Goal: Task Accomplishment & Management: Manage account settings

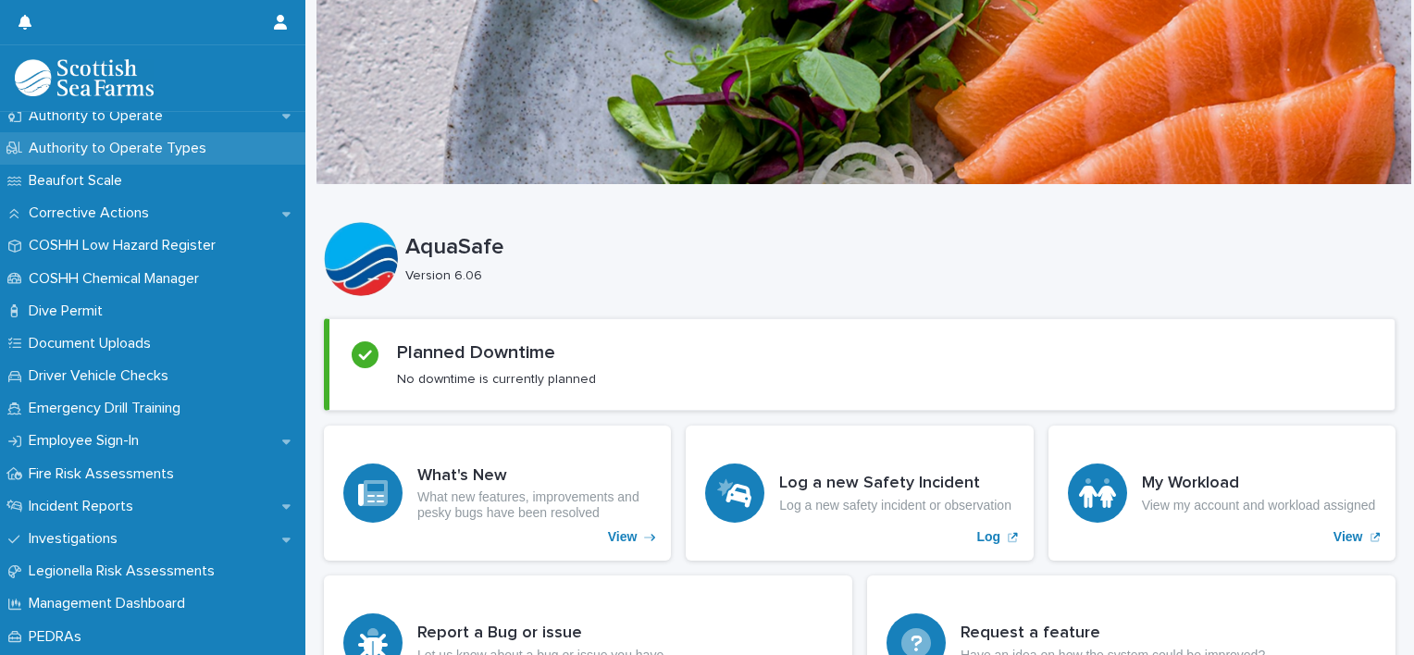
scroll to position [463, 0]
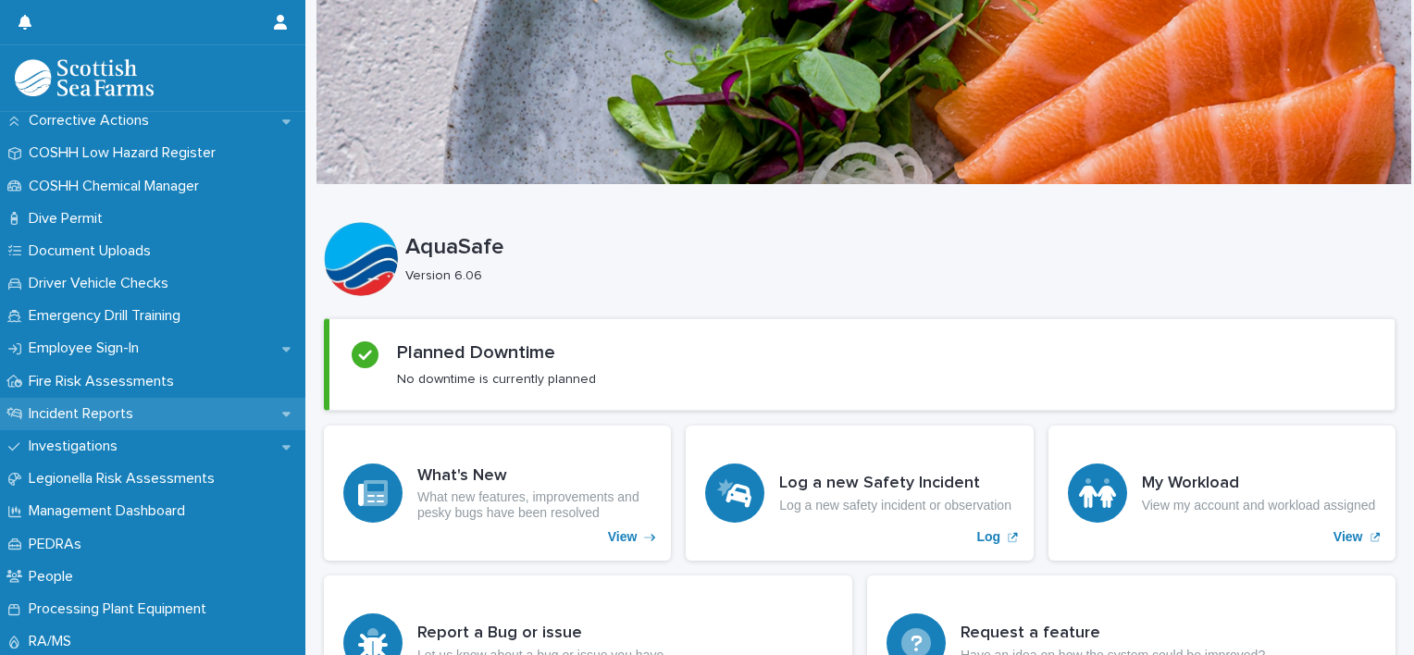
click at [281, 414] on div "Incident Reports" at bounding box center [152, 414] width 305 height 32
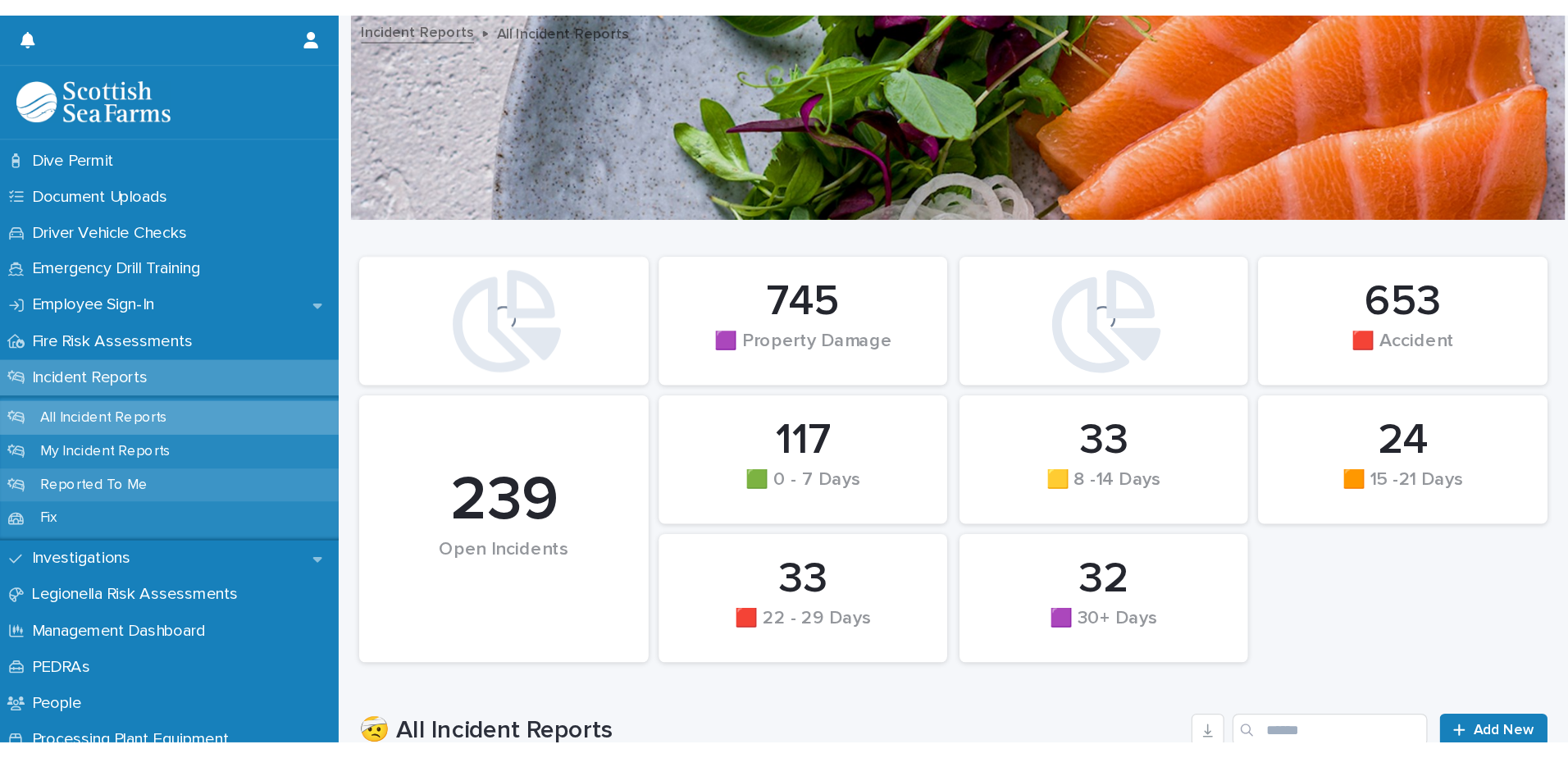
scroll to position [492, 0]
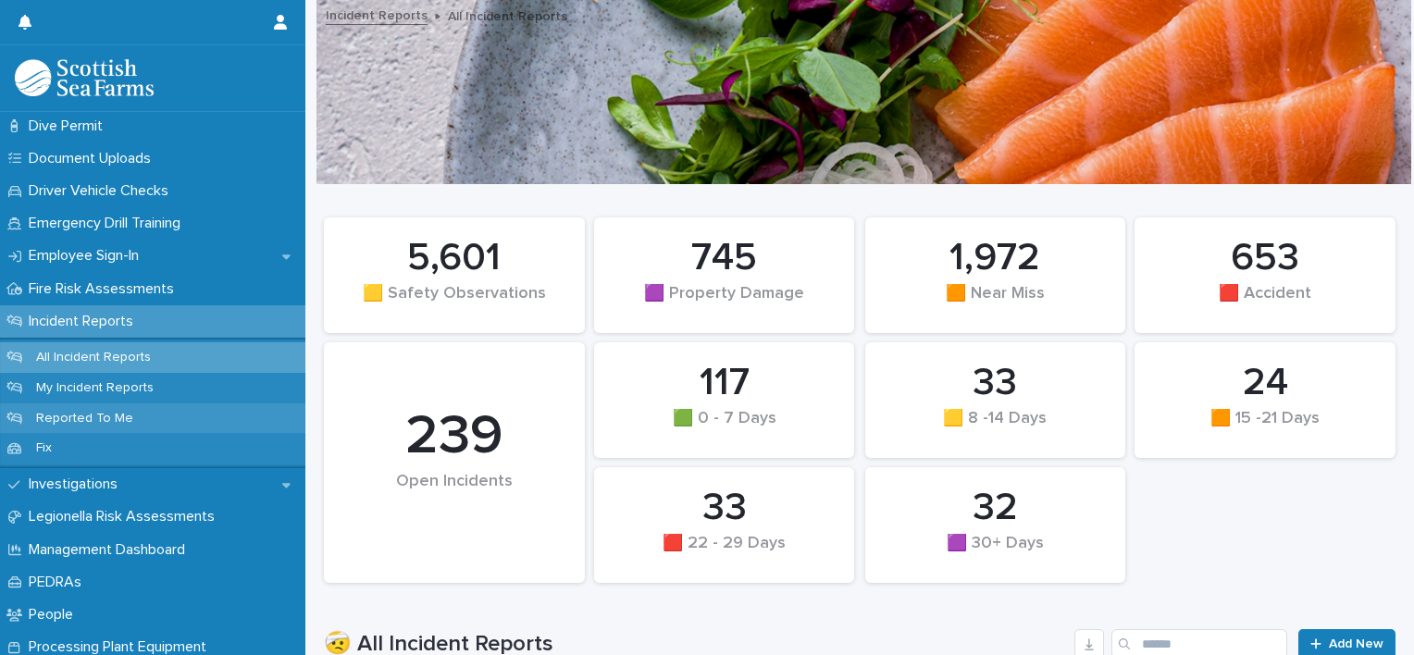
click at [117, 420] on p "Reported To Me" at bounding box center [84, 419] width 127 height 16
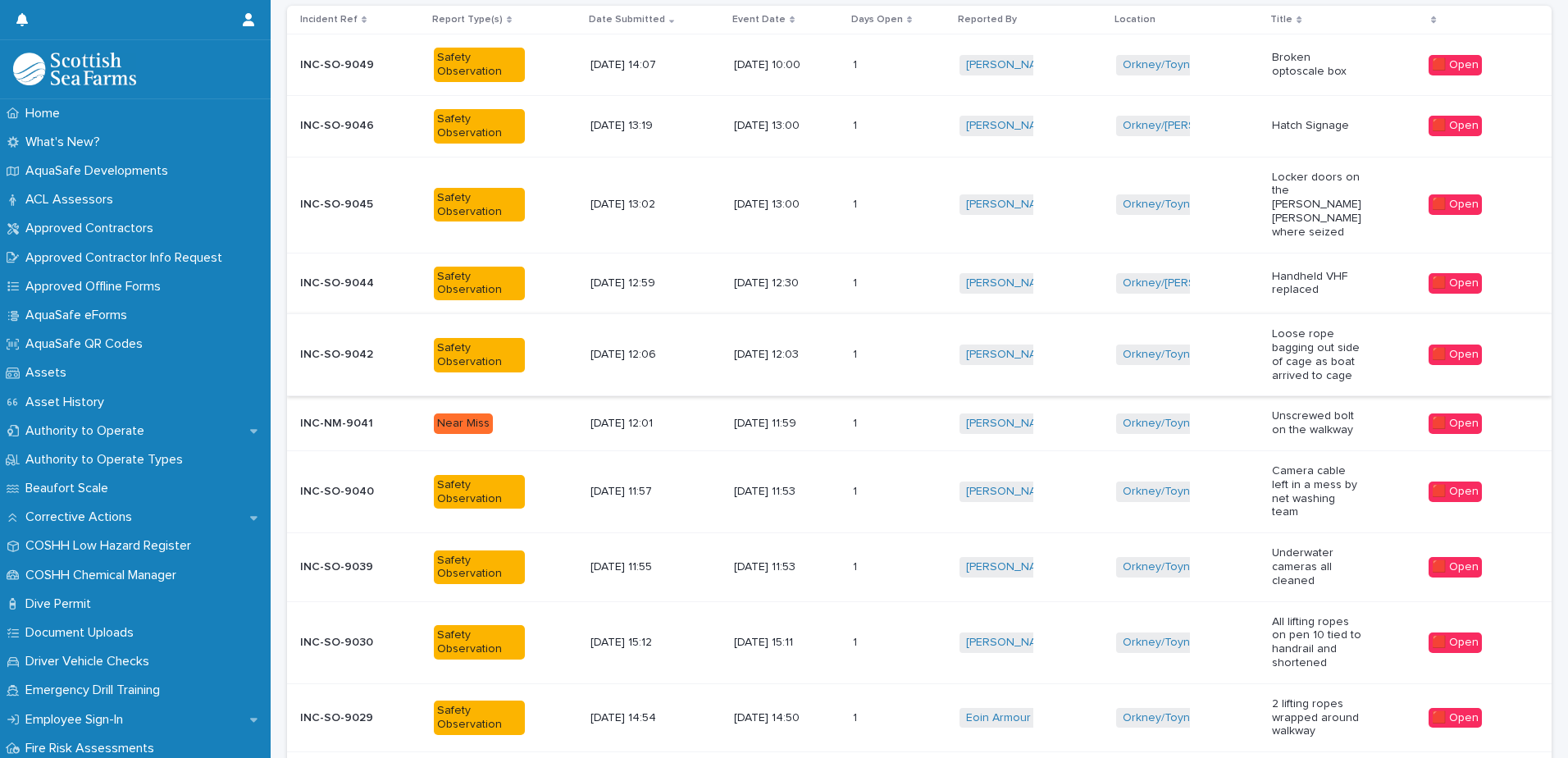
scroll to position [328, 0]
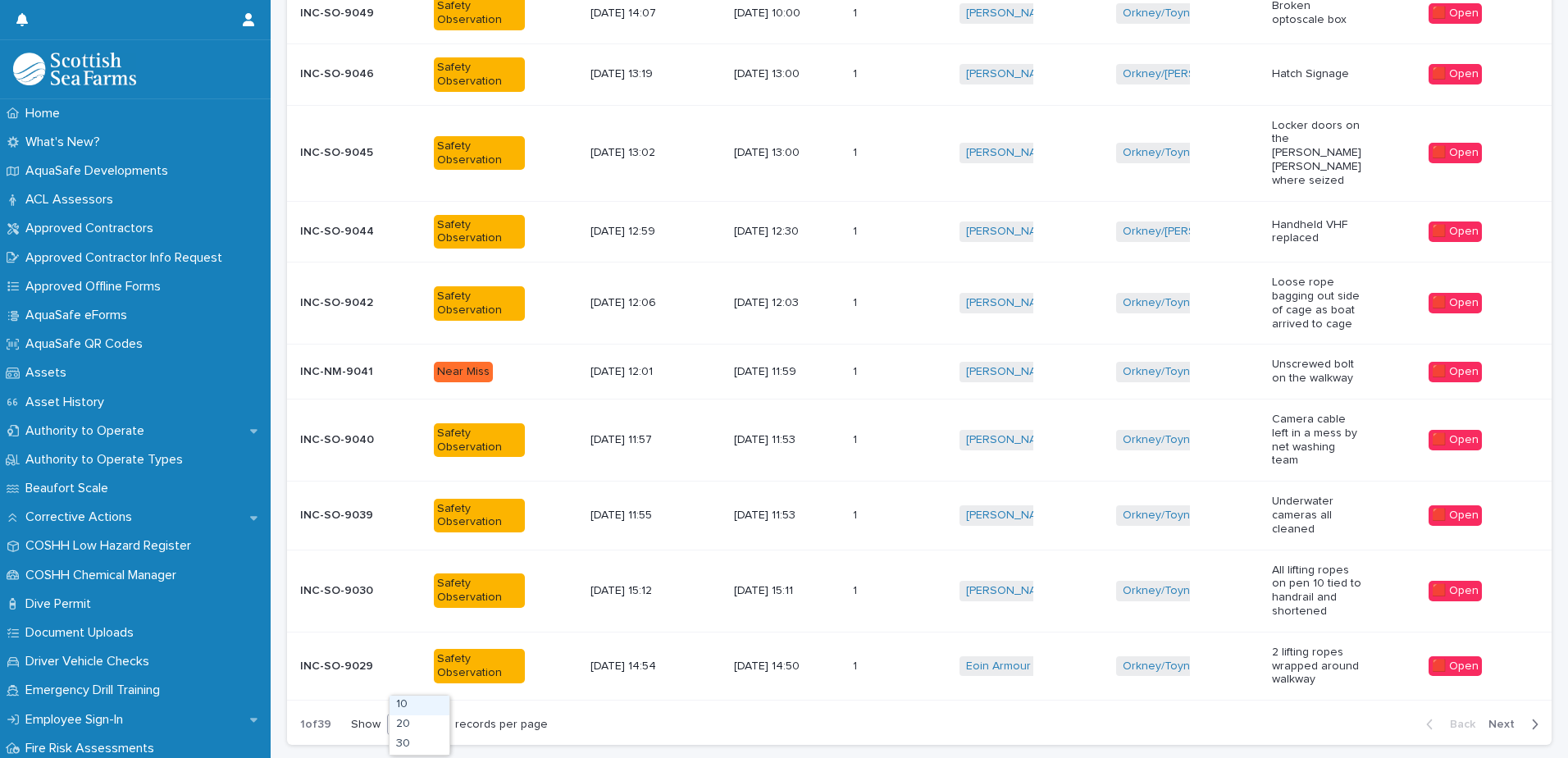
click at [446, 580] on div at bounding box center [438, 723] width 20 height 20
click at [428, 580] on div "30" at bounding box center [419, 745] width 60 height 20
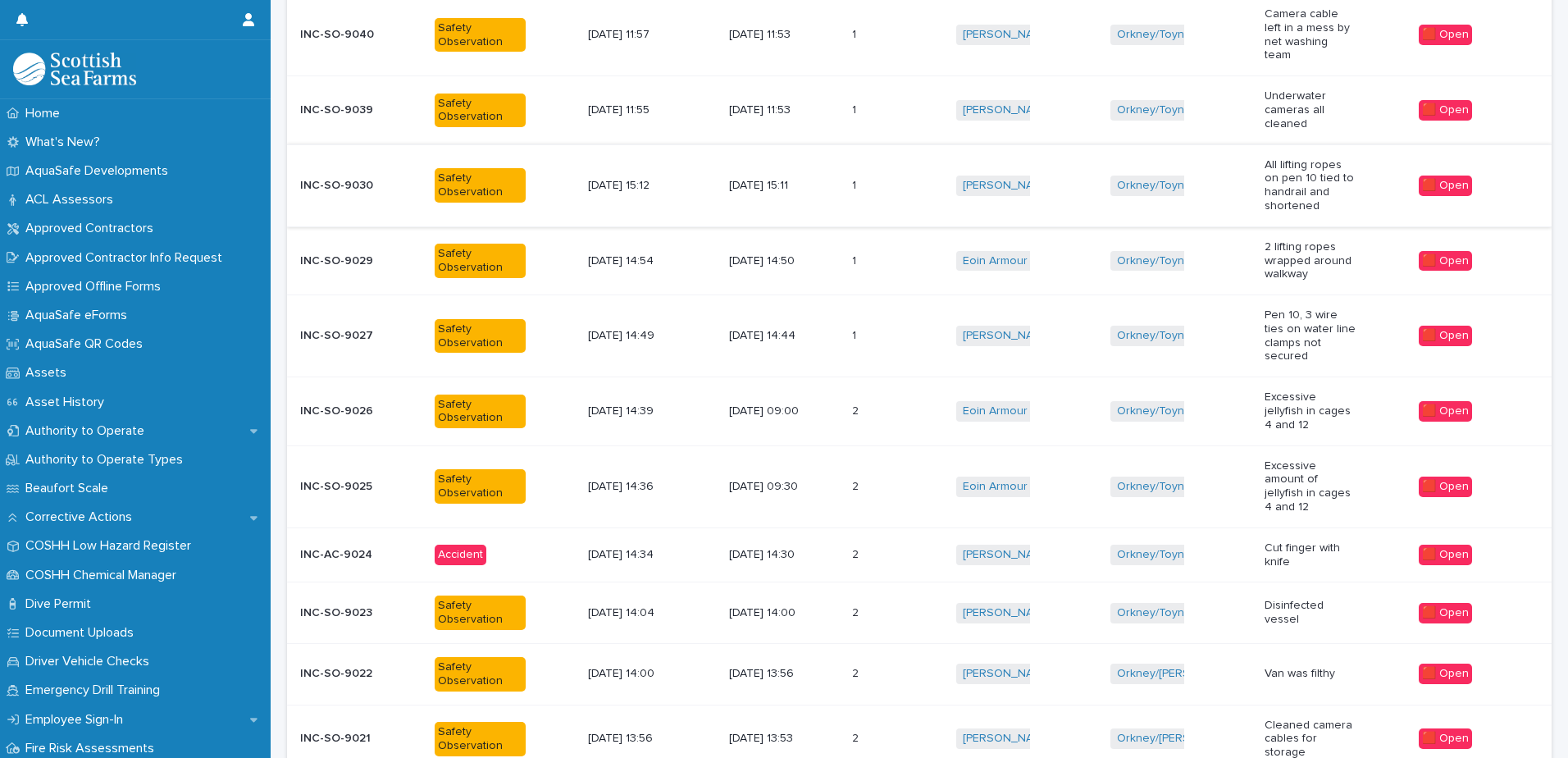
scroll to position [738, 0]
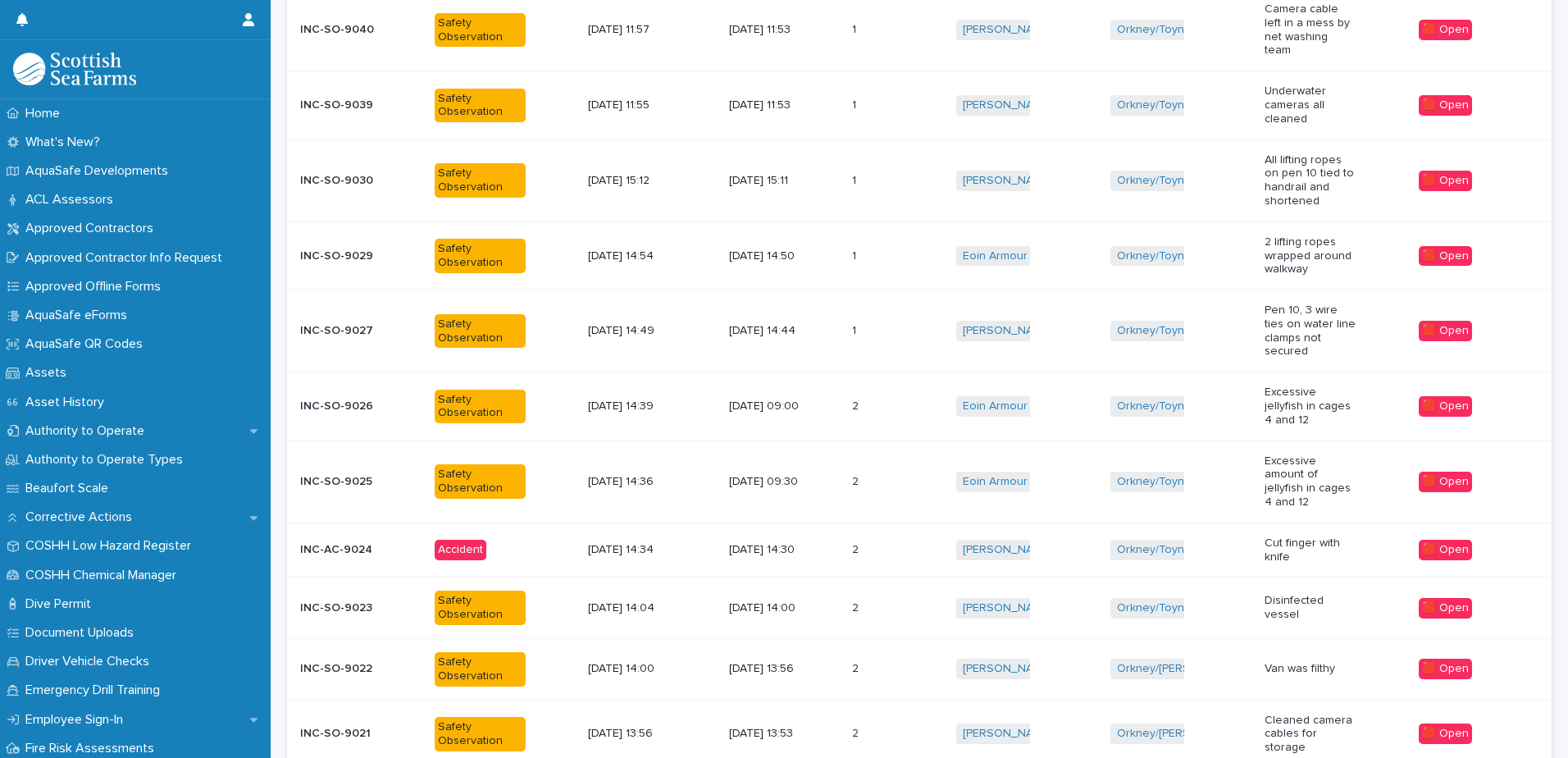
click at [849, 226] on td "1 1" at bounding box center [898, 255] width 105 height 68
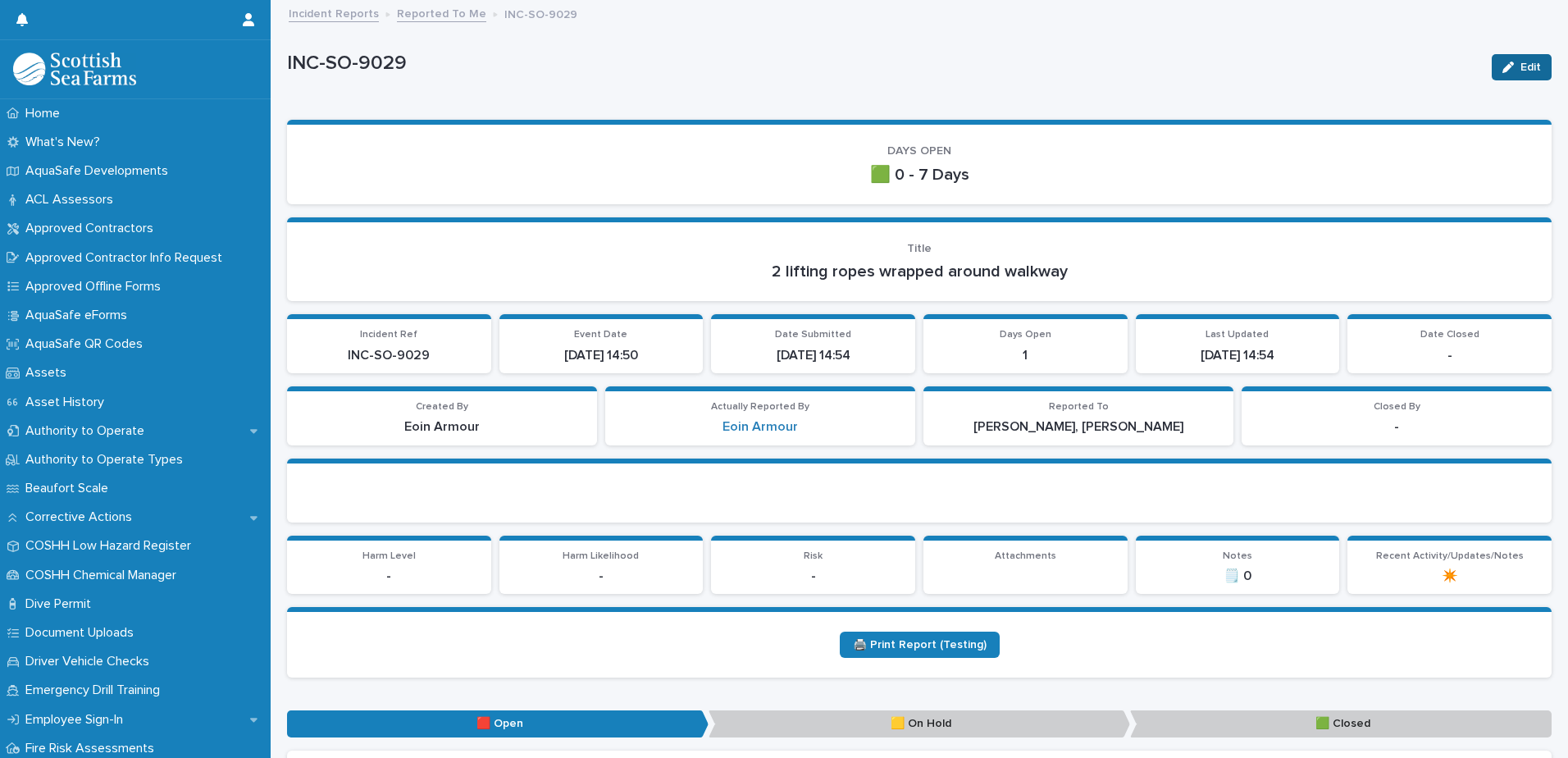
click at [1252, 66] on span "Edit" at bounding box center [1530, 66] width 20 height 12
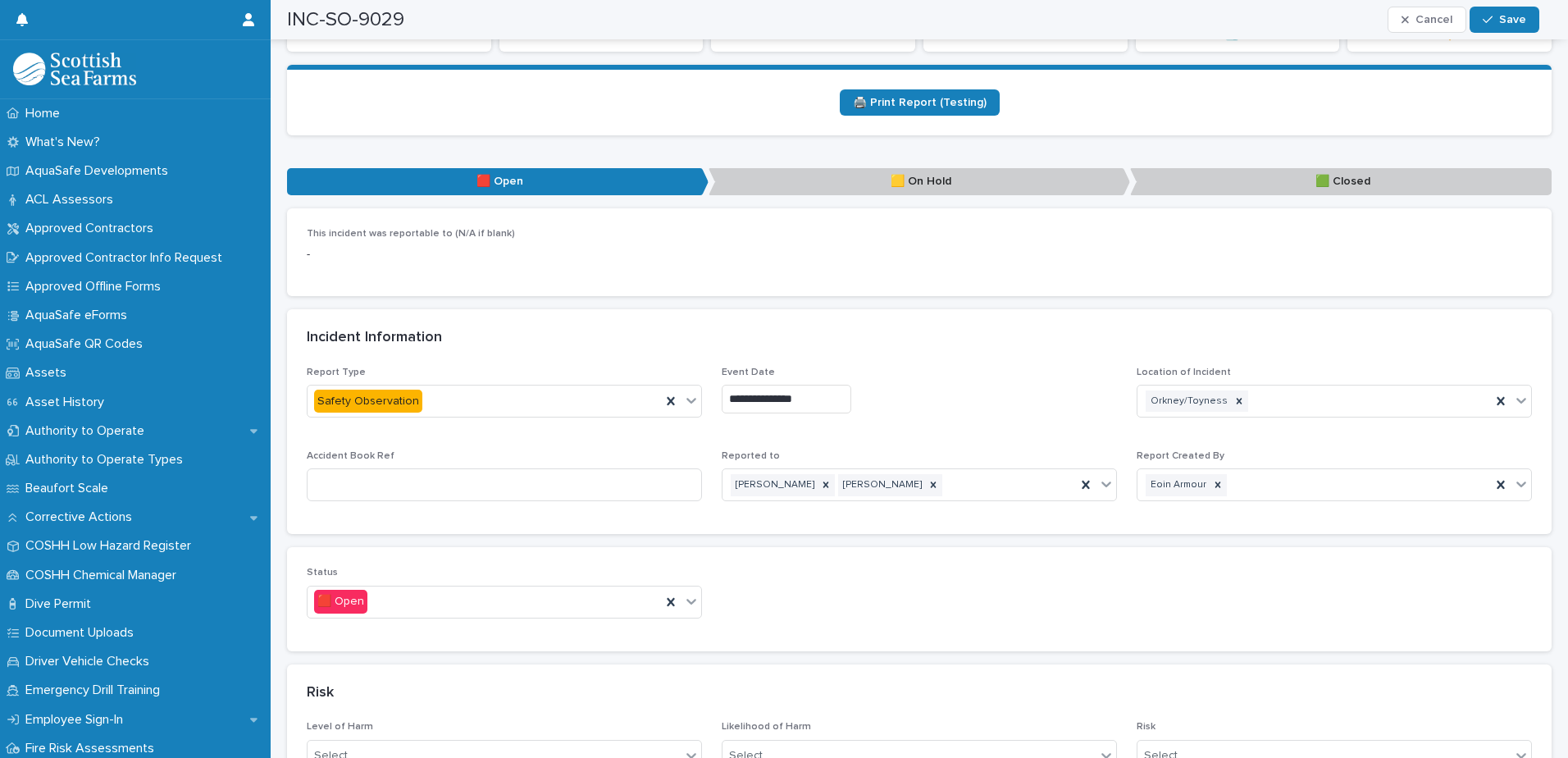
scroll to position [738, 0]
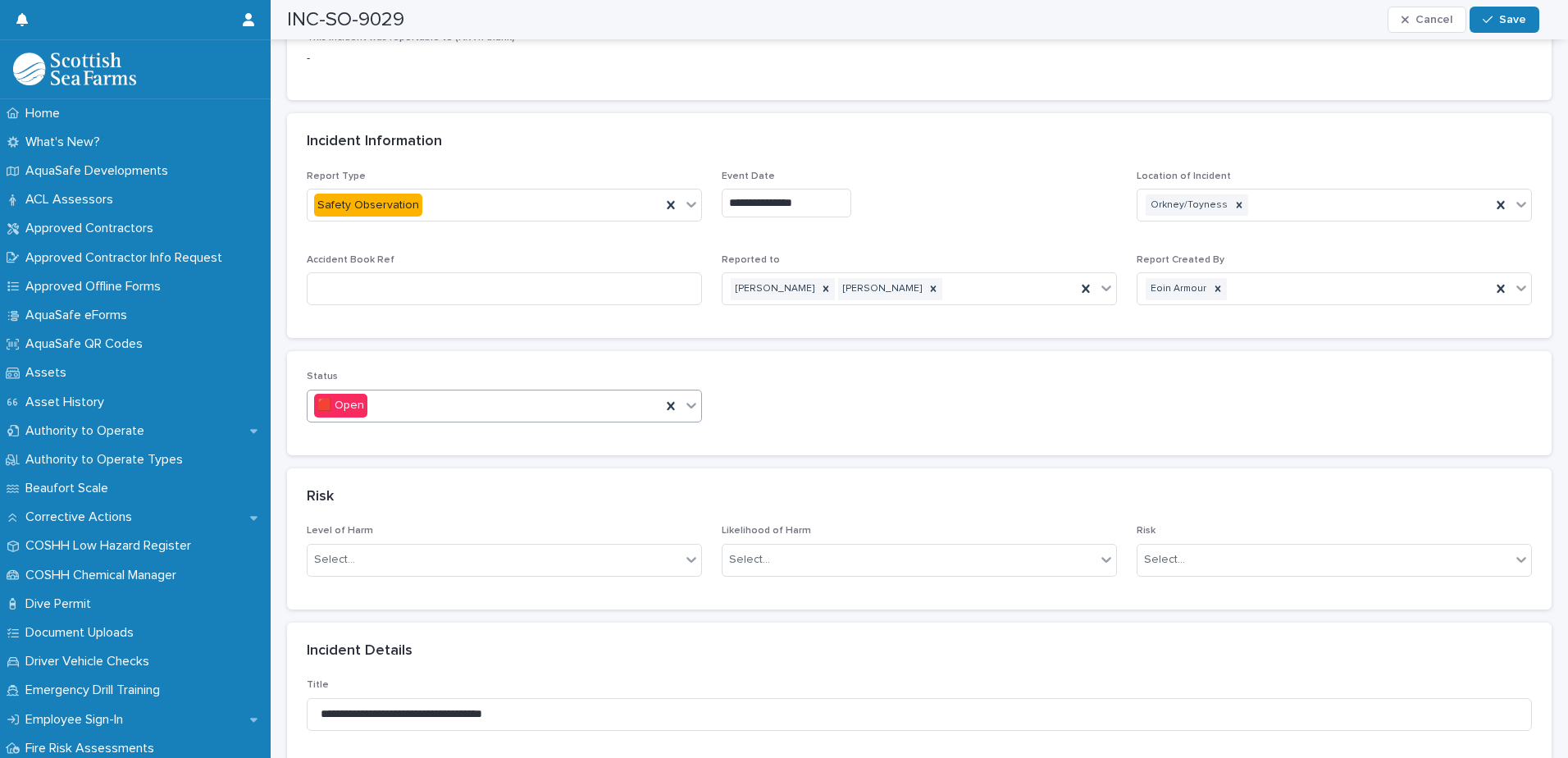
click at [685, 414] on div at bounding box center [691, 404] width 20 height 29
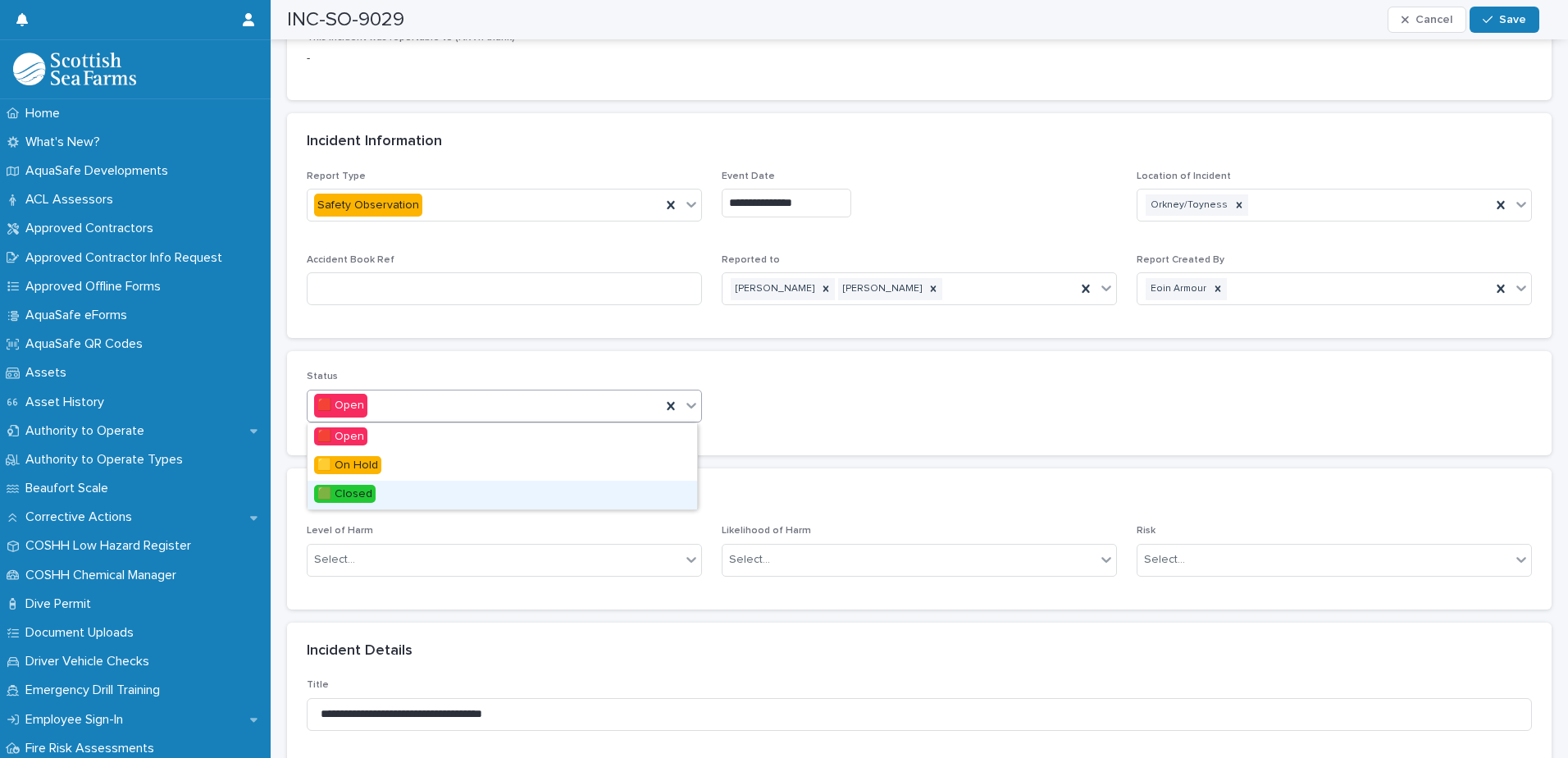
click at [439, 498] on div "🟩 Closed" at bounding box center [502, 495] width 389 height 28
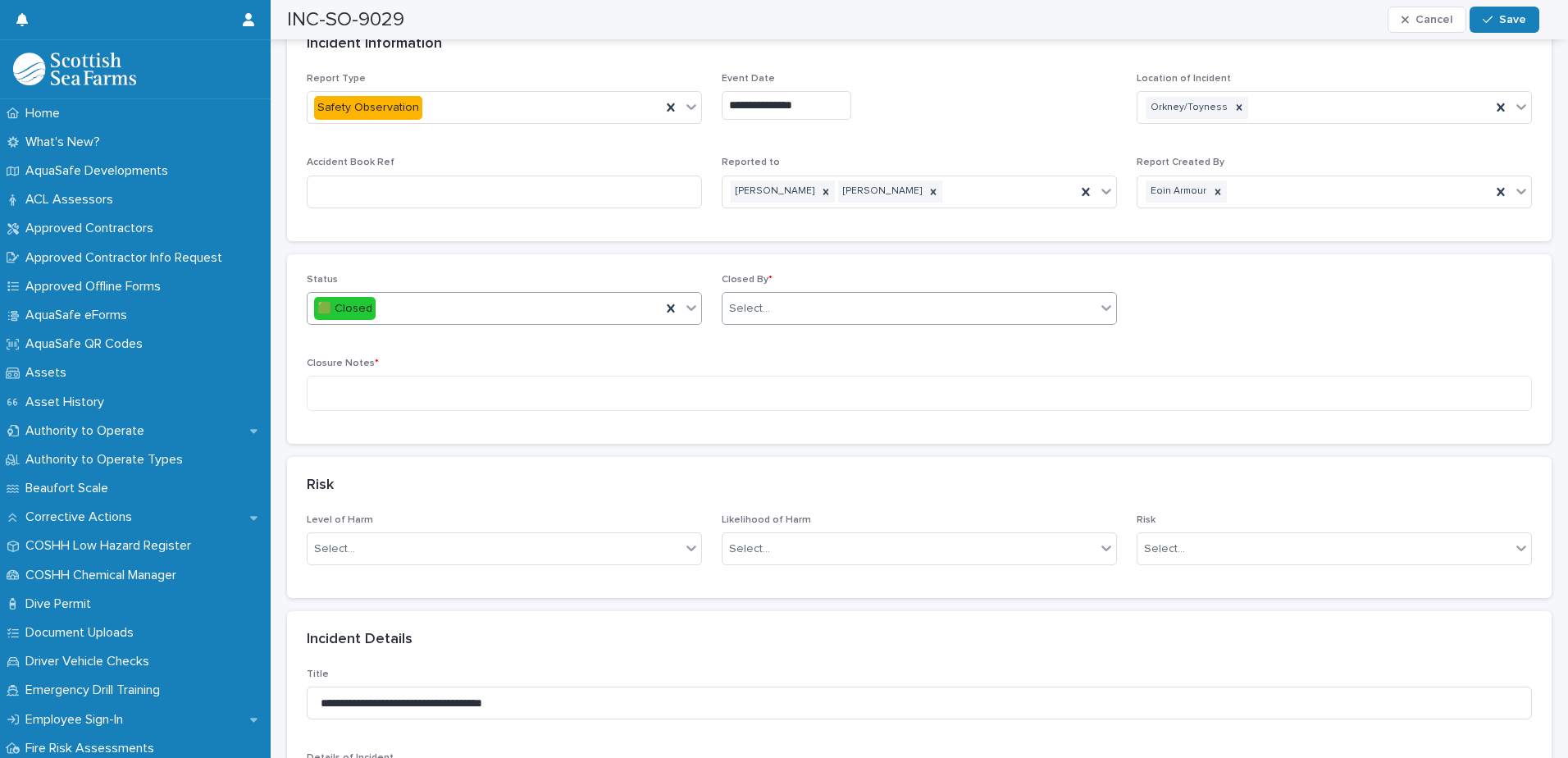
click at [837, 307] on div "Select..." at bounding box center [909, 309] width 373 height 27
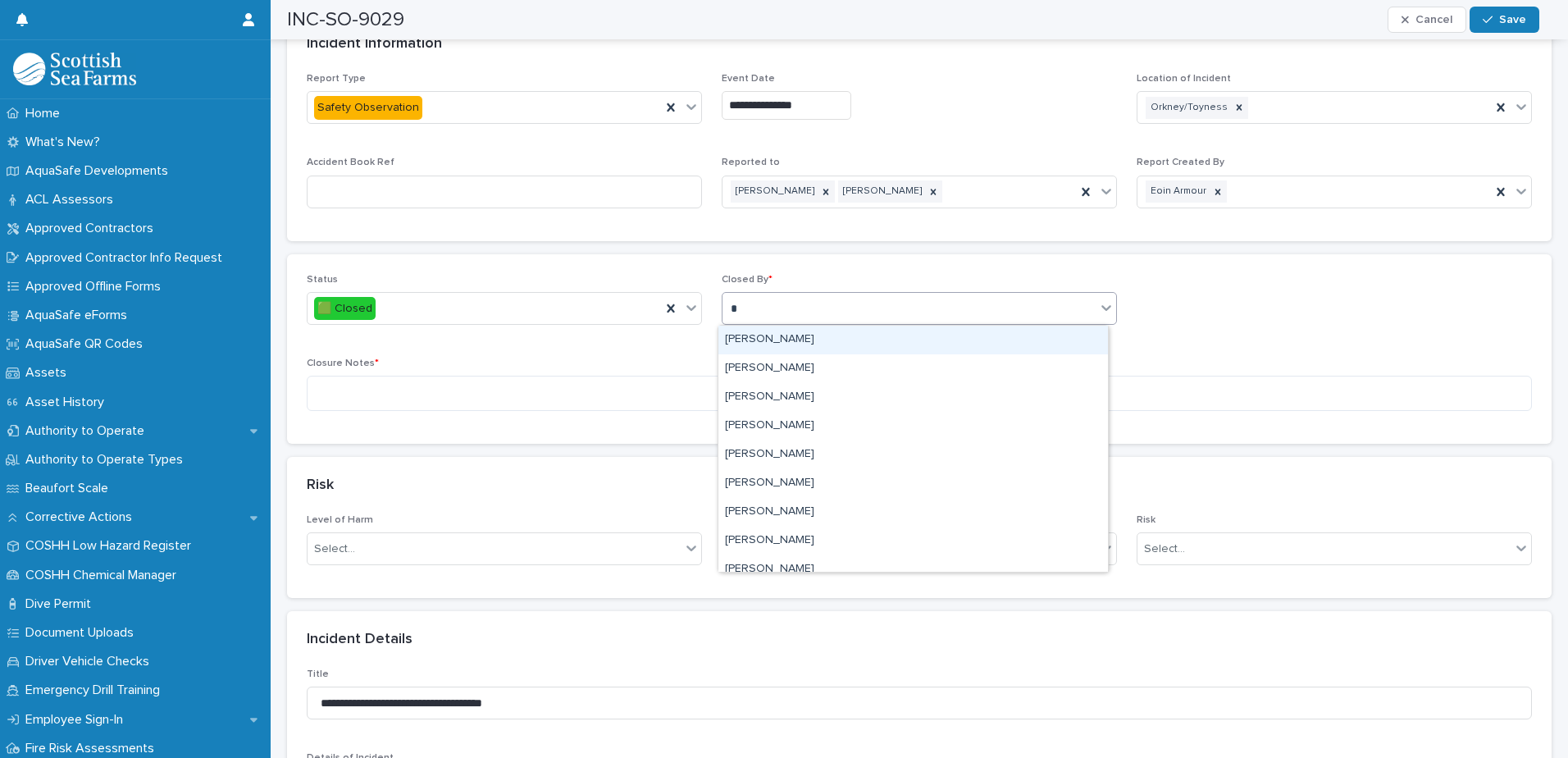
type input "**"
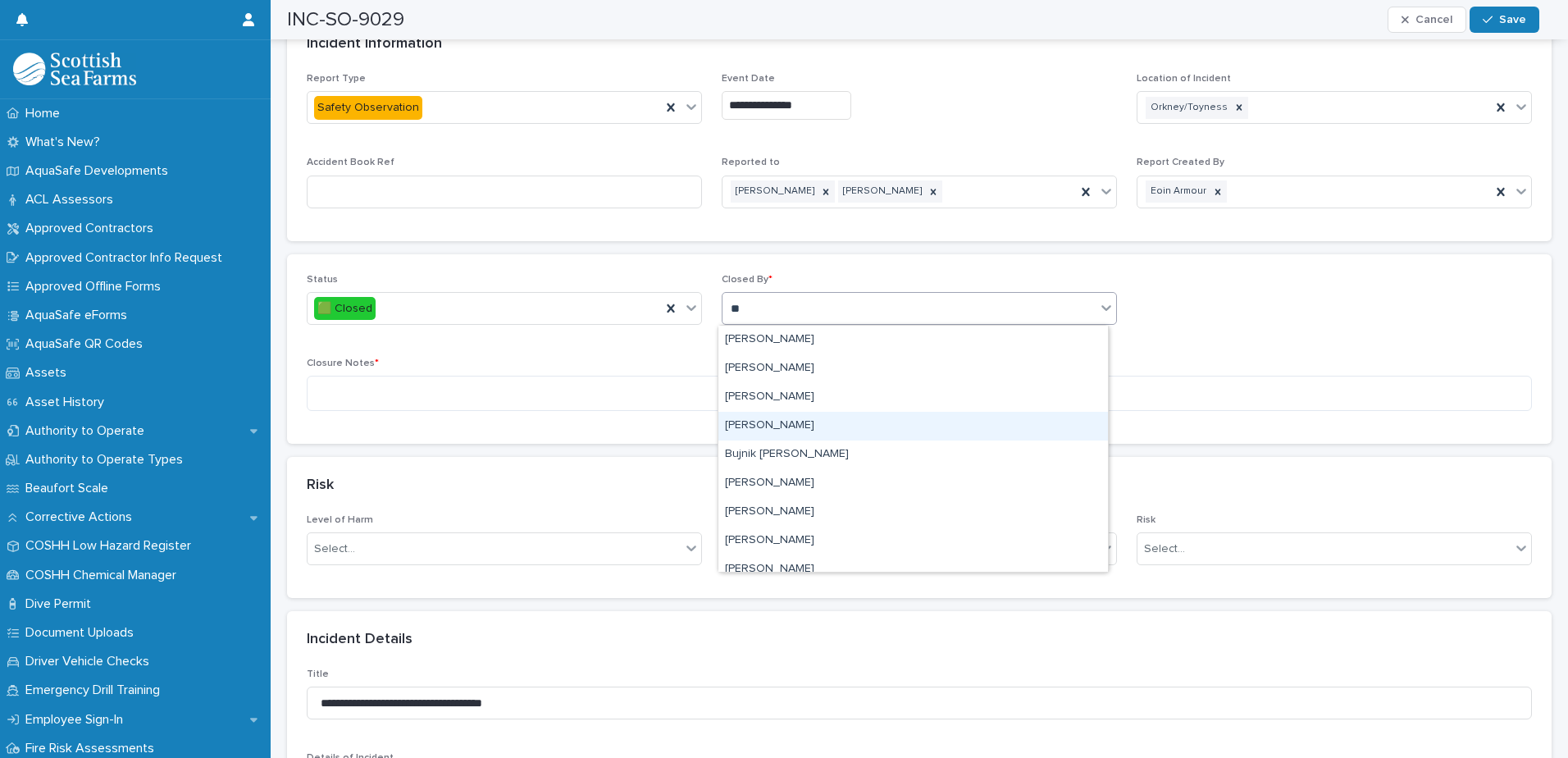
click at [807, 431] on div "[PERSON_NAME]" at bounding box center [912, 426] width 389 height 28
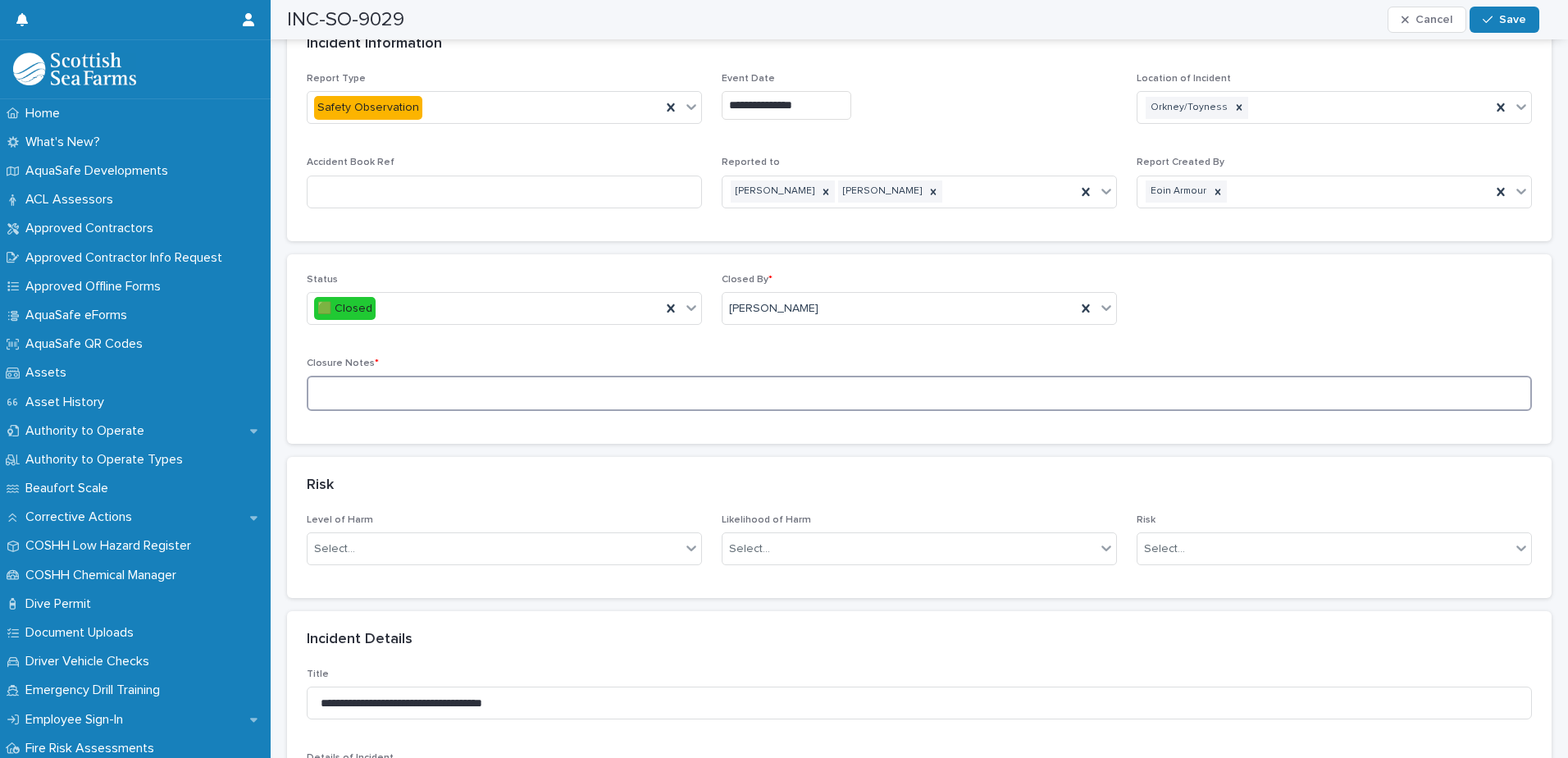
click at [616, 388] on textarea at bounding box center [919, 394] width 1225 height 35
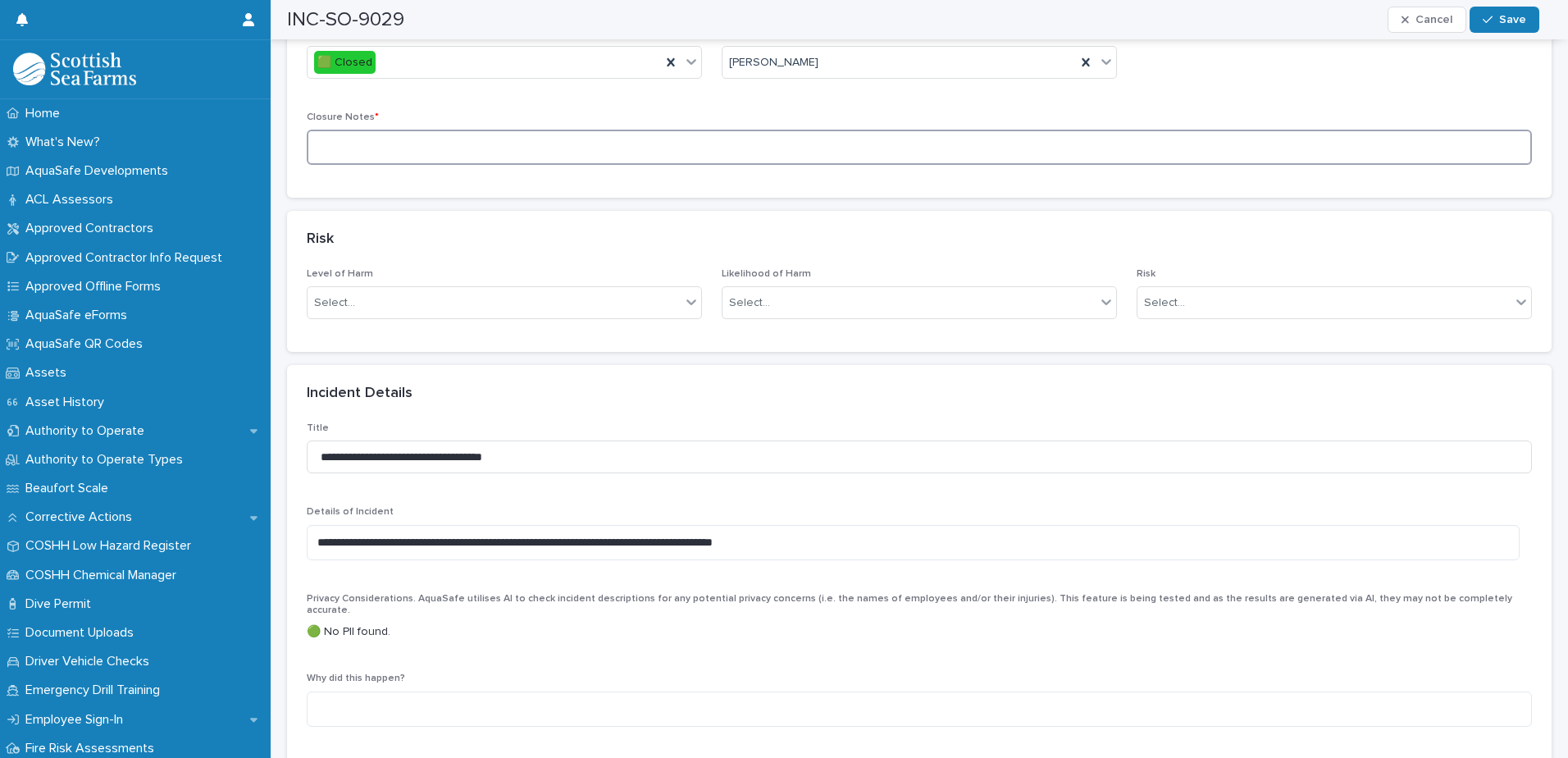
scroll to position [820, 0]
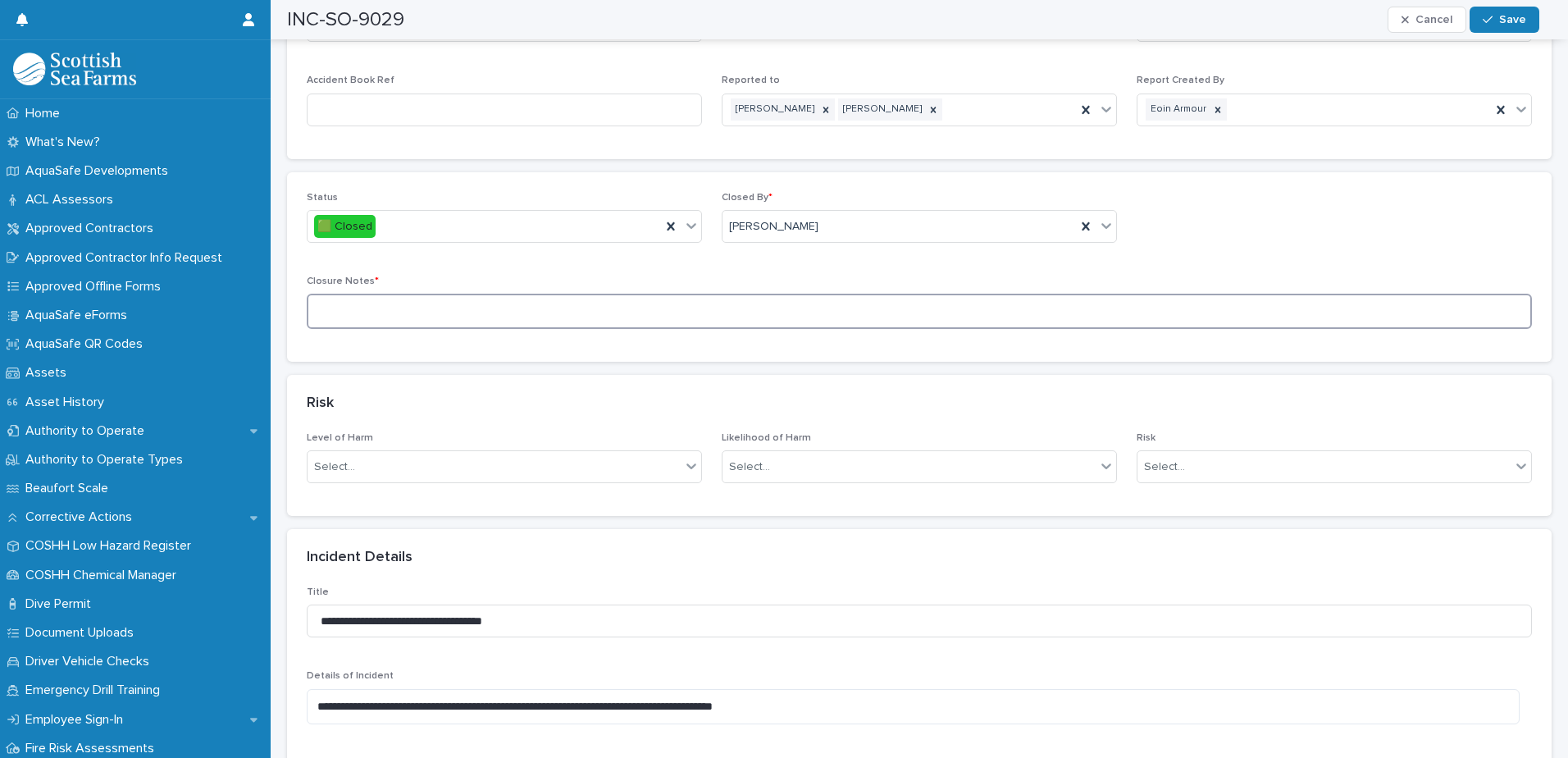
click at [365, 312] on textarea at bounding box center [919, 311] width 1225 height 35
click at [620, 308] on textarea "**********" at bounding box center [913, 311] width 1213 height 35
click at [611, 310] on textarea "**********" at bounding box center [913, 311] width 1213 height 35
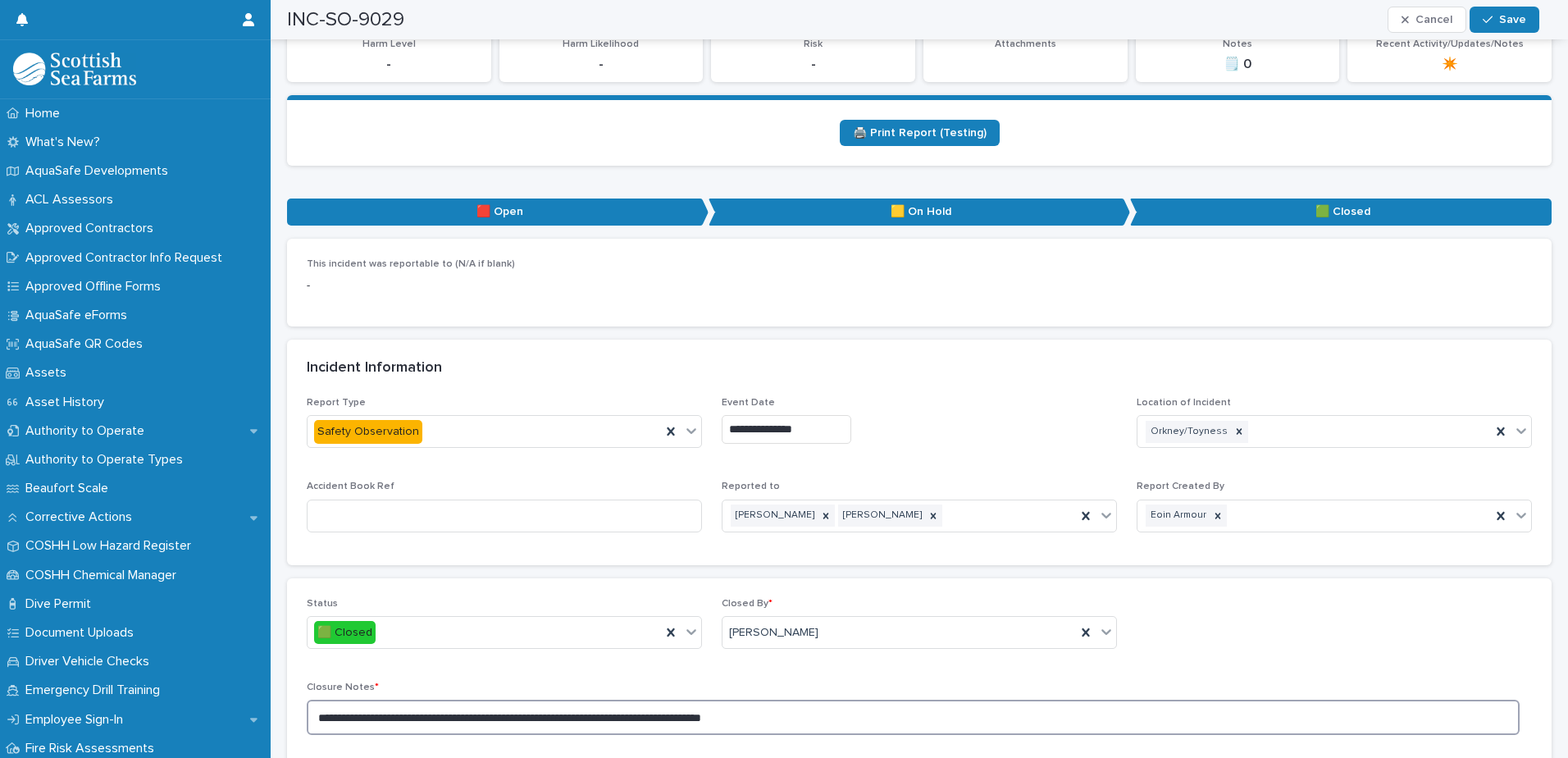
scroll to position [410, 0]
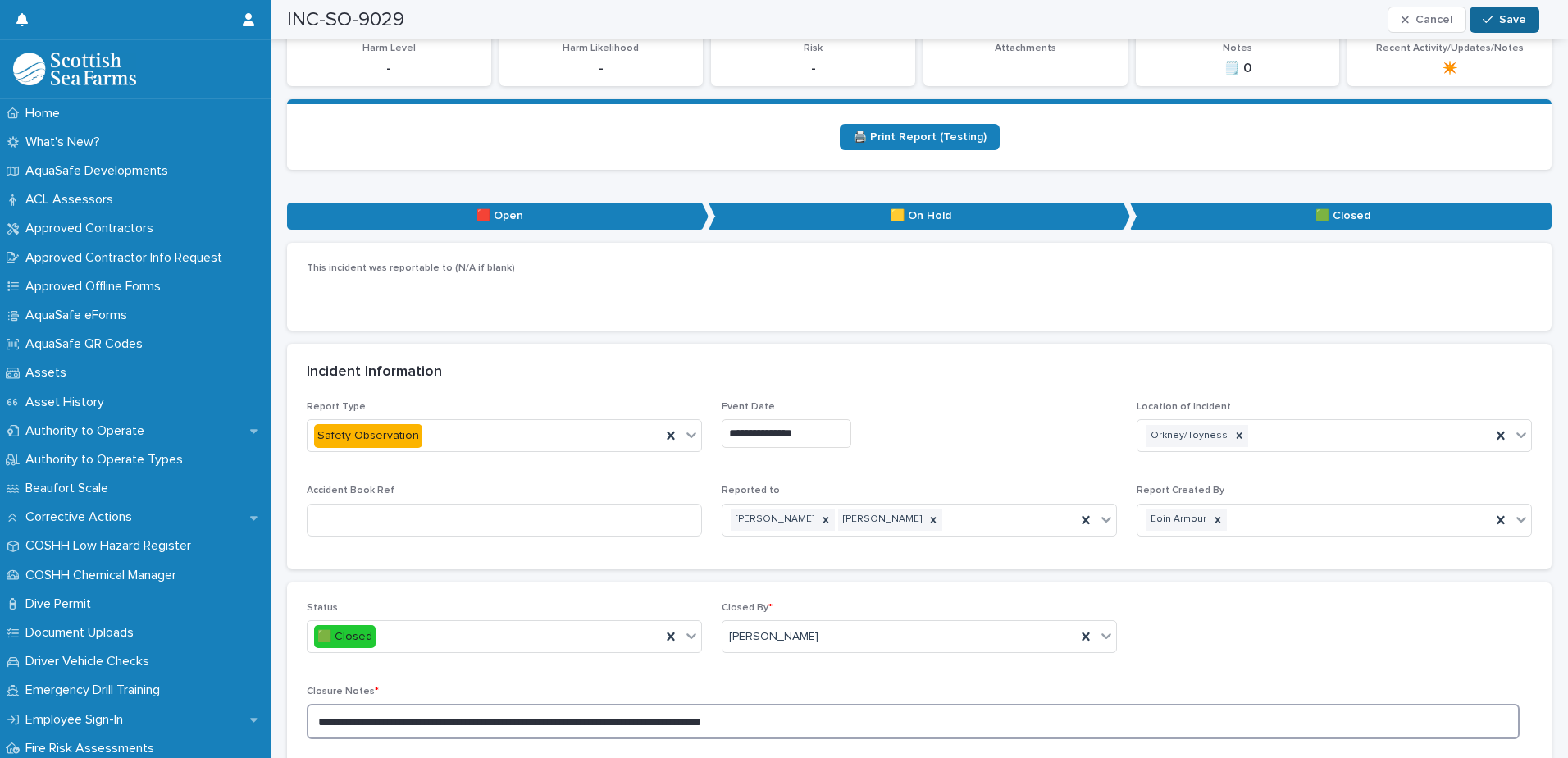
type textarea "**********"
click at [1252, 17] on div "button" at bounding box center [1491, 20] width 17 height 12
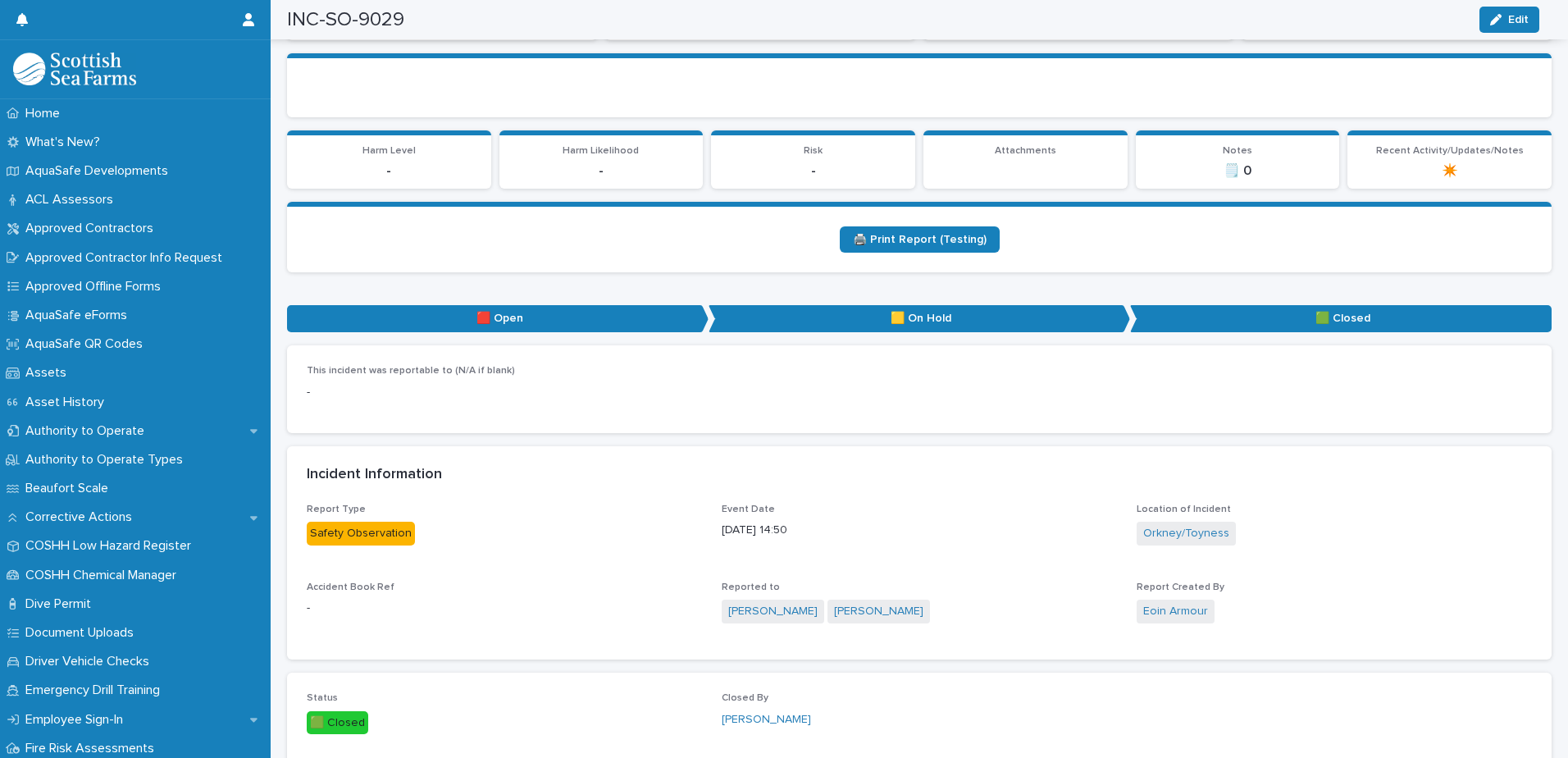
scroll to position [0, 0]
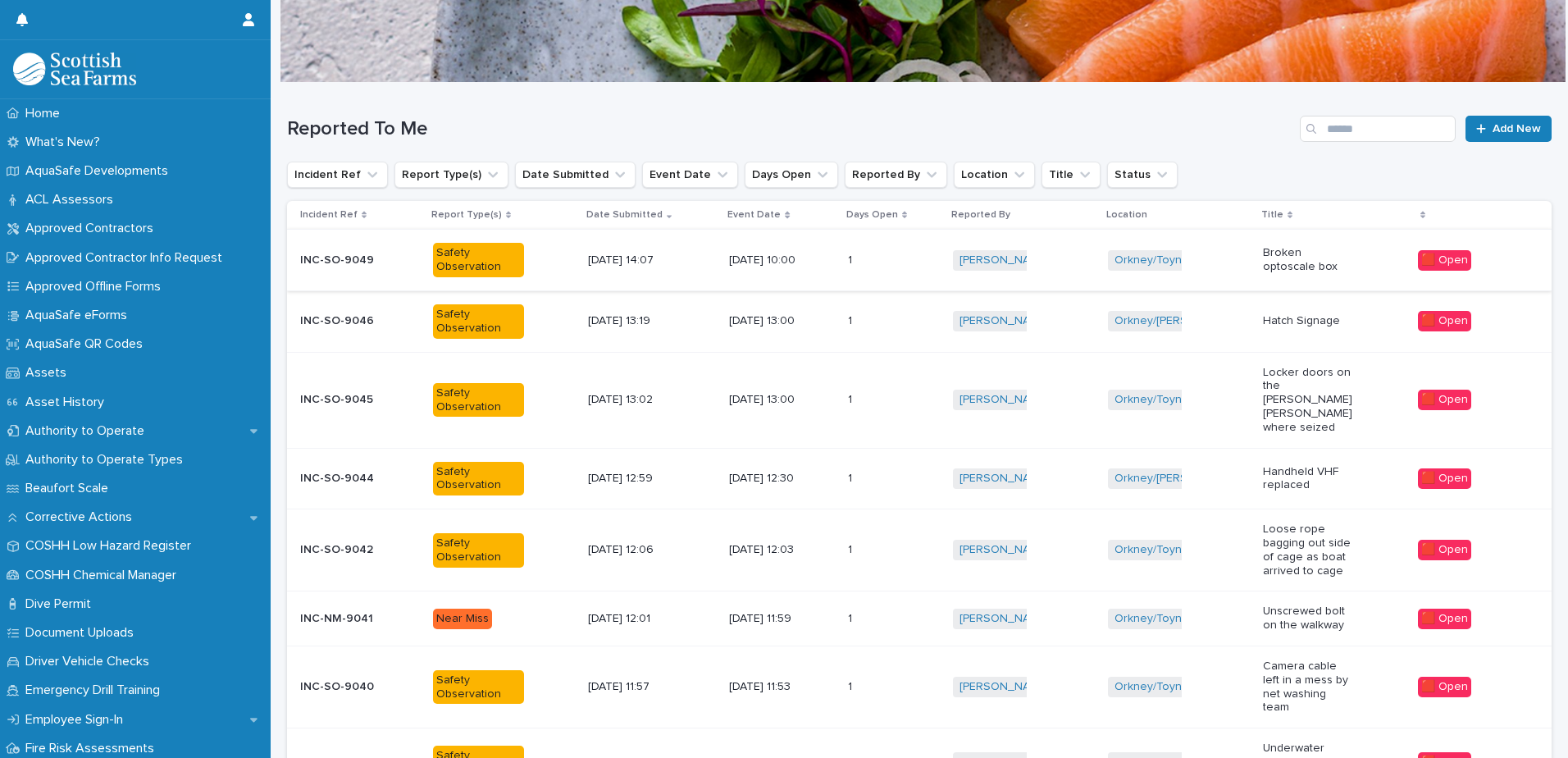
scroll to position [82, 0]
click at [901, 395] on div "1 1" at bounding box center [894, 399] width 92 height 27
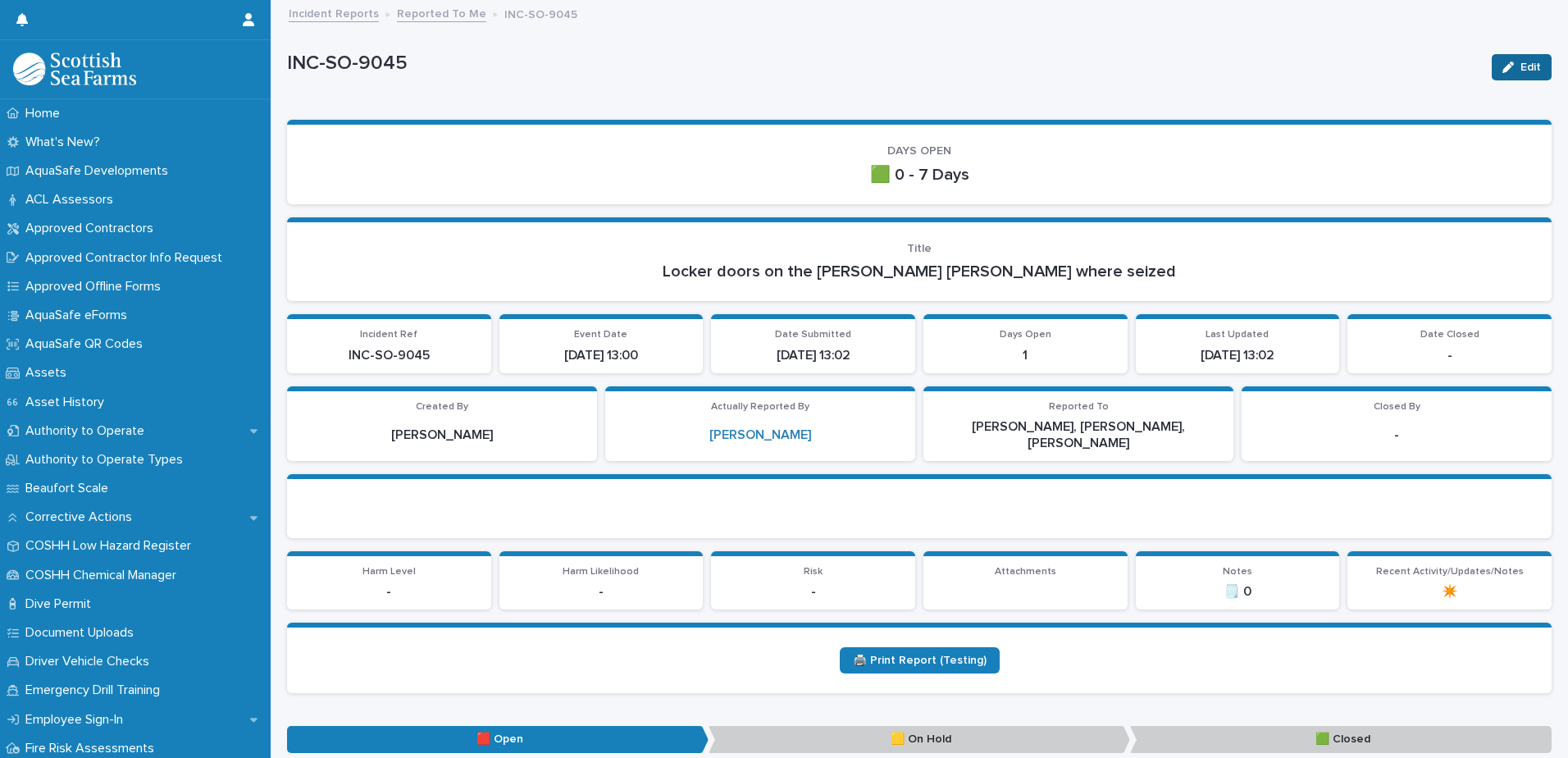
click at [1252, 59] on button "Edit" at bounding box center [1522, 67] width 60 height 27
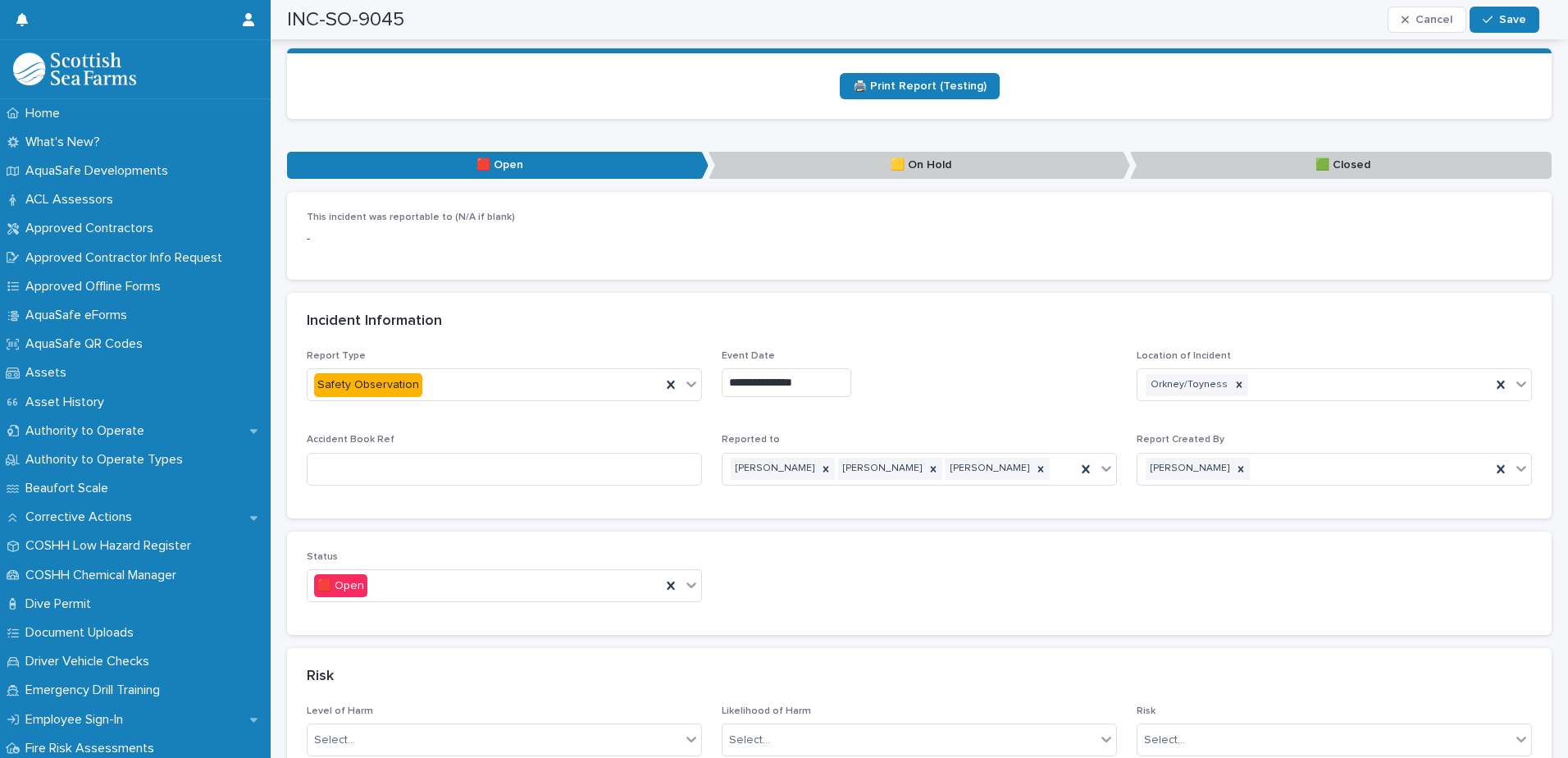
scroll to position [656, 0]
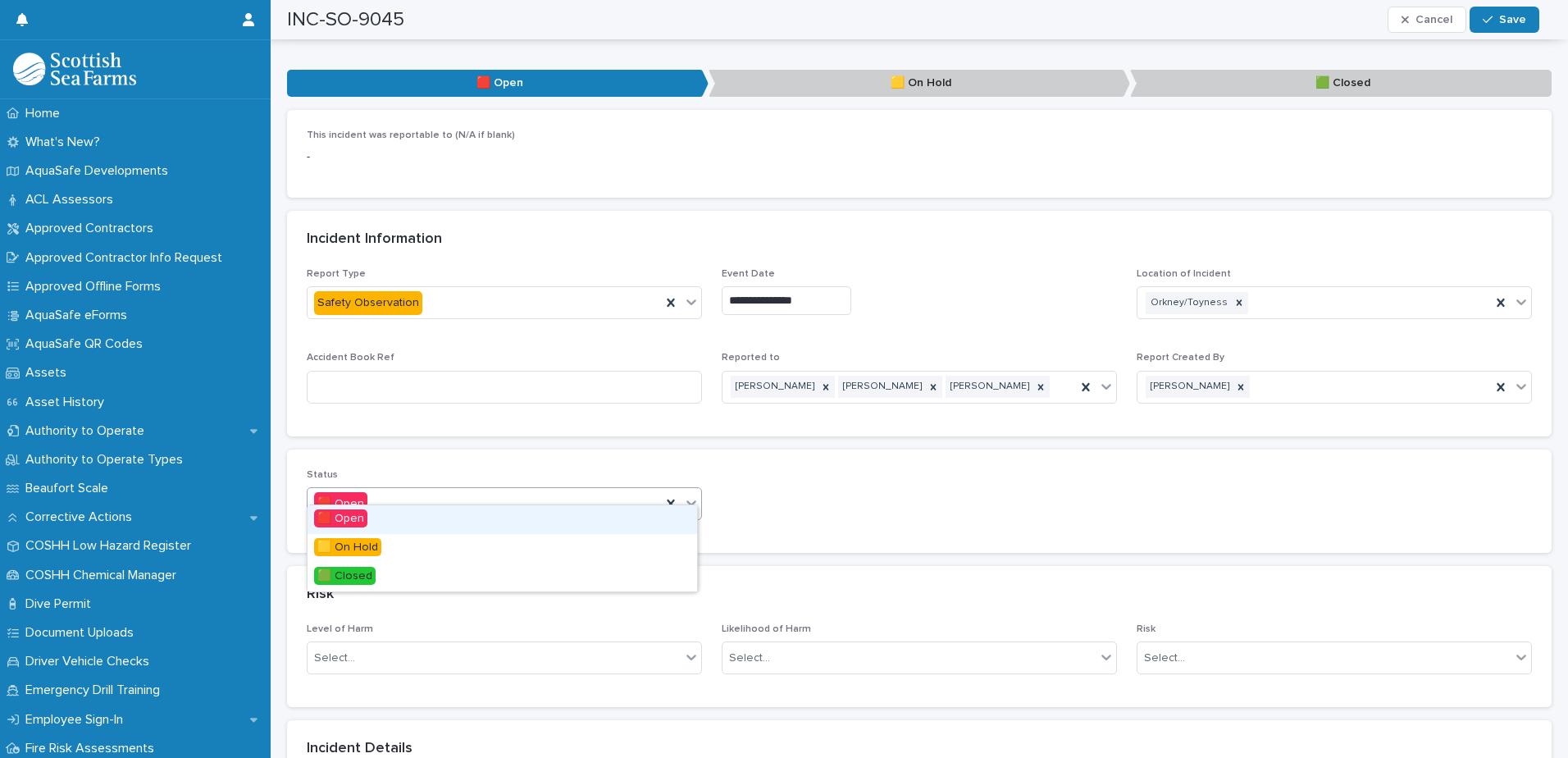
click at [683, 495] on icon at bounding box center [691, 503] width 17 height 17
click at [491, 574] on div "🟩 Closed" at bounding box center [502, 577] width 389 height 28
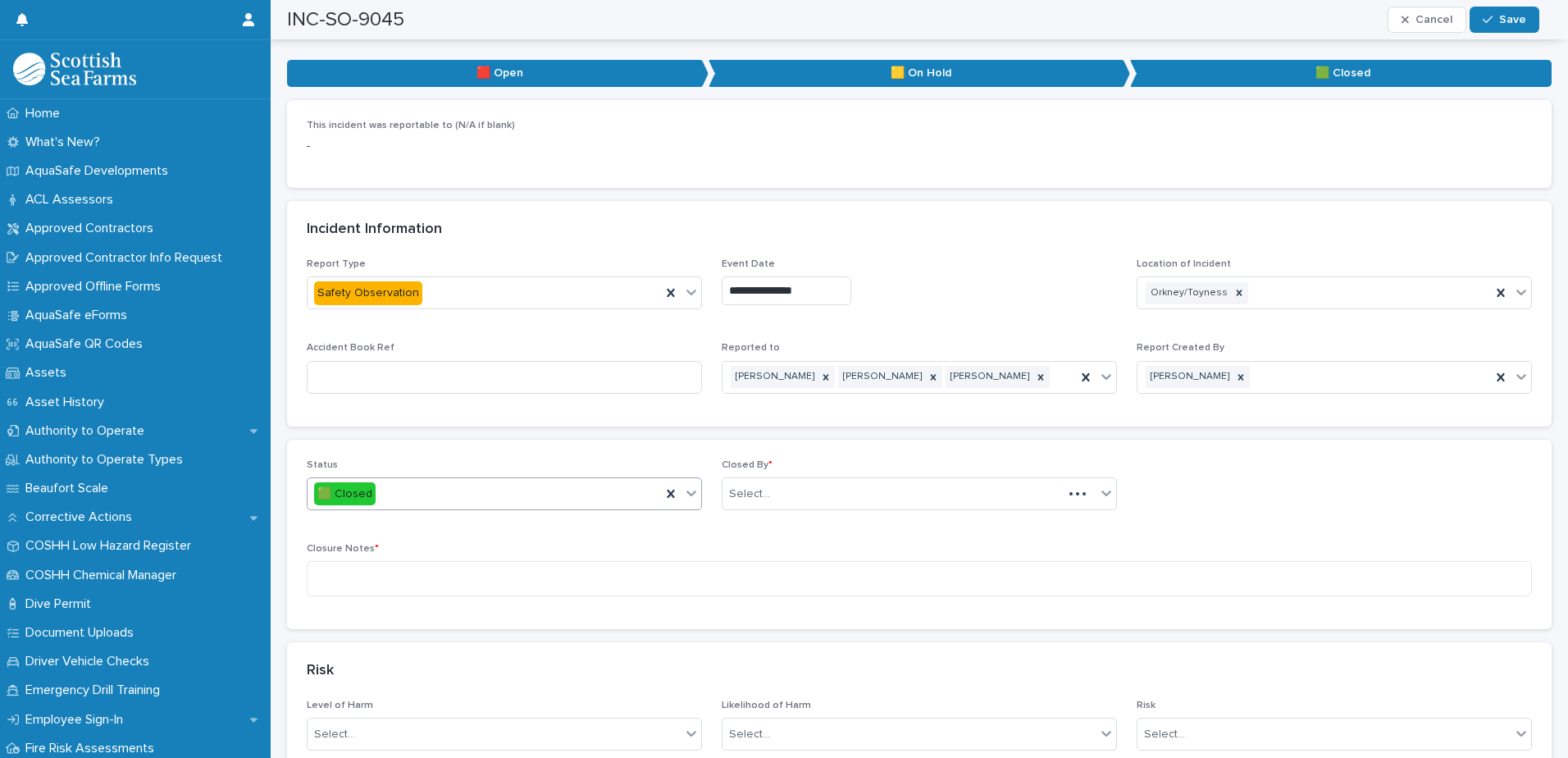
scroll to position [903, 0]
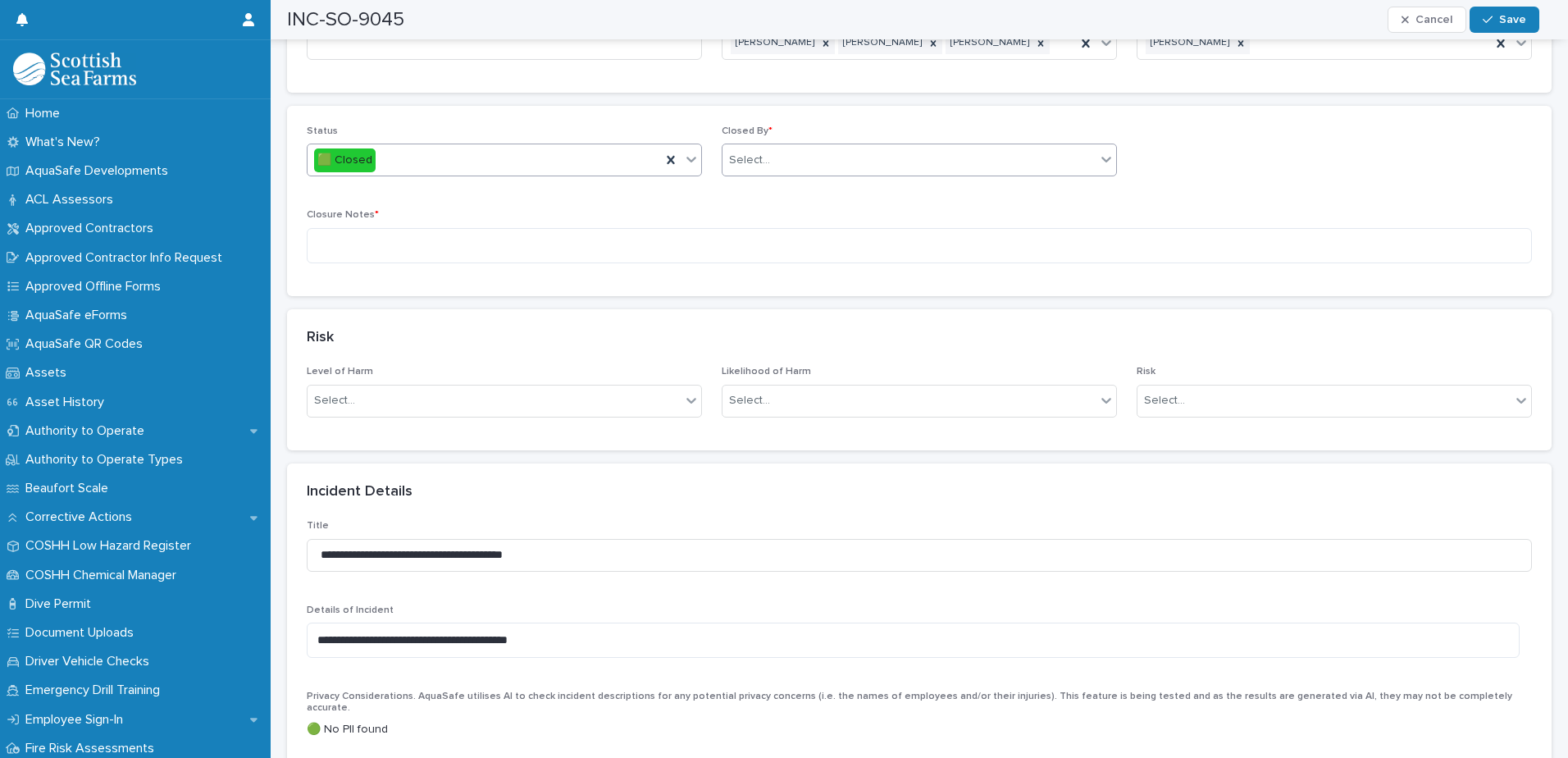
click at [800, 147] on div "Select..." at bounding box center [909, 160] width 373 height 27
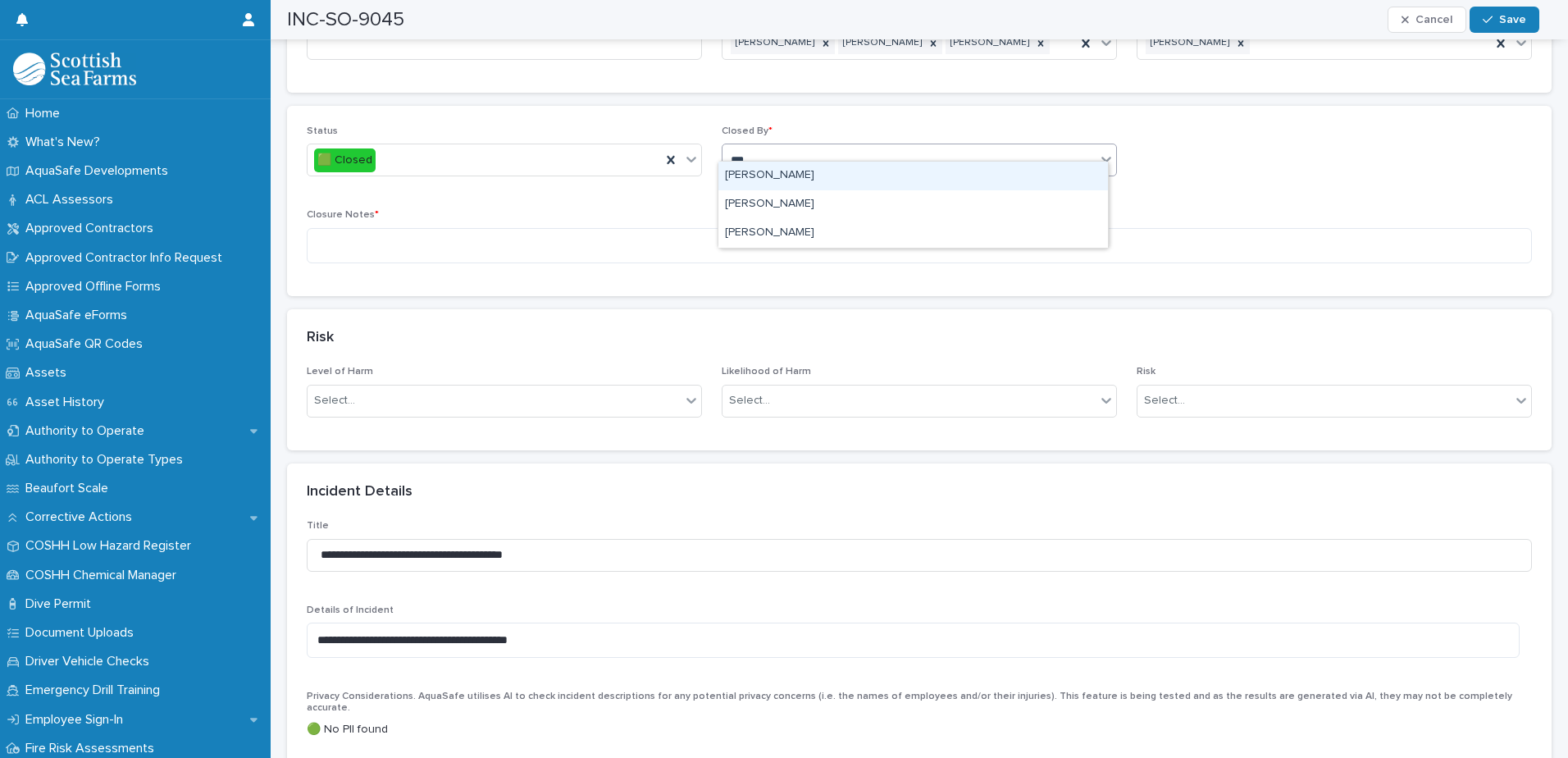
type input "****"
click at [793, 180] on div "[PERSON_NAME]" at bounding box center [912, 176] width 389 height 28
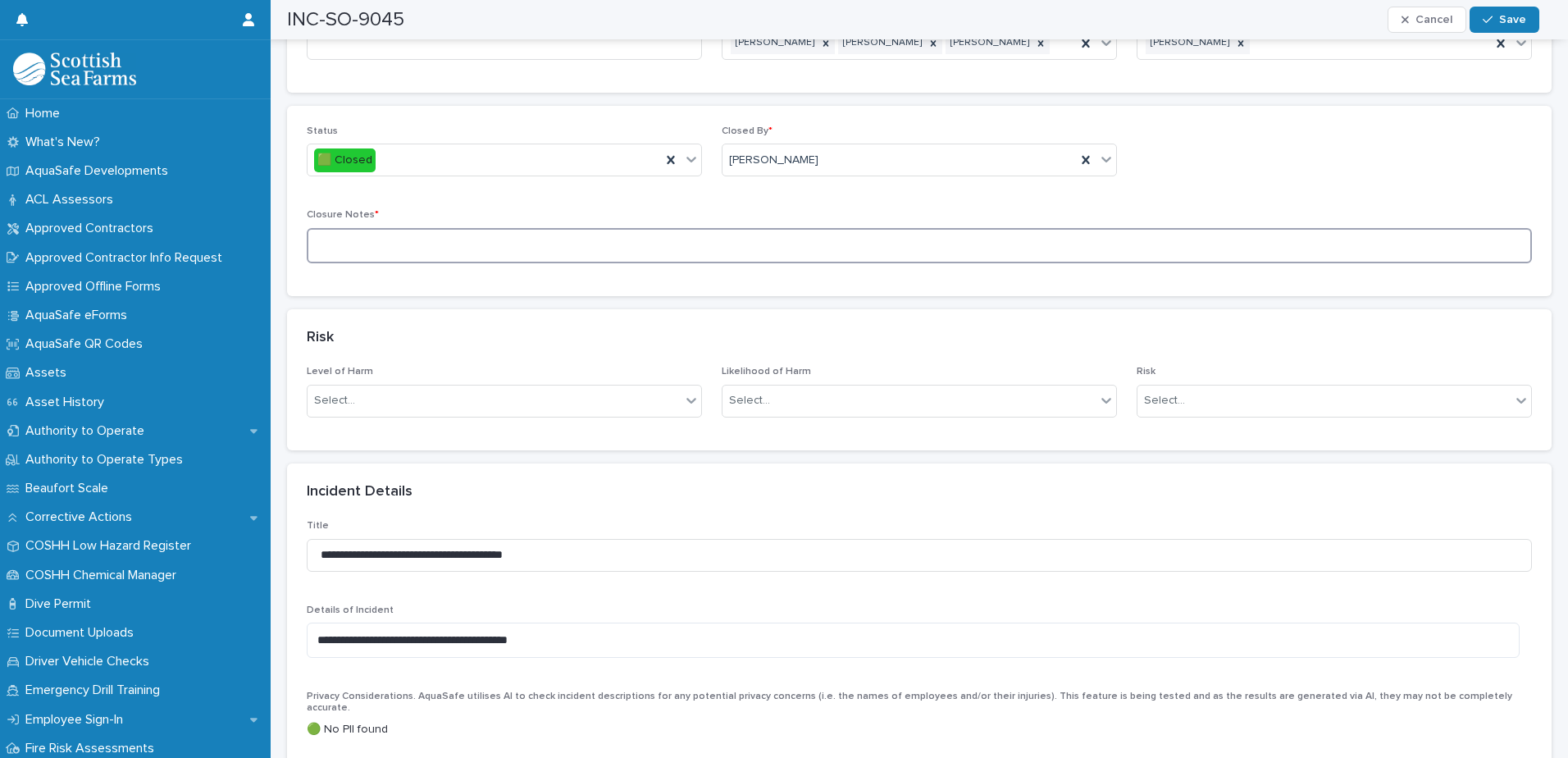
click at [546, 230] on textarea at bounding box center [919, 246] width 1225 height 35
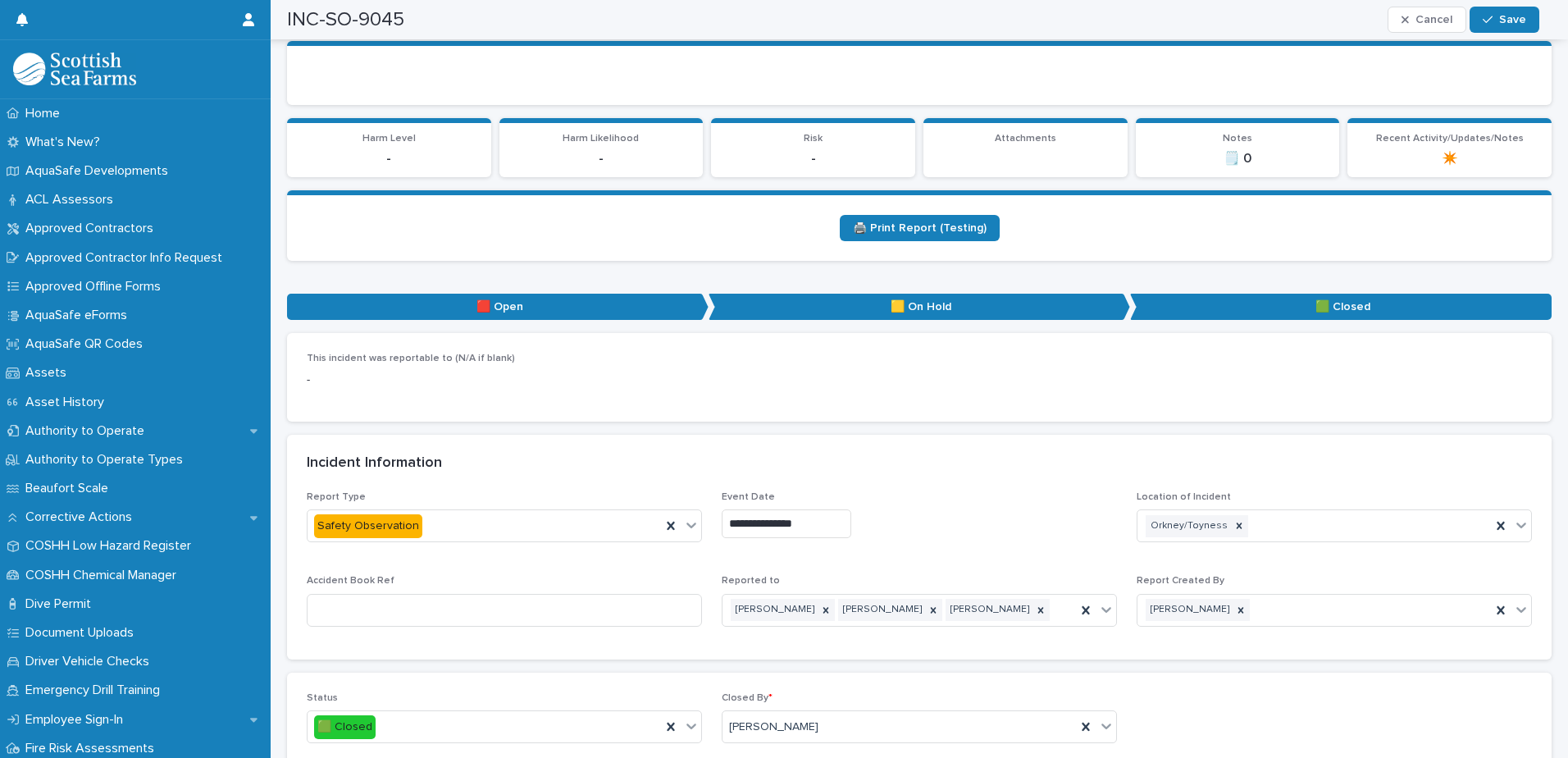
scroll to position [164, 0]
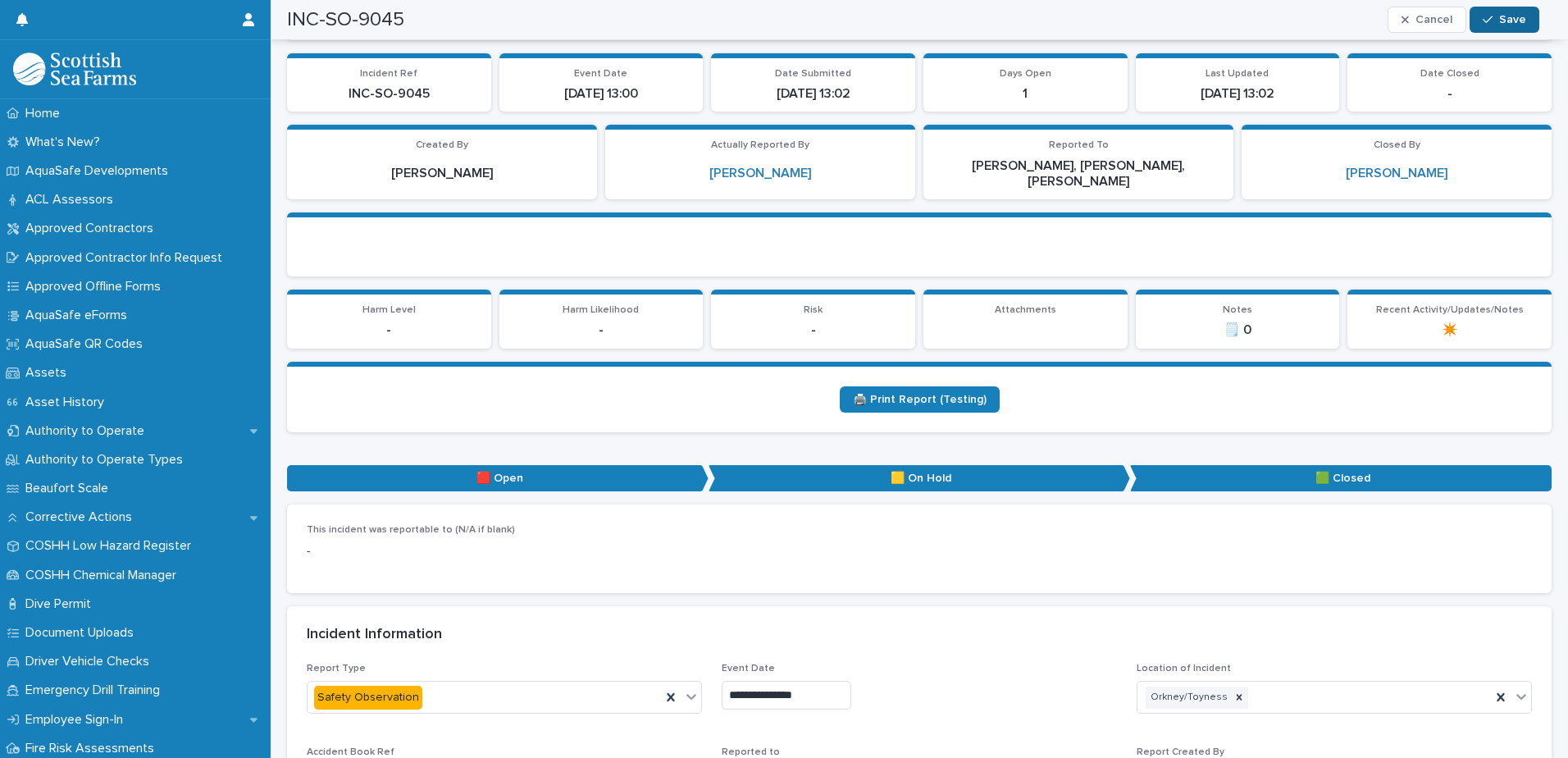
type textarea "**********"
click at [1252, 30] on button "Save" at bounding box center [1504, 20] width 70 height 27
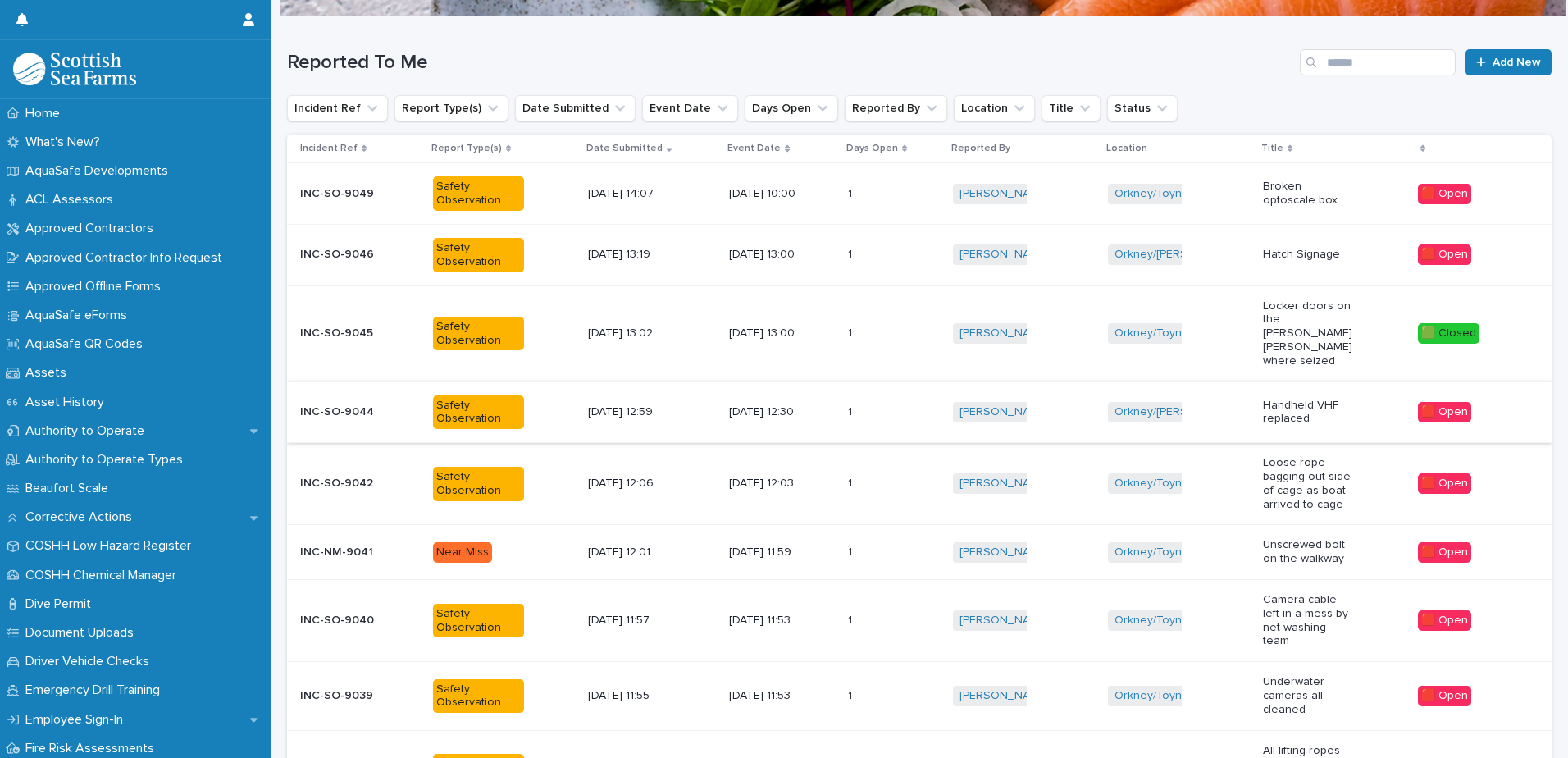
scroll to position [176, 0]
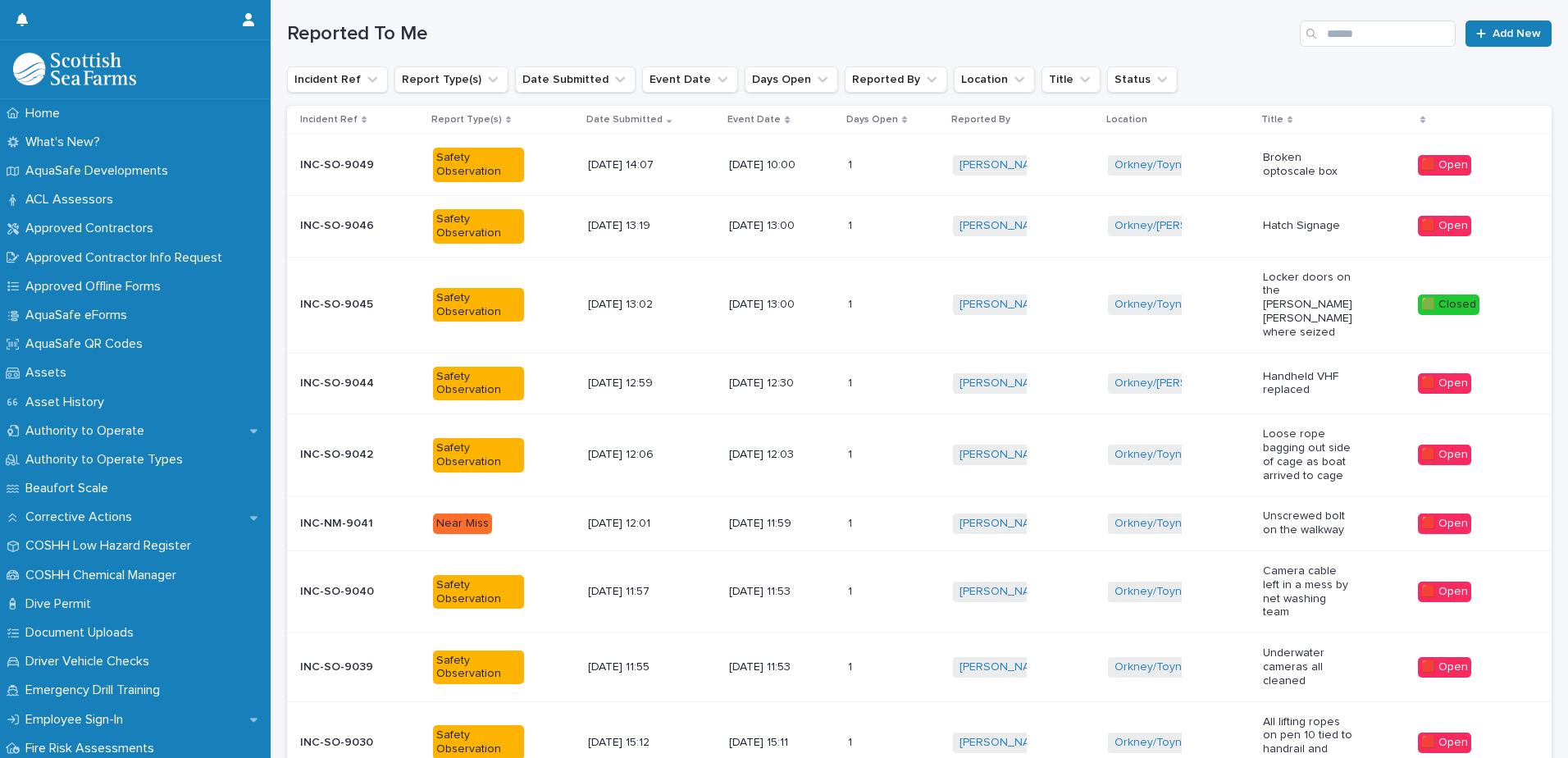
click at [823, 442] on div "[DATE] 12:03" at bounding box center [781, 455] width 105 height 27
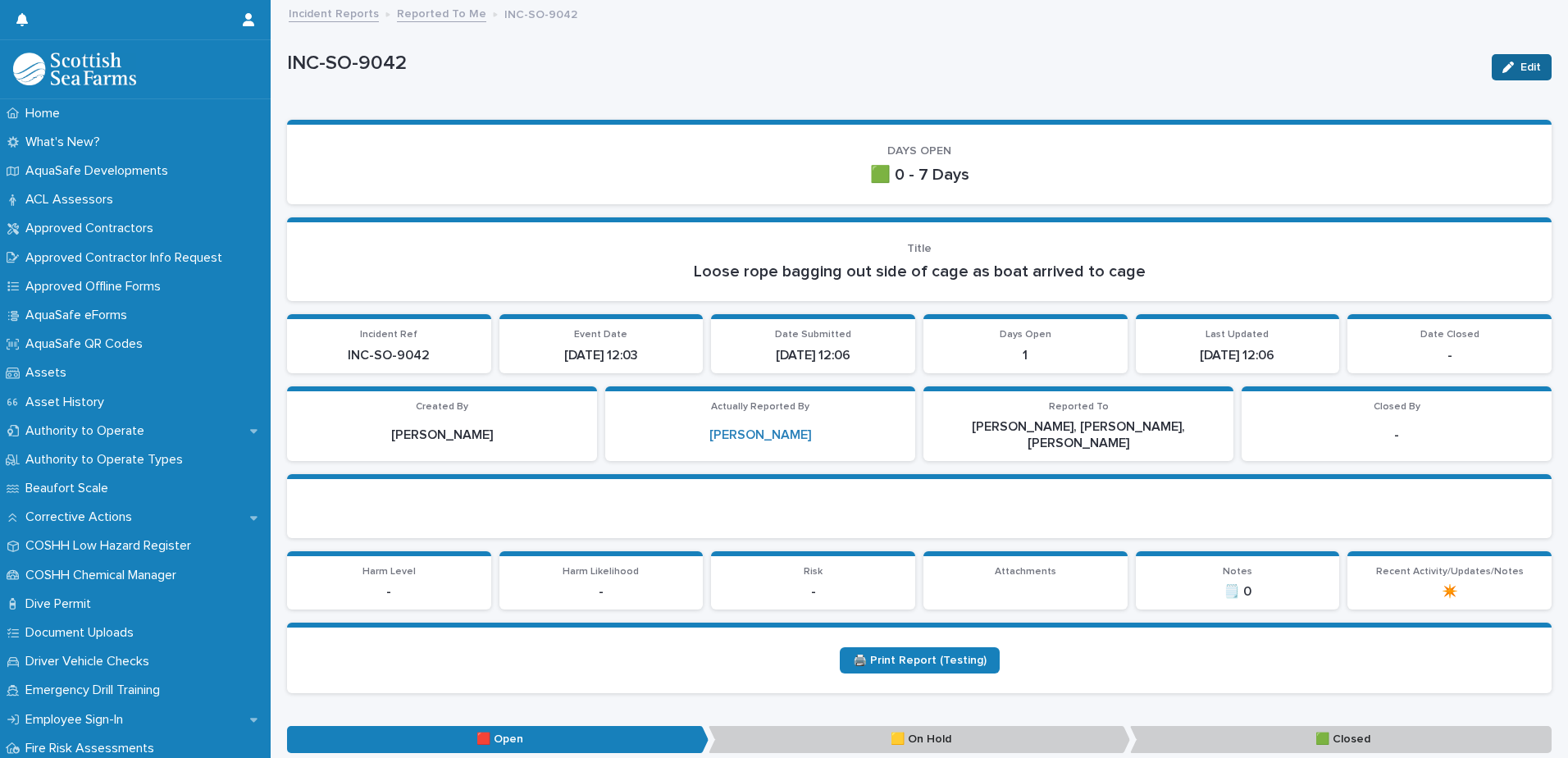
click at [1252, 63] on icon "button" at bounding box center [1508, 66] width 12 height 12
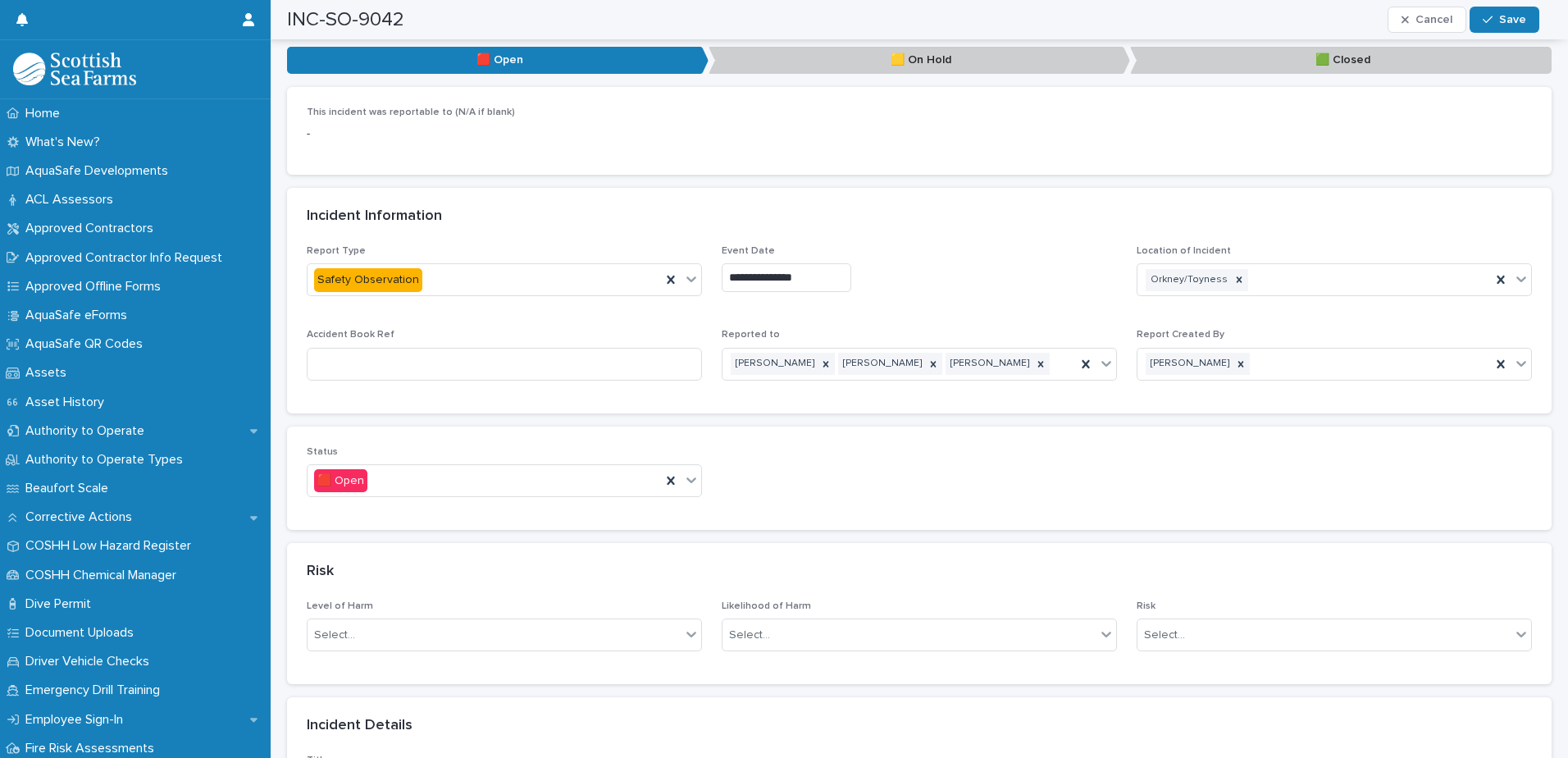
scroll to position [738, 0]
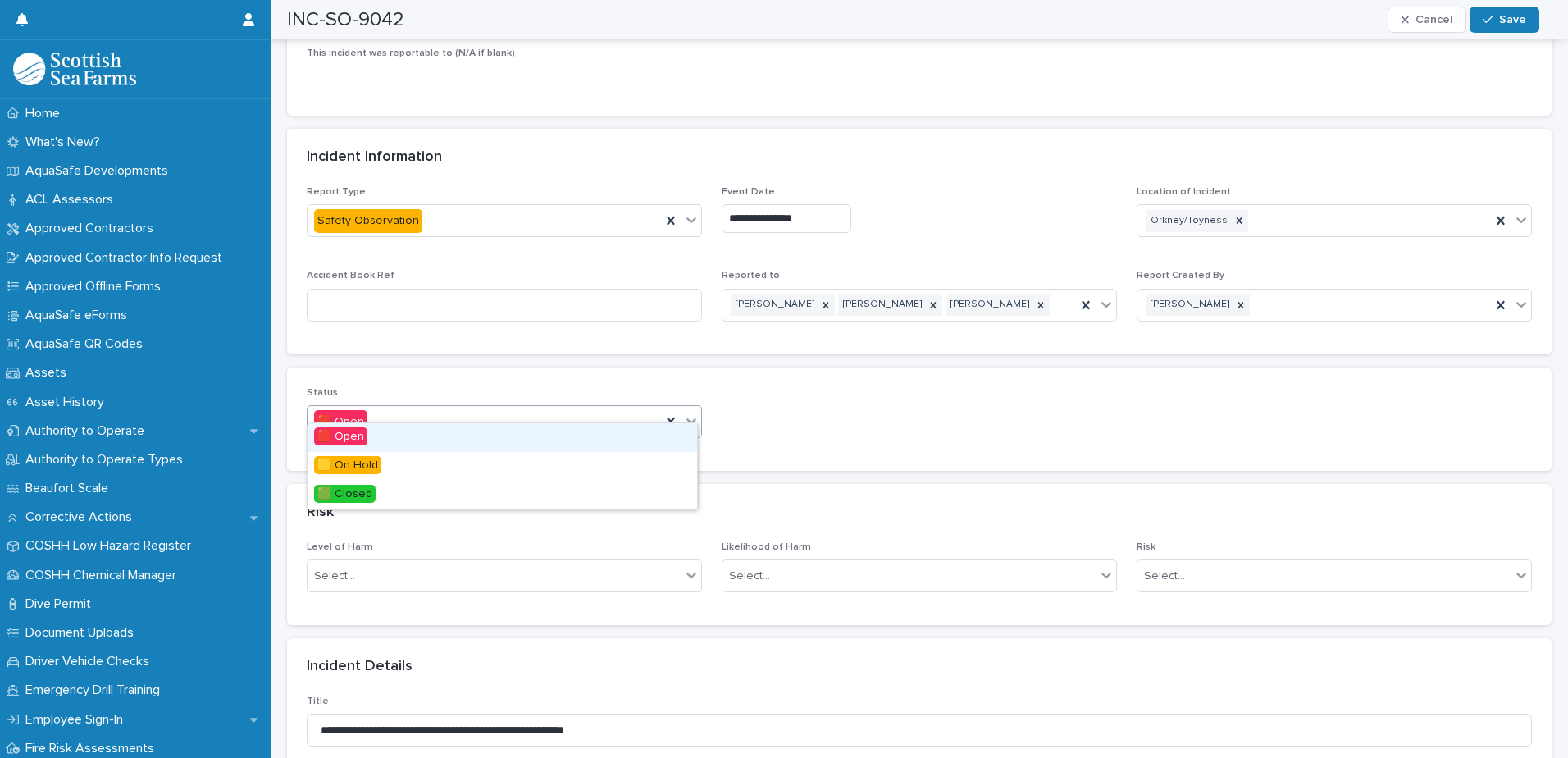
click at [691, 412] on icon at bounding box center [691, 420] width 17 height 17
click at [611, 490] on div "🟩 Closed" at bounding box center [502, 495] width 389 height 28
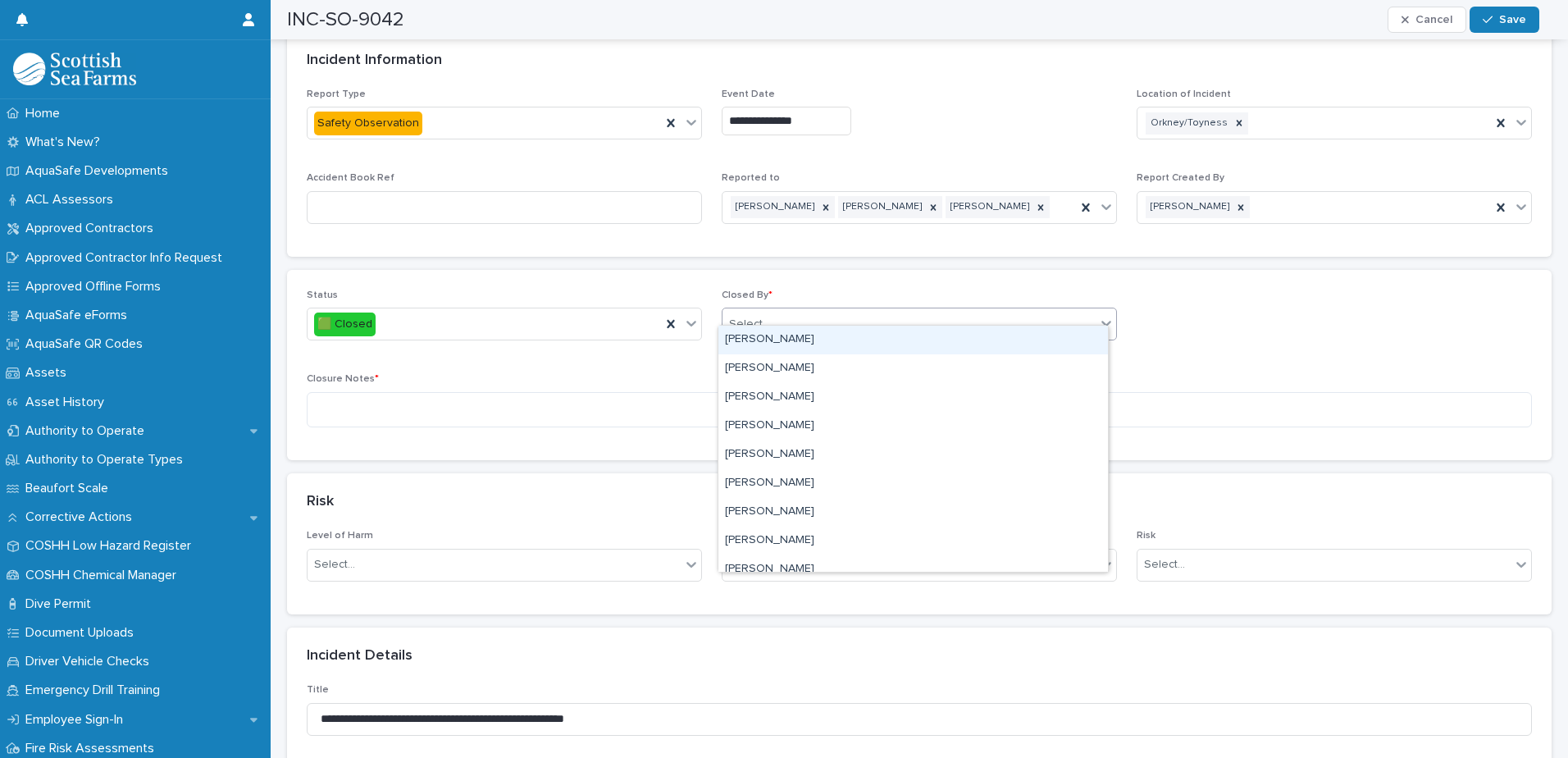
click at [873, 311] on div "Select..." at bounding box center [909, 324] width 373 height 27
type input "****"
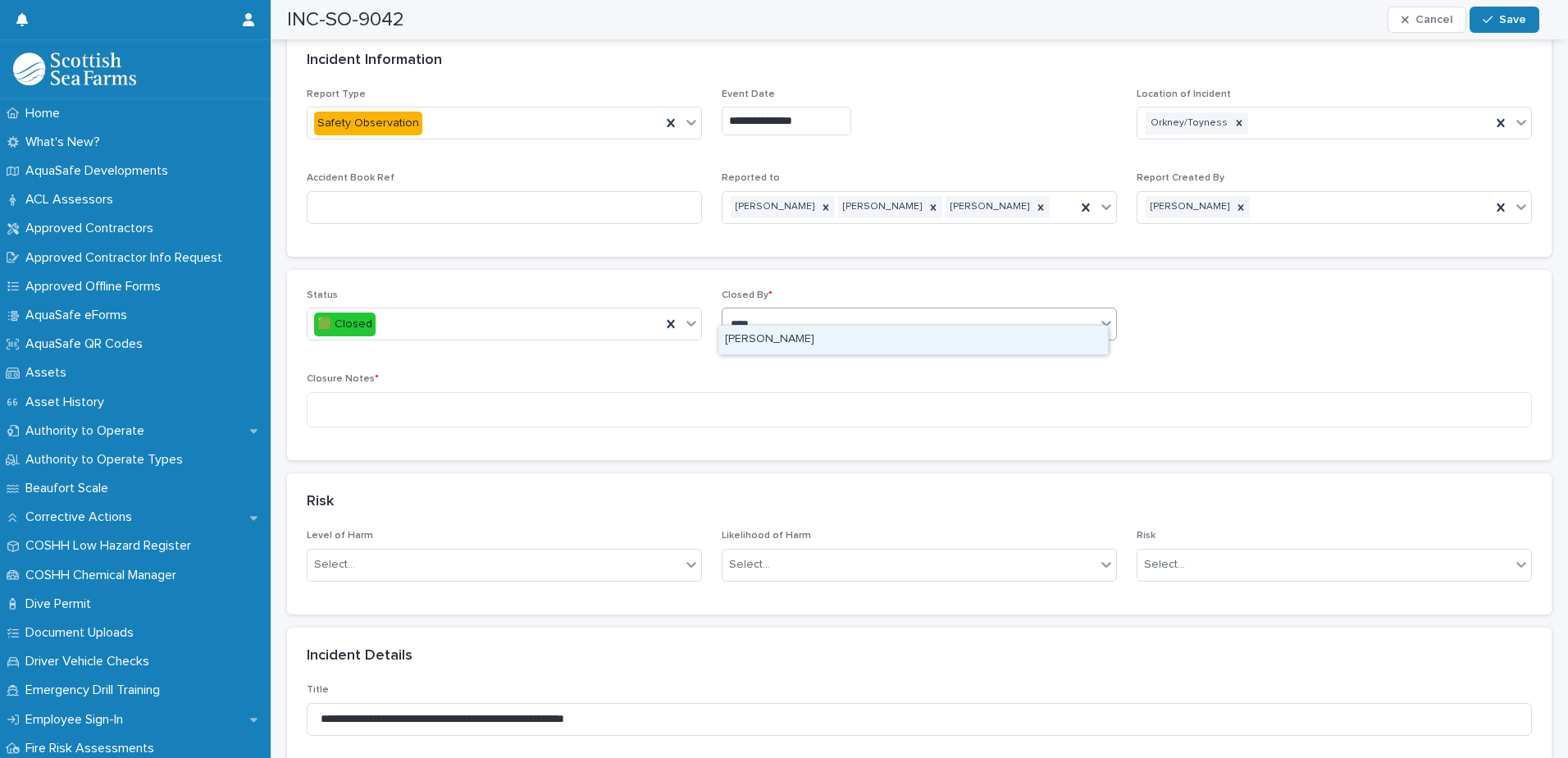
click at [846, 340] on div "[PERSON_NAME]" at bounding box center [912, 340] width 389 height 28
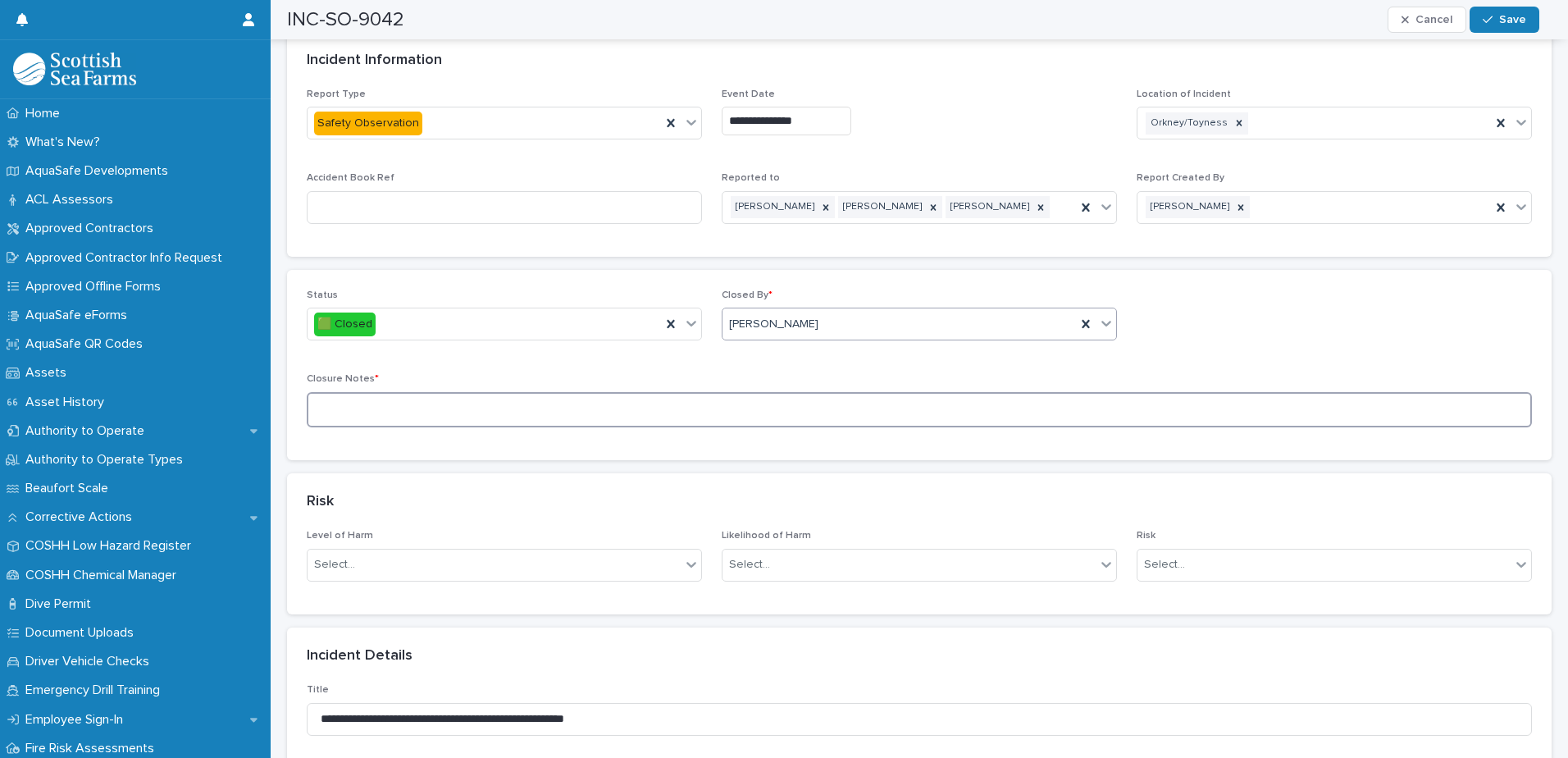
click at [484, 399] on textarea at bounding box center [919, 410] width 1225 height 35
type textarea "**********"
click at [1252, 23] on span "Save" at bounding box center [1512, 20] width 27 height 12
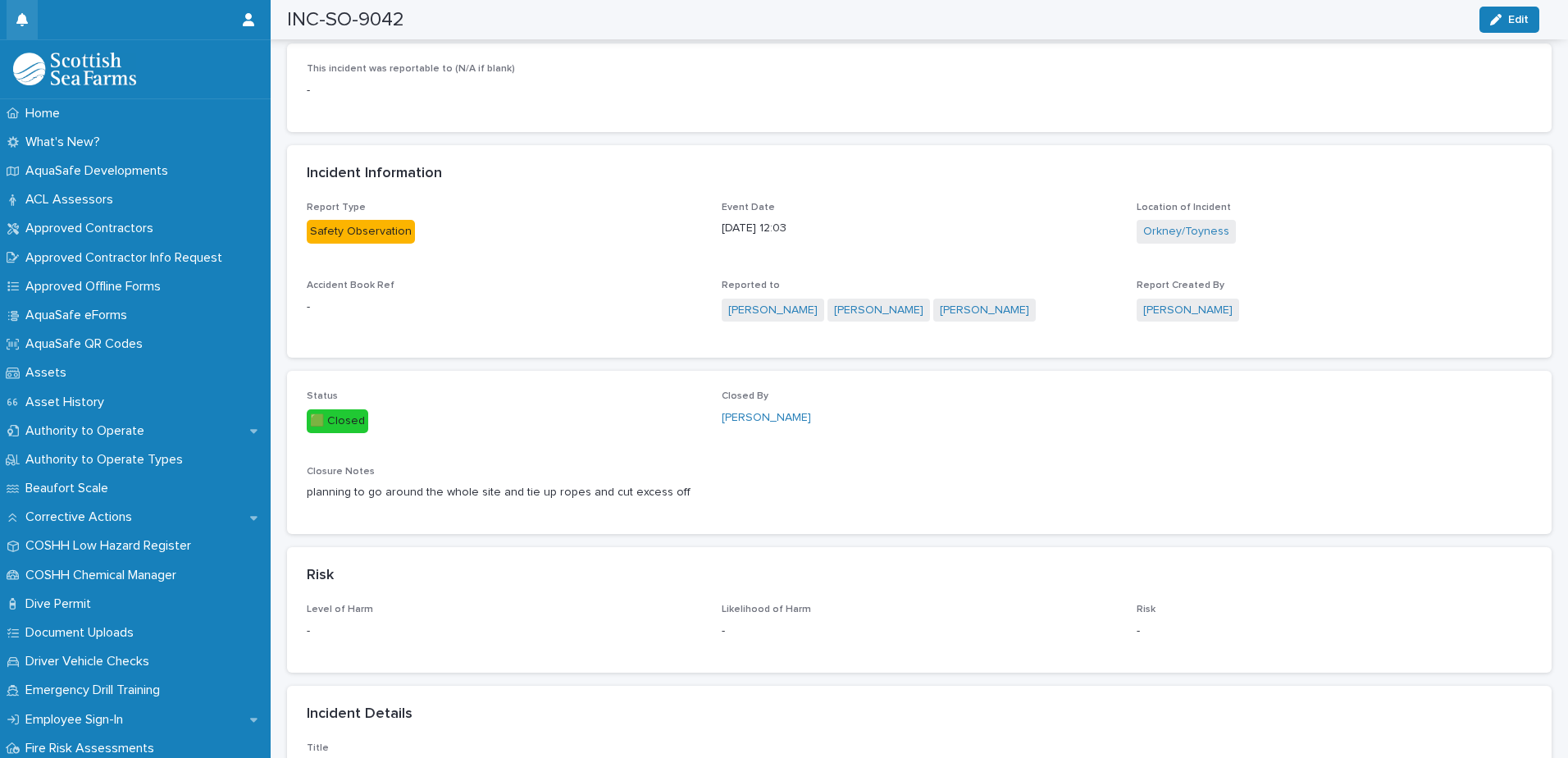
scroll to position [574, 0]
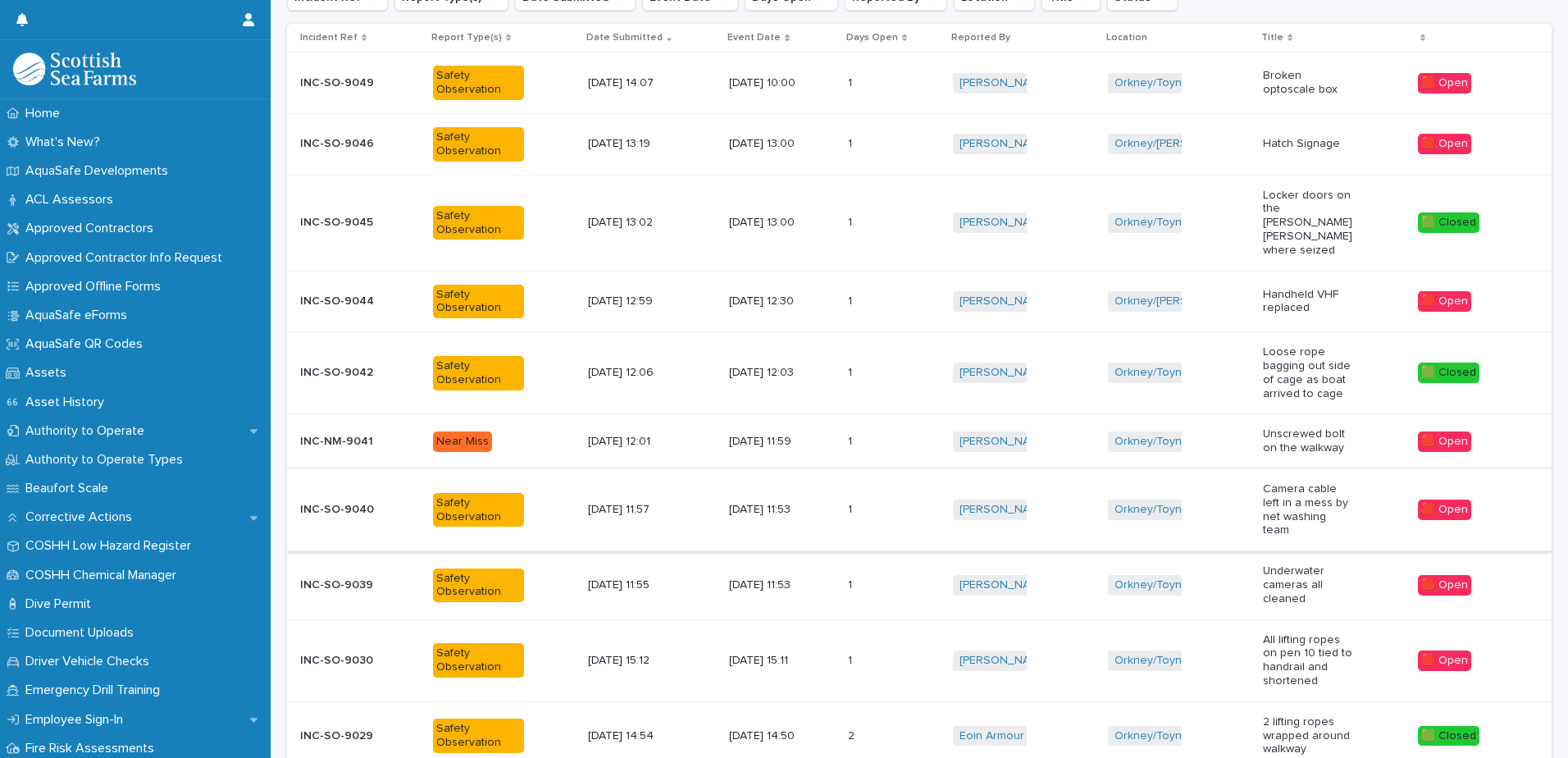
scroll to position [340, 0]
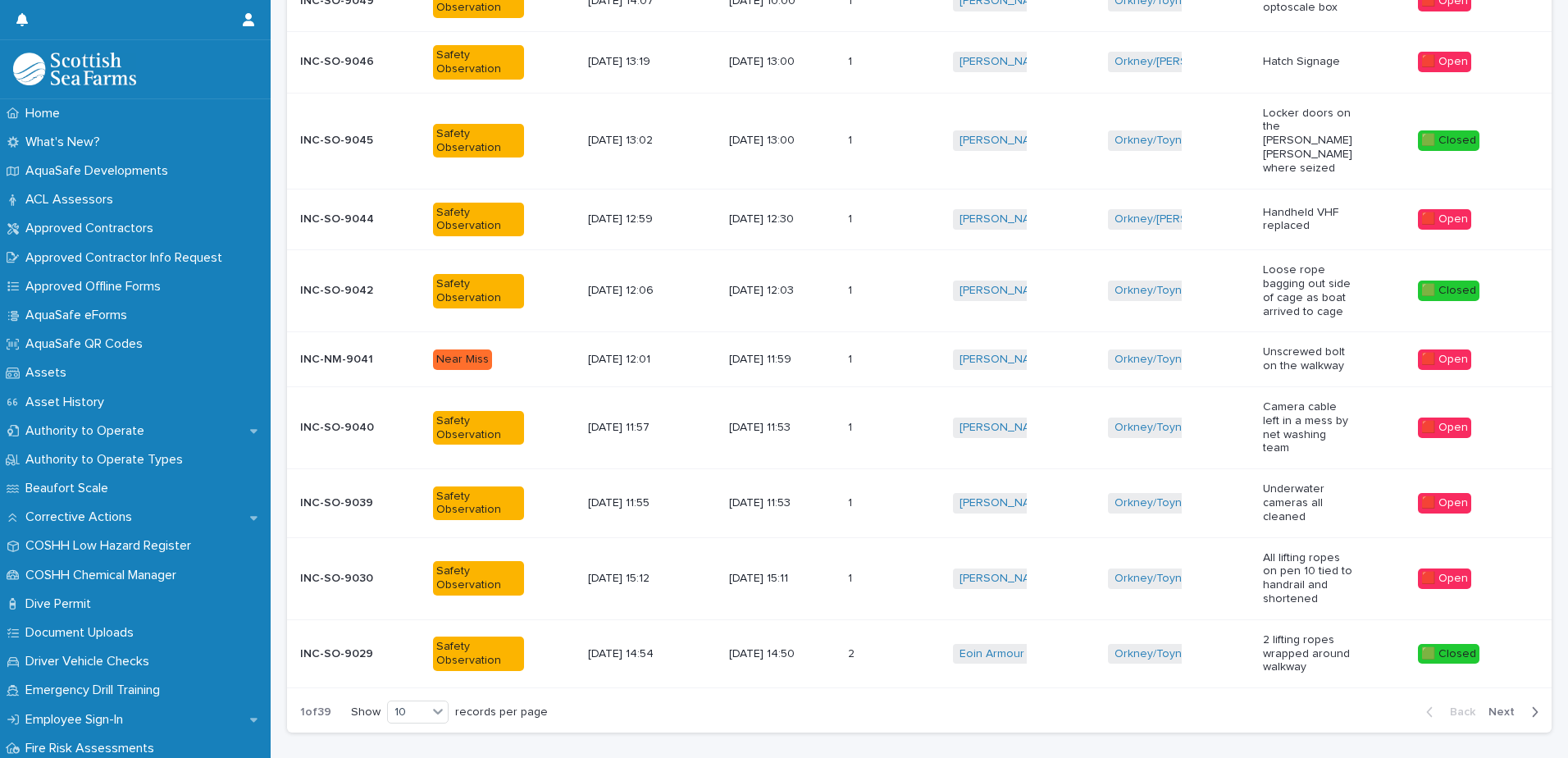
click at [1061, 487] on div "[PERSON_NAME] + 0" at bounding box center [1024, 504] width 142 height 34
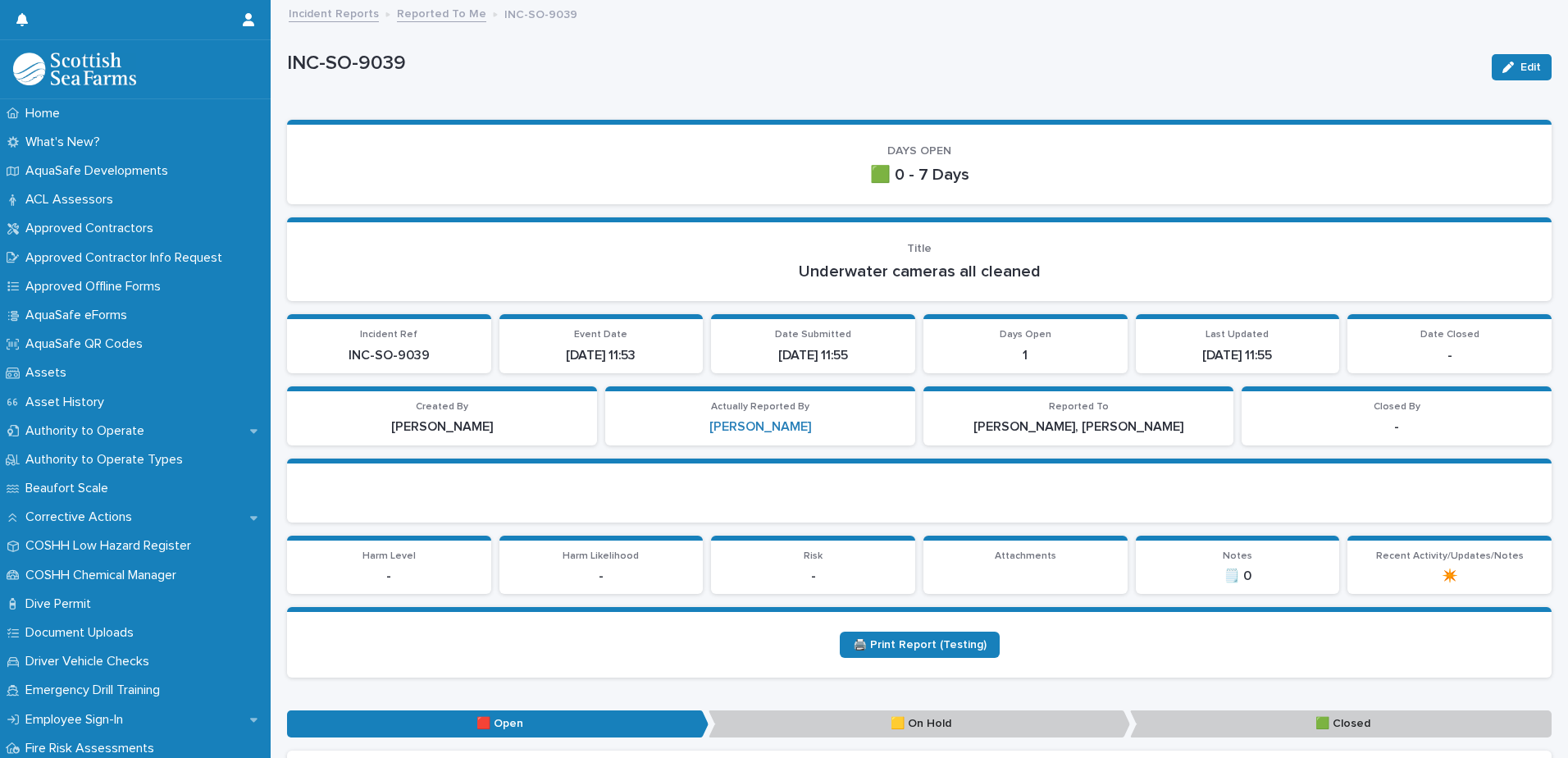
click at [1252, 71] on icon "button" at bounding box center [1508, 66] width 12 height 12
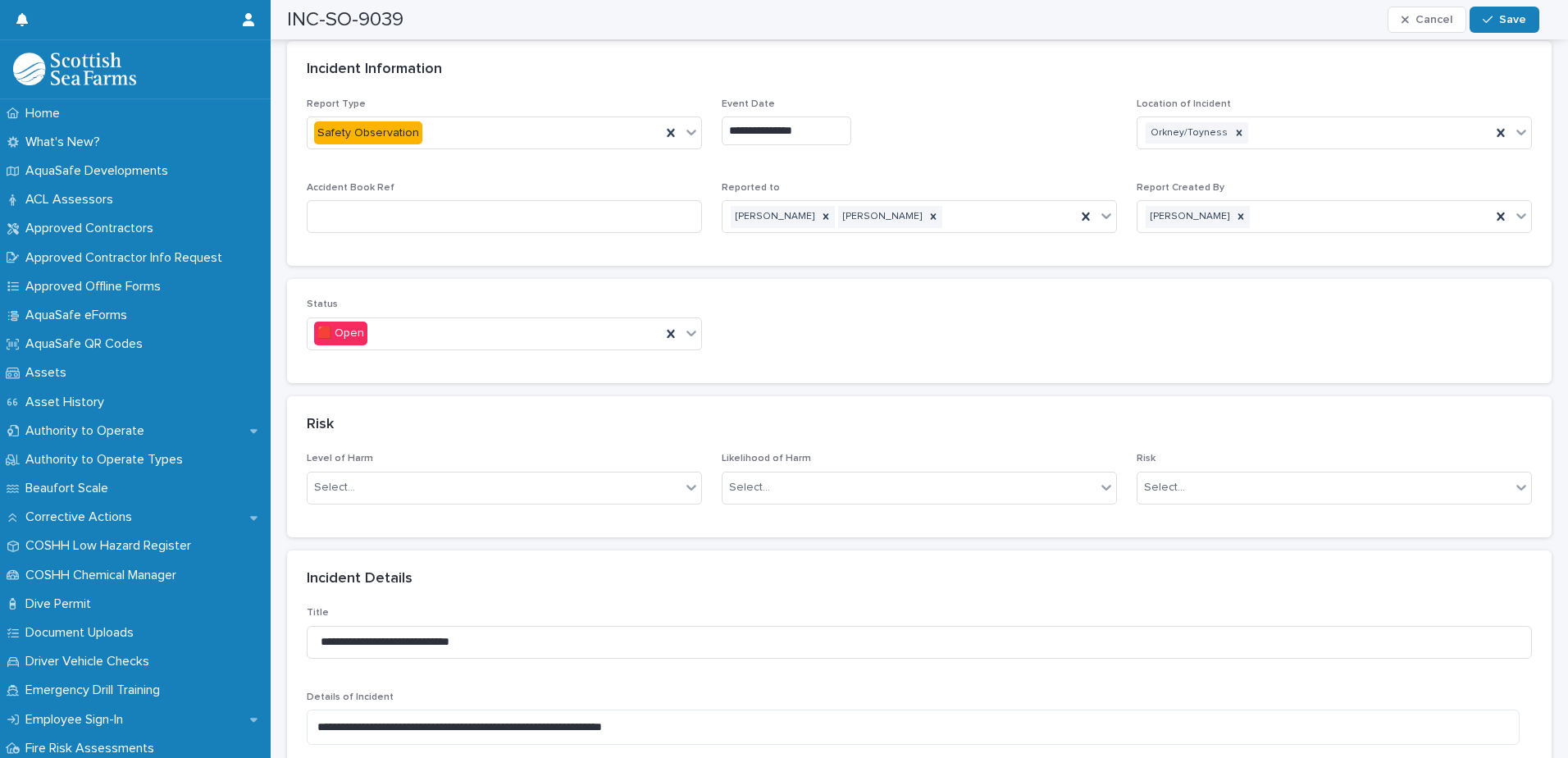
scroll to position [820, 0]
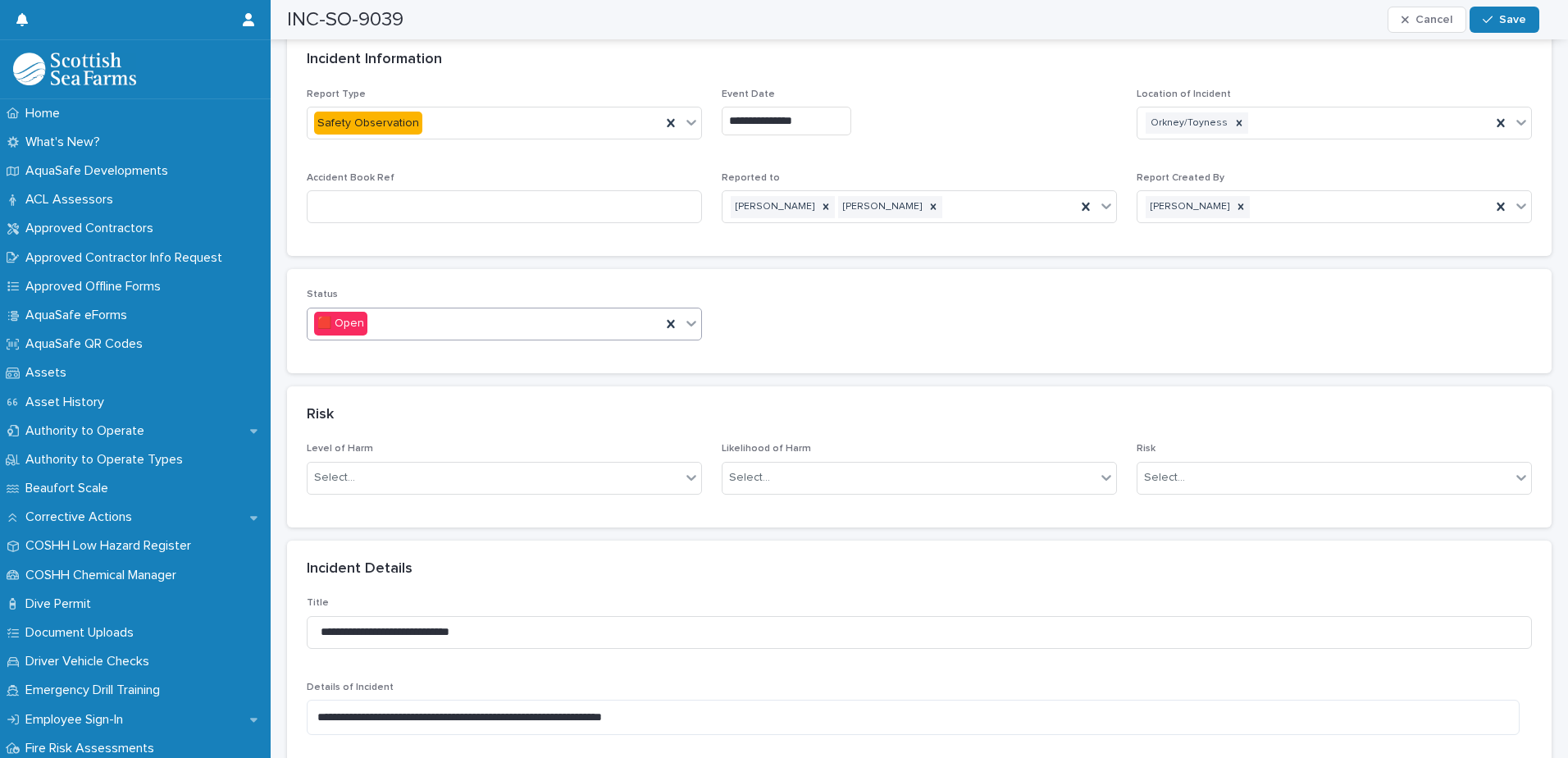
click at [684, 325] on icon at bounding box center [691, 323] width 17 height 17
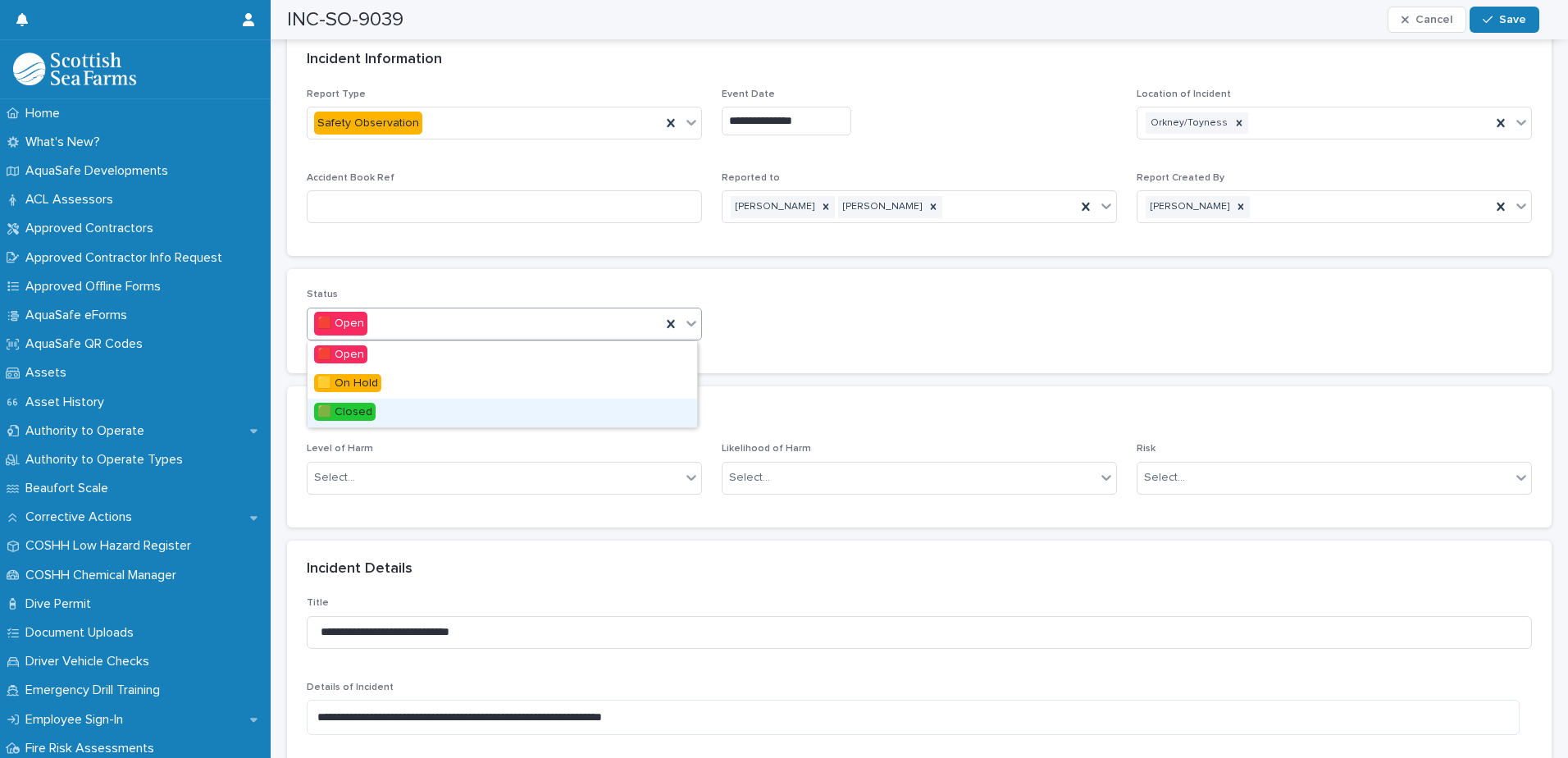
click at [486, 423] on div "🟩 Closed" at bounding box center [502, 413] width 389 height 28
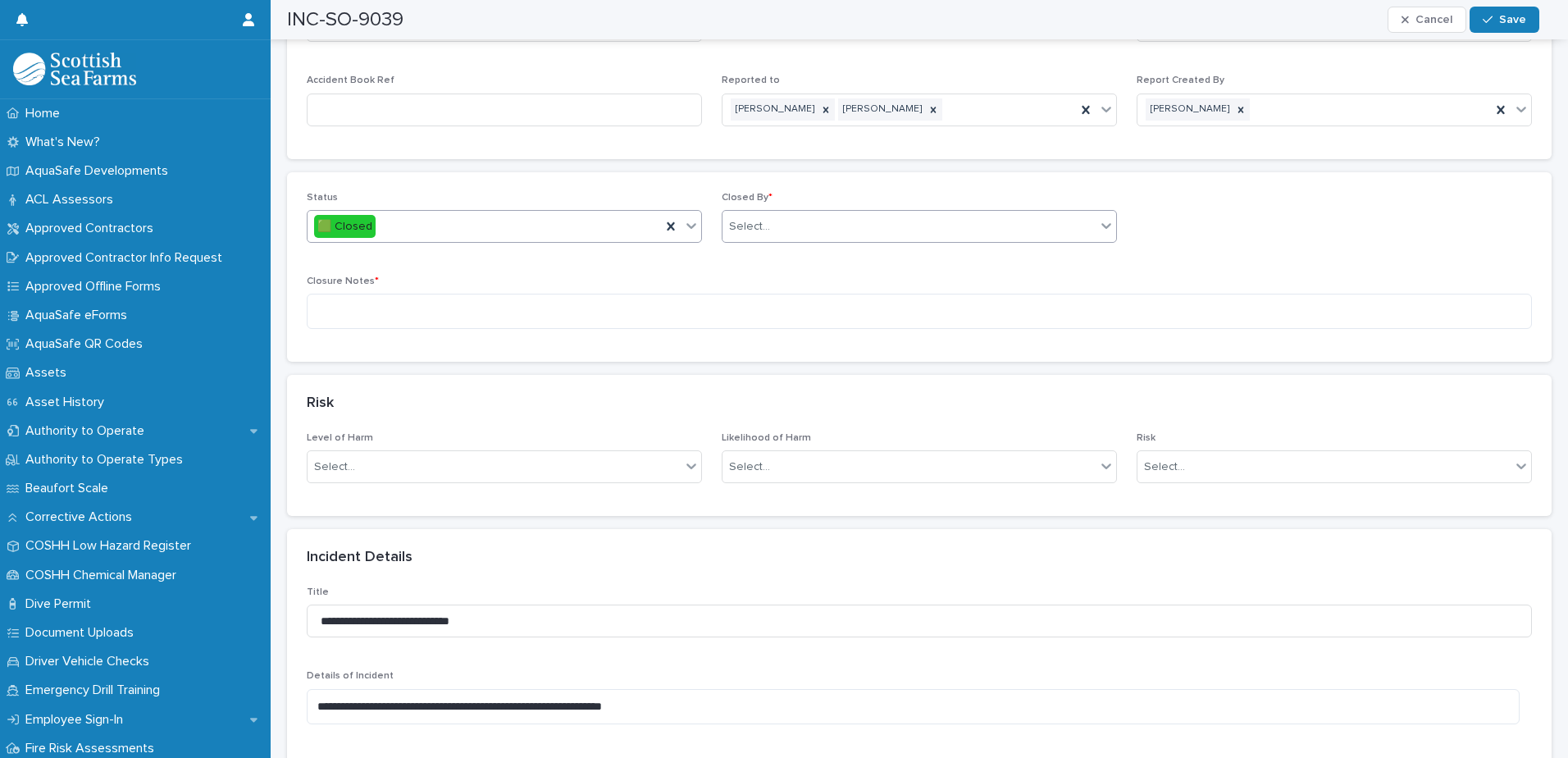
click at [823, 230] on div "Select..." at bounding box center [909, 227] width 373 height 27
type input "****"
click at [783, 263] on div "[PERSON_NAME]" at bounding box center [912, 258] width 389 height 28
click at [605, 315] on textarea at bounding box center [919, 311] width 1225 height 35
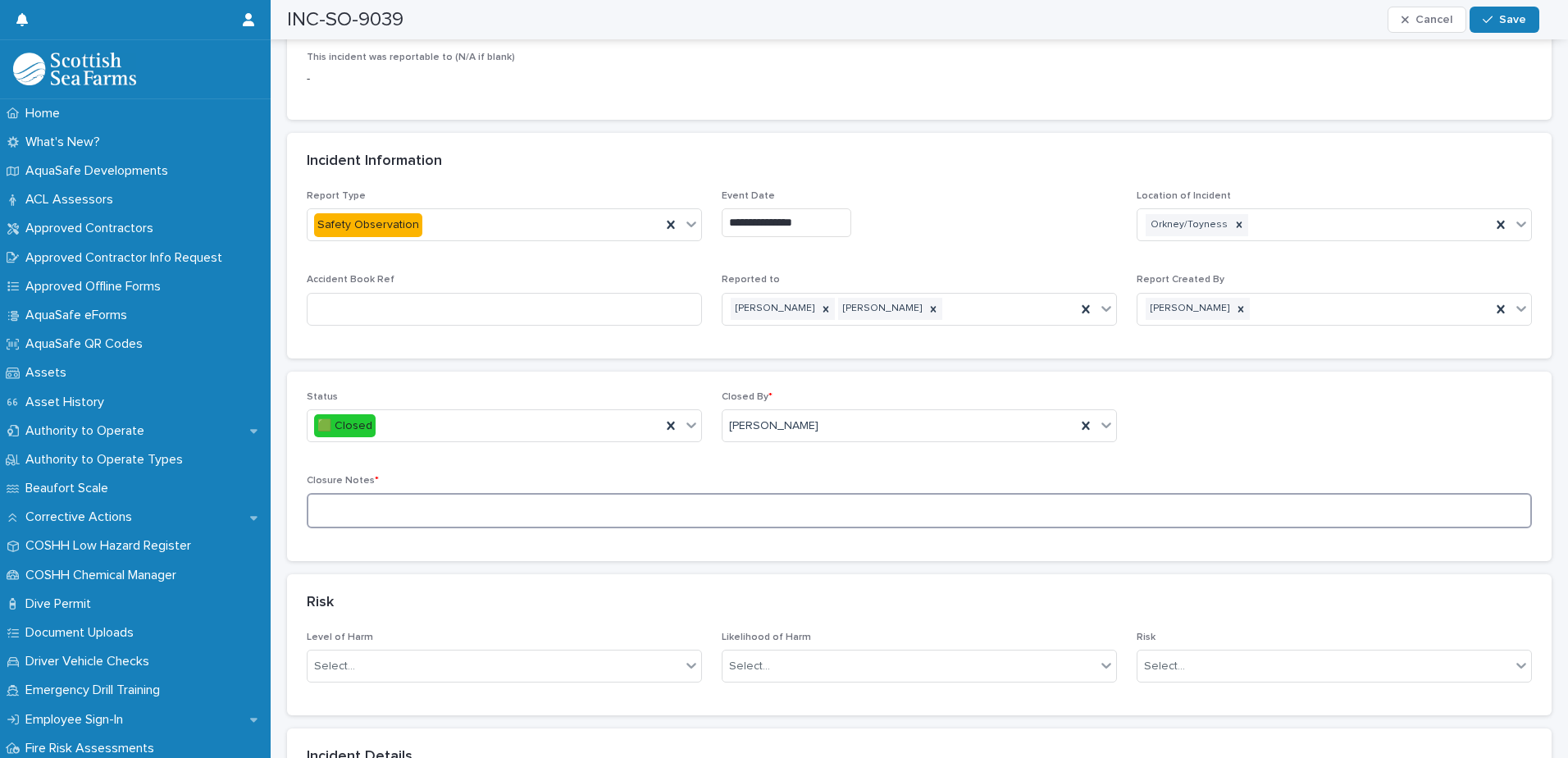
scroll to position [738, 0]
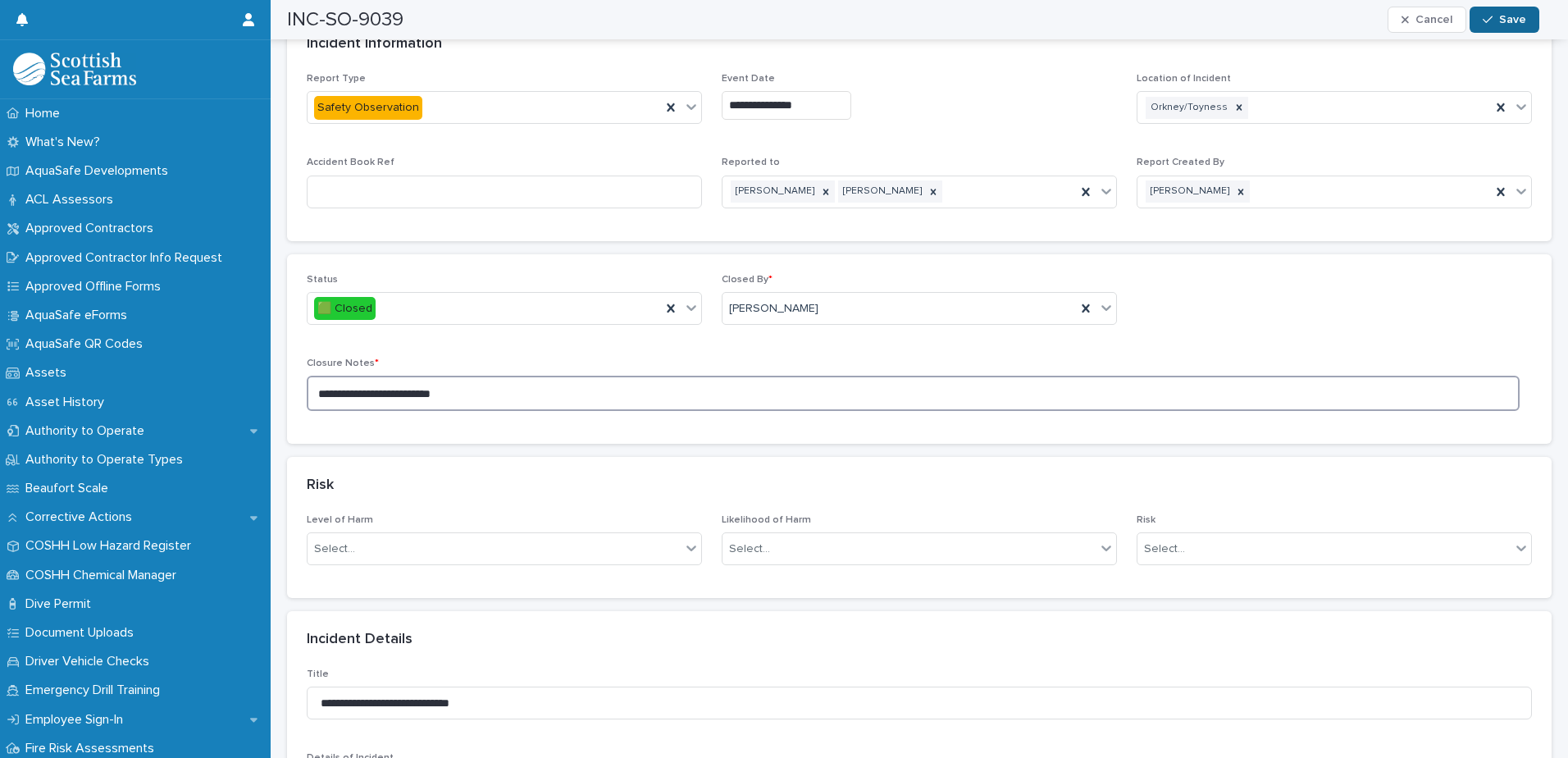
type textarea "**********"
click at [1252, 20] on span "Save" at bounding box center [1512, 20] width 27 height 12
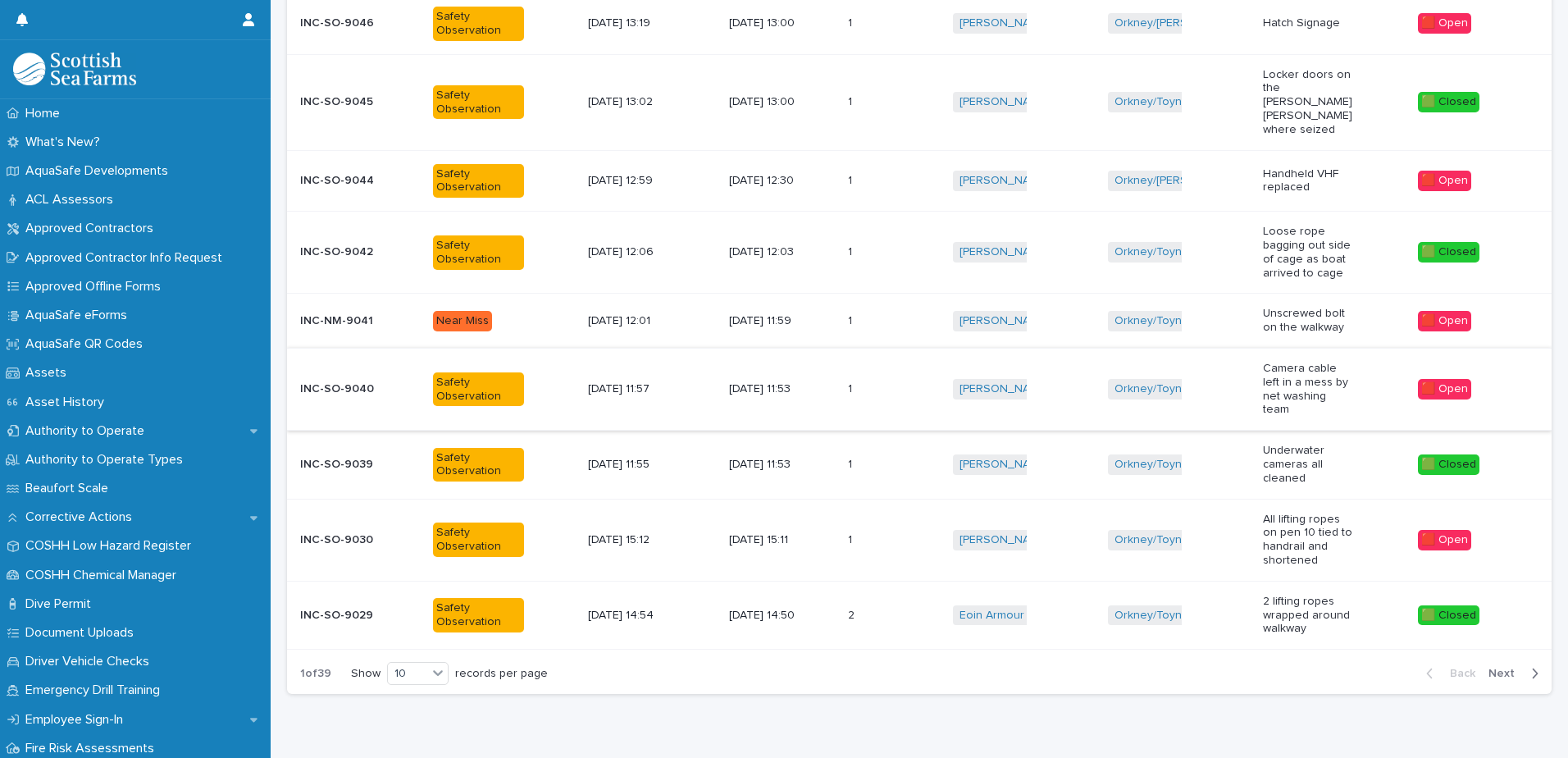
scroll to position [381, 0]
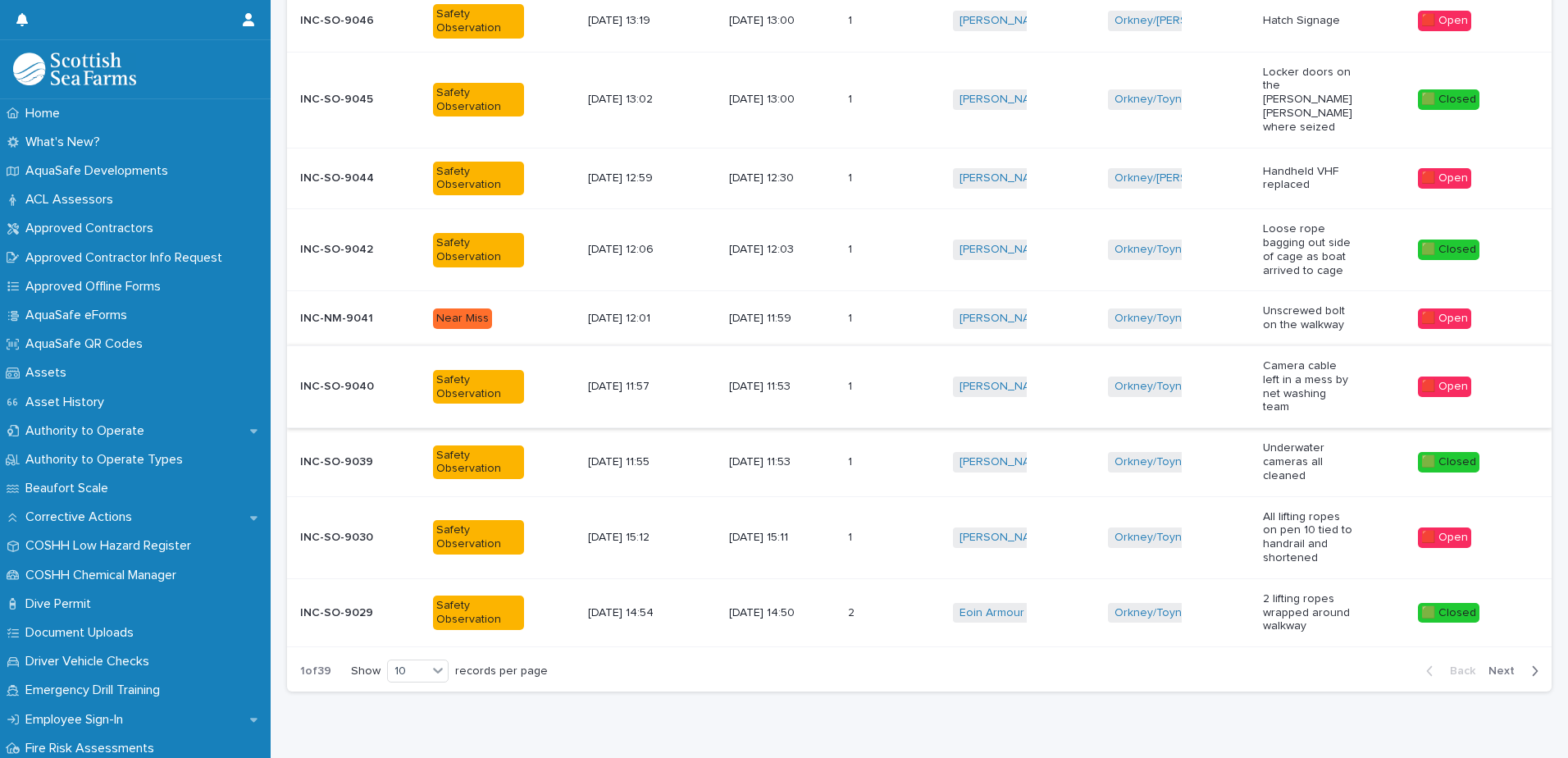
click at [830, 524] on div "[DATE] 15:11" at bounding box center [781, 537] width 105 height 27
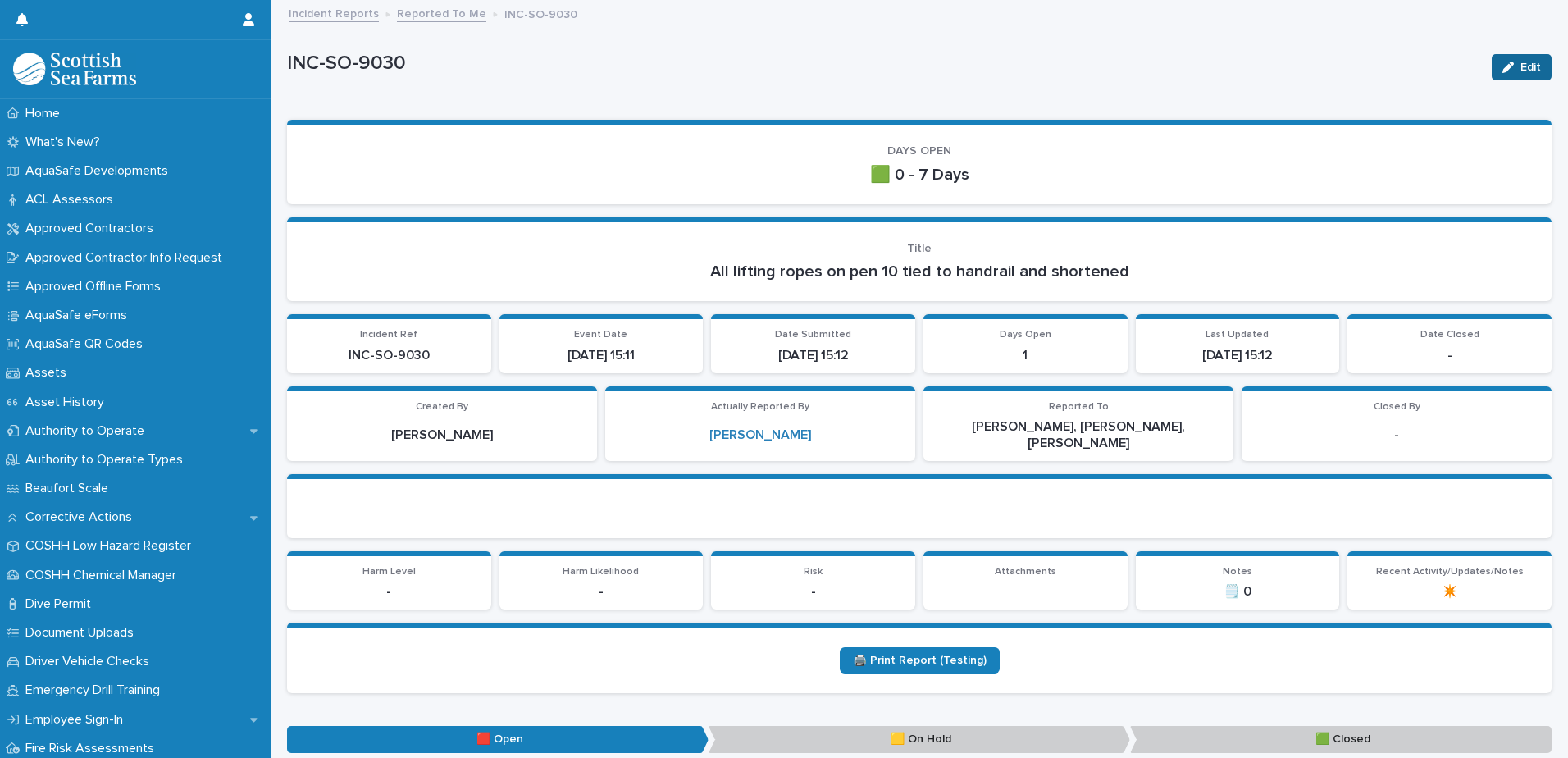
click at [1252, 59] on button "Edit" at bounding box center [1522, 67] width 60 height 27
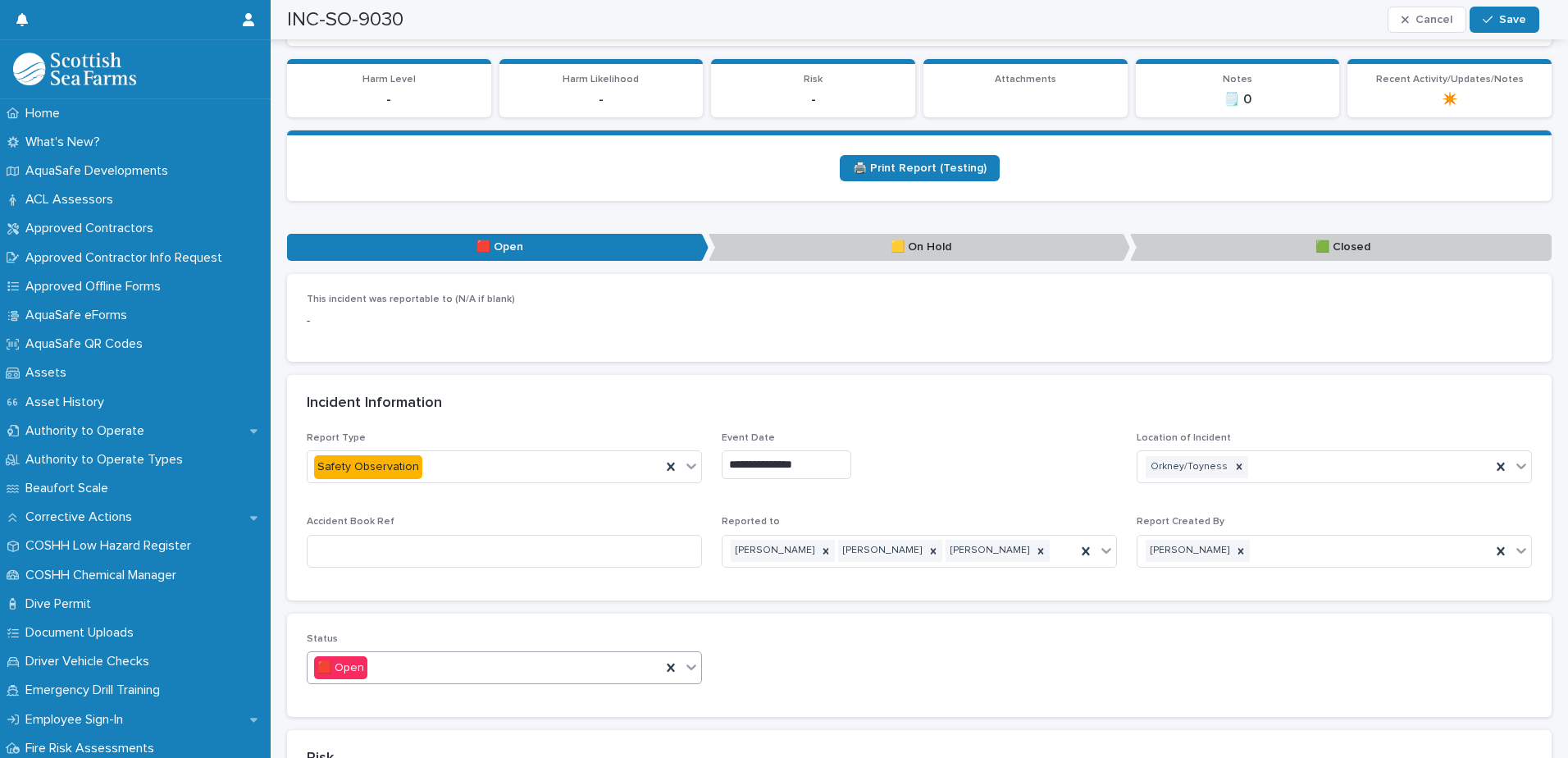
scroll to position [738, 0]
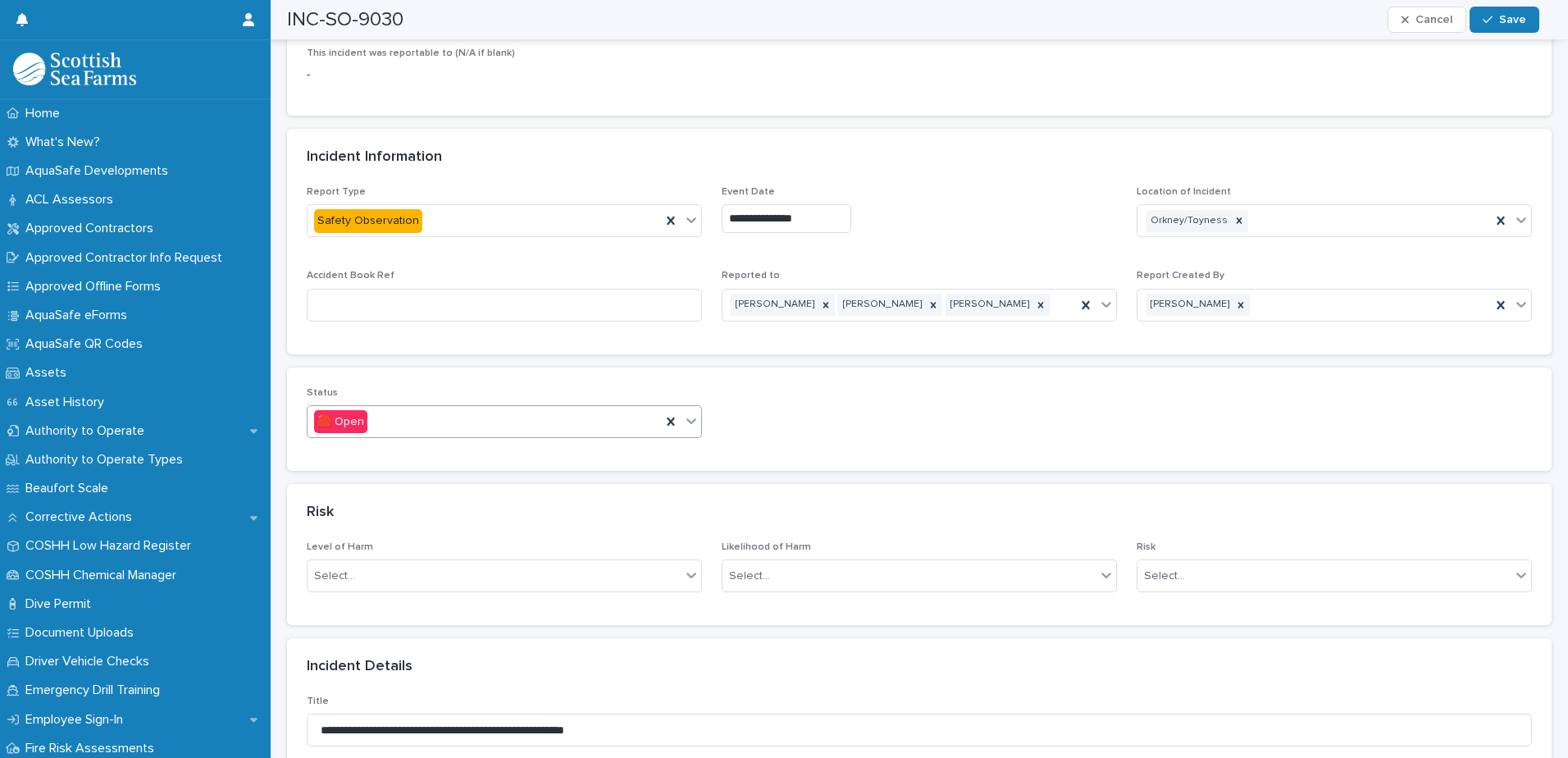
click at [684, 412] on icon at bounding box center [691, 420] width 17 height 17
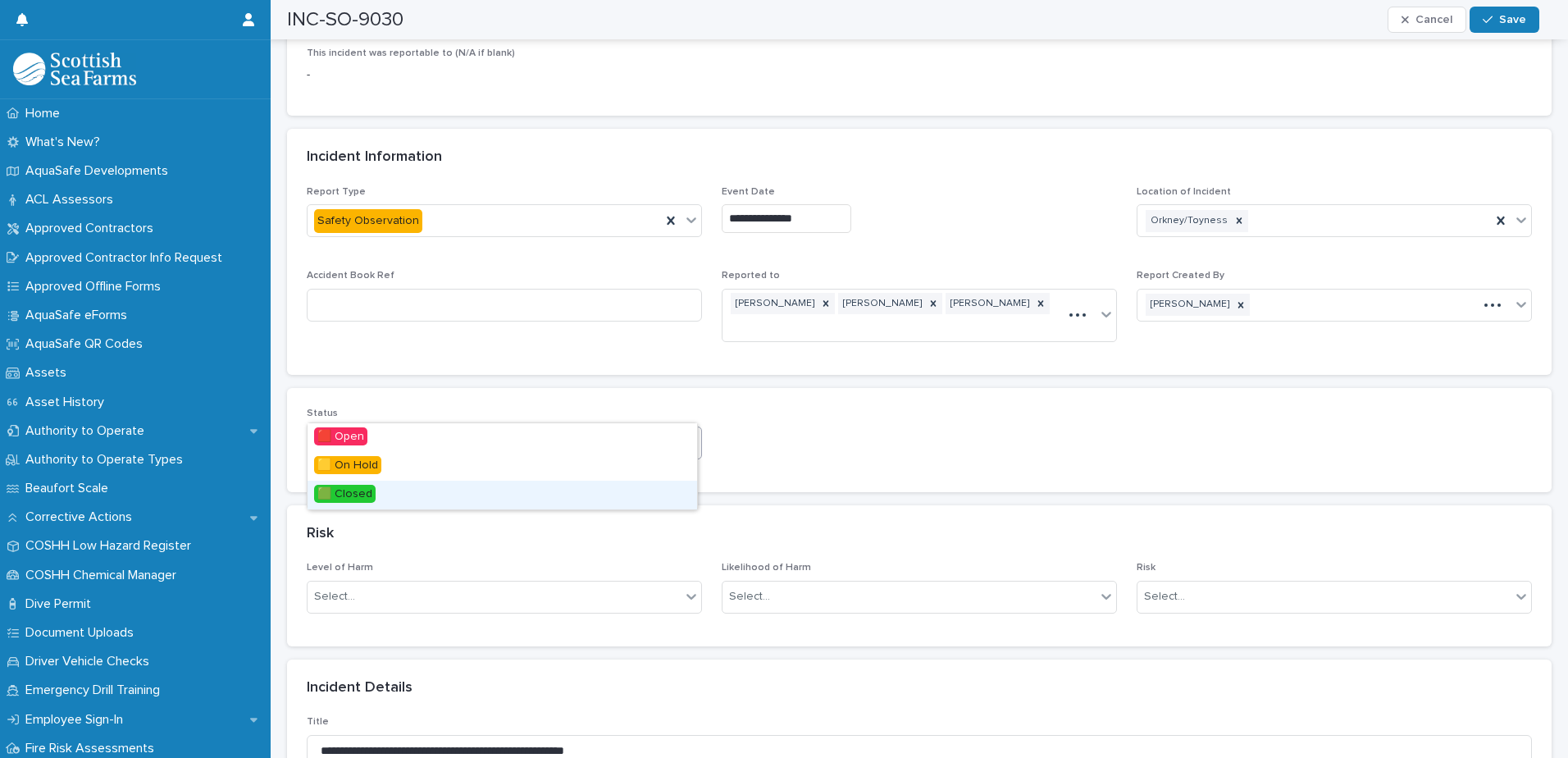
click at [463, 497] on div "🟩 Closed" at bounding box center [502, 495] width 389 height 28
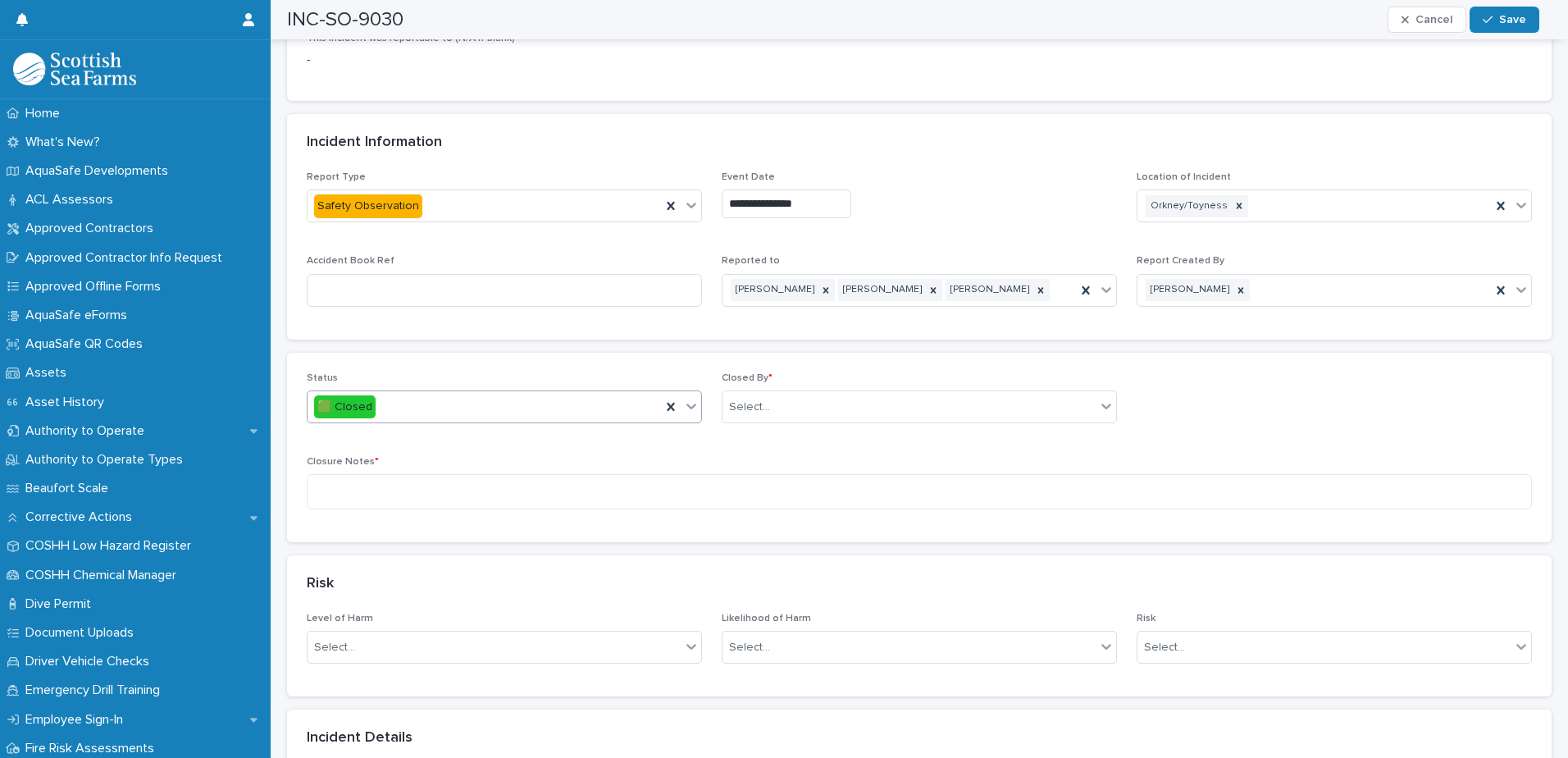
click at [823, 314] on div "**********" at bounding box center [919, 255] width 1265 height 168
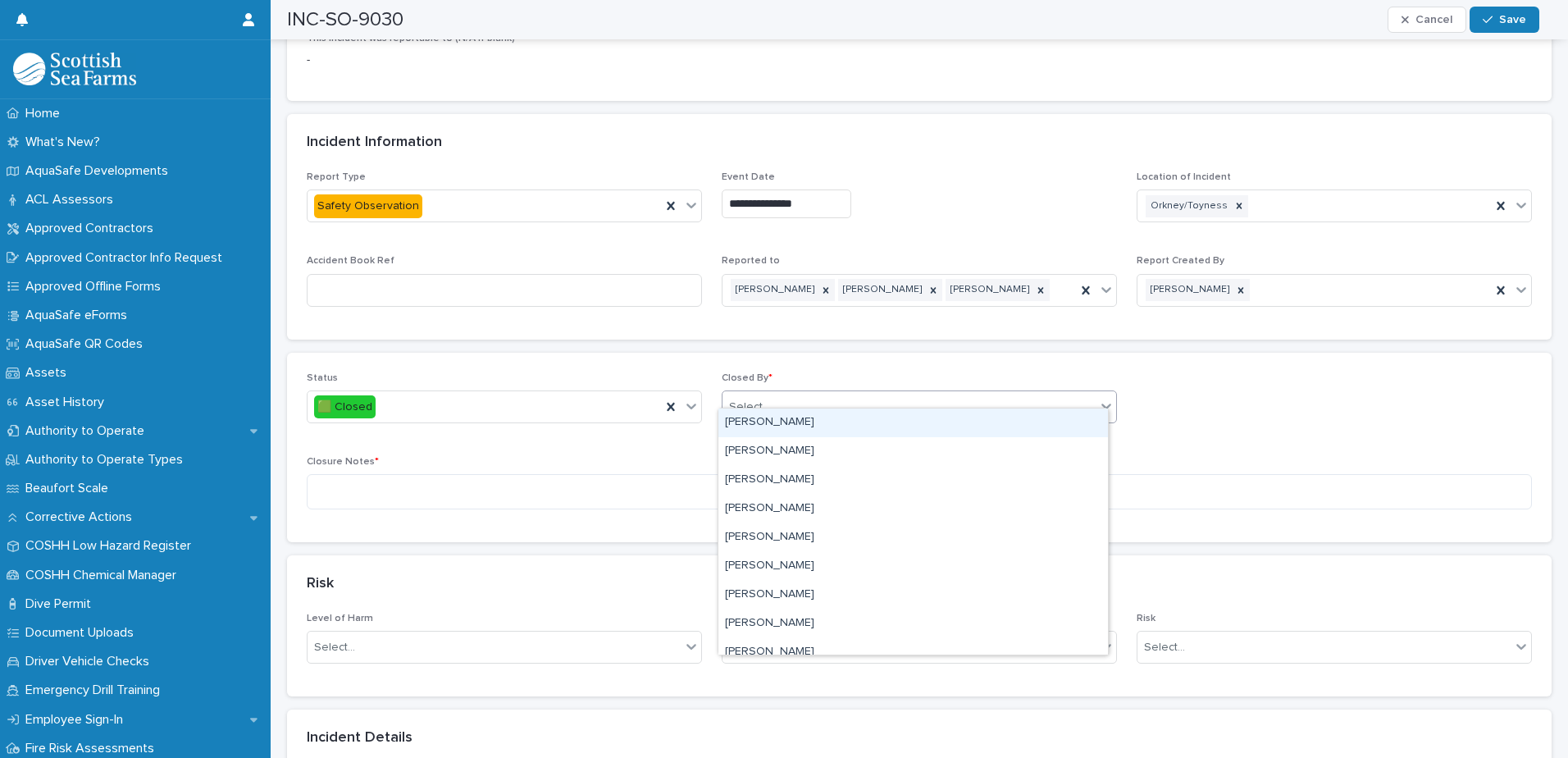
click at [818, 395] on div "Select..." at bounding box center [909, 407] width 373 height 27
type input "****"
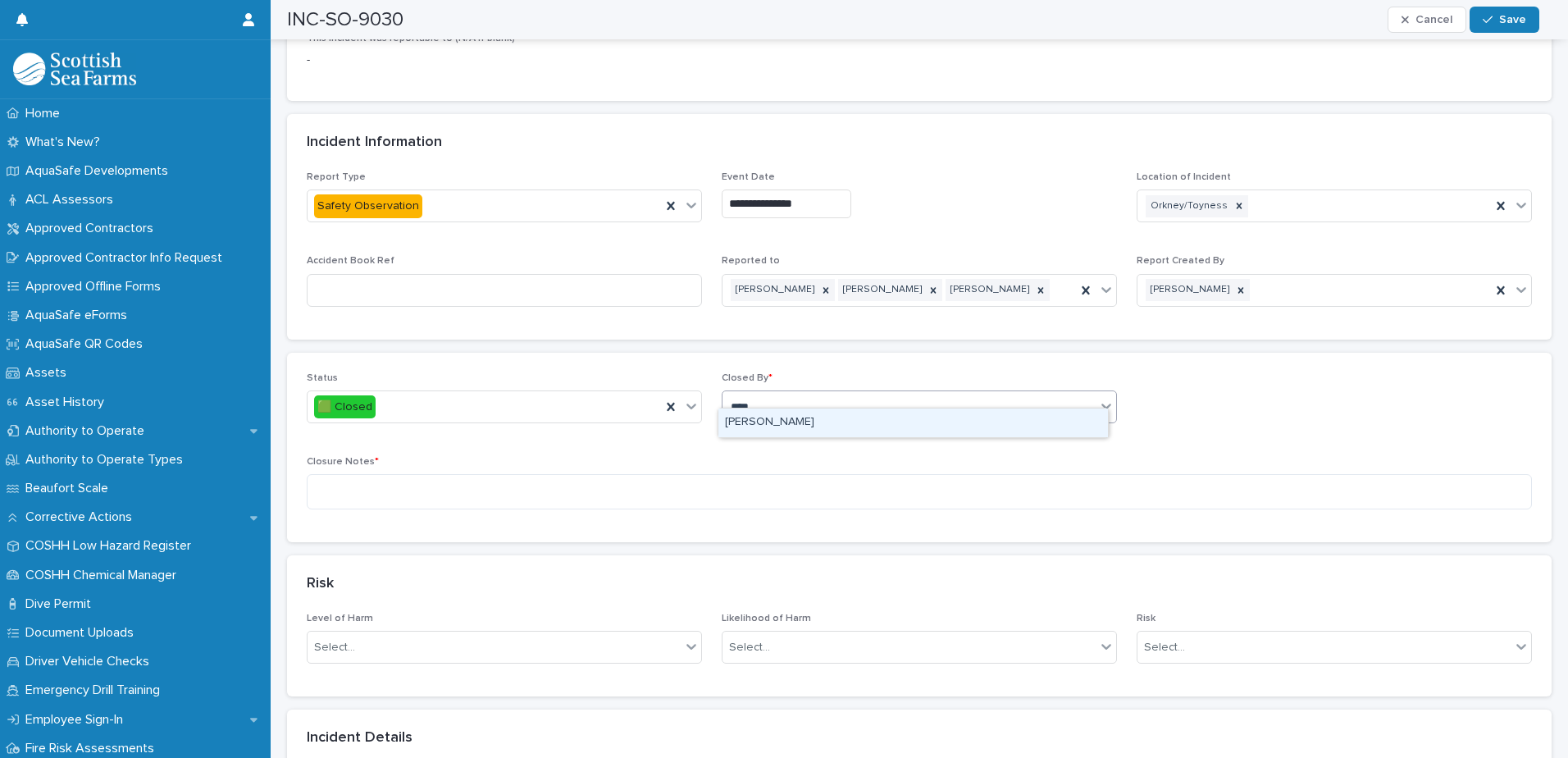
click at [821, 431] on div "[PERSON_NAME]" at bounding box center [912, 423] width 389 height 28
click at [577, 474] on textarea at bounding box center [919, 492] width 1225 height 35
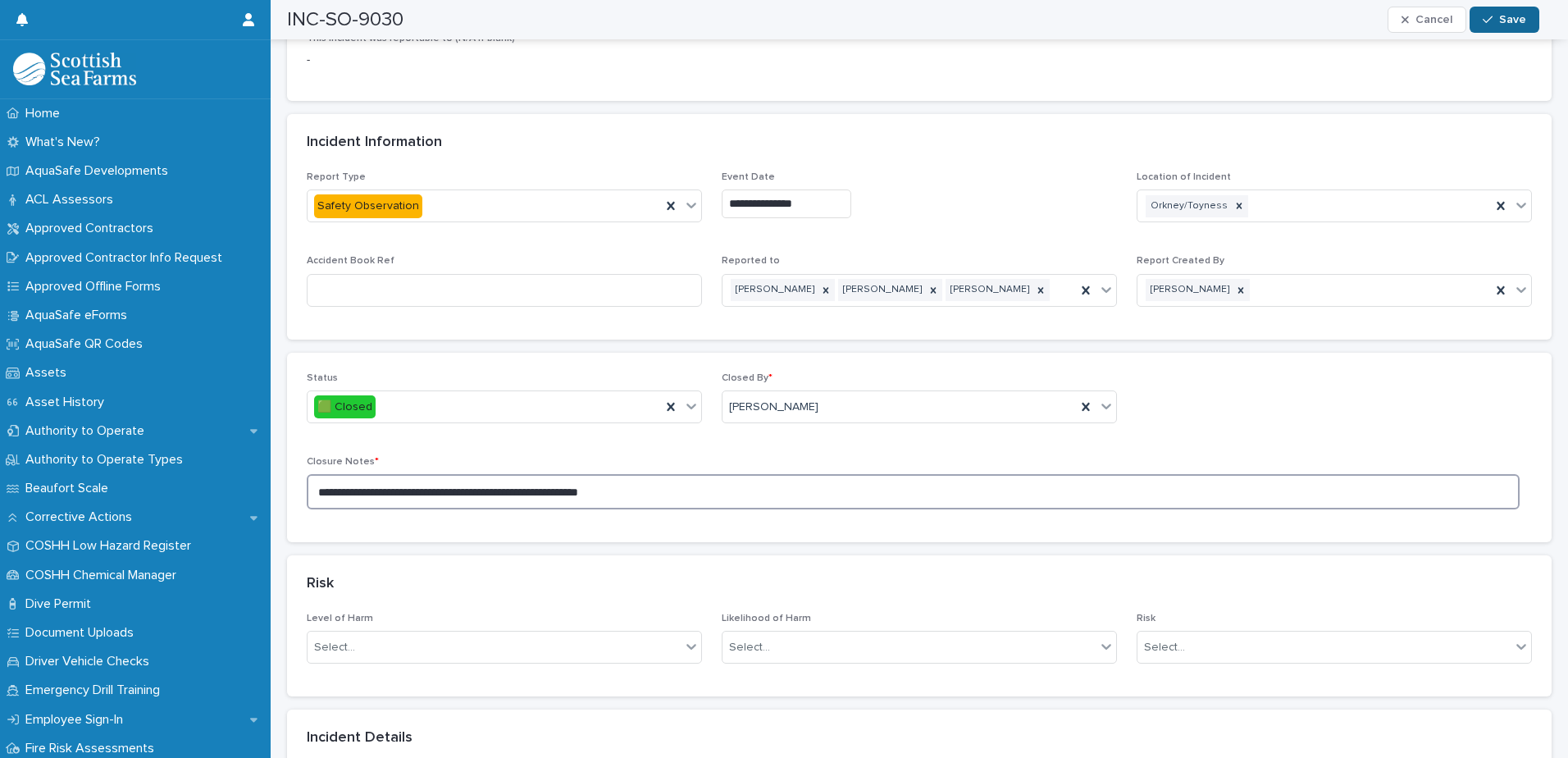
type textarea "**********"
click at [1252, 23] on span "Save" at bounding box center [1512, 20] width 27 height 12
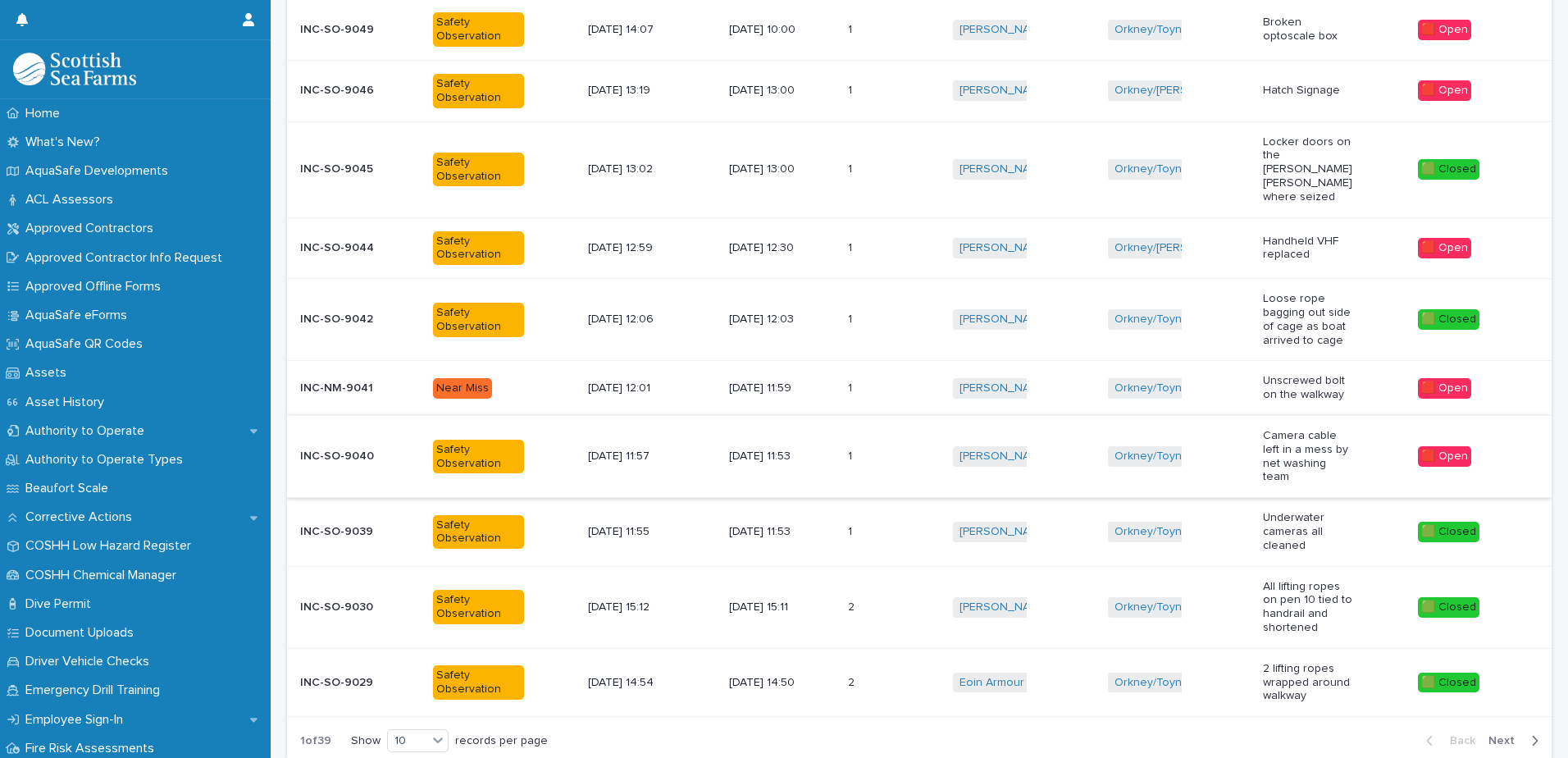
scroll to position [340, 0]
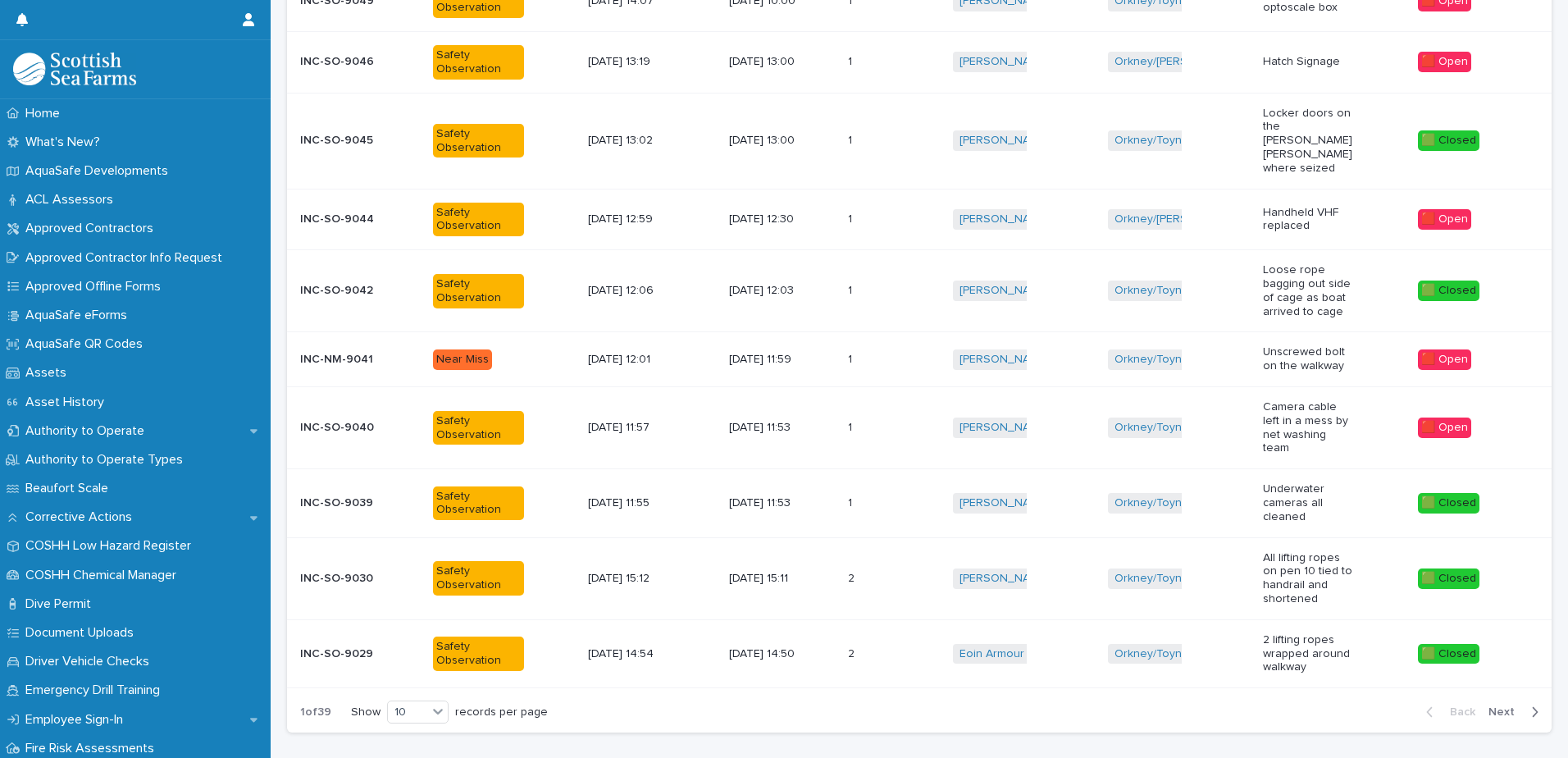
click at [1232, 410] on div "Orkney/Toyness + 0" at bounding box center [1179, 427] width 142 height 34
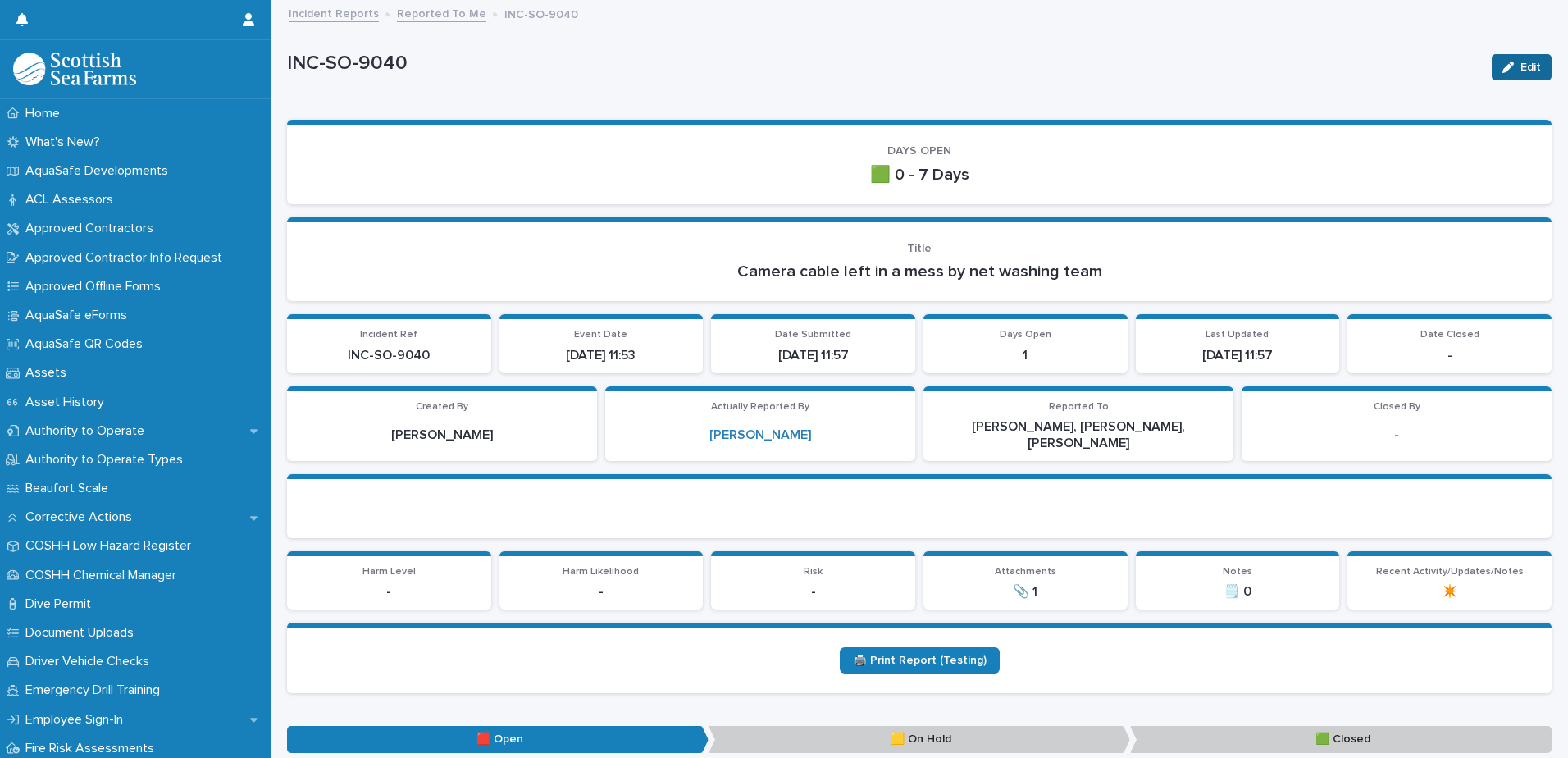
click at [1252, 73] on button "Edit" at bounding box center [1522, 67] width 60 height 27
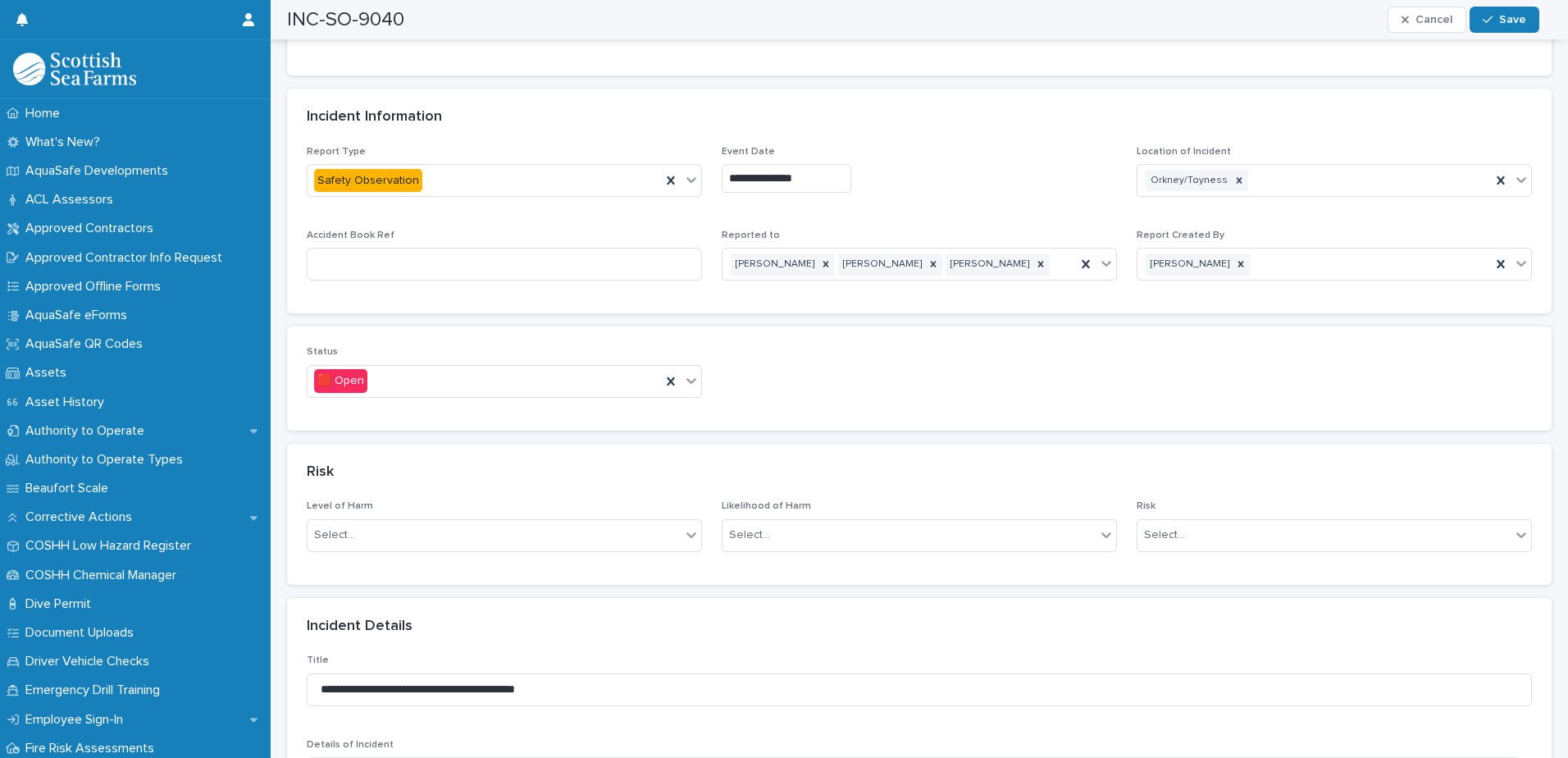
scroll to position [903, 0]
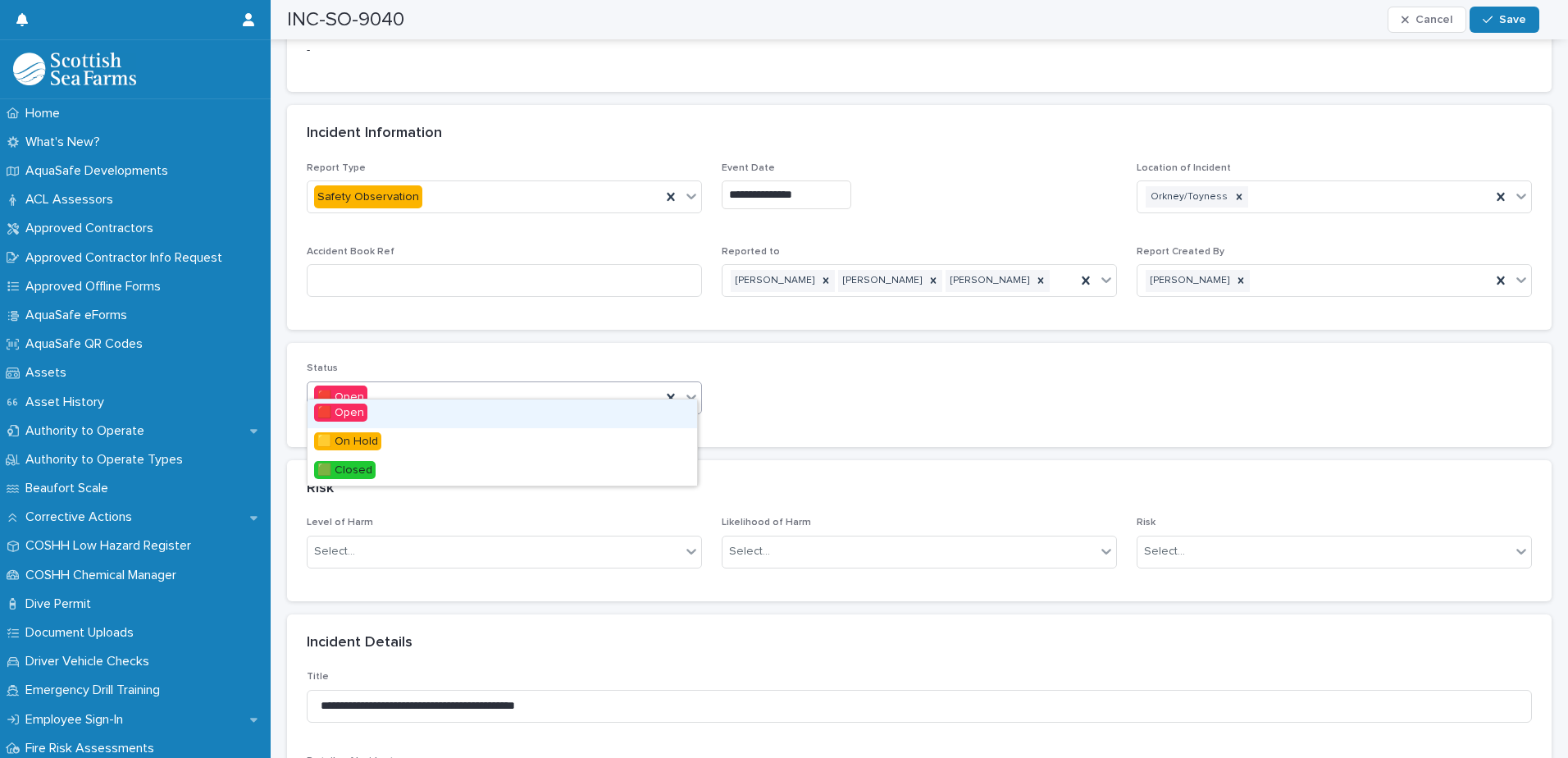
click at [691, 391] on div at bounding box center [691, 396] width 20 height 29
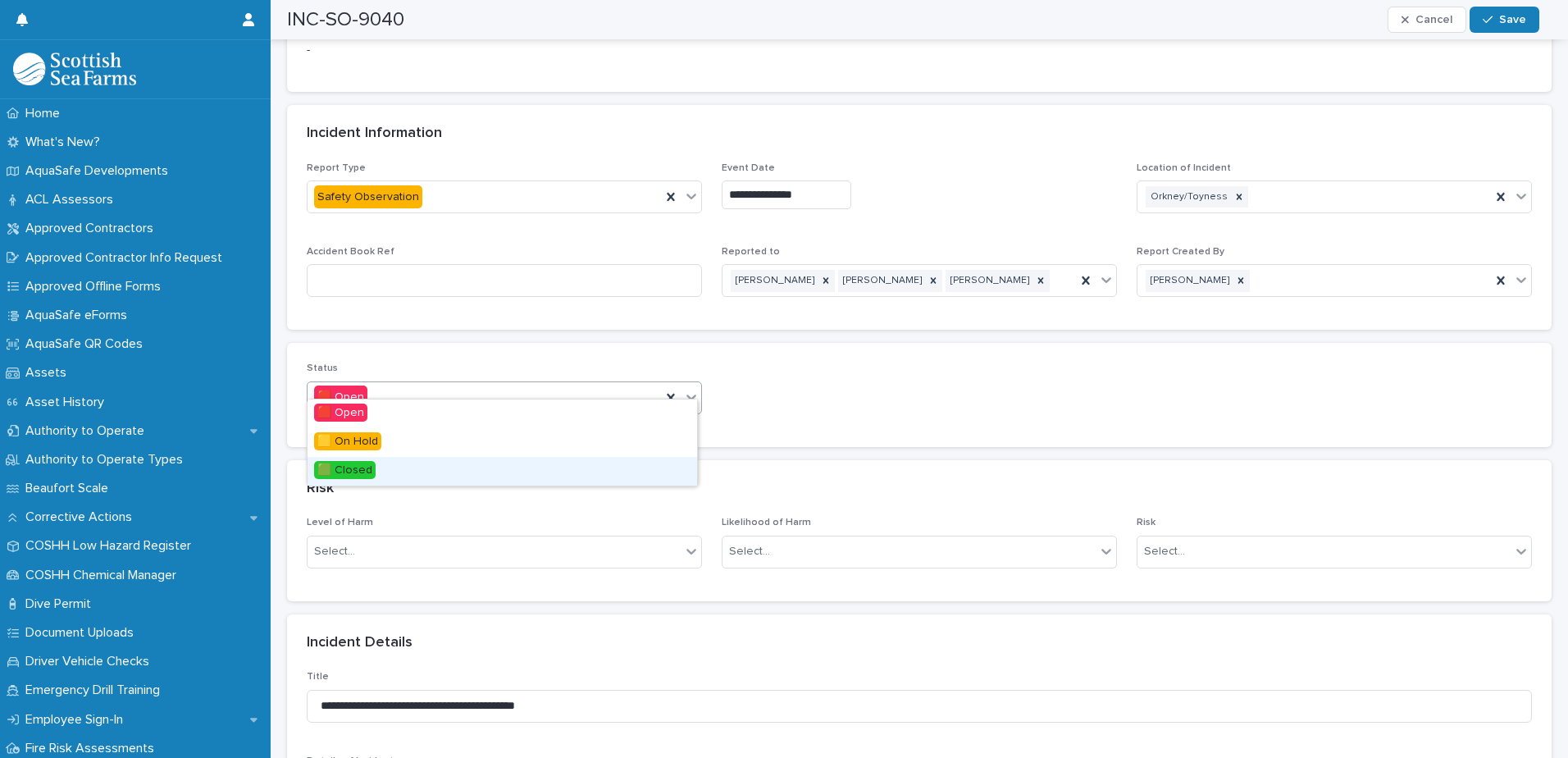
click at [485, 470] on div "🟩 Closed" at bounding box center [502, 471] width 389 height 28
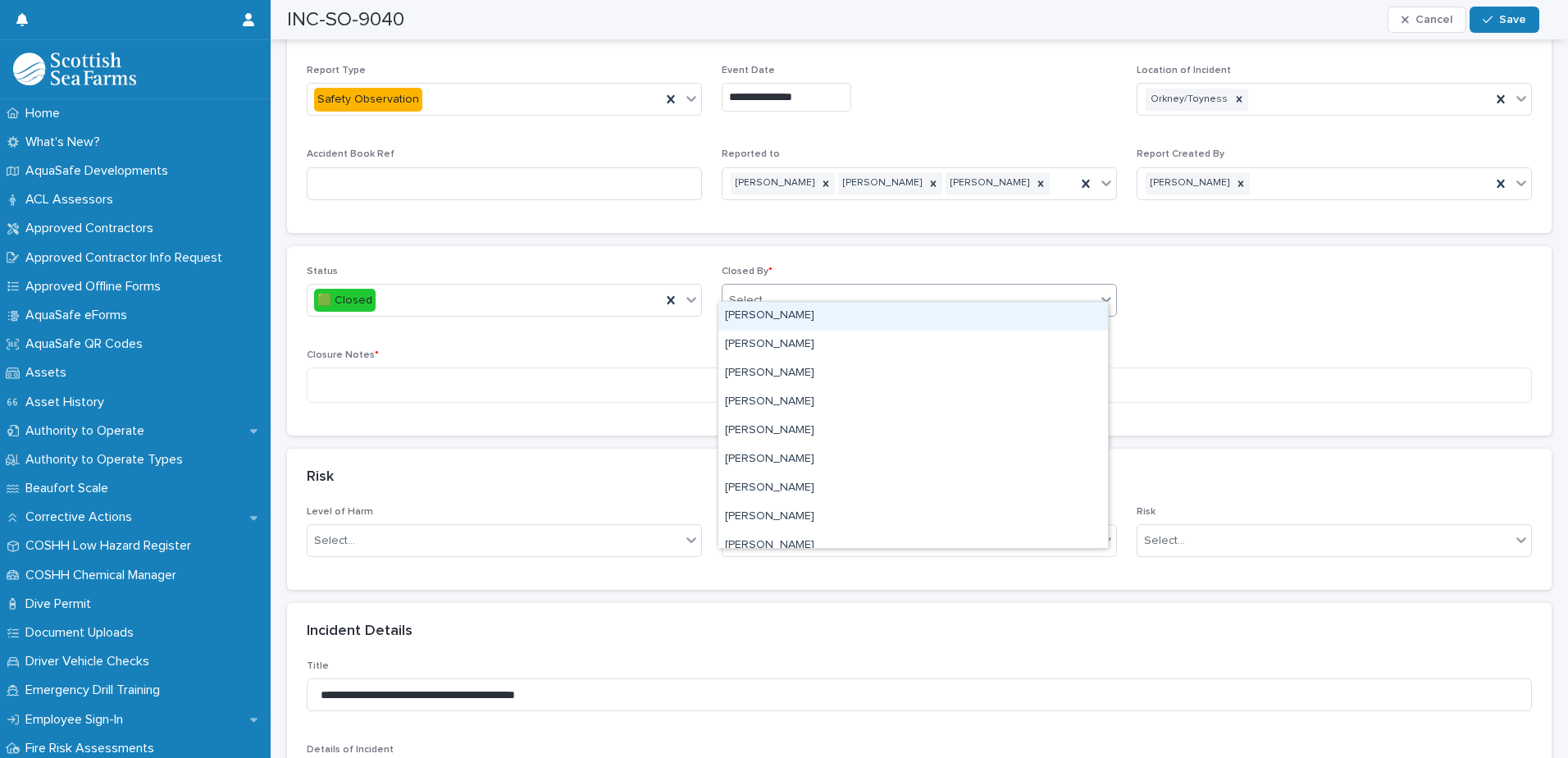
click at [785, 287] on div "Select..." at bounding box center [909, 301] width 373 height 27
type input "****"
click at [784, 314] on div "[PERSON_NAME]" at bounding box center [912, 316] width 389 height 28
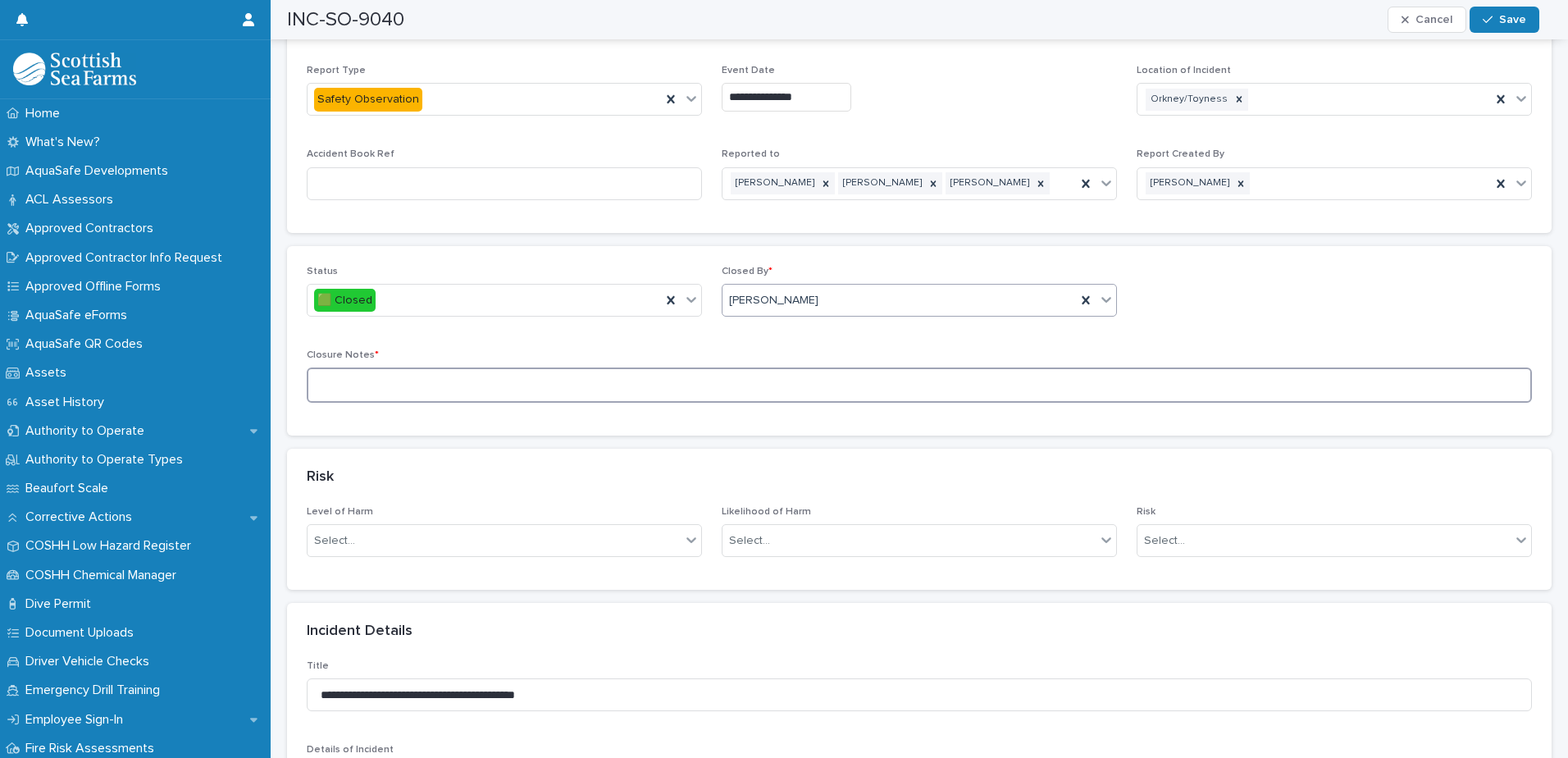
click at [631, 367] on textarea at bounding box center [919, 385] width 1225 height 35
type textarea "**********"
click at [1252, 23] on icon "button" at bounding box center [1487, 20] width 10 height 12
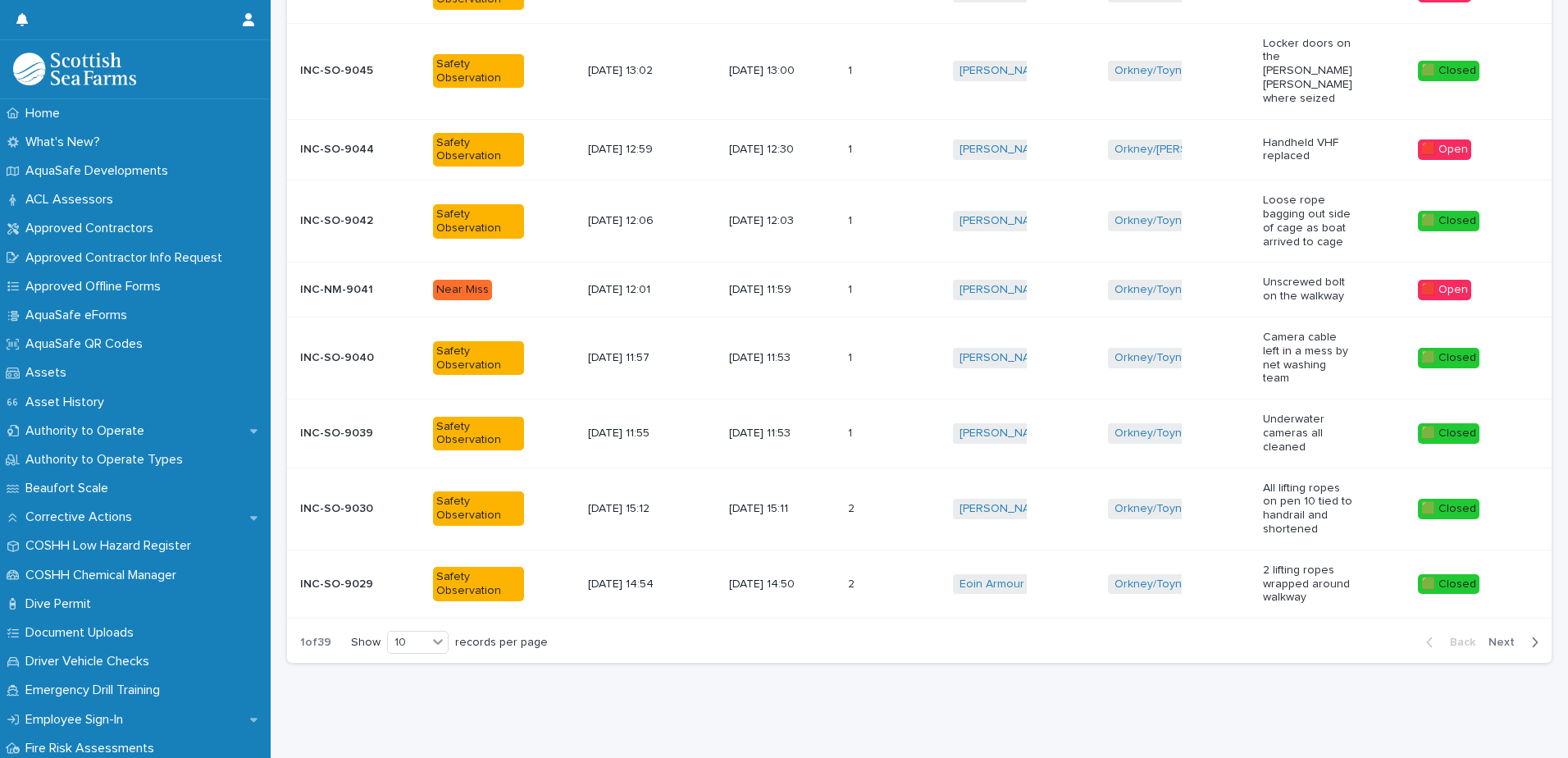
scroll to position [12, 0]
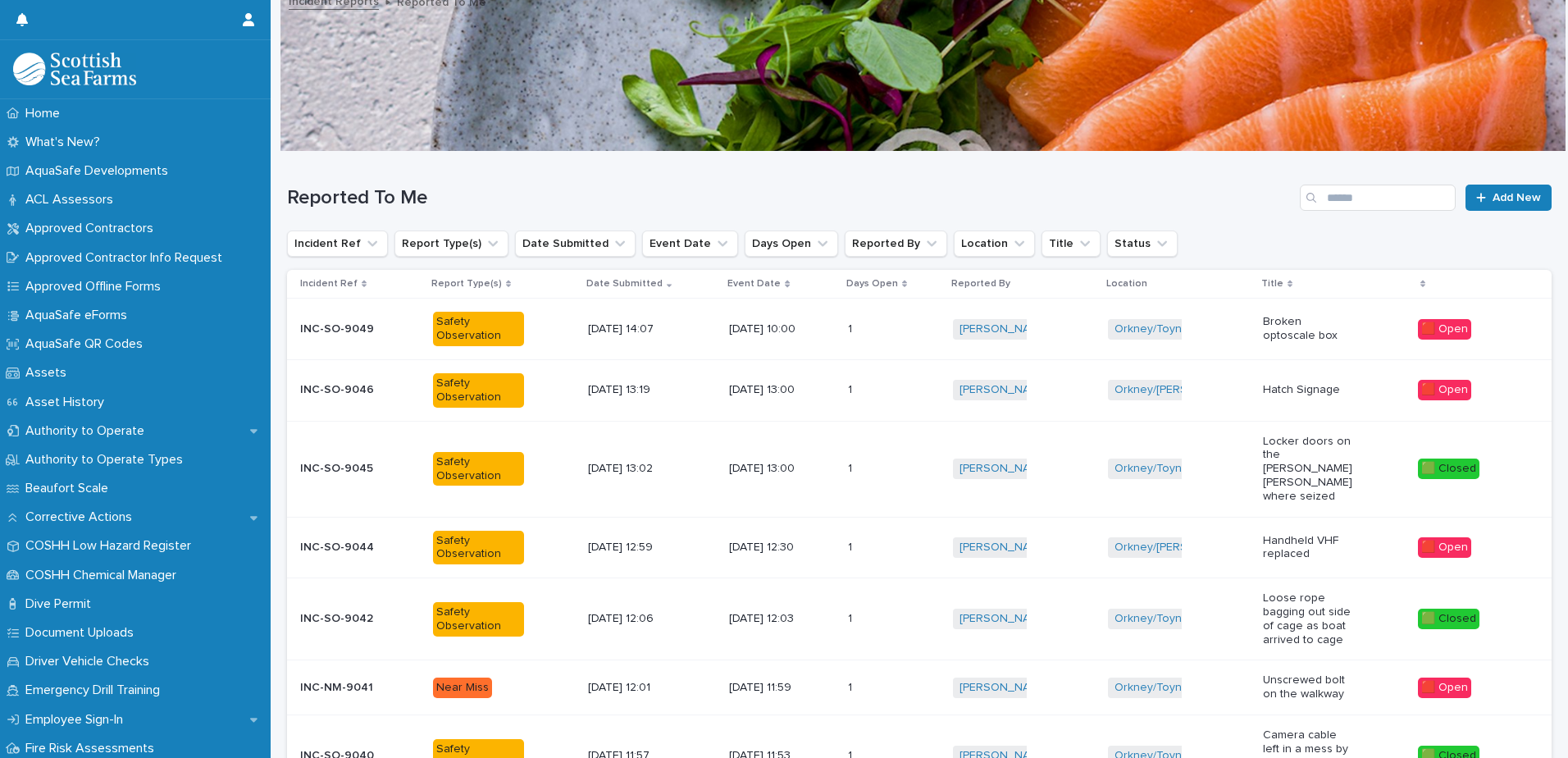
click at [889, 541] on p at bounding box center [871, 548] width 46 height 14
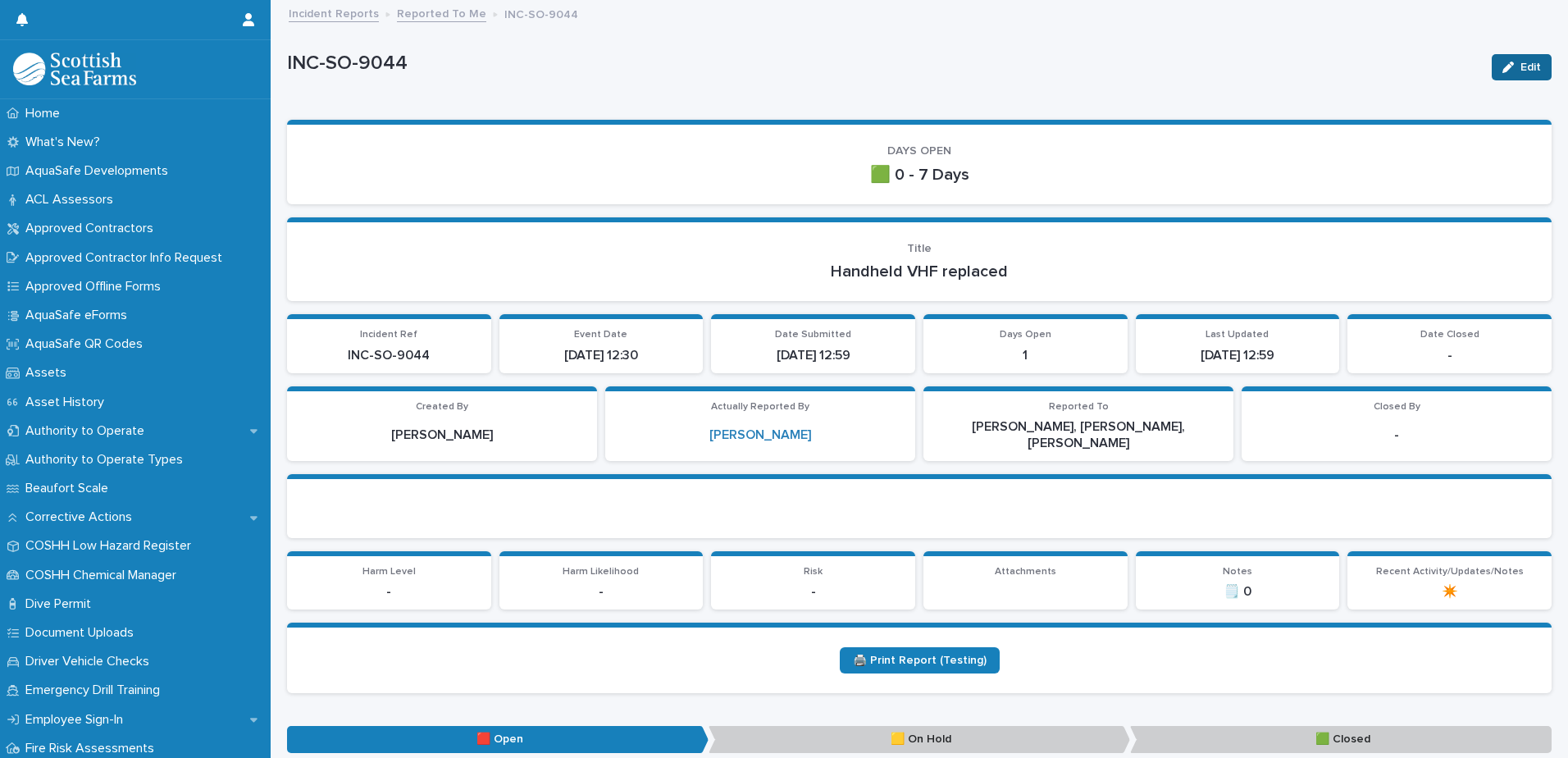
click at [1252, 67] on icon "button" at bounding box center [1508, 66] width 12 height 12
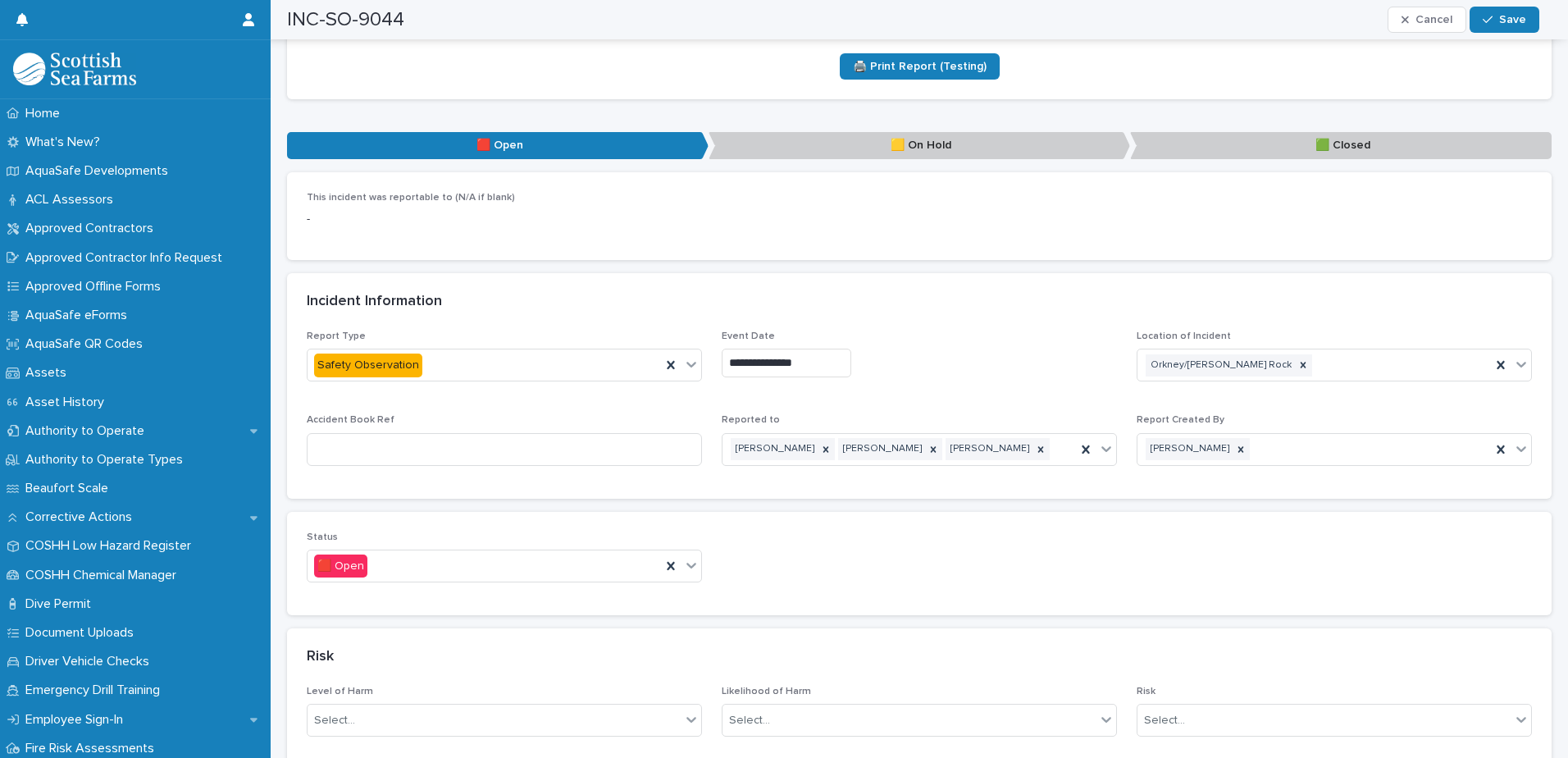
scroll to position [656, 0]
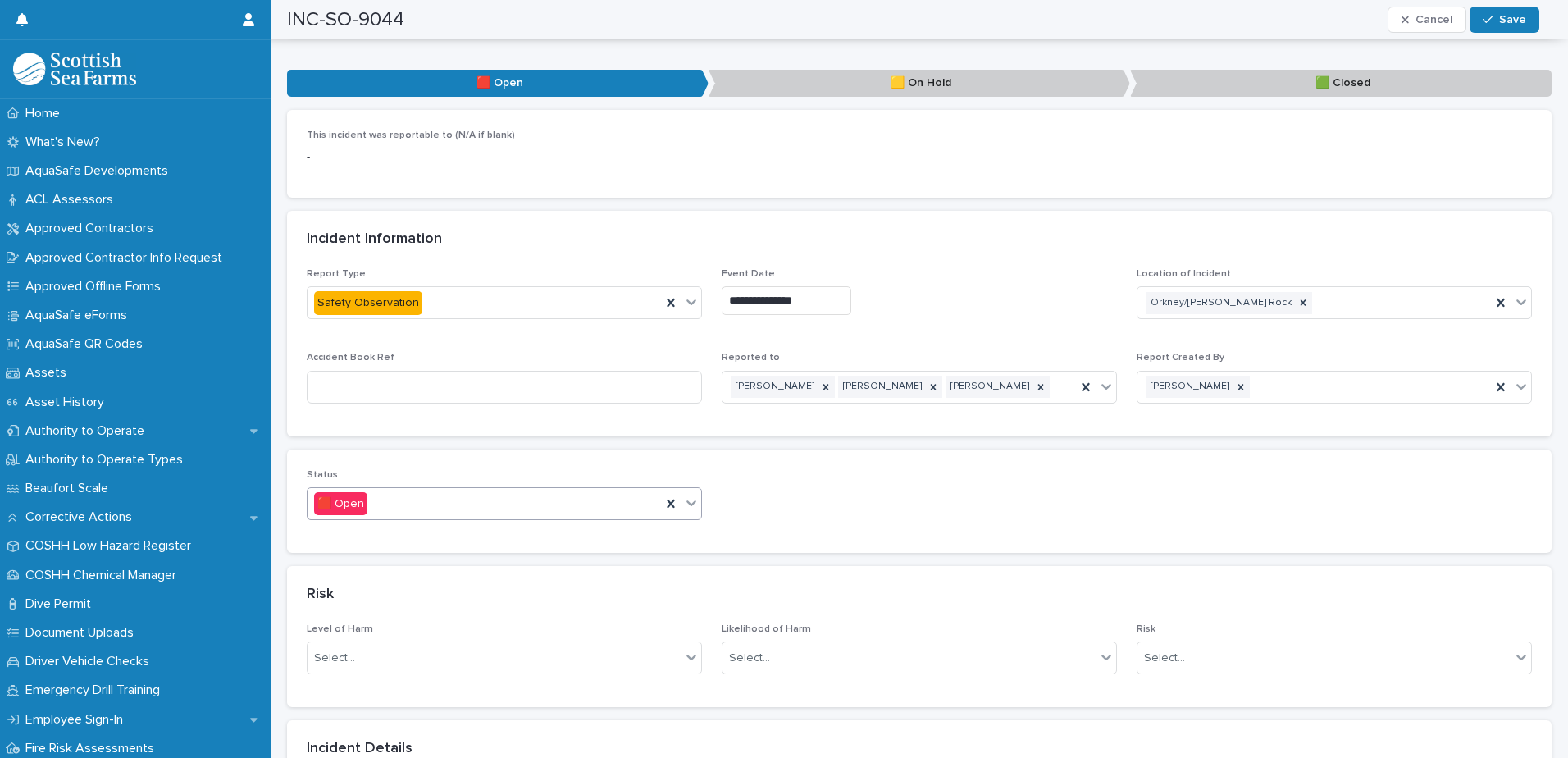
click at [693, 495] on icon at bounding box center [691, 503] width 17 height 17
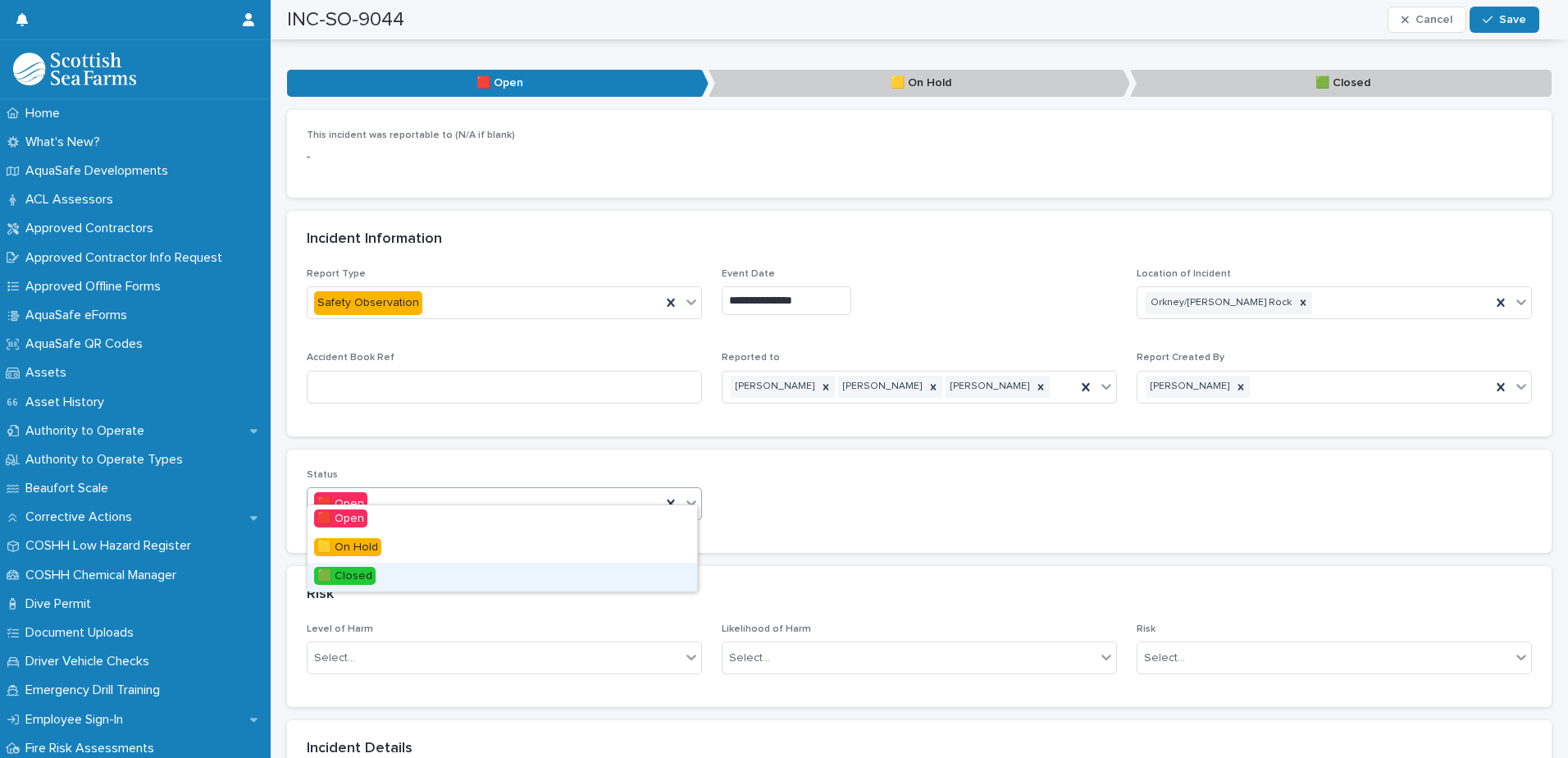
click at [546, 580] on div "🟩 Closed" at bounding box center [502, 577] width 389 height 28
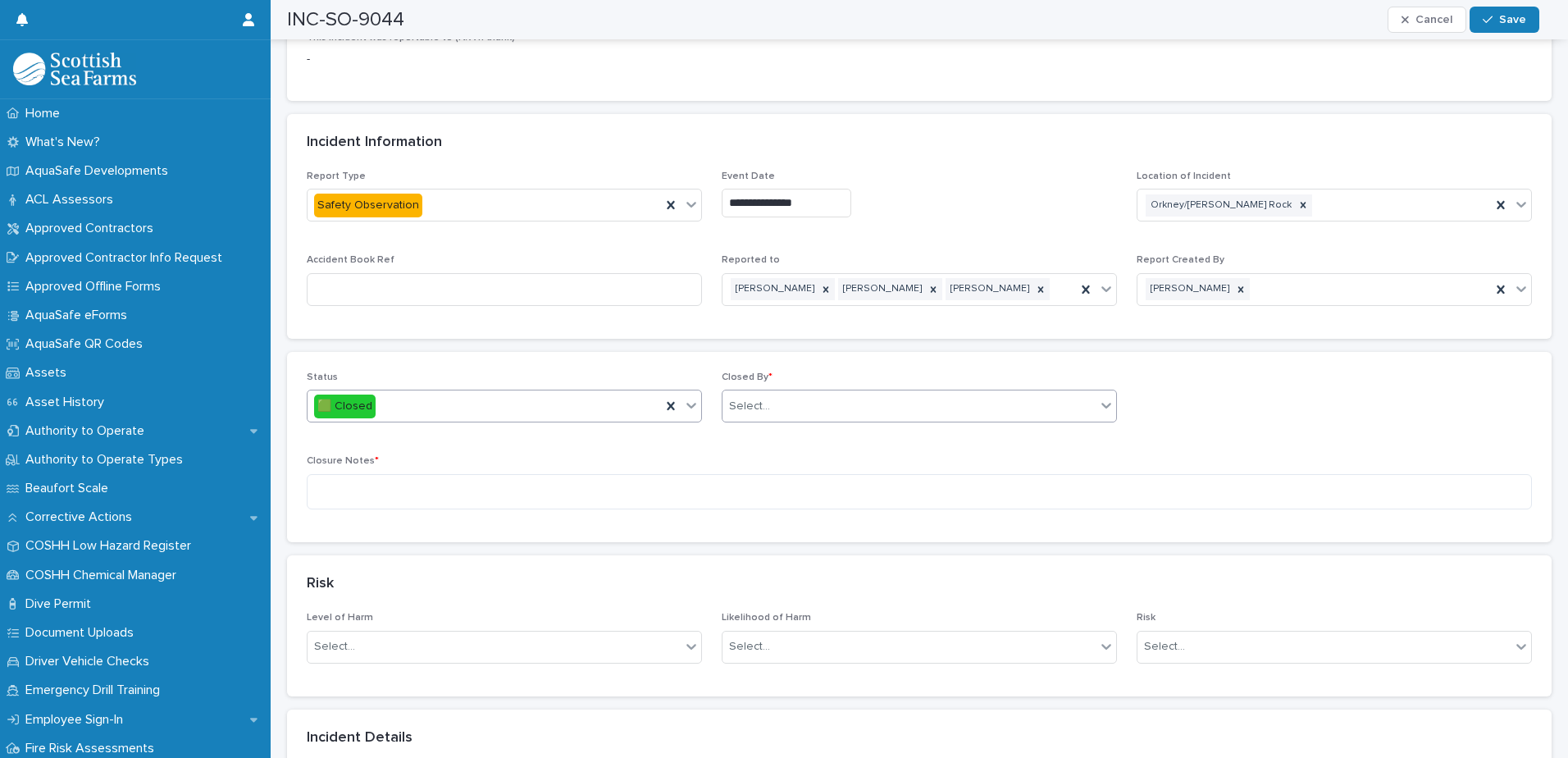
click at [834, 399] on div "Select..." at bounding box center [909, 406] width 373 height 27
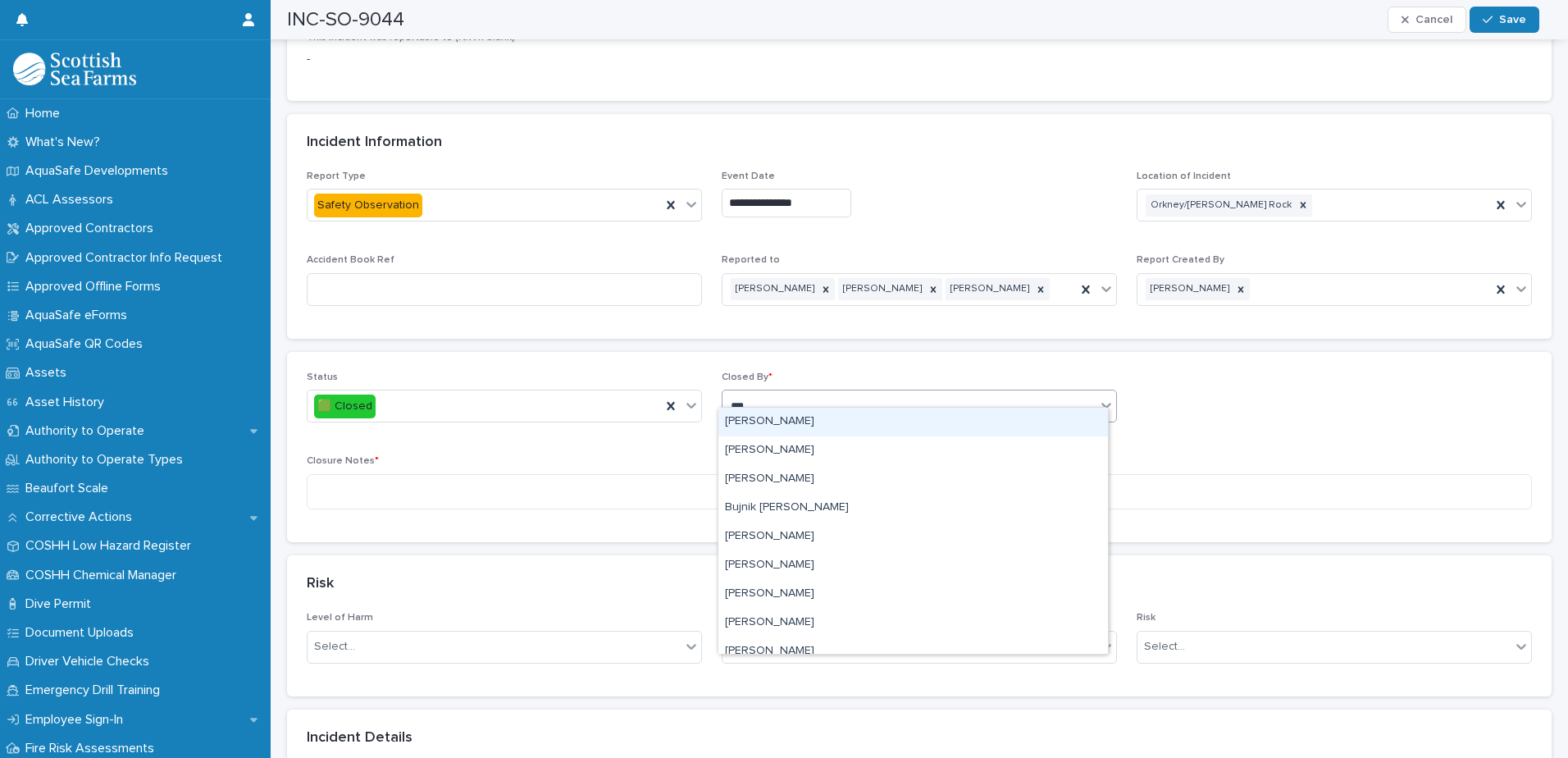
type input "****"
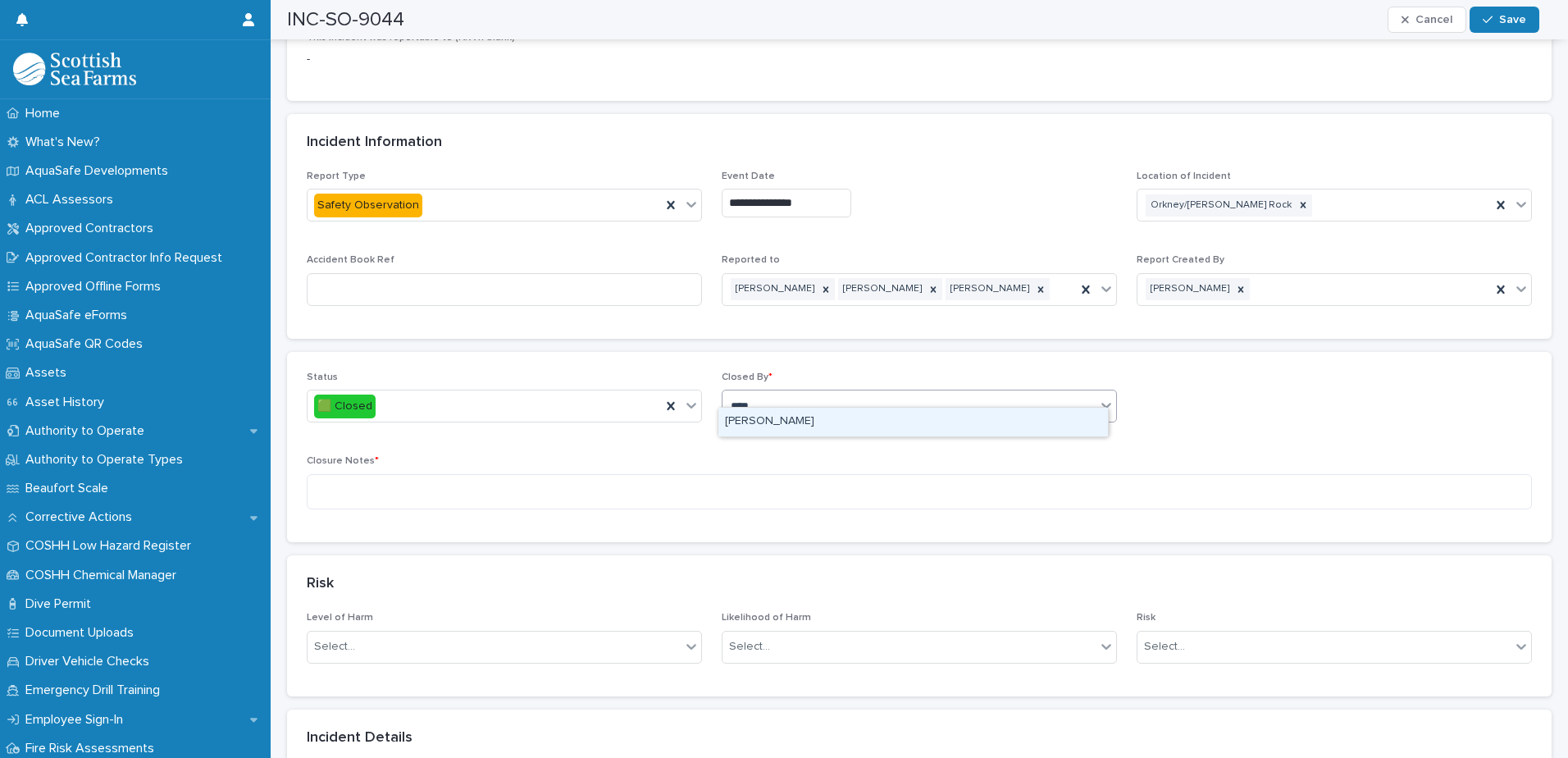
click at [774, 410] on div "[PERSON_NAME]" at bounding box center [912, 422] width 389 height 28
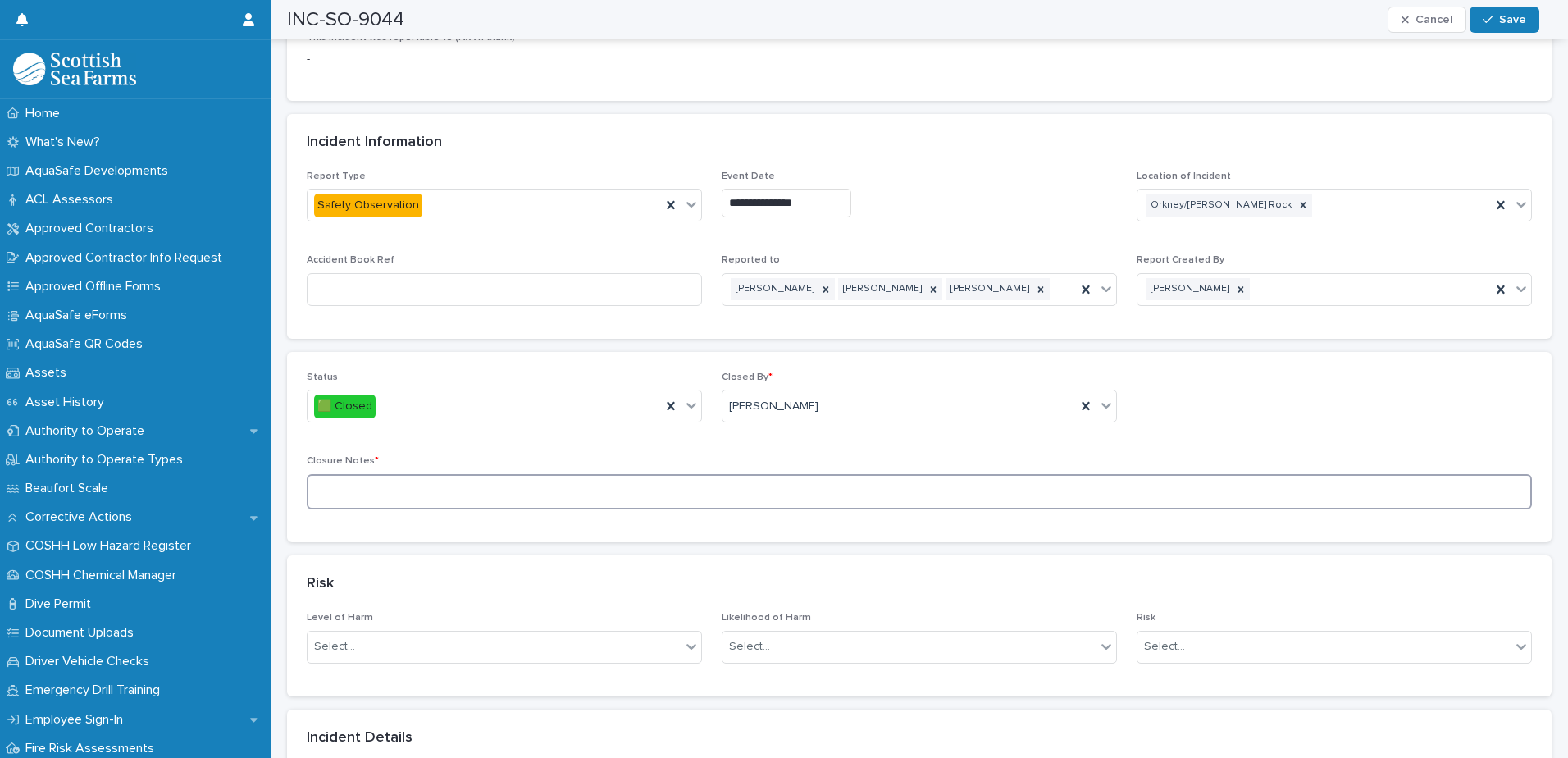
click at [542, 481] on textarea at bounding box center [919, 492] width 1225 height 35
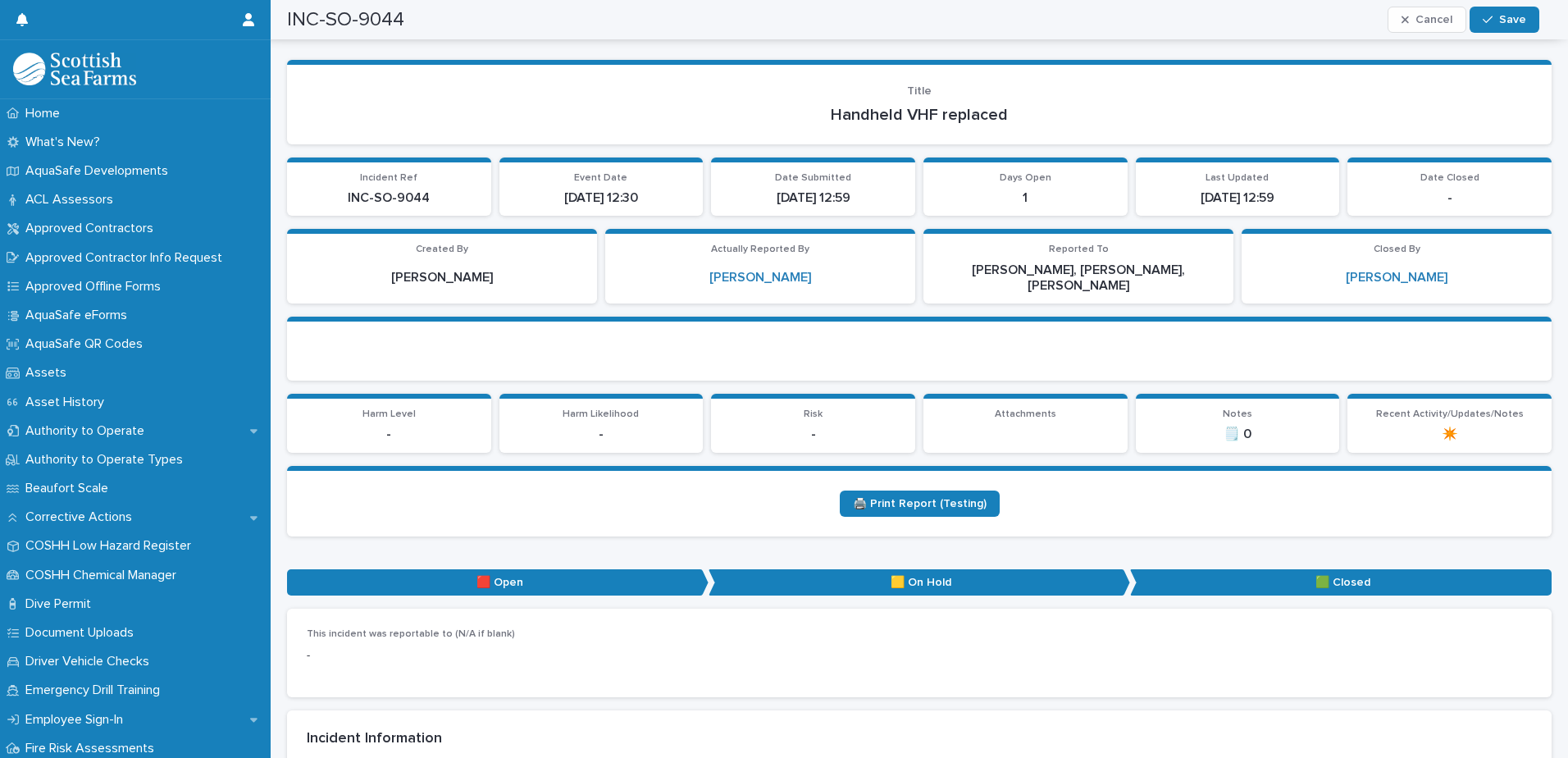
scroll to position [0, 0]
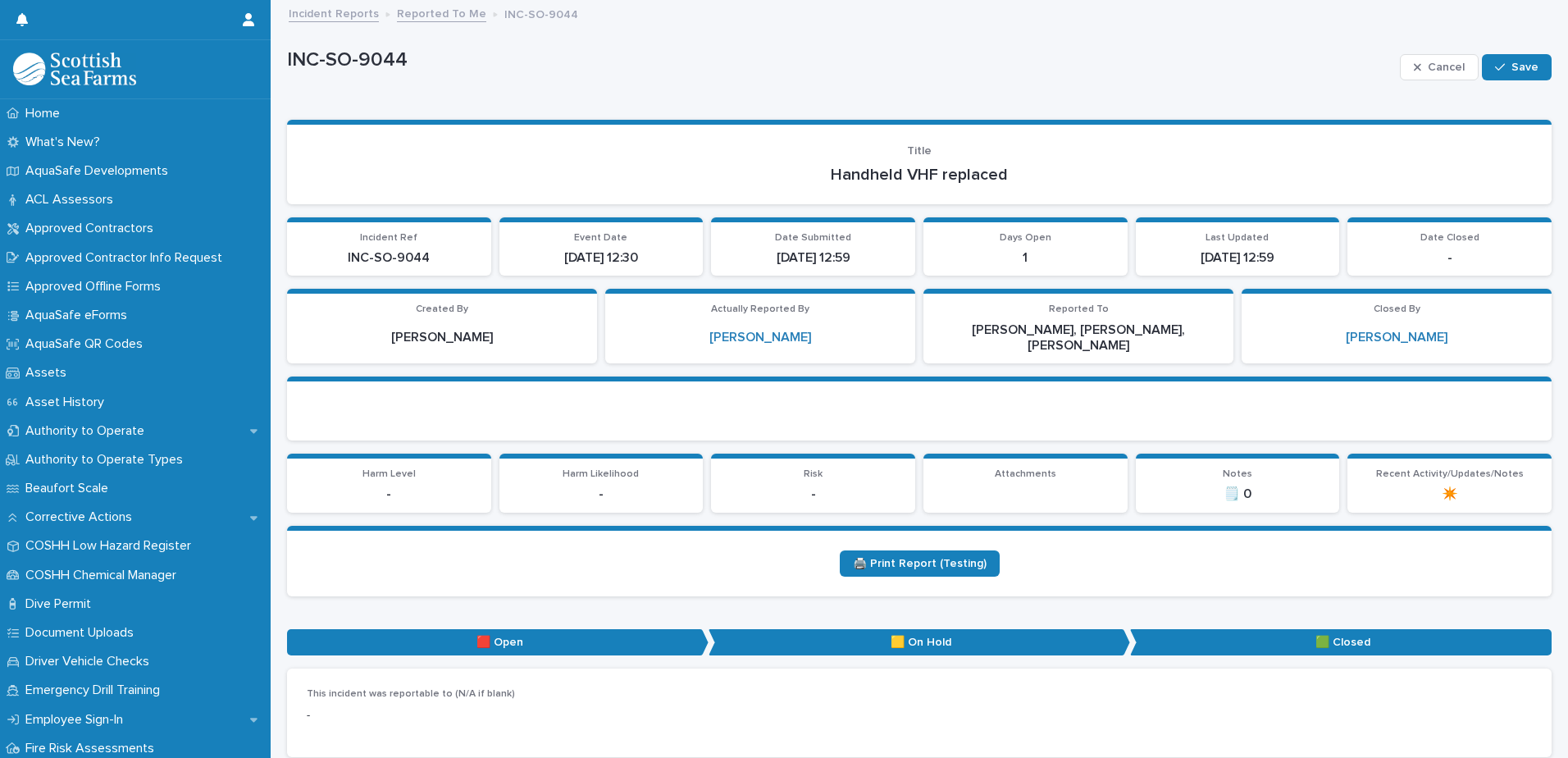
type textarea "**********"
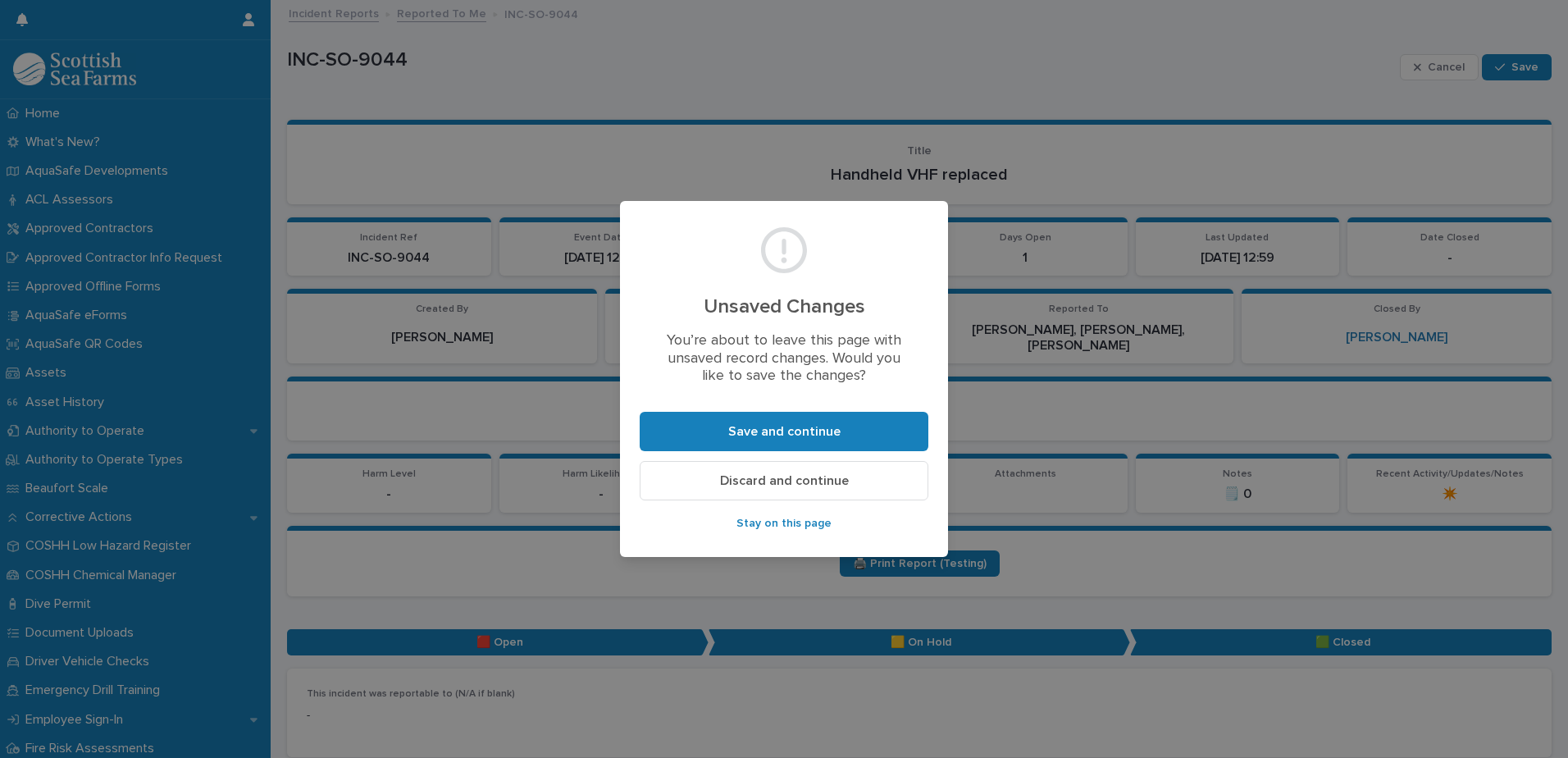
click at [758, 479] on span "Discard and continue" at bounding box center [784, 481] width 129 height 13
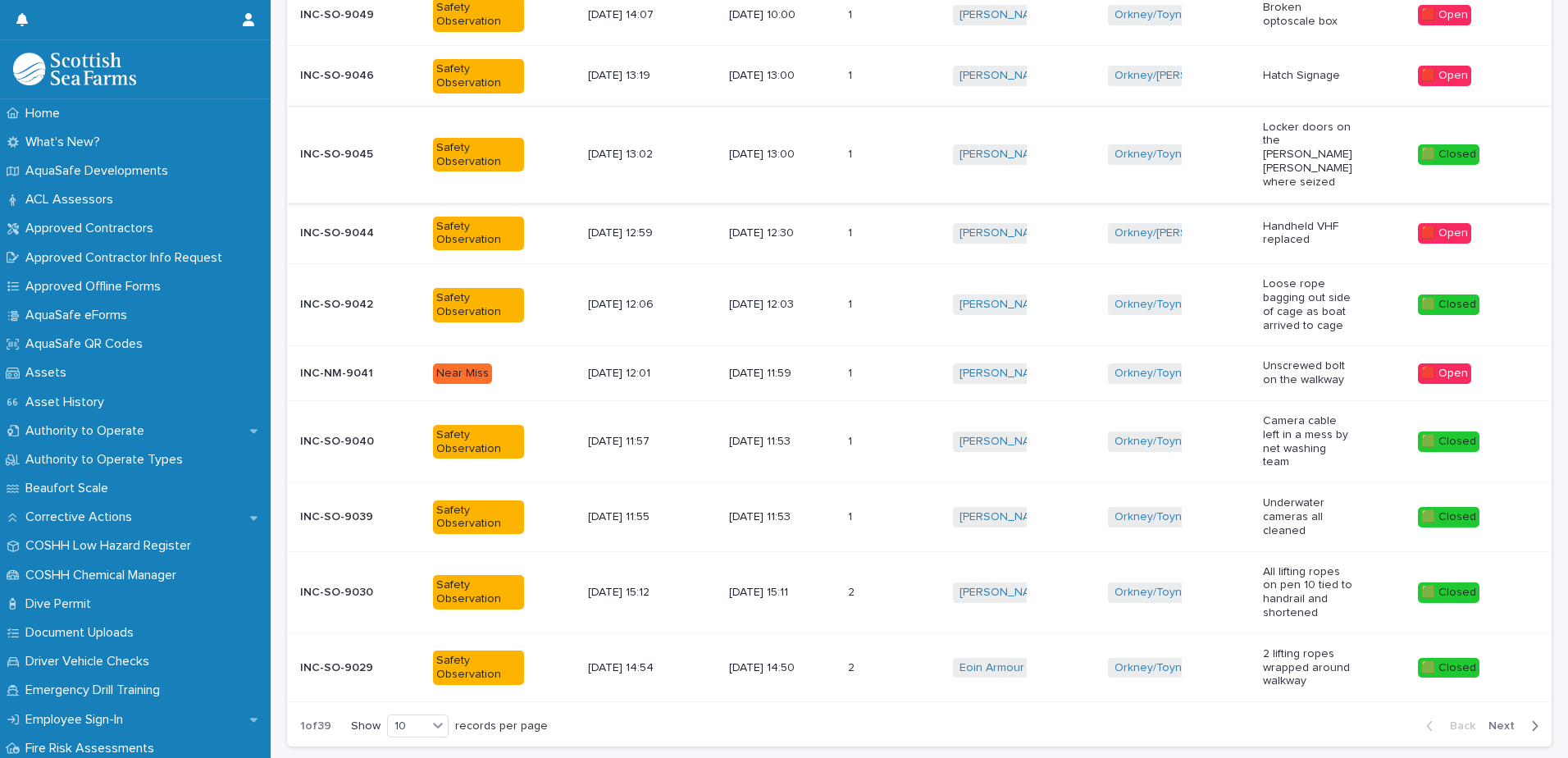
scroll to position [328, 0]
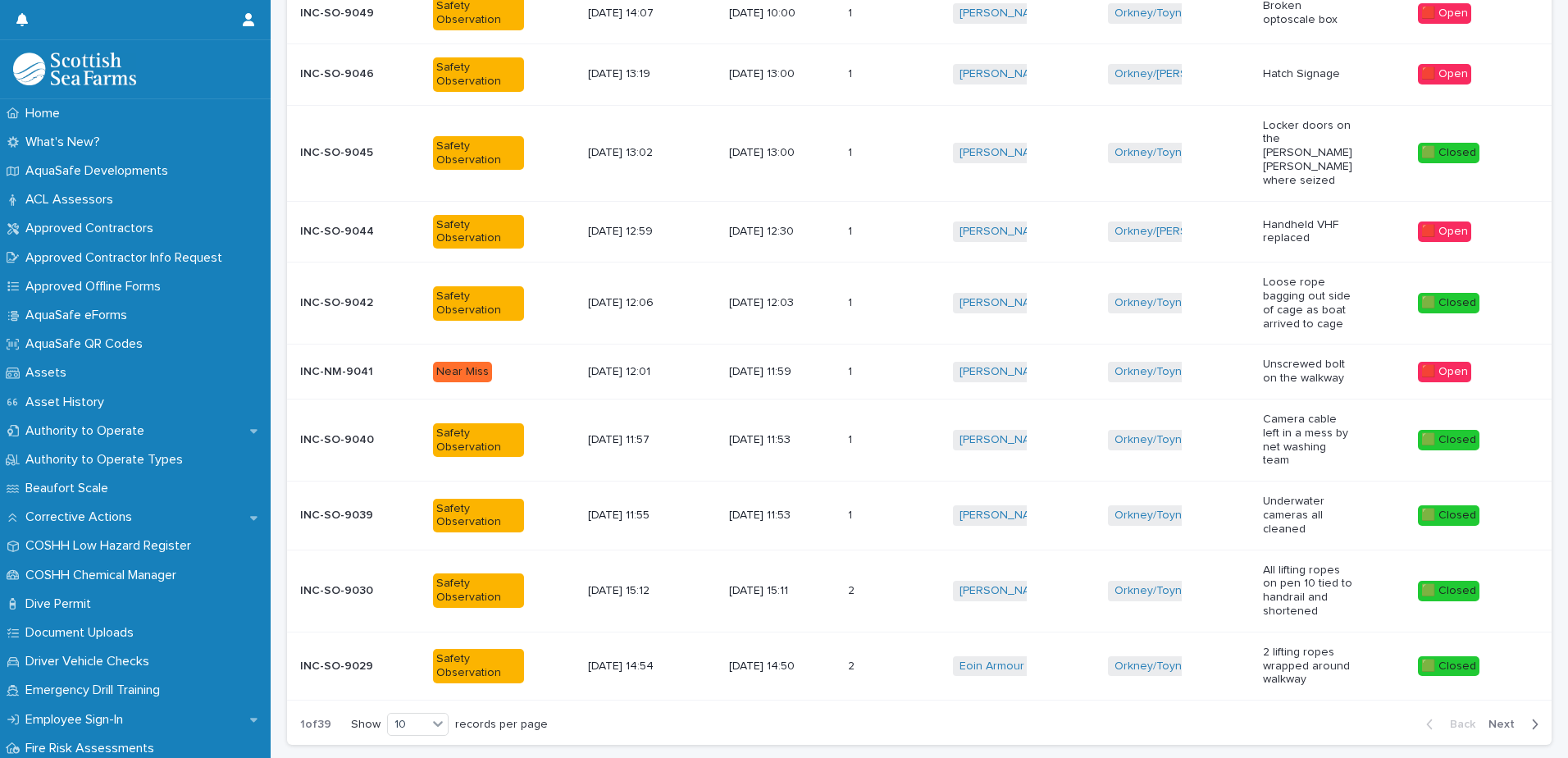
click at [834, 358] on div "[DATE] 11:59" at bounding box center [781, 371] width 105 height 27
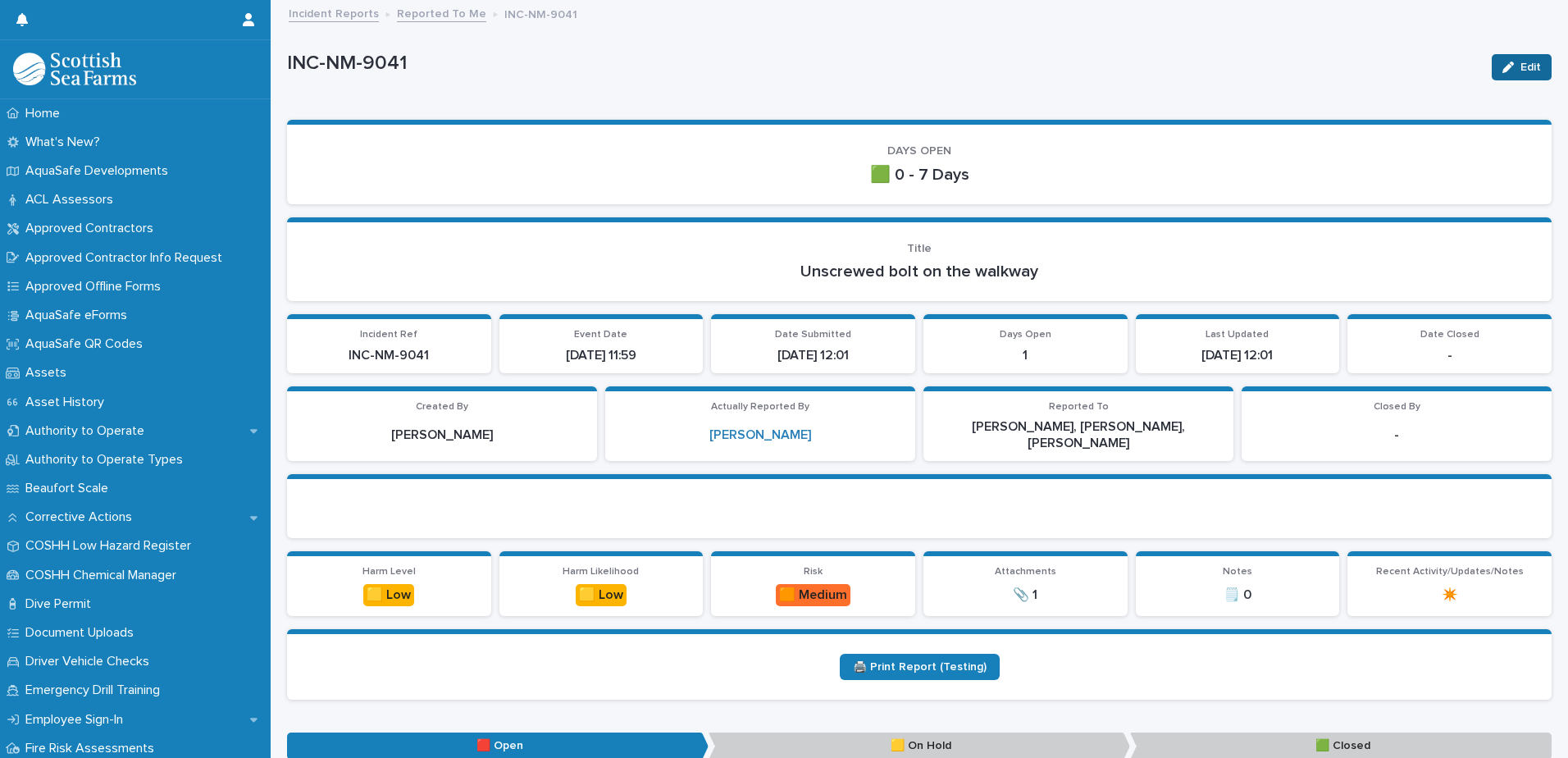
click at [1252, 68] on span "Edit" at bounding box center [1530, 66] width 20 height 12
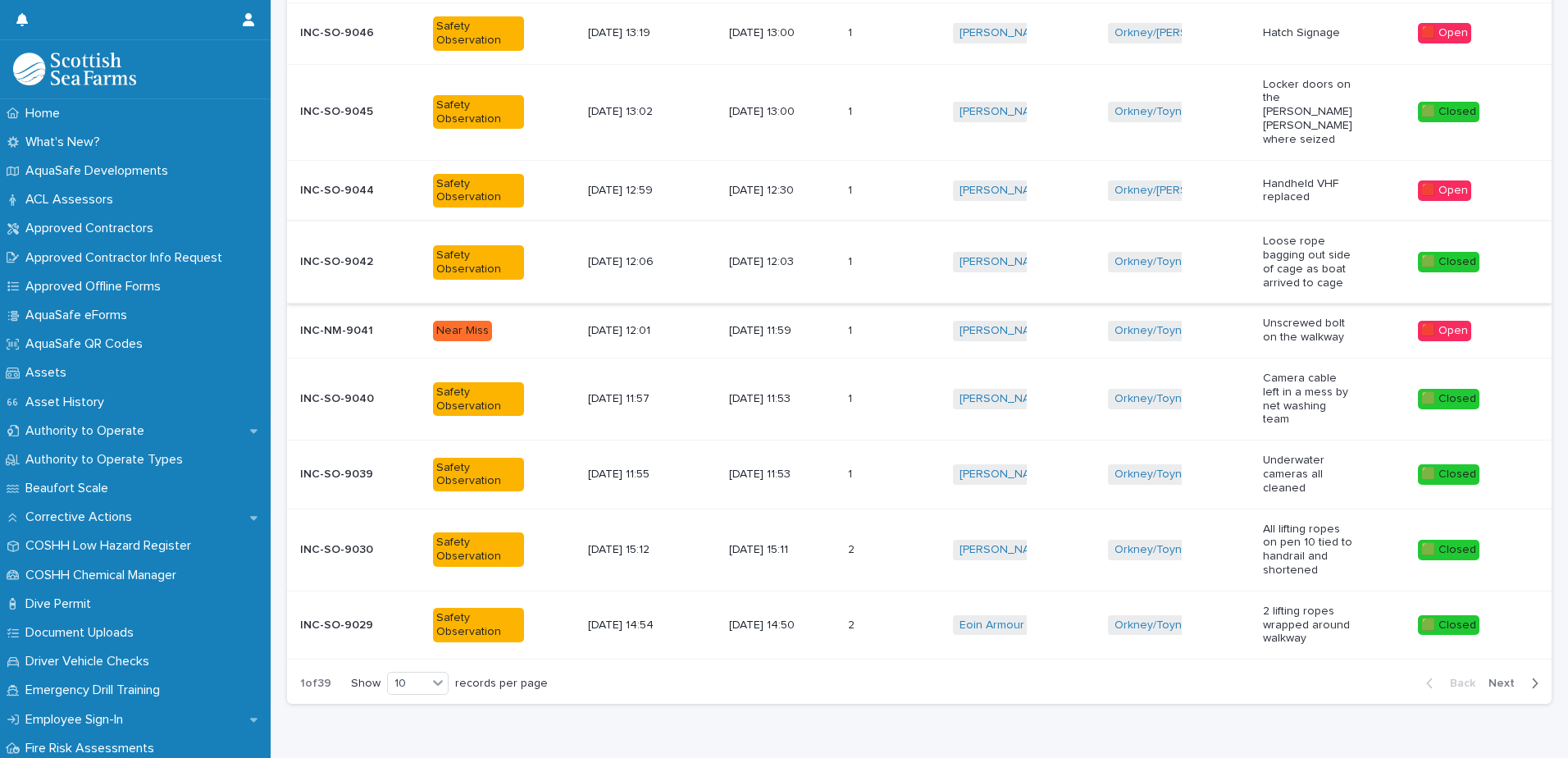
scroll to position [381, 0]
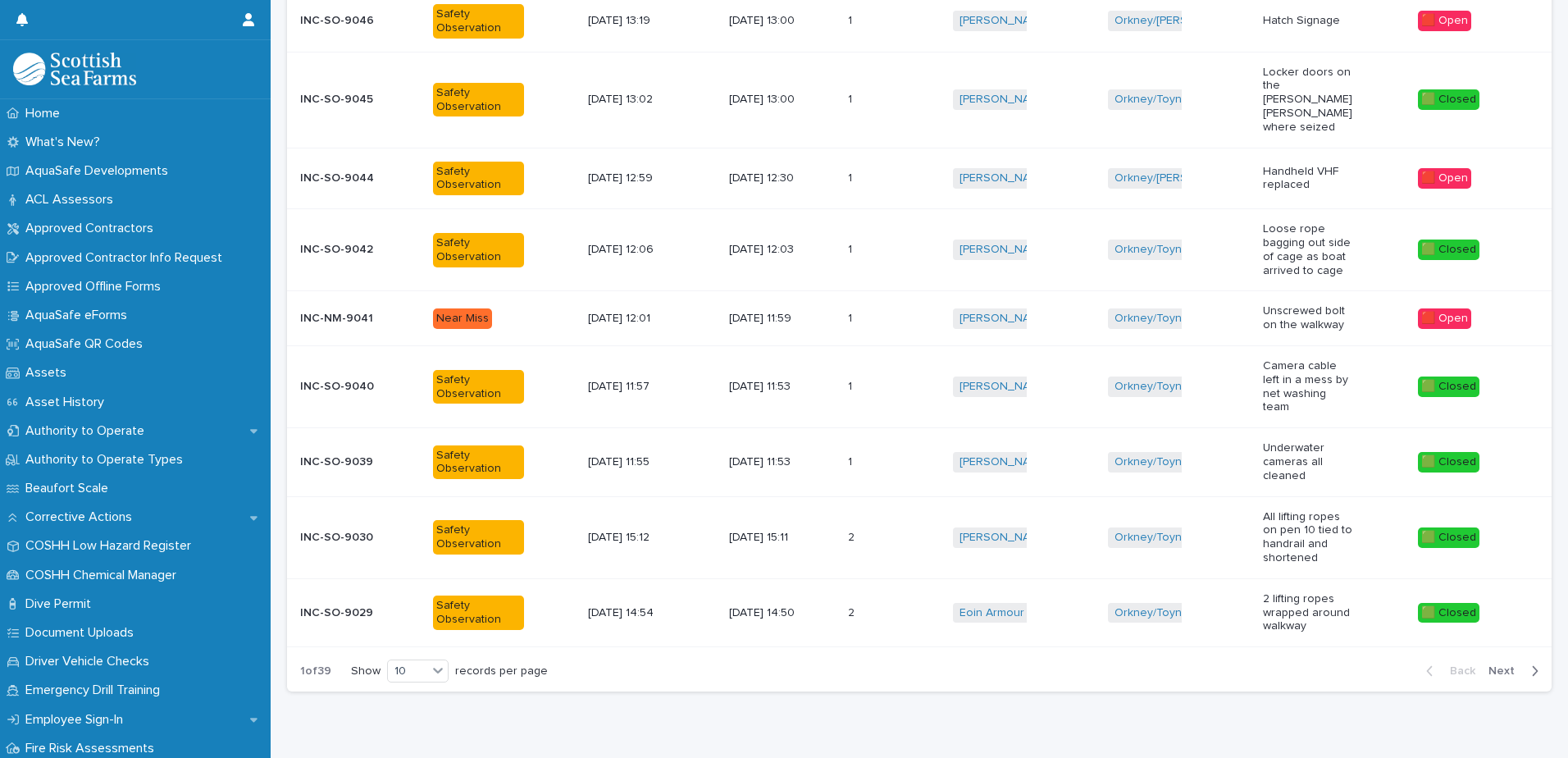
click at [1252, 580] on span "Next" at bounding box center [1506, 670] width 36 height 12
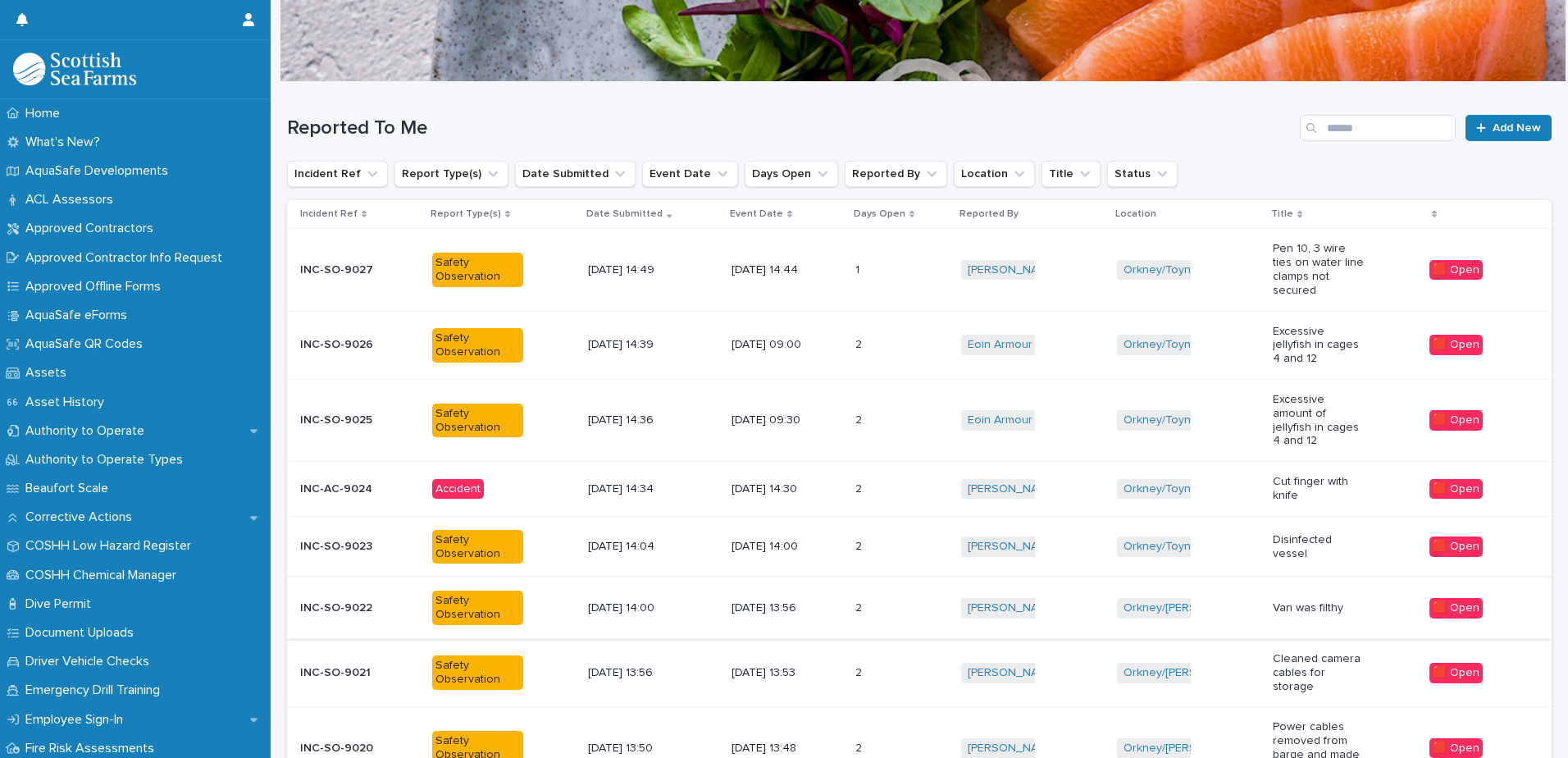
scroll to position [164, 0]
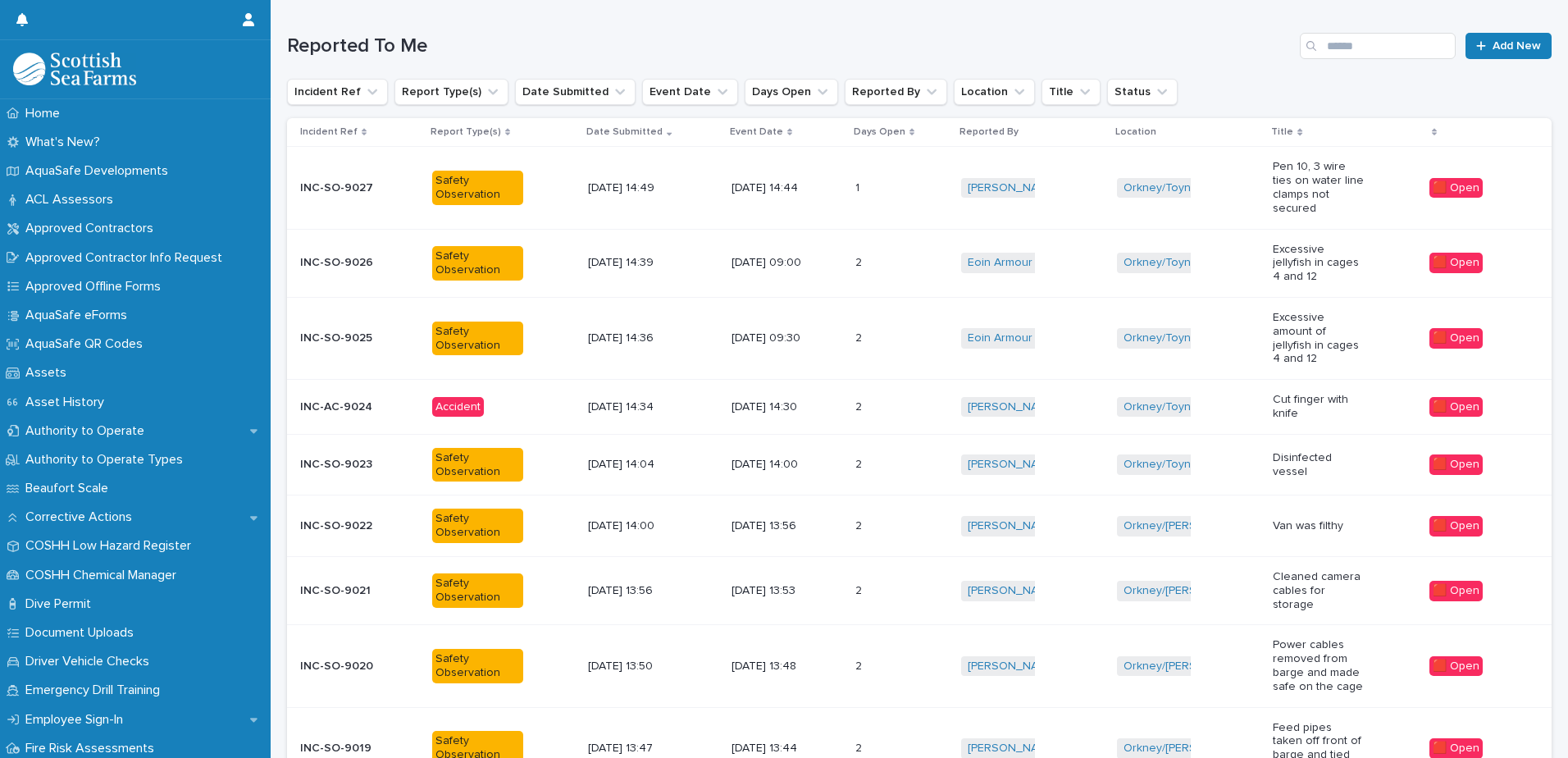
click at [882, 188] on p at bounding box center [878, 188] width 46 height 14
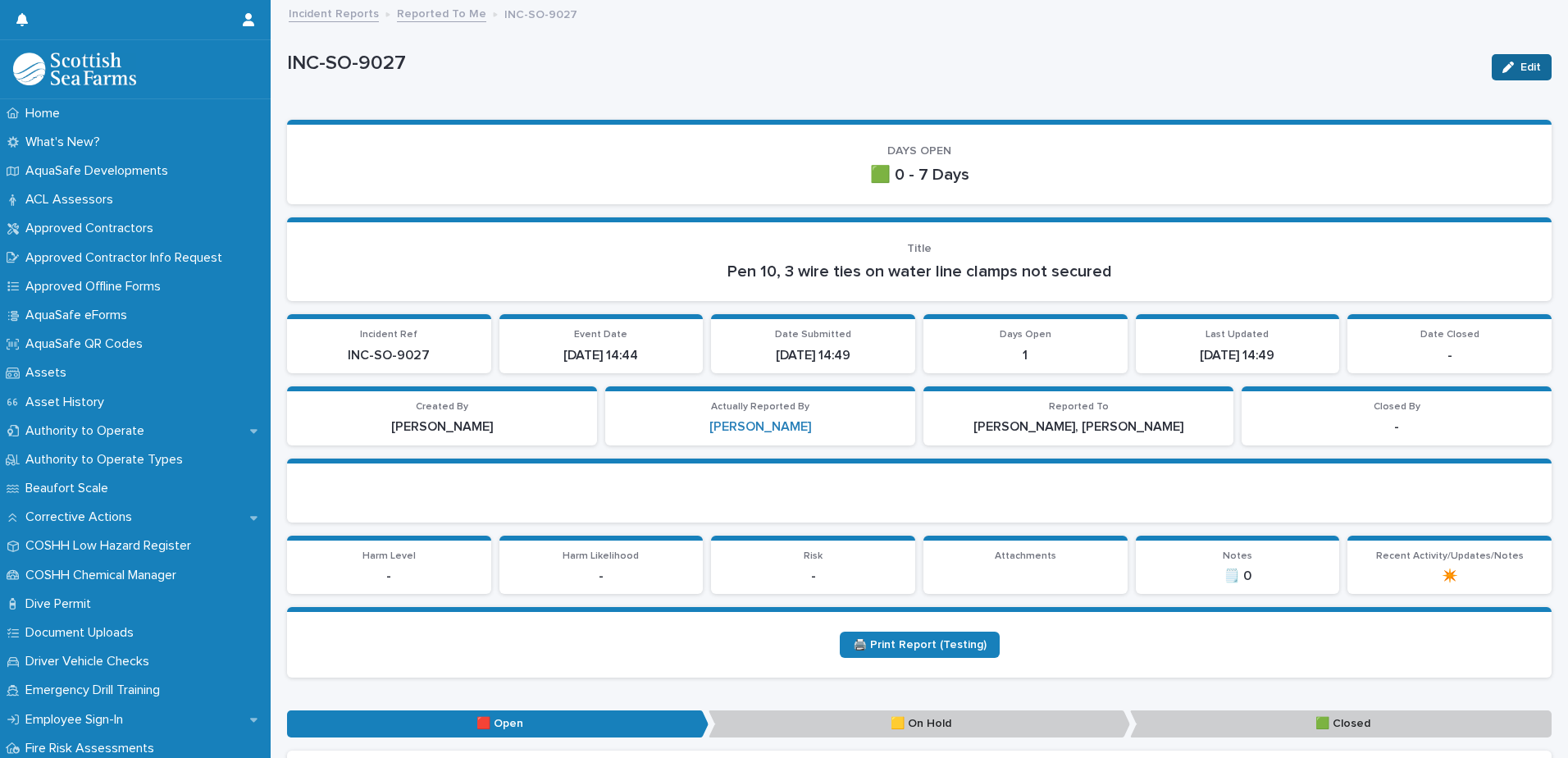
click at [1252, 75] on button "Edit" at bounding box center [1522, 67] width 60 height 27
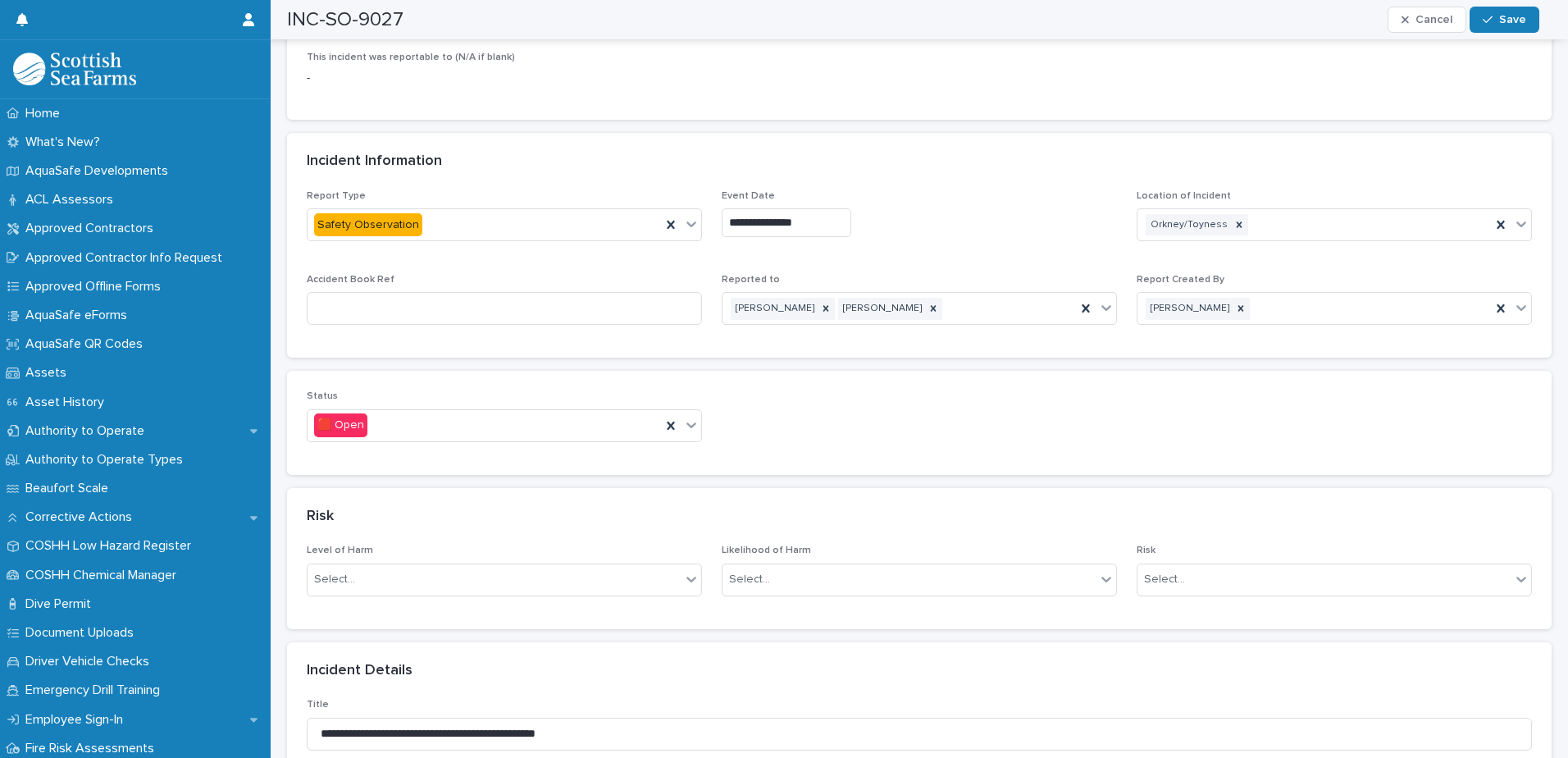
scroll to position [738, 0]
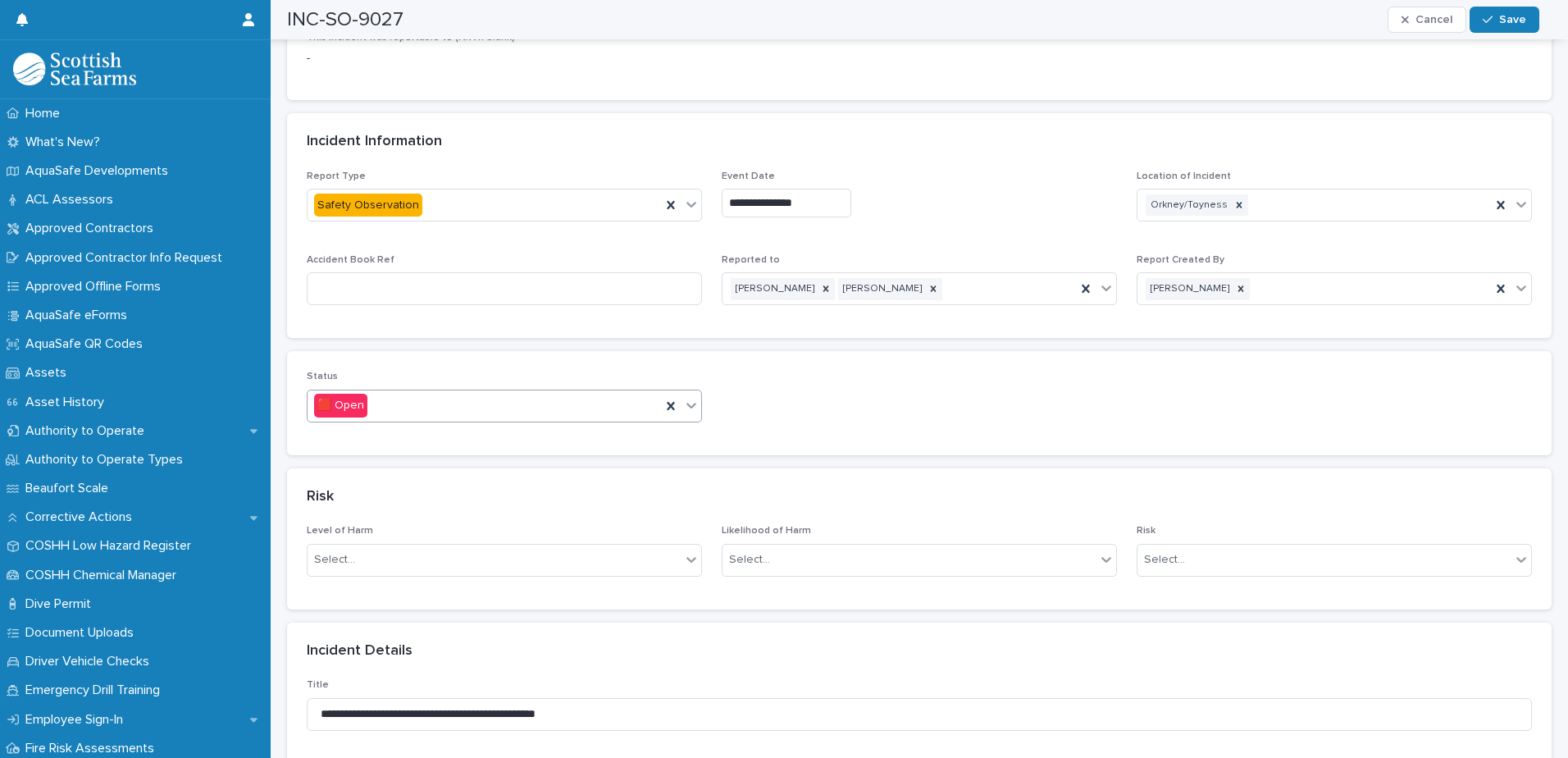
click at [690, 398] on icon at bounding box center [691, 405] width 17 height 17
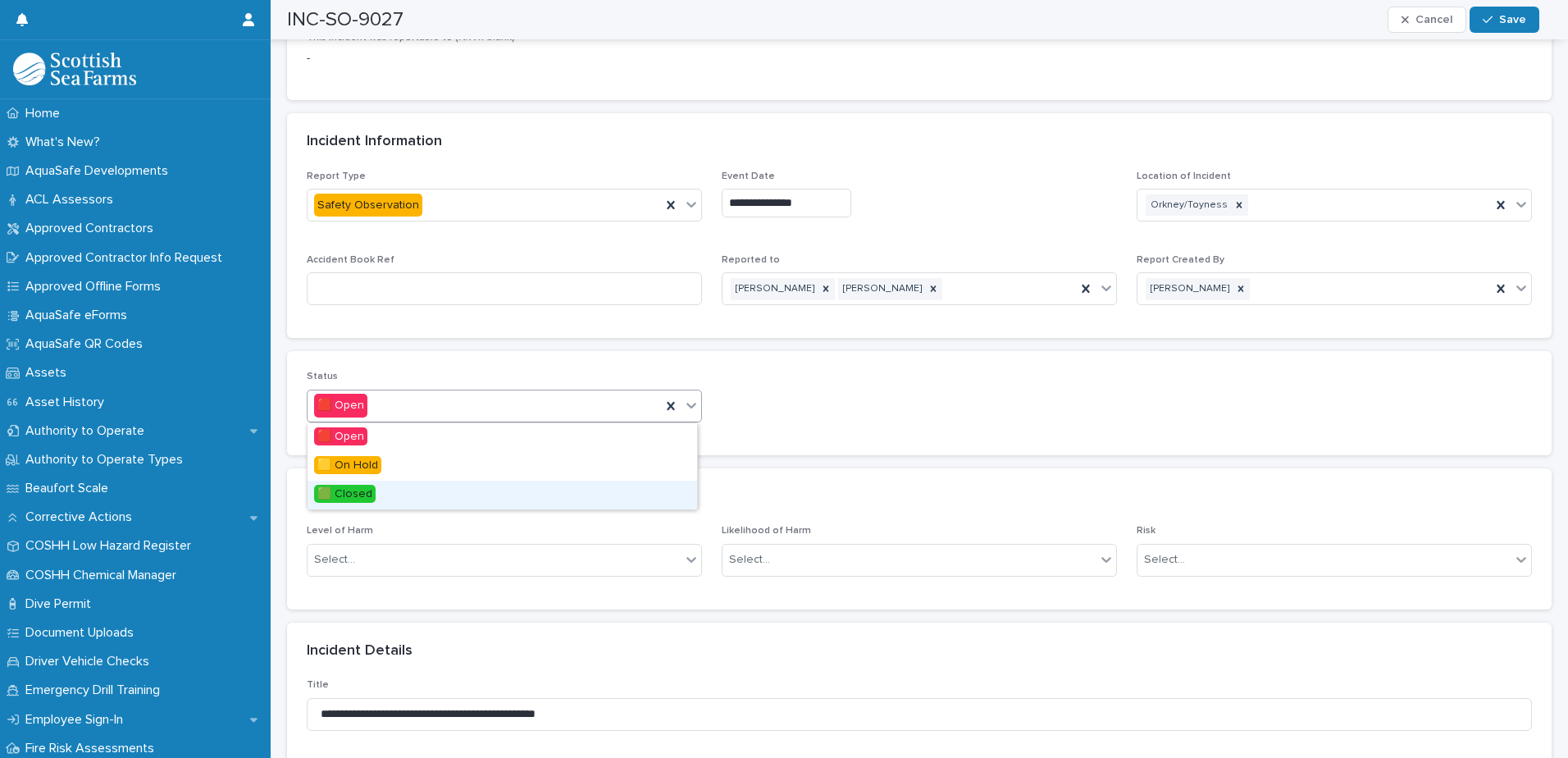
click at [554, 489] on div "🟩 Closed" at bounding box center [502, 495] width 389 height 28
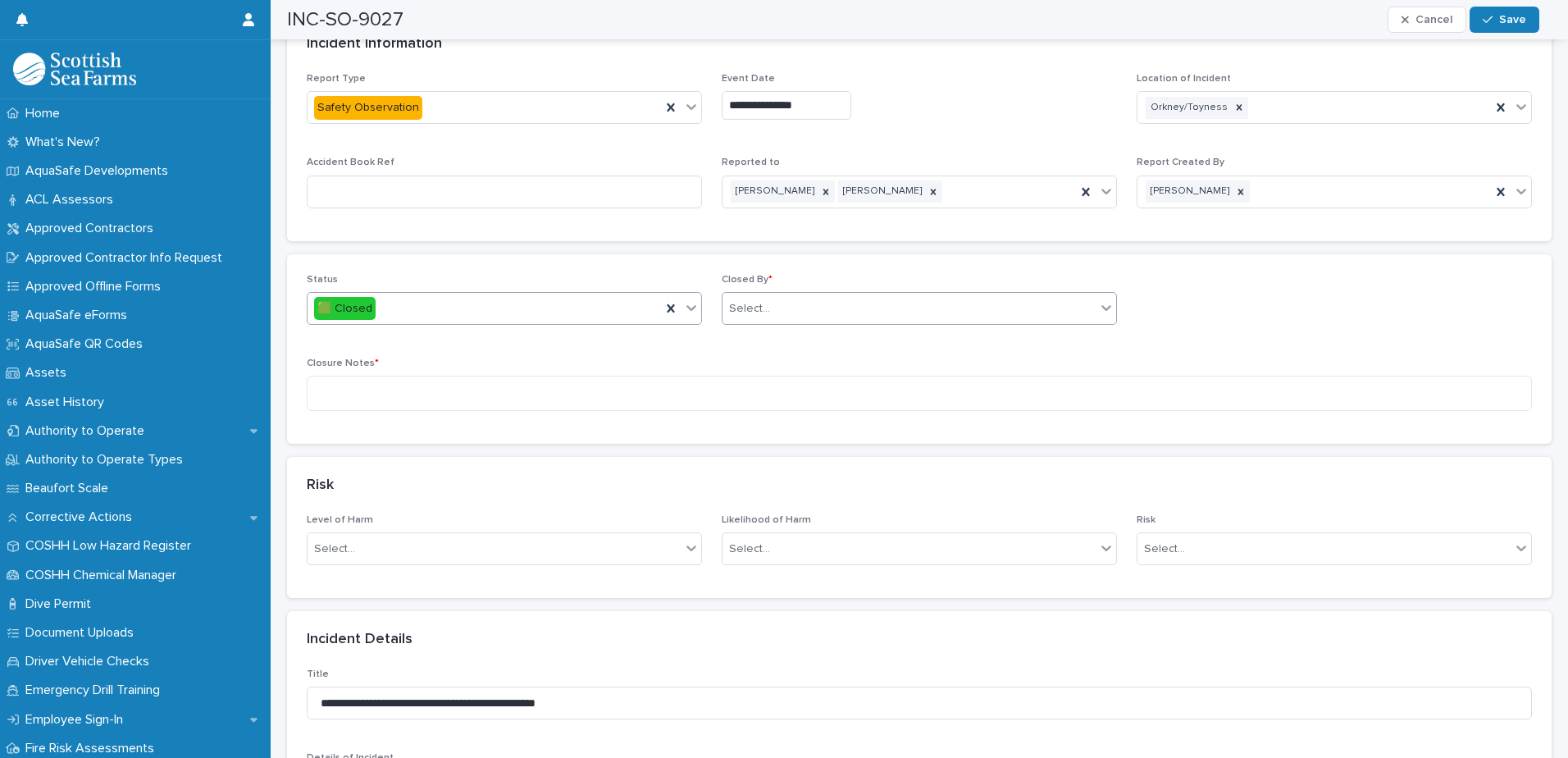
click at [779, 304] on div "Select..." at bounding box center [909, 309] width 373 height 27
type input "****"
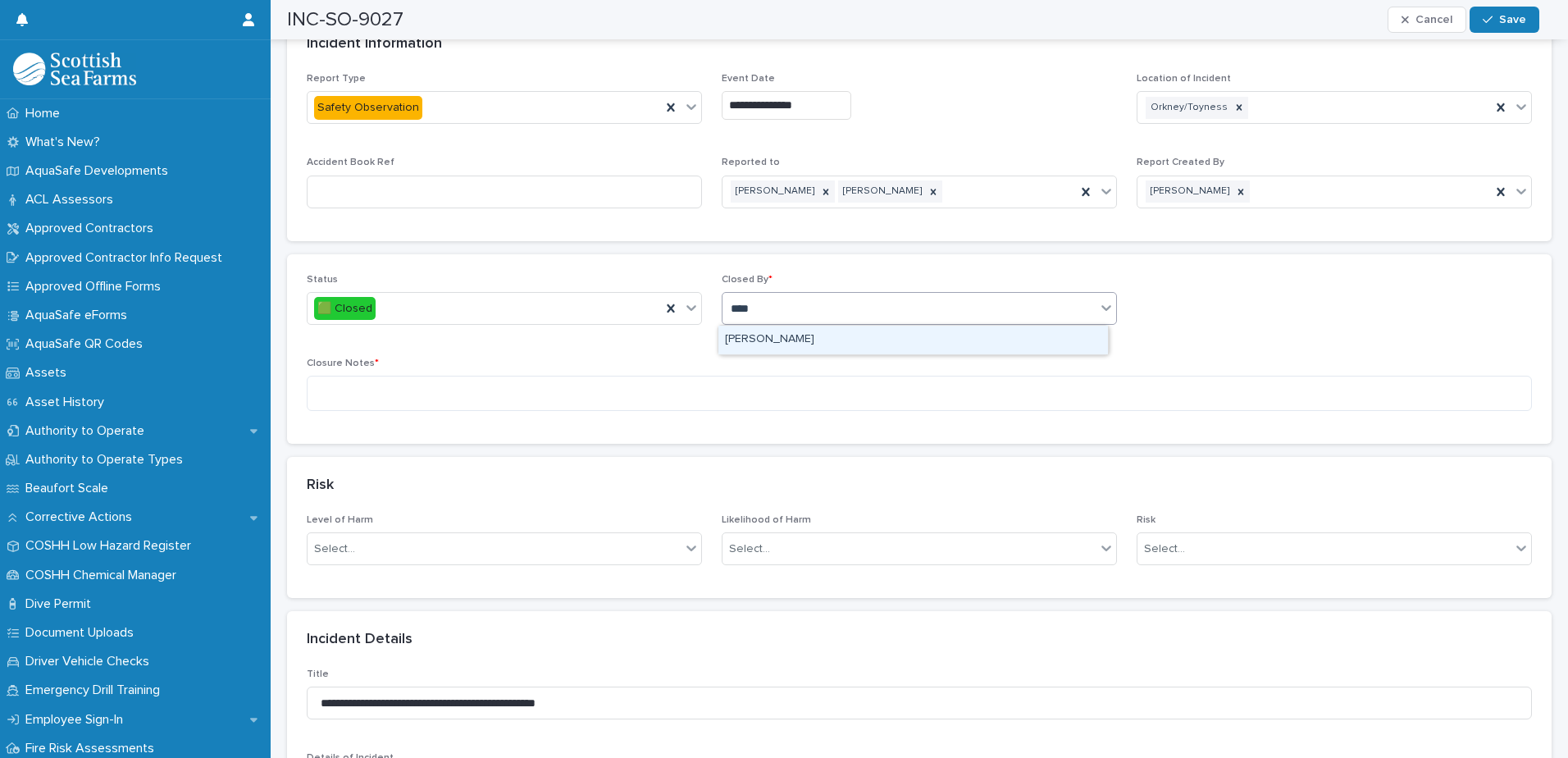
click at [771, 345] on div "[PERSON_NAME]" at bounding box center [912, 340] width 389 height 28
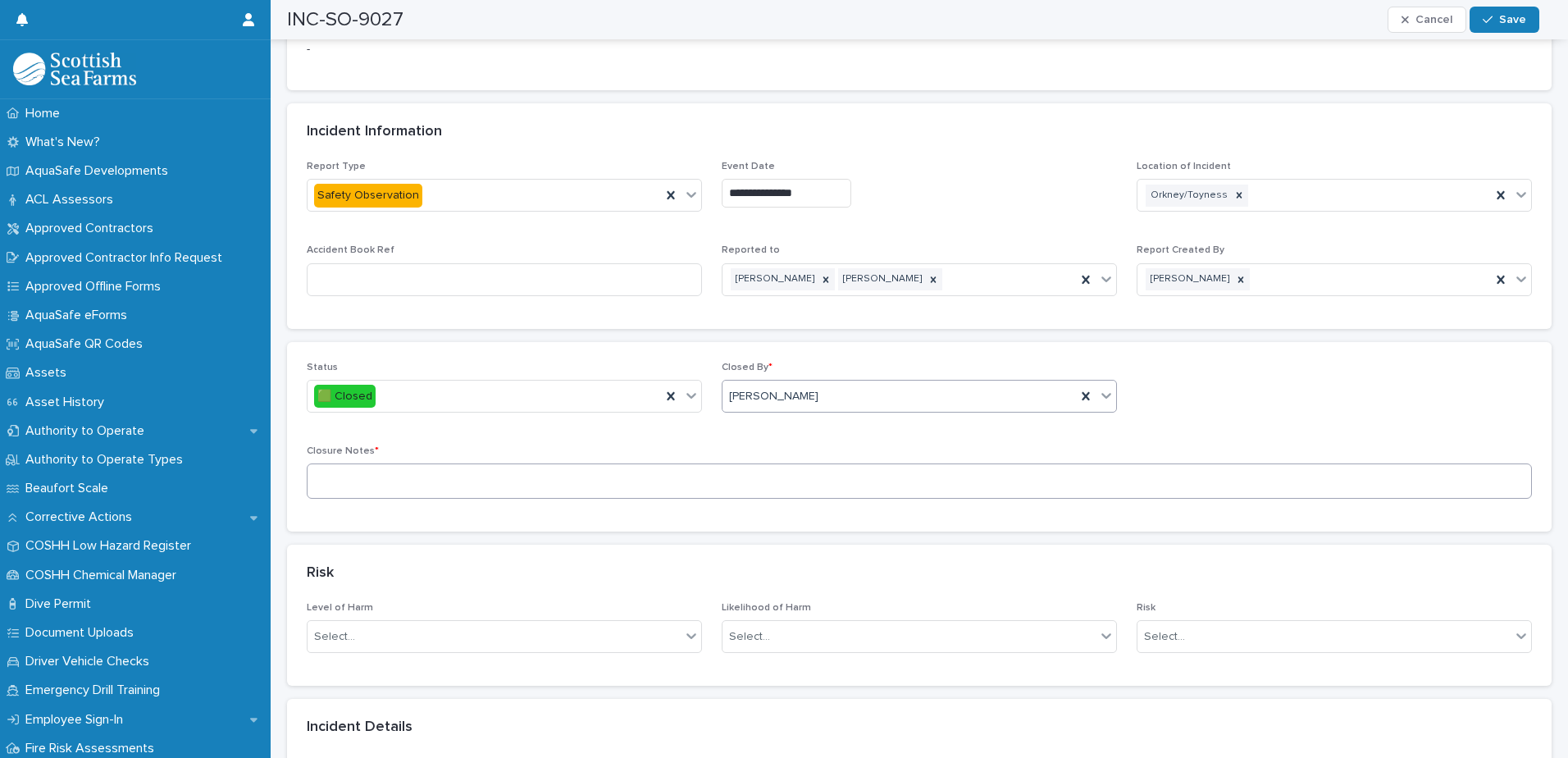
scroll to position [656, 0]
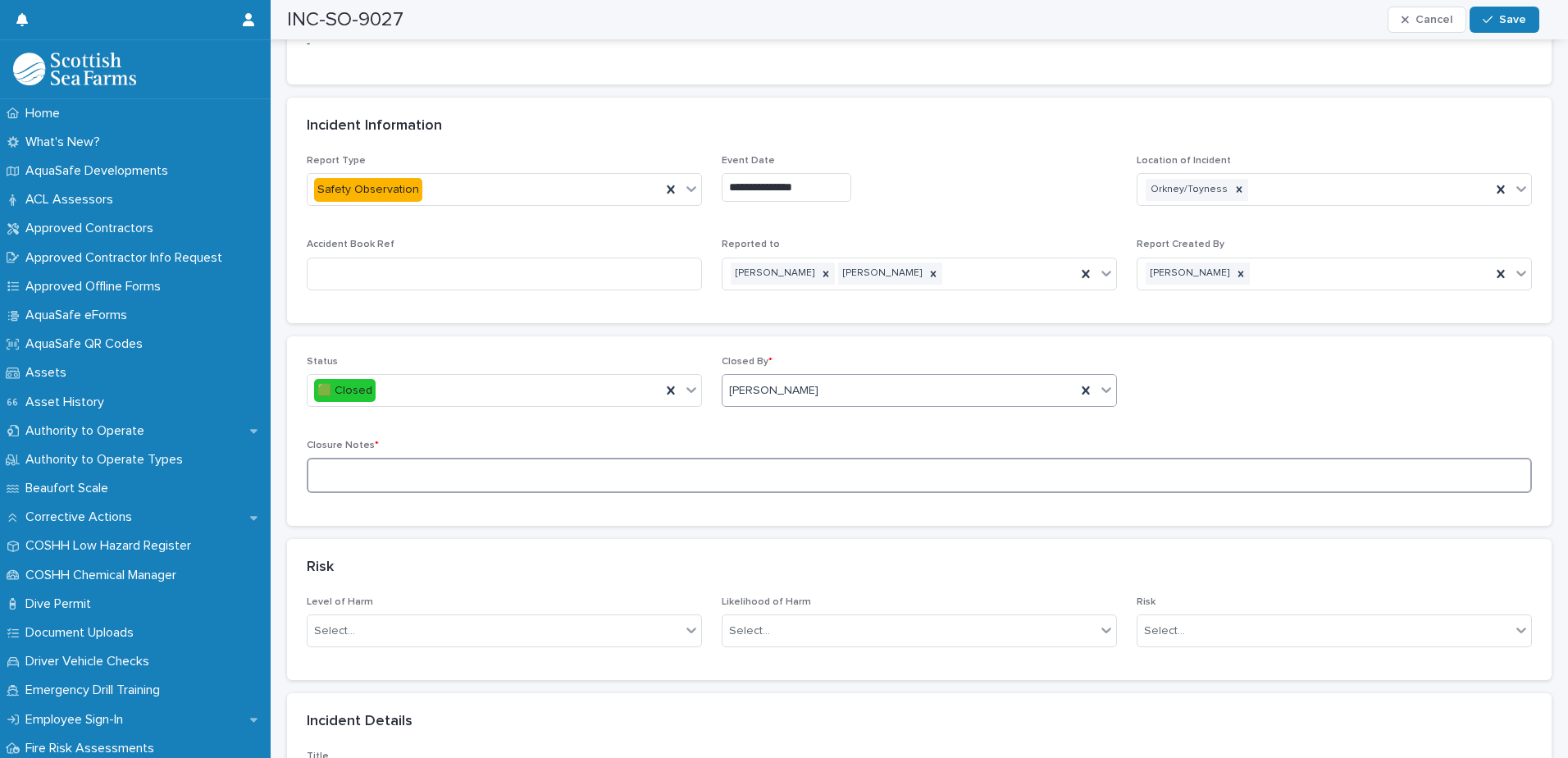
click at [400, 477] on textarea at bounding box center [919, 475] width 1225 height 35
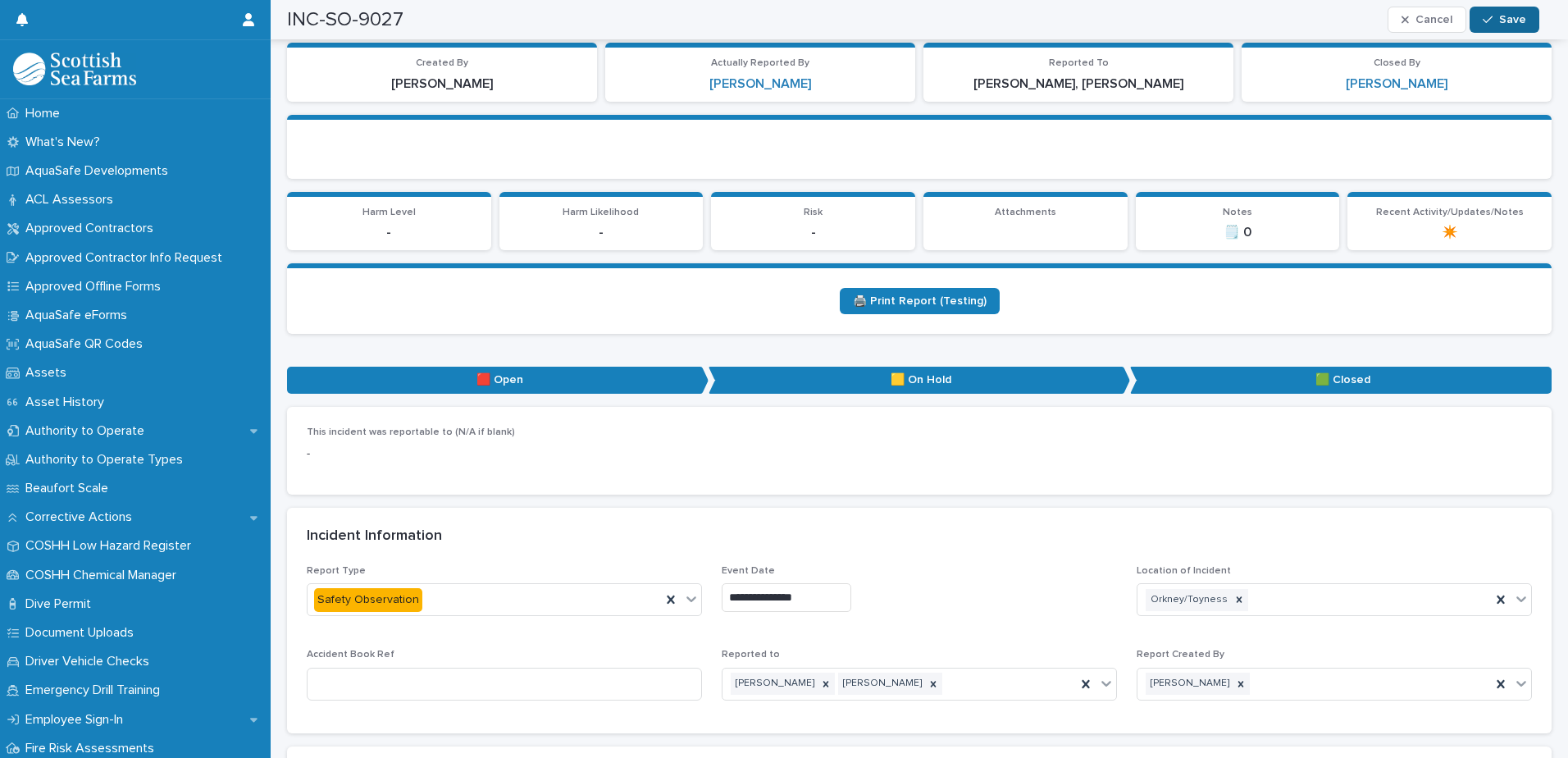
type textarea "**********"
drag, startPoint x: 1491, startPoint y: 22, endPoint x: 837, endPoint y: 159, distance: 668.2
click at [1252, 22] on icon "button" at bounding box center [1487, 20] width 10 height 12
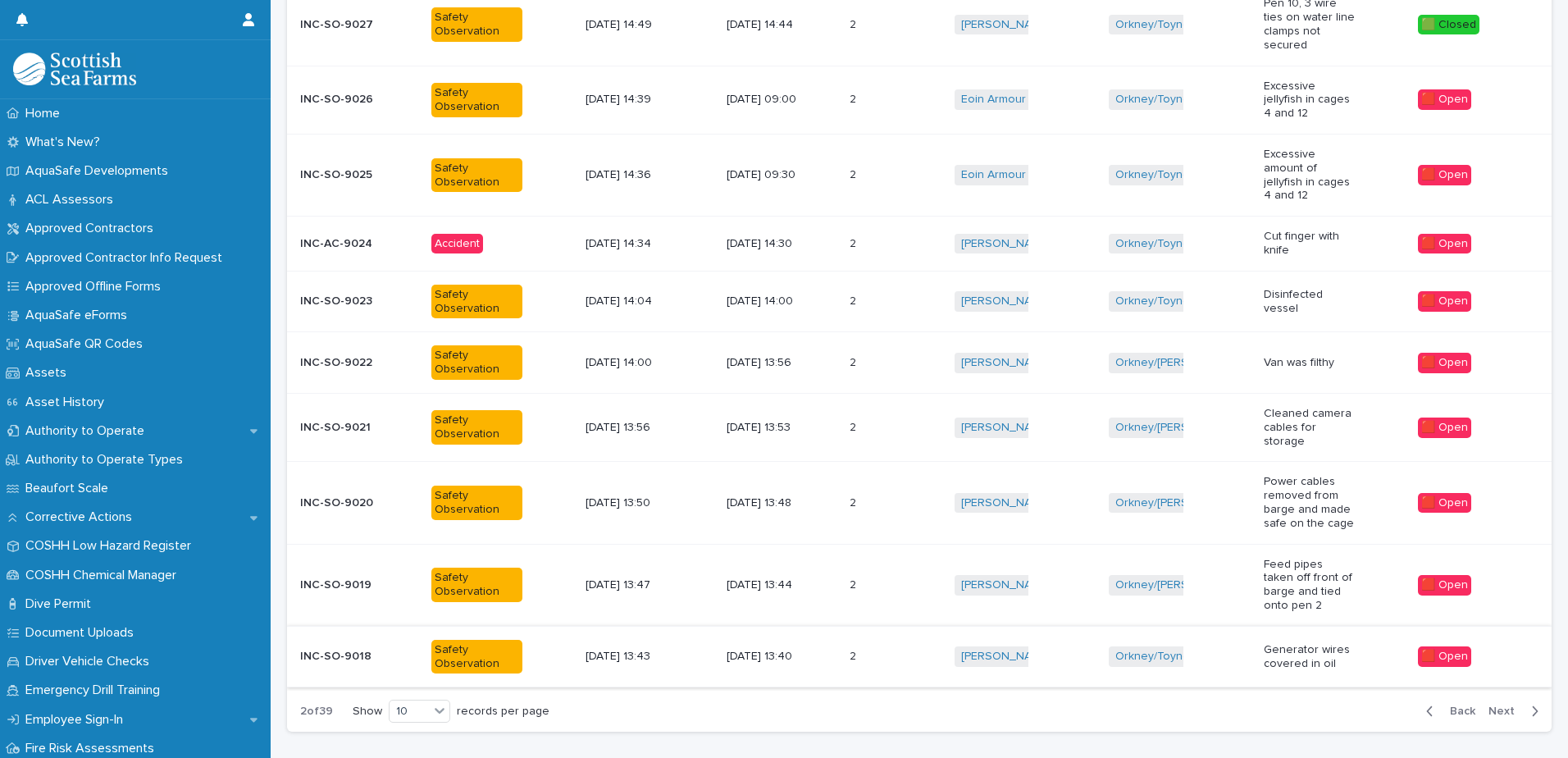
scroll to position [299, 0]
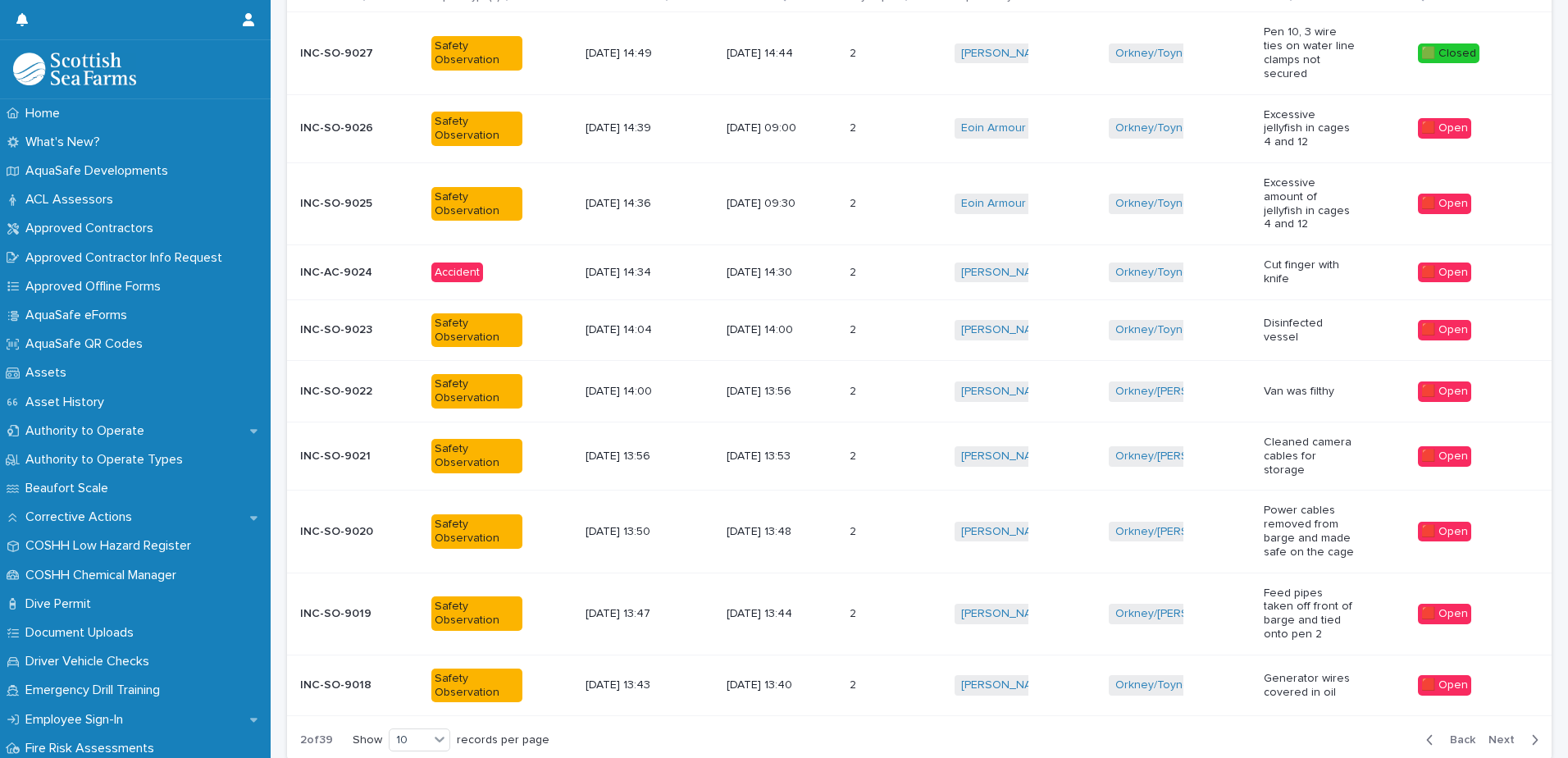
click at [1252, 580] on button "Back" at bounding box center [1447, 739] width 69 height 15
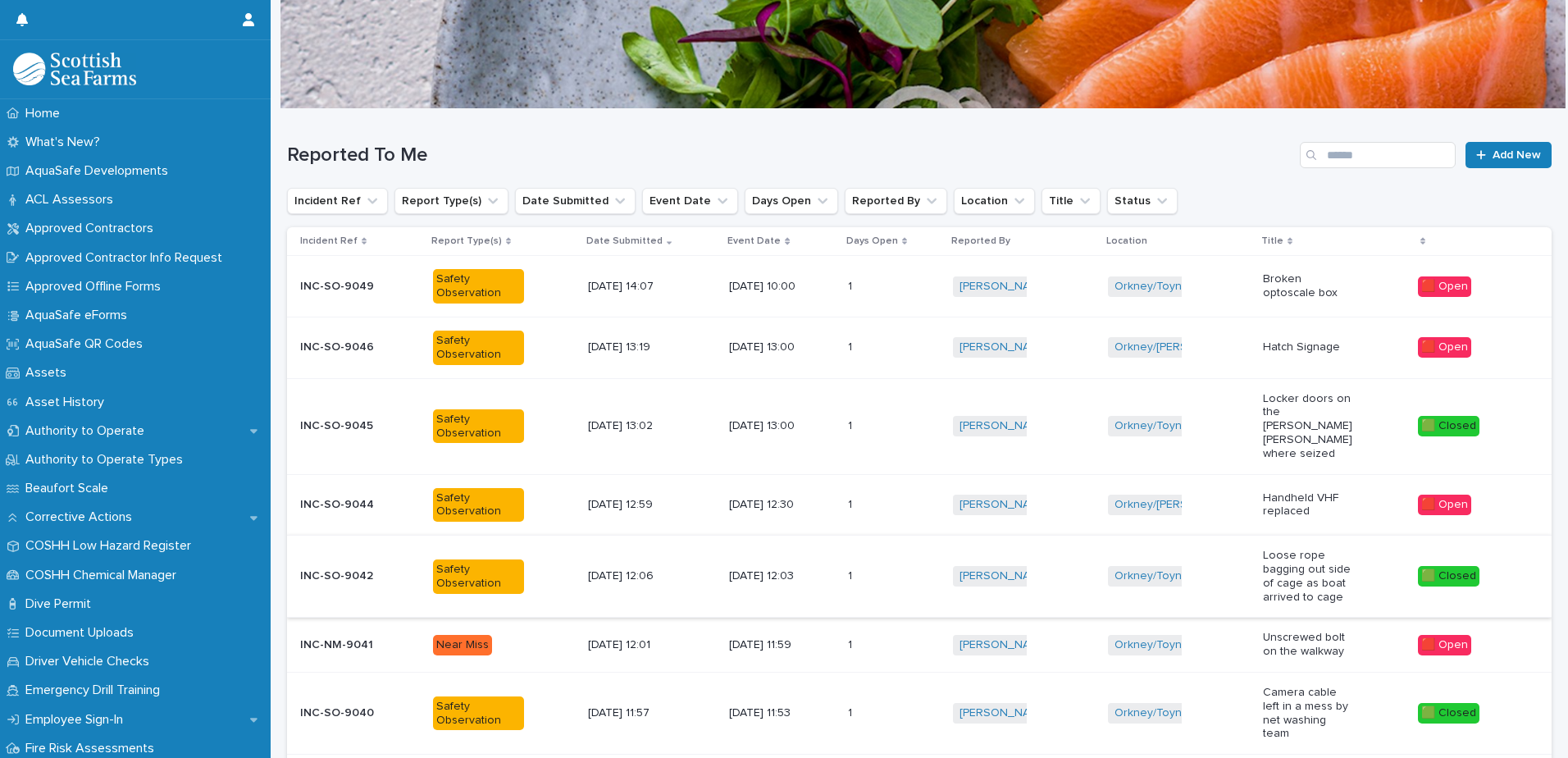
scroll to position [52, 0]
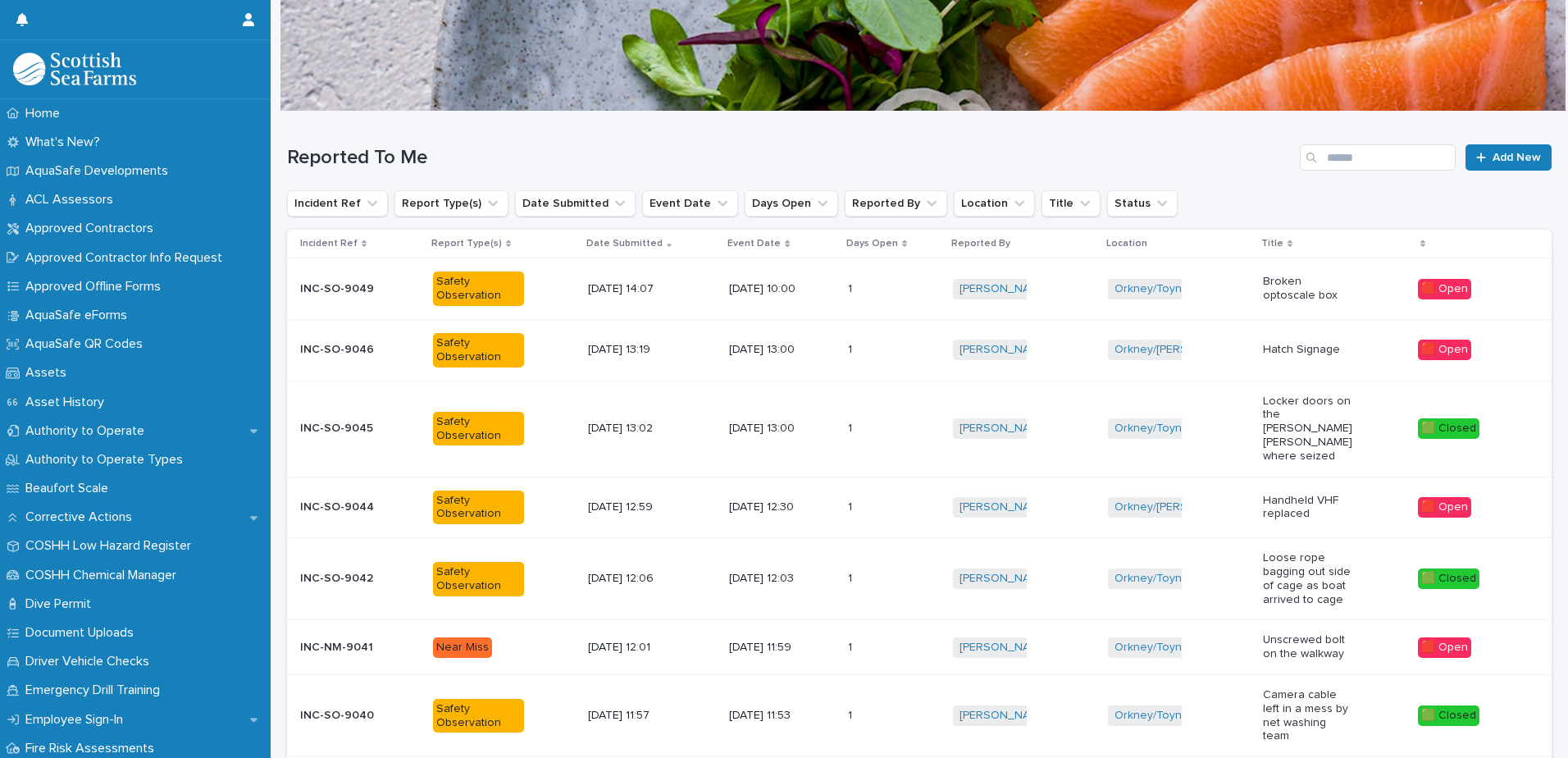
click at [869, 494] on div "1 1" at bounding box center [894, 507] width 92 height 27
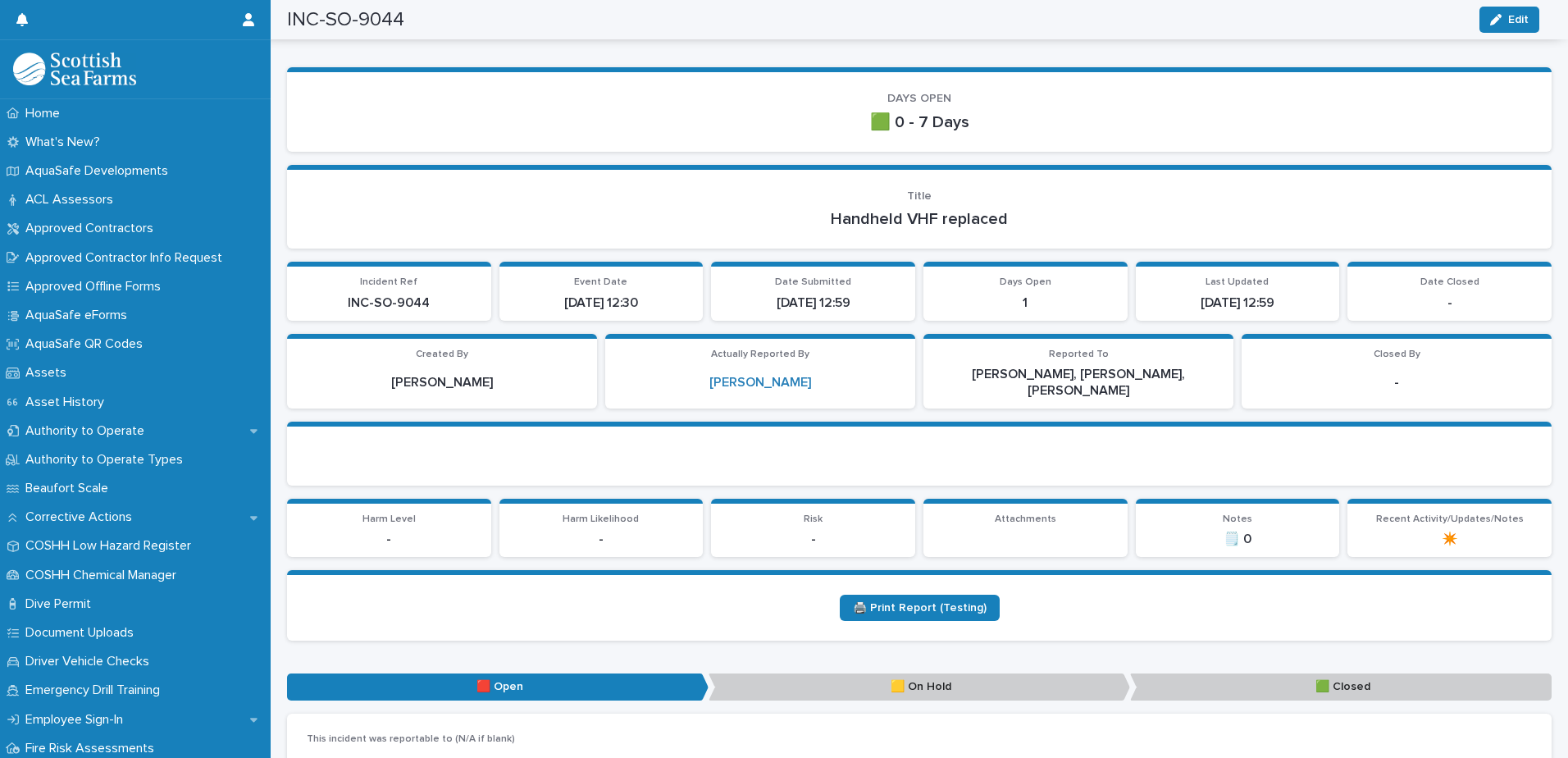
scroll to position [54, 0]
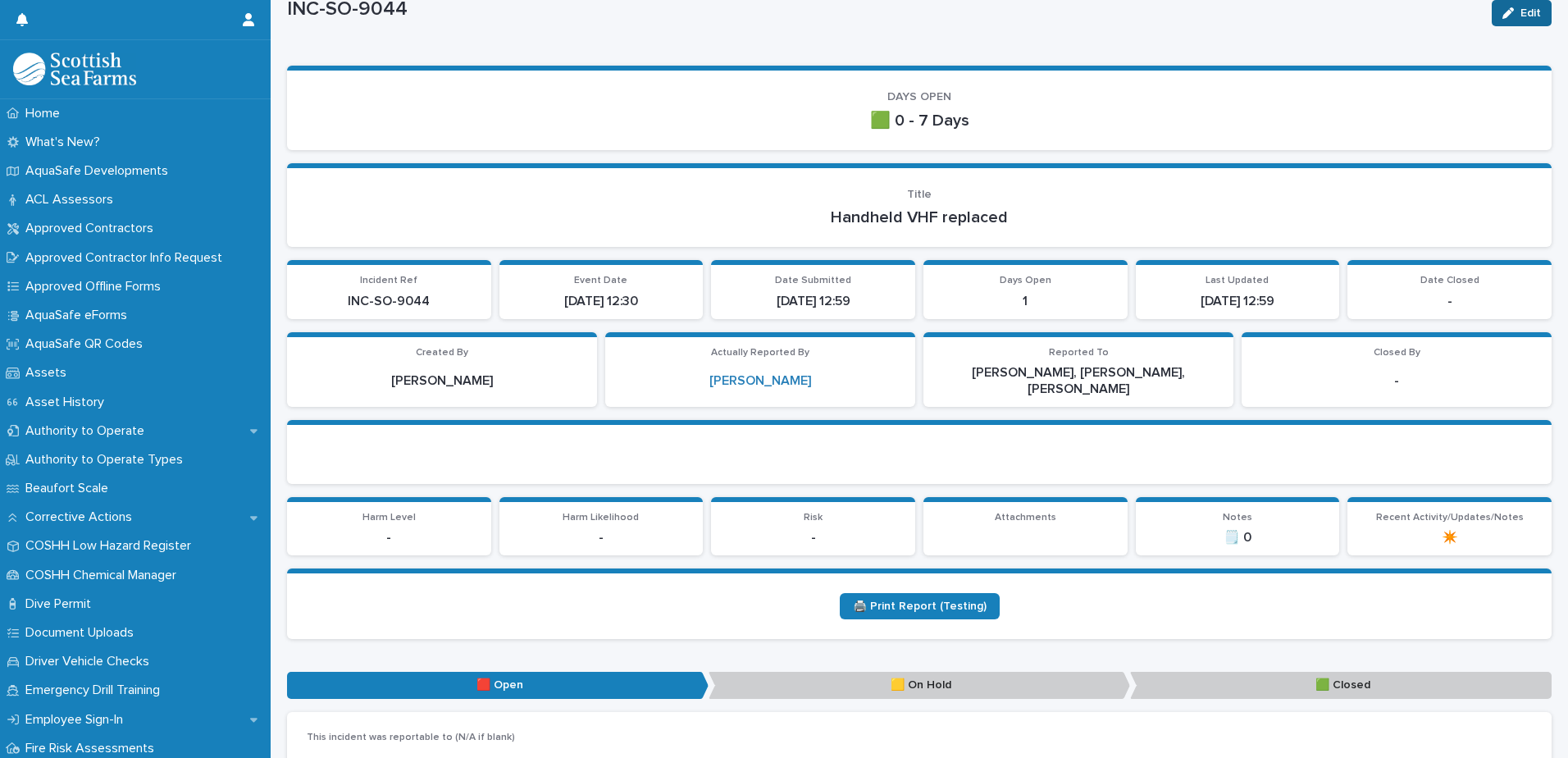
click at [1252, 16] on button "Edit" at bounding box center [1522, 13] width 60 height 27
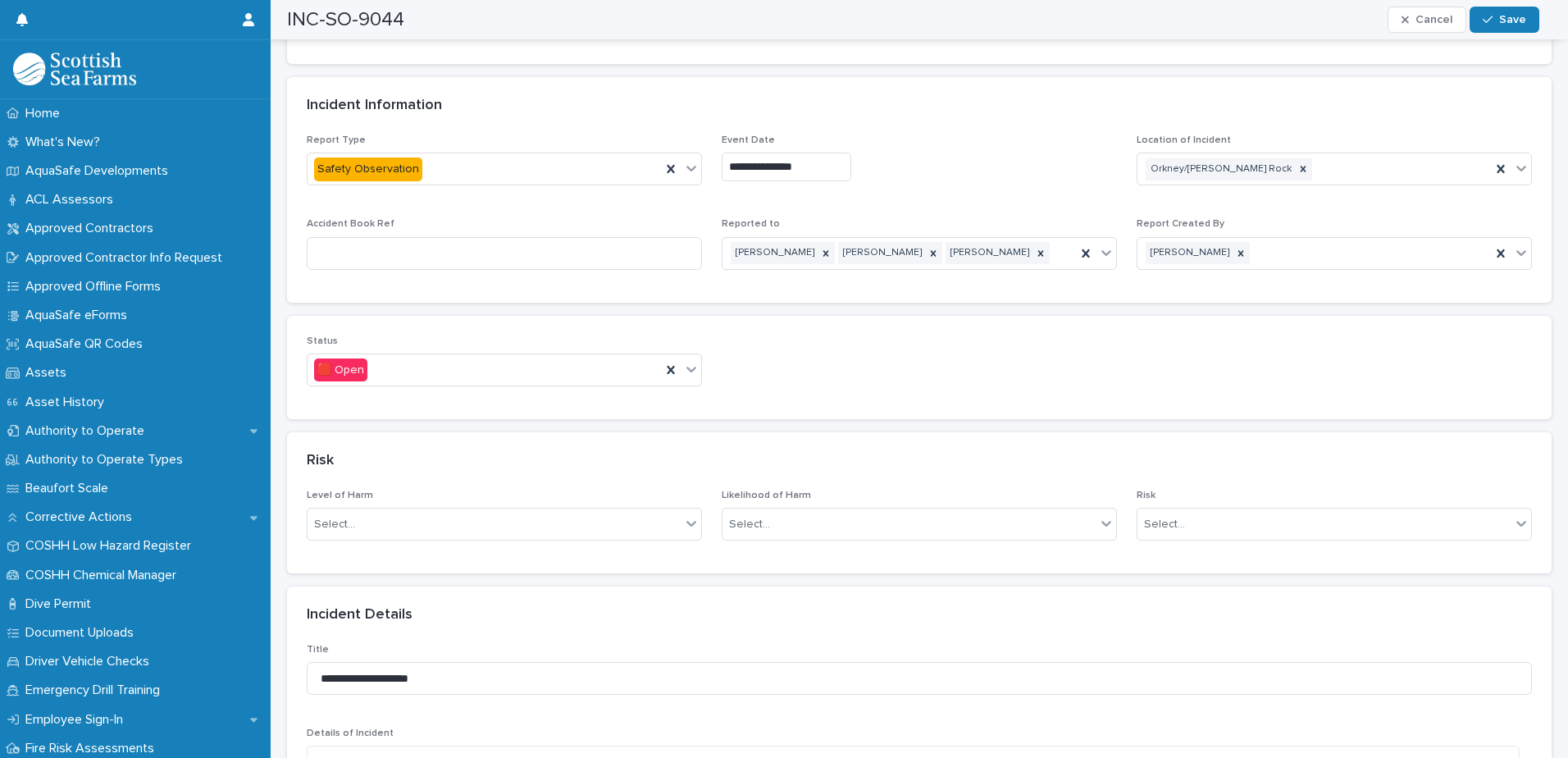
scroll to position [793, 0]
click at [684, 358] on icon at bounding box center [691, 366] width 17 height 17
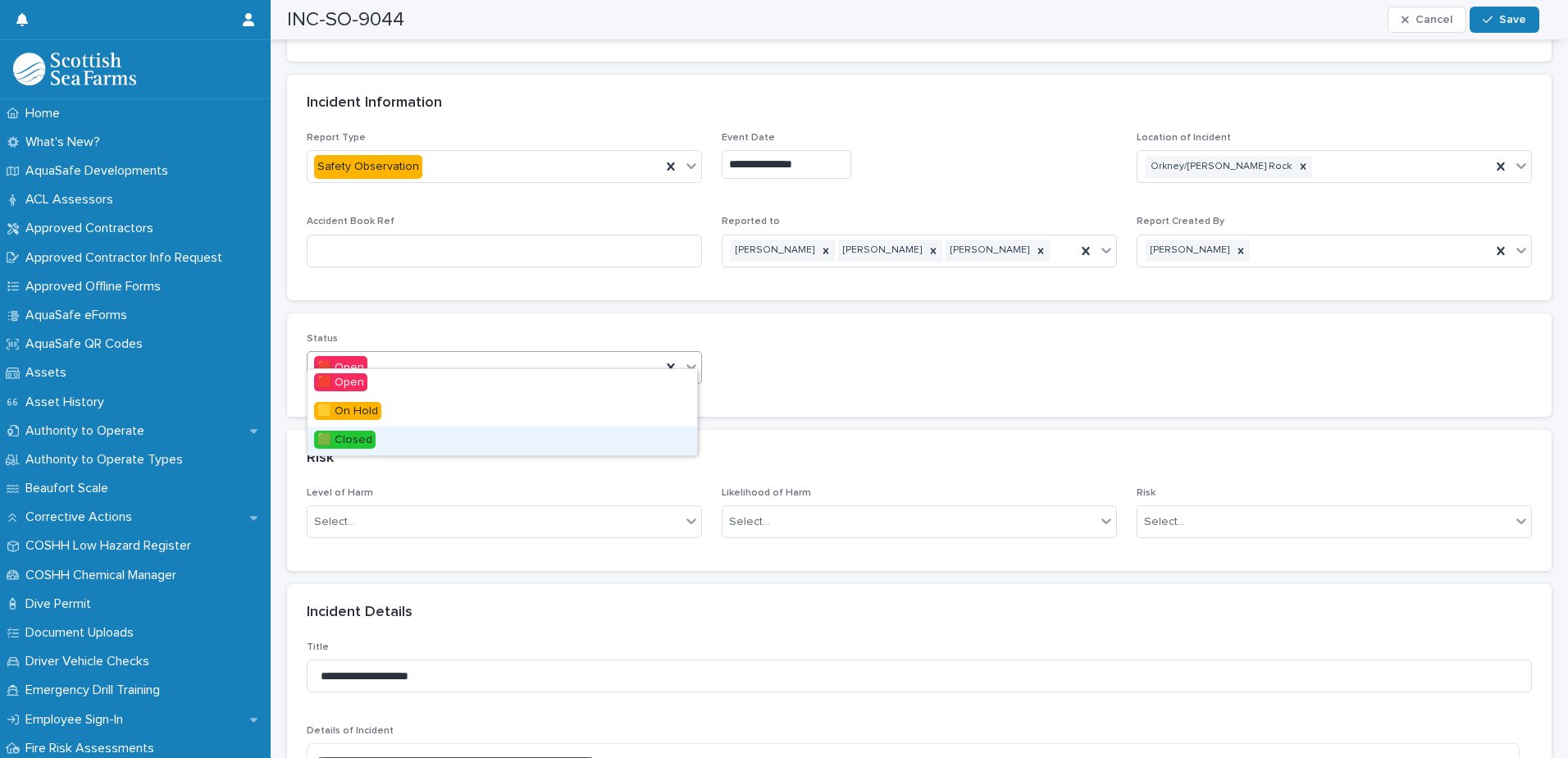
click at [510, 432] on div "🟩 Closed" at bounding box center [502, 441] width 389 height 28
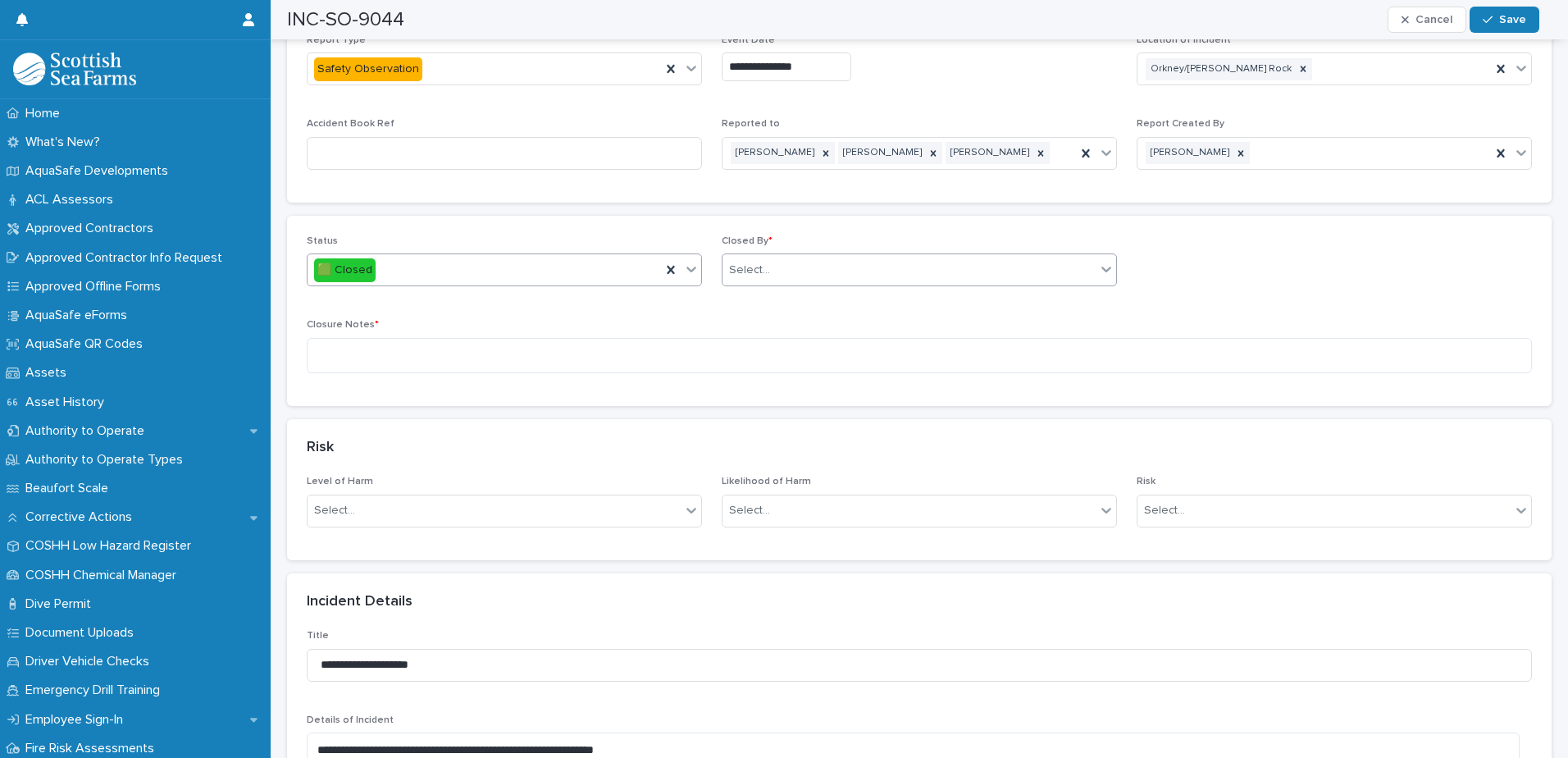
click at [800, 257] on div "Select..." at bounding box center [909, 270] width 373 height 27
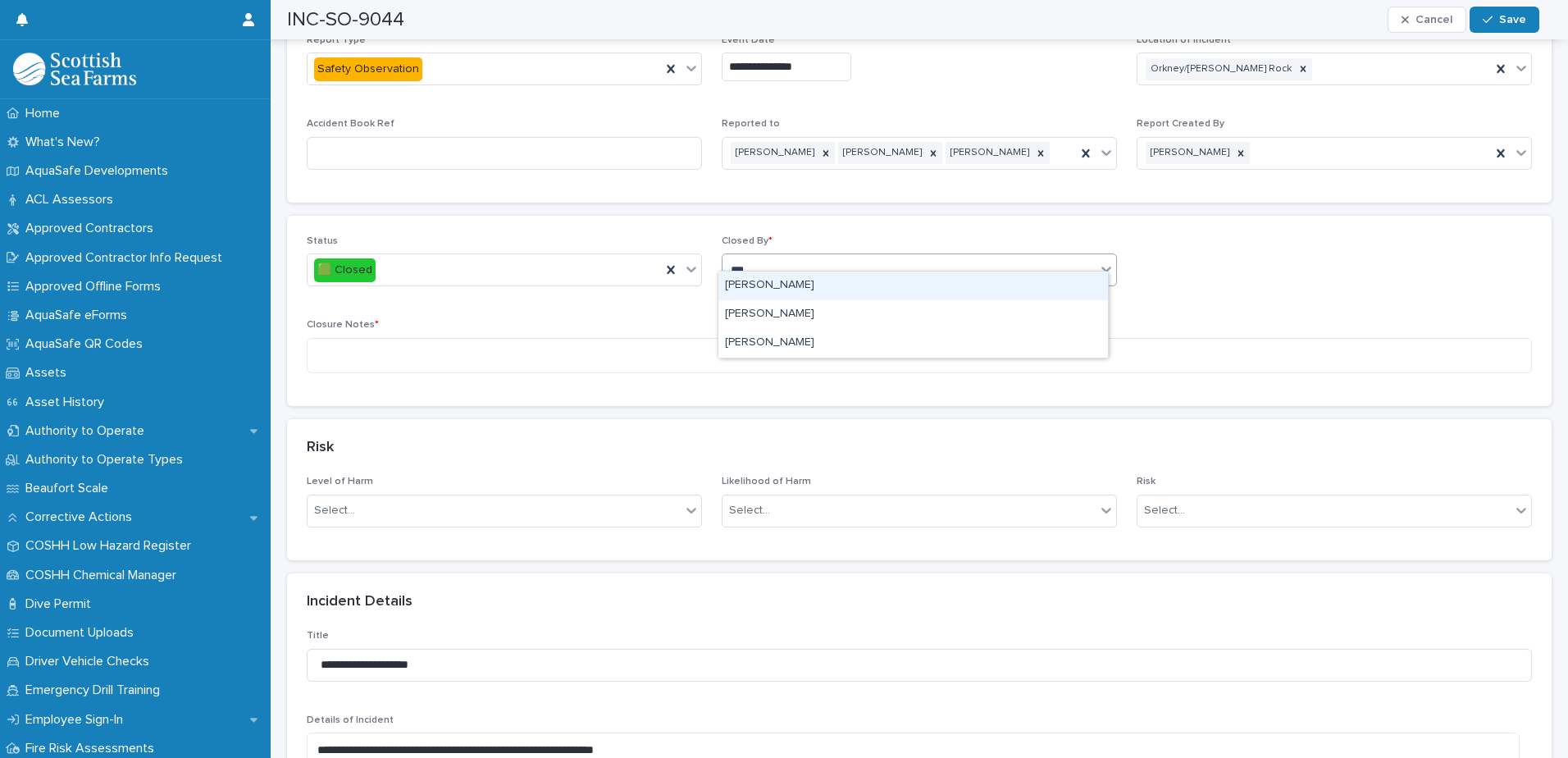
type input "****"
click at [788, 277] on div "[PERSON_NAME]" at bounding box center [912, 285] width 389 height 28
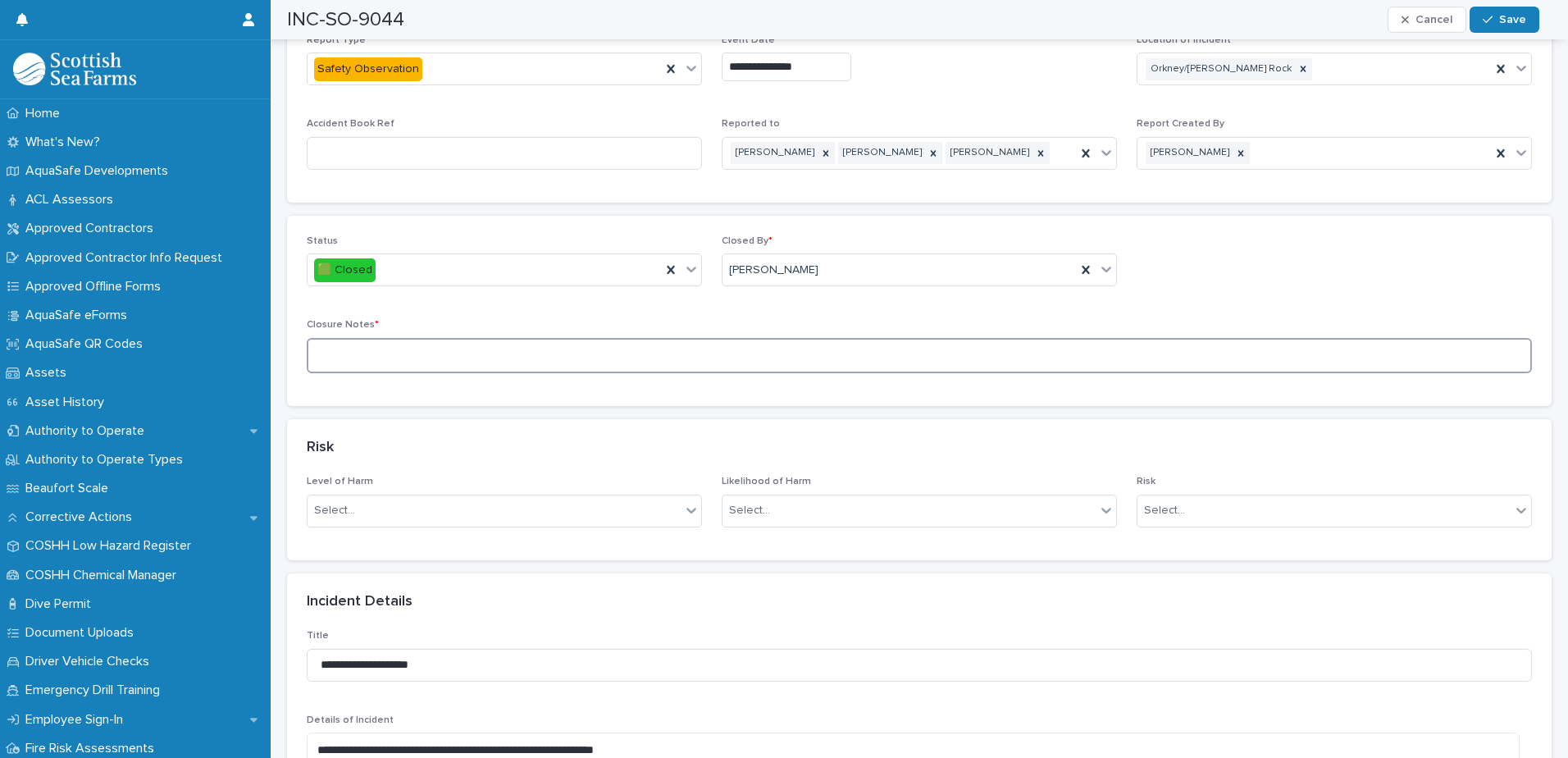
click at [451, 342] on textarea at bounding box center [919, 356] width 1225 height 35
type textarea "**********"
click at [1252, 26] on button "Save" at bounding box center [1504, 20] width 70 height 27
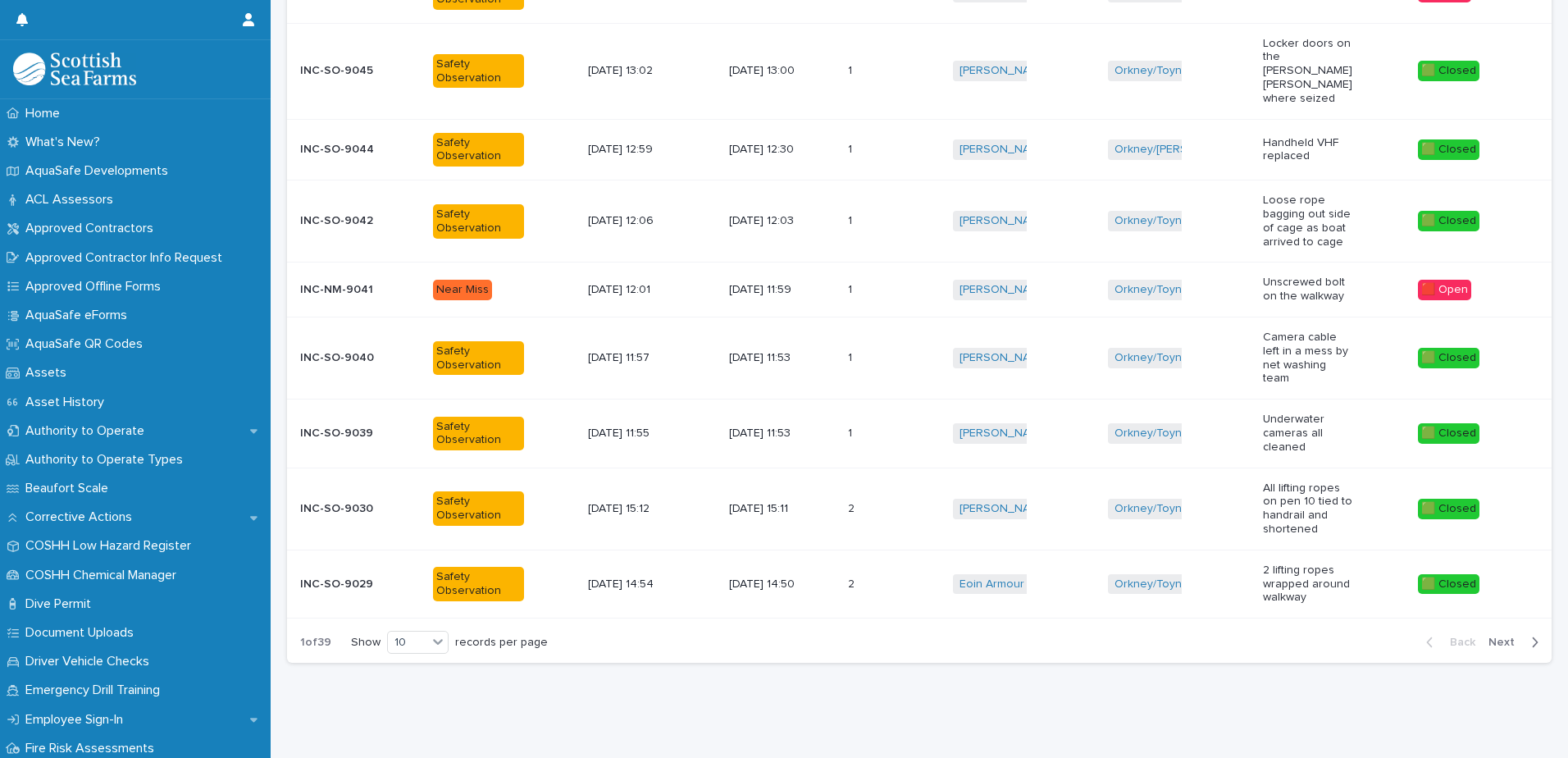
scroll to position [12, 0]
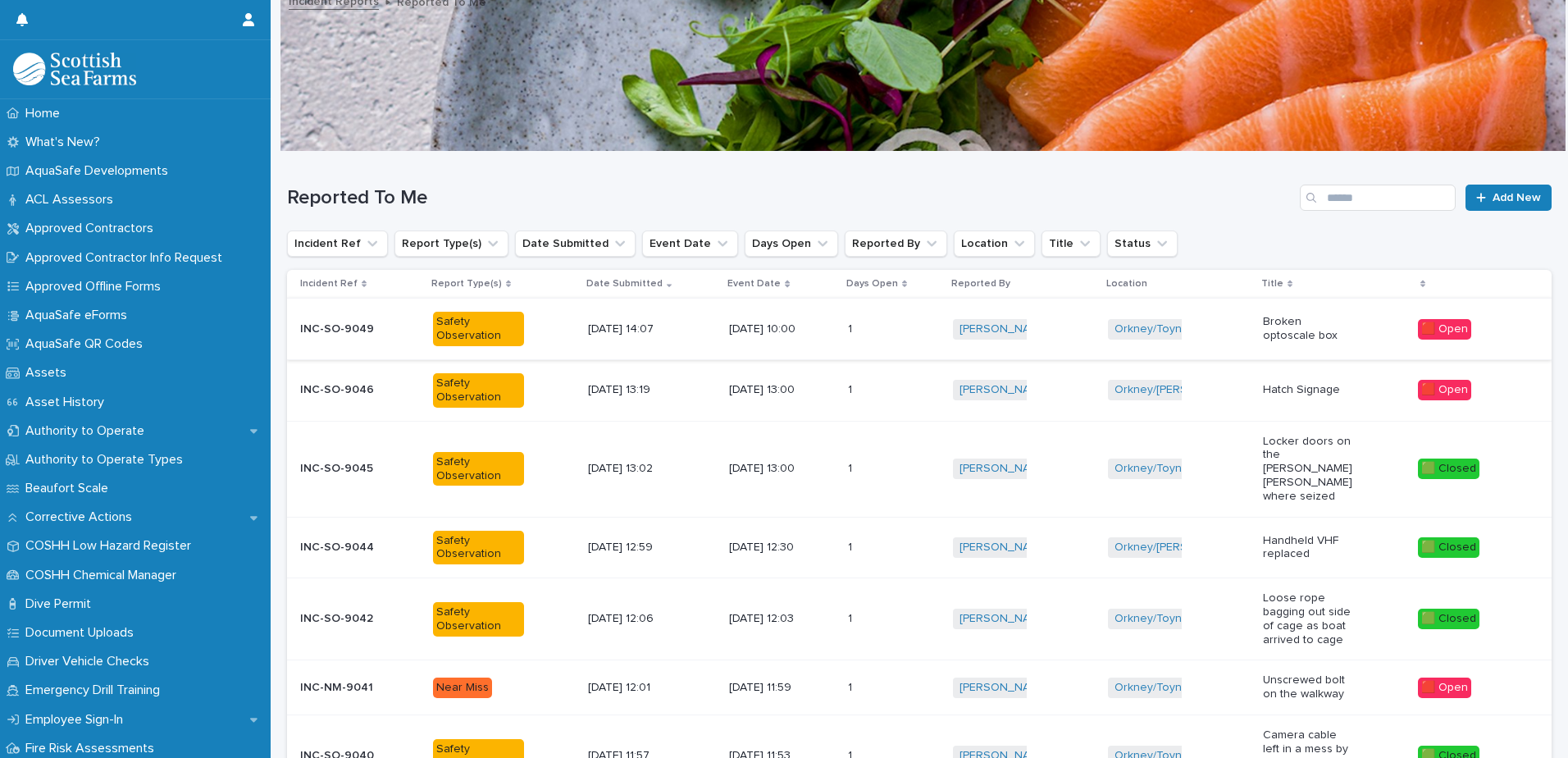
click at [907, 395] on div "1 1" at bounding box center [894, 390] width 92 height 27
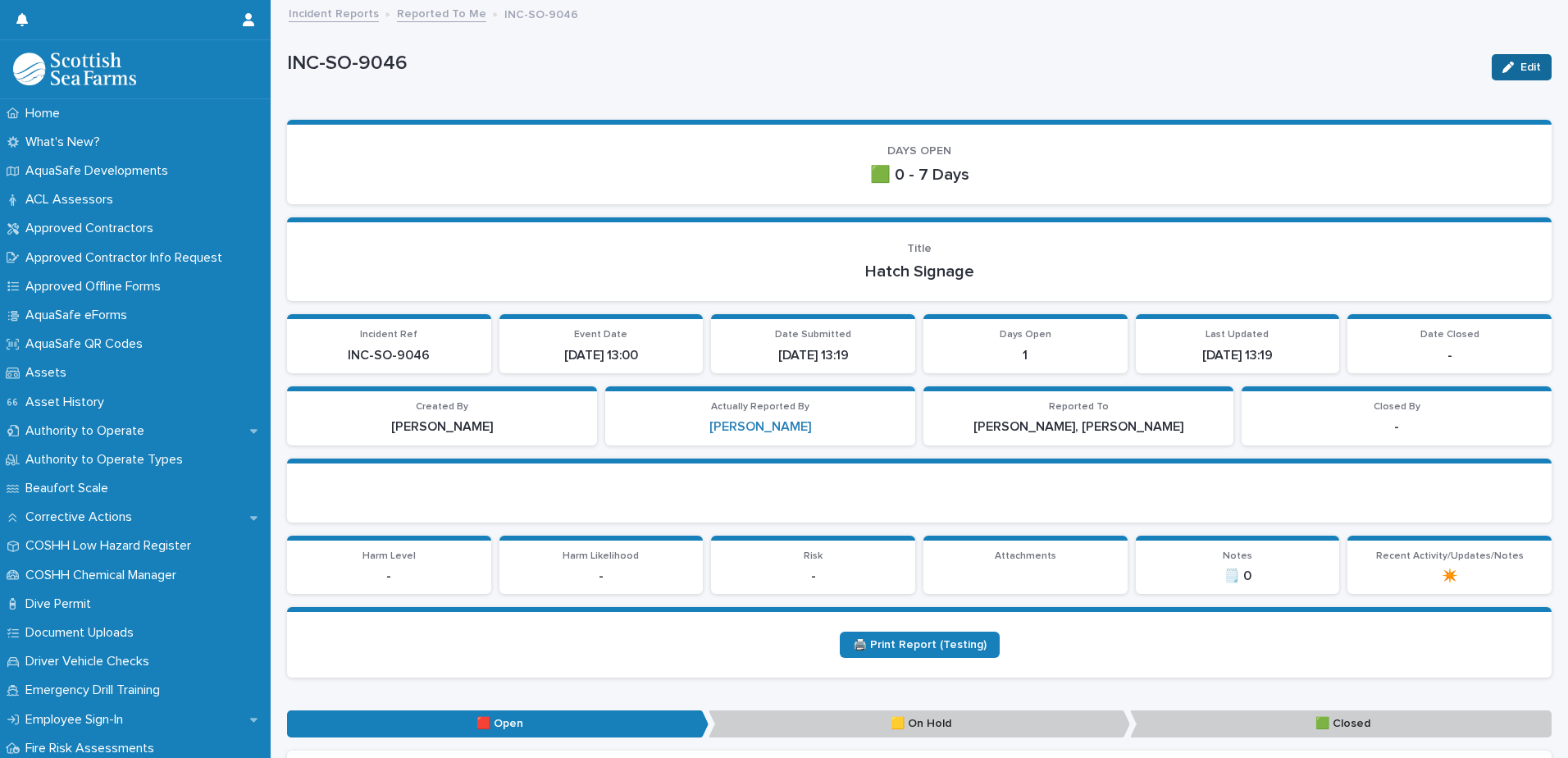
click at [1252, 60] on button "Edit" at bounding box center [1522, 67] width 60 height 27
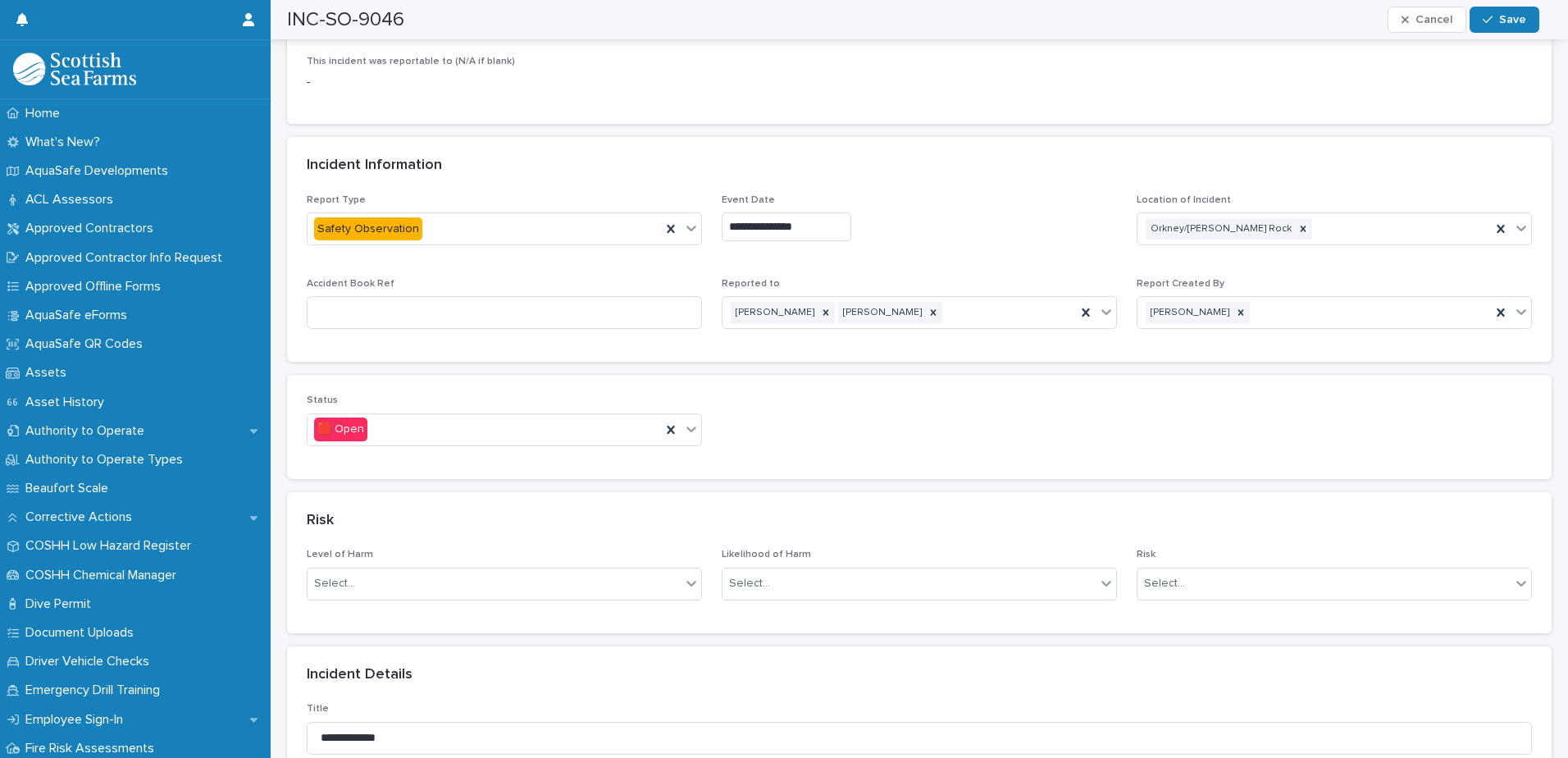
scroll to position [738, 0]
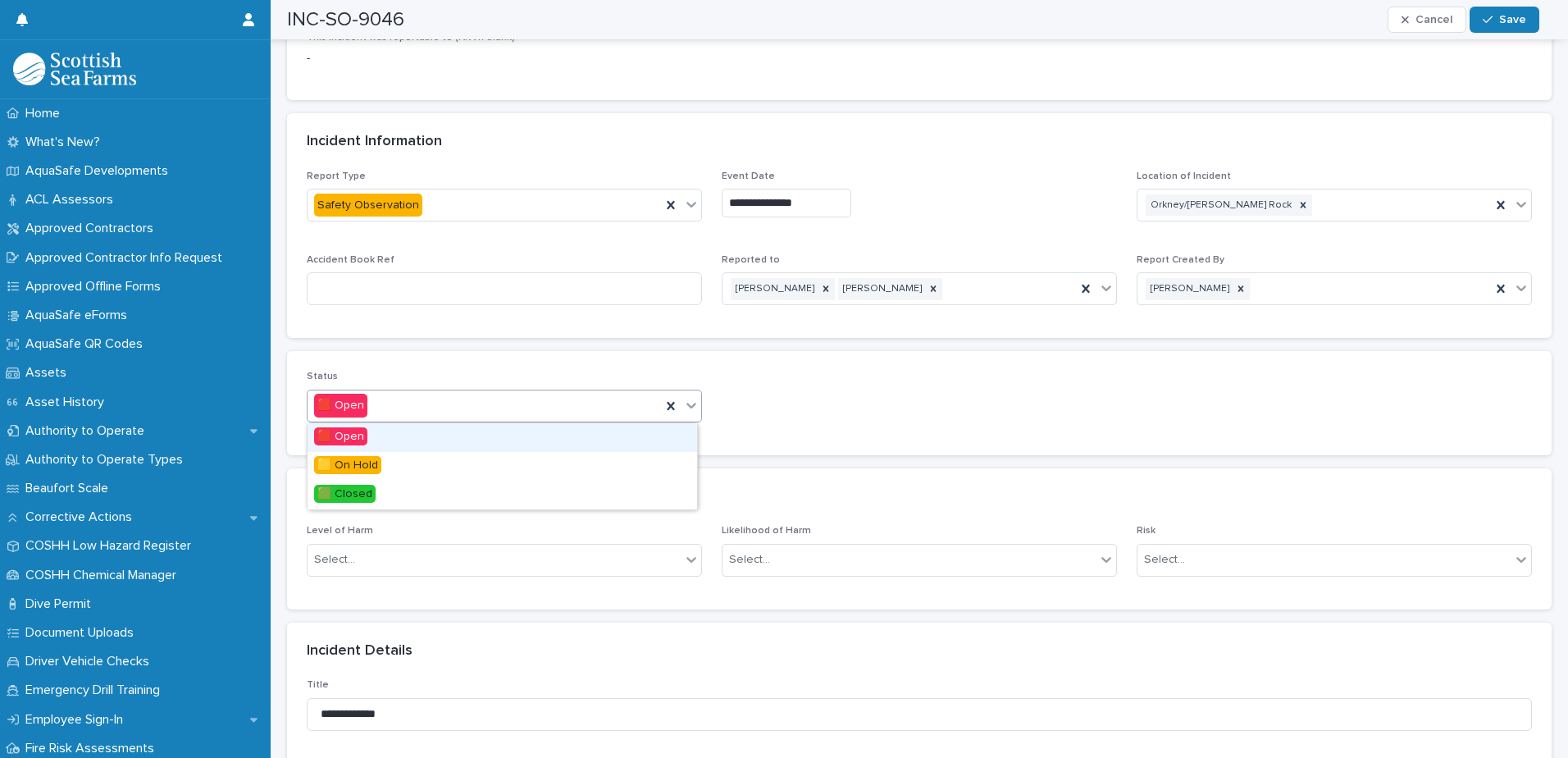
click at [692, 410] on icon at bounding box center [691, 405] width 17 height 17
click at [528, 488] on div "🟩 Closed" at bounding box center [502, 495] width 389 height 28
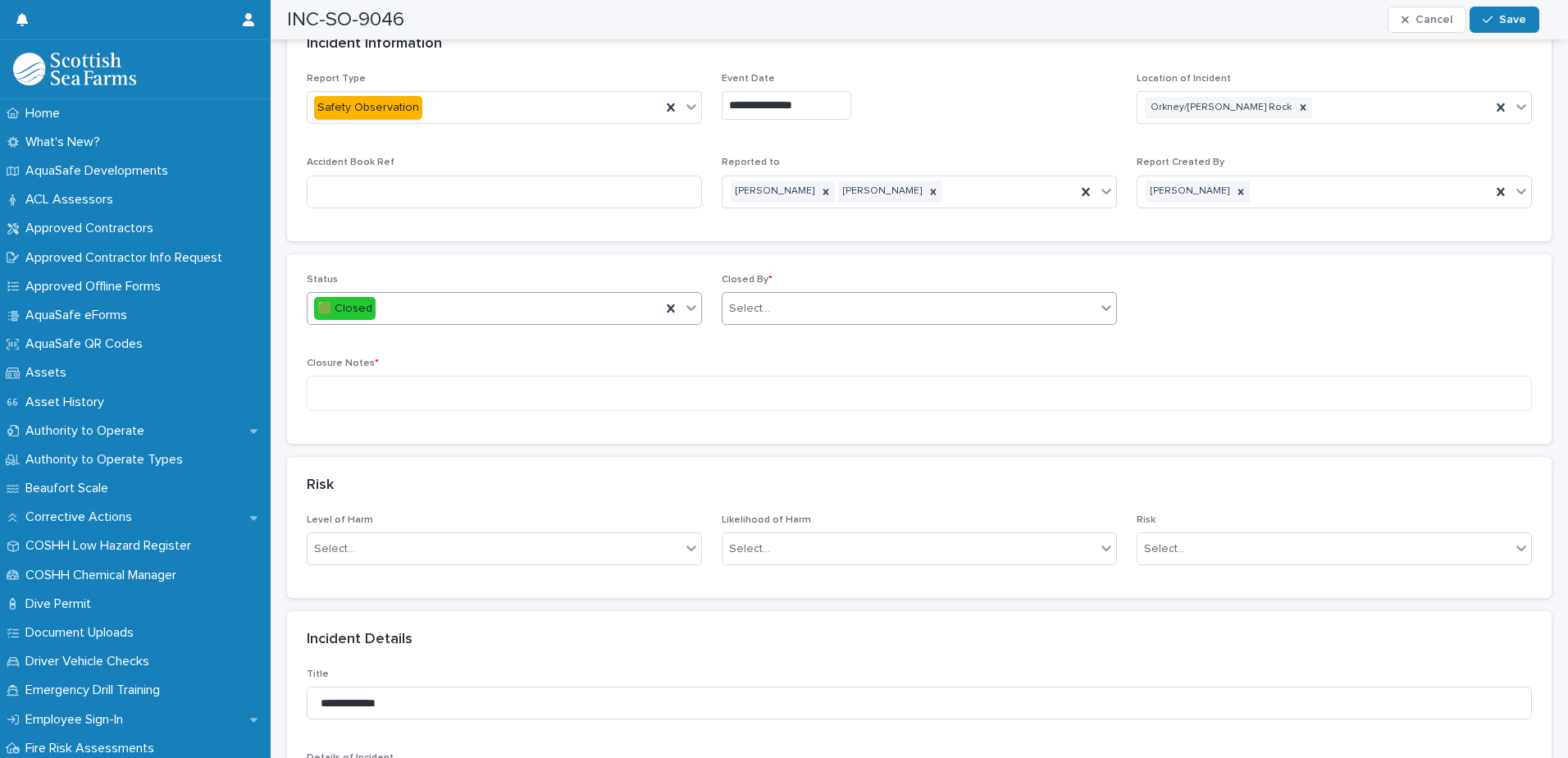
click at [808, 313] on div "Select..." at bounding box center [909, 309] width 373 height 27
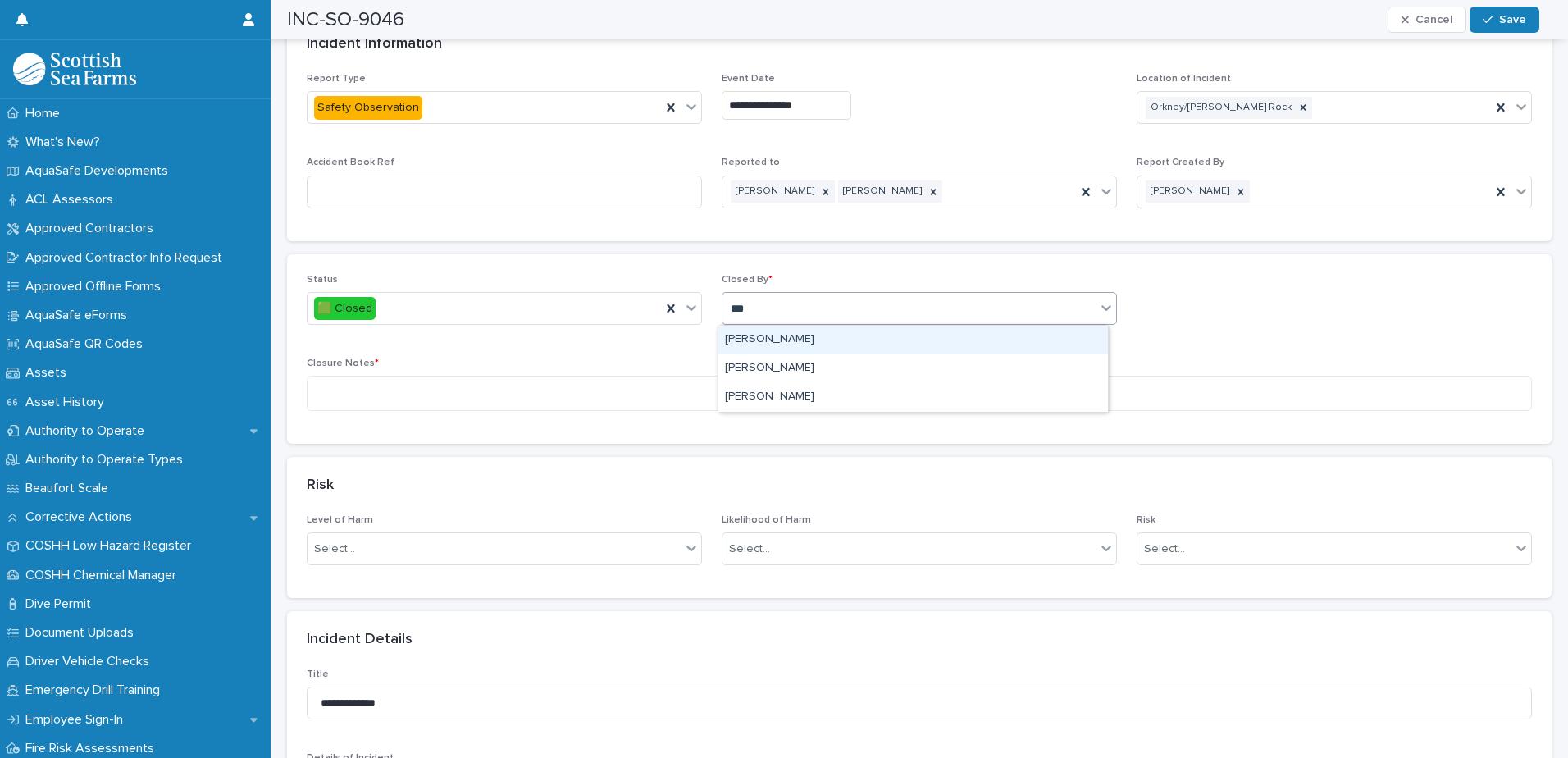
type input "****"
click at [798, 336] on div "[PERSON_NAME]" at bounding box center [912, 340] width 389 height 28
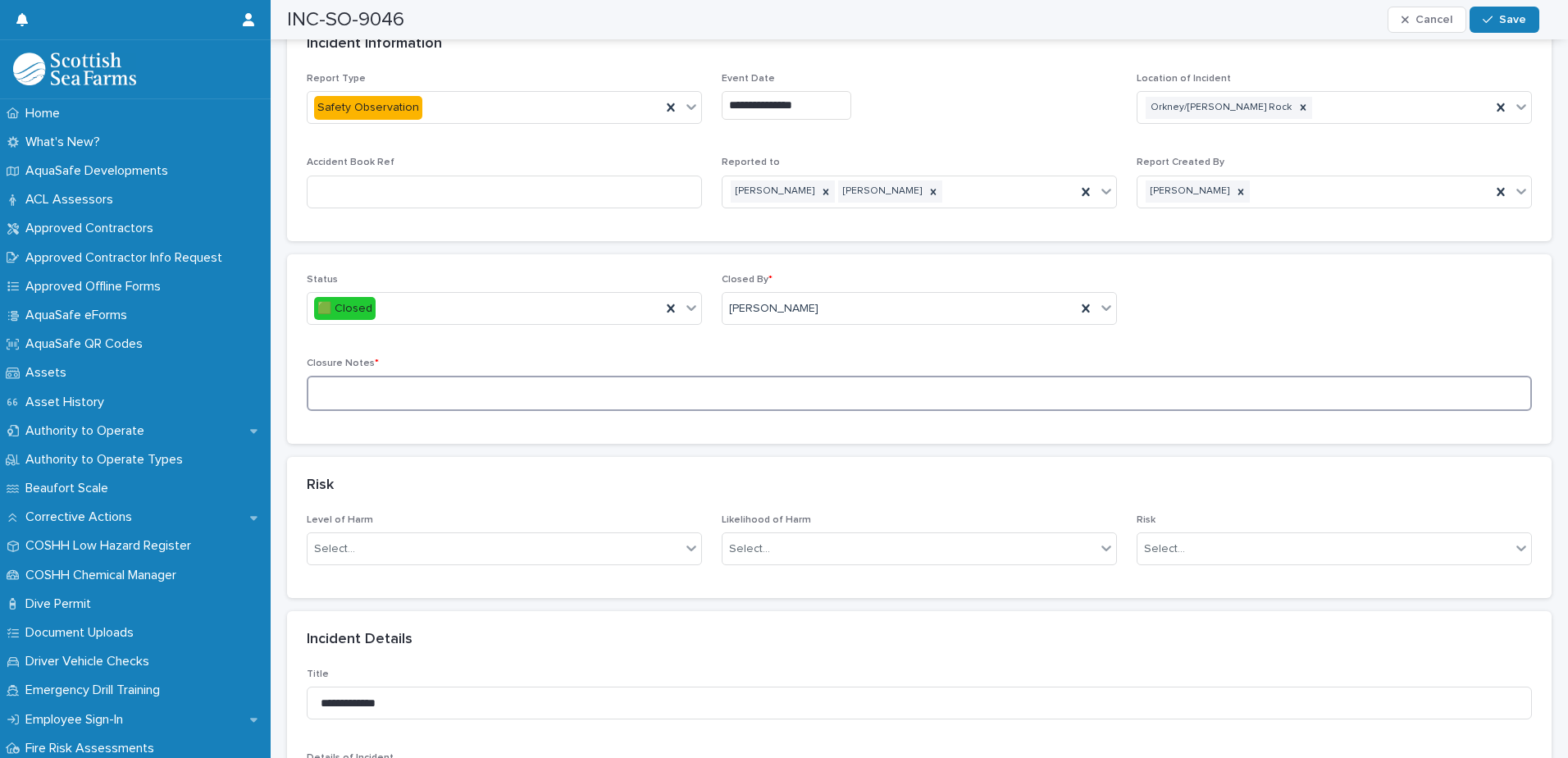
click at [707, 396] on textarea at bounding box center [919, 394] width 1225 height 35
type textarea "**********"
click at [1252, 13] on button "Save" at bounding box center [1504, 20] width 70 height 27
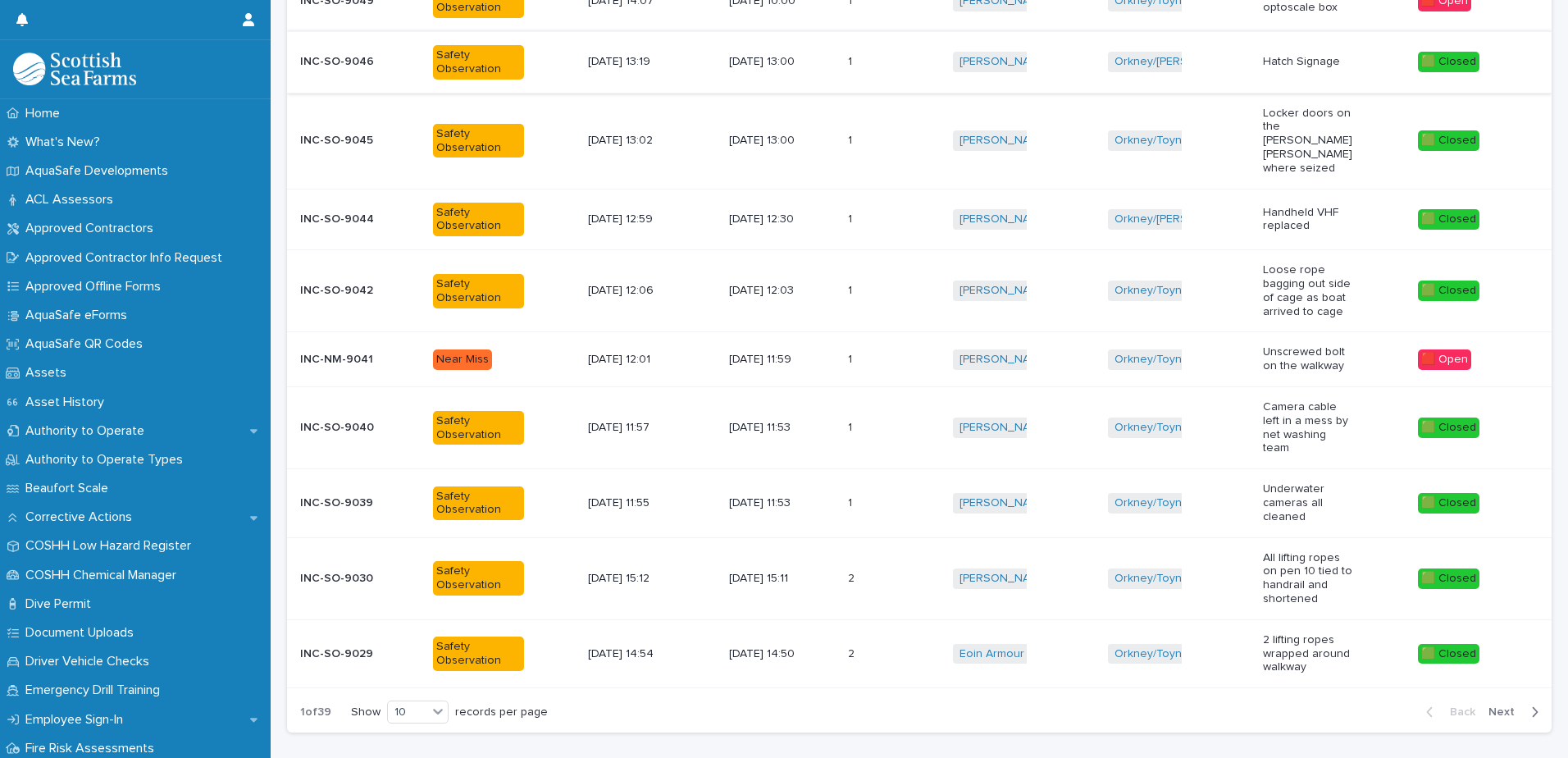
scroll to position [381, 0]
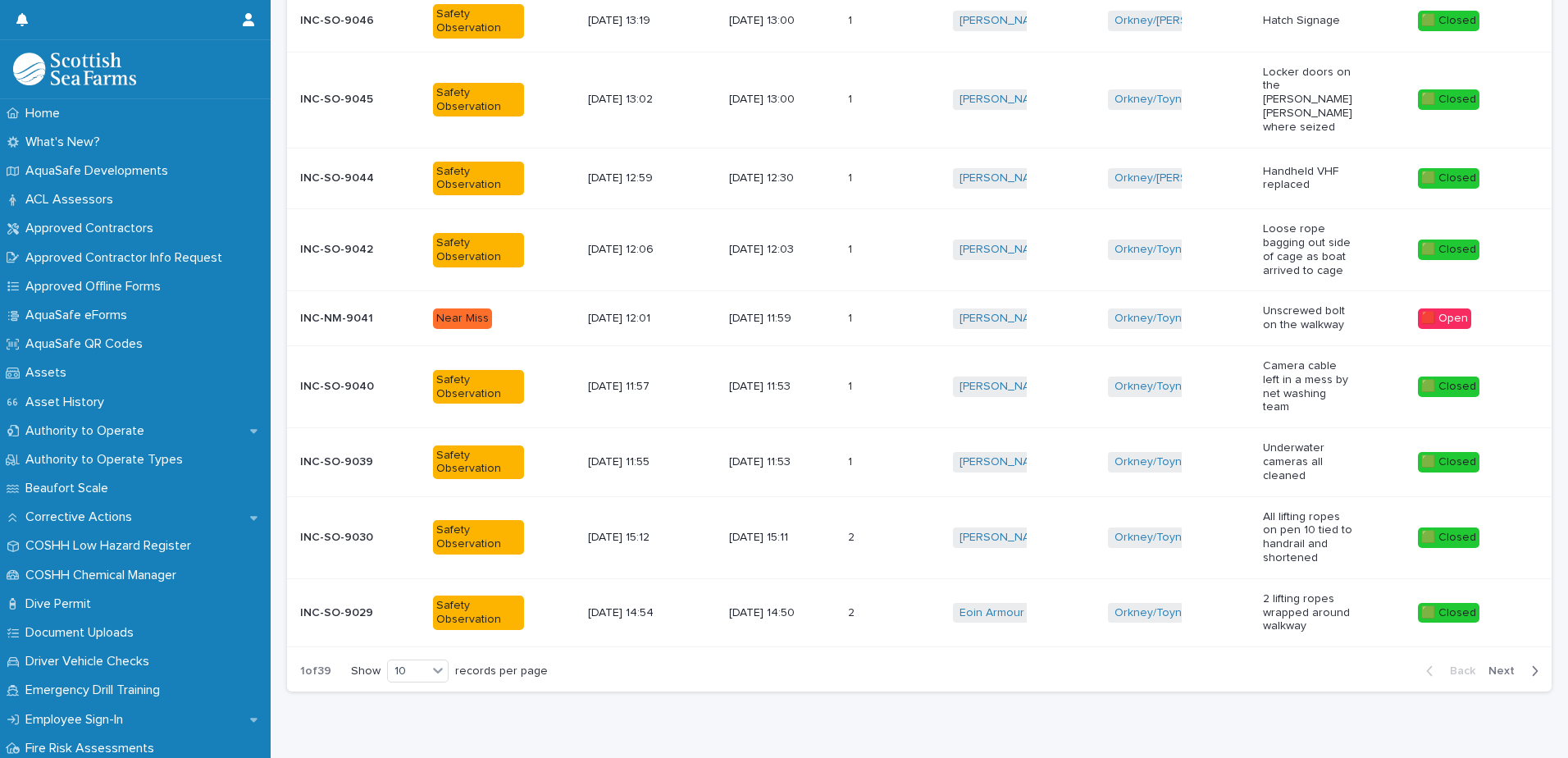
click at [1252, 580] on span "Next" at bounding box center [1506, 670] width 36 height 12
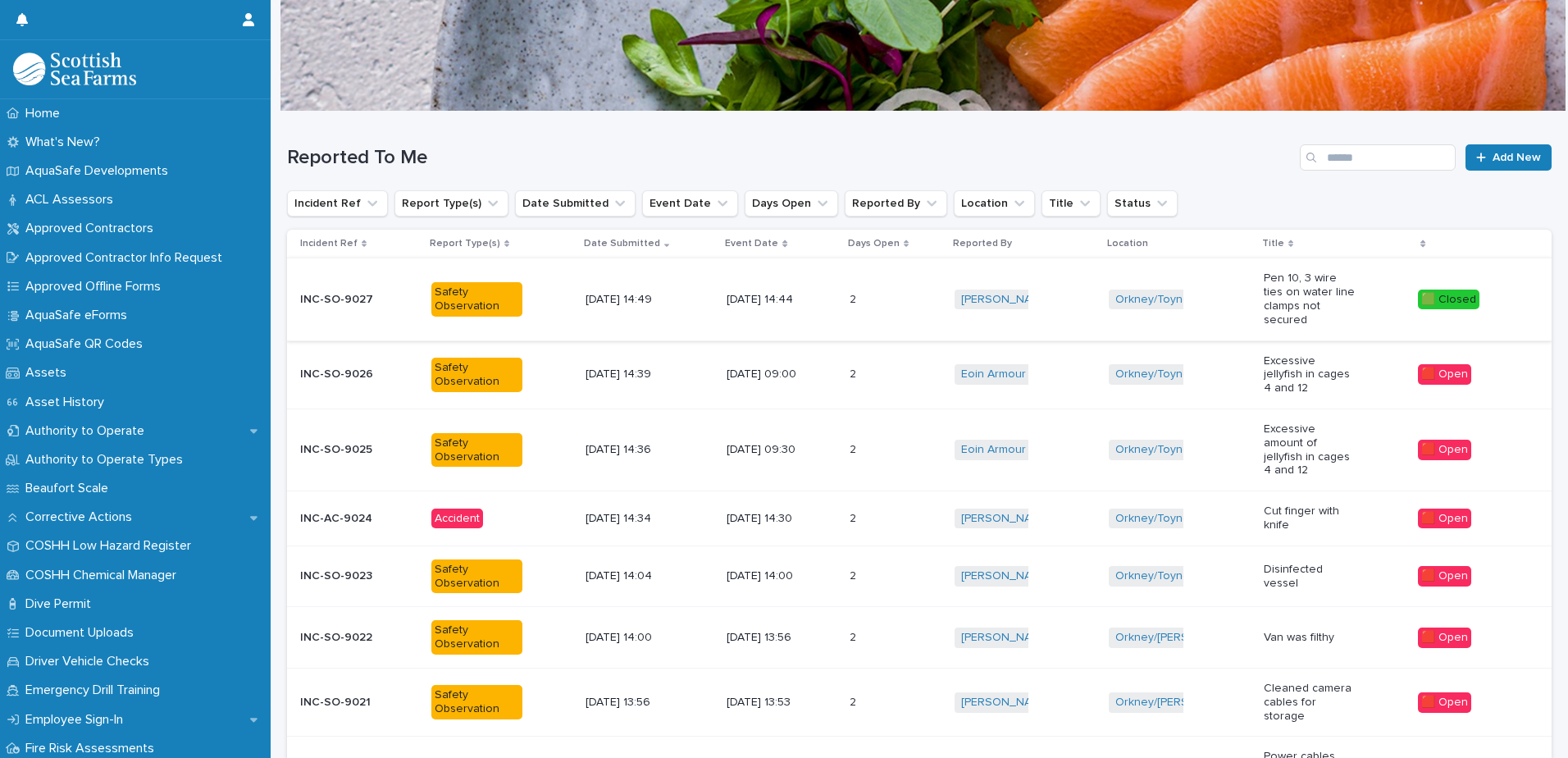
scroll to position [82, 0]
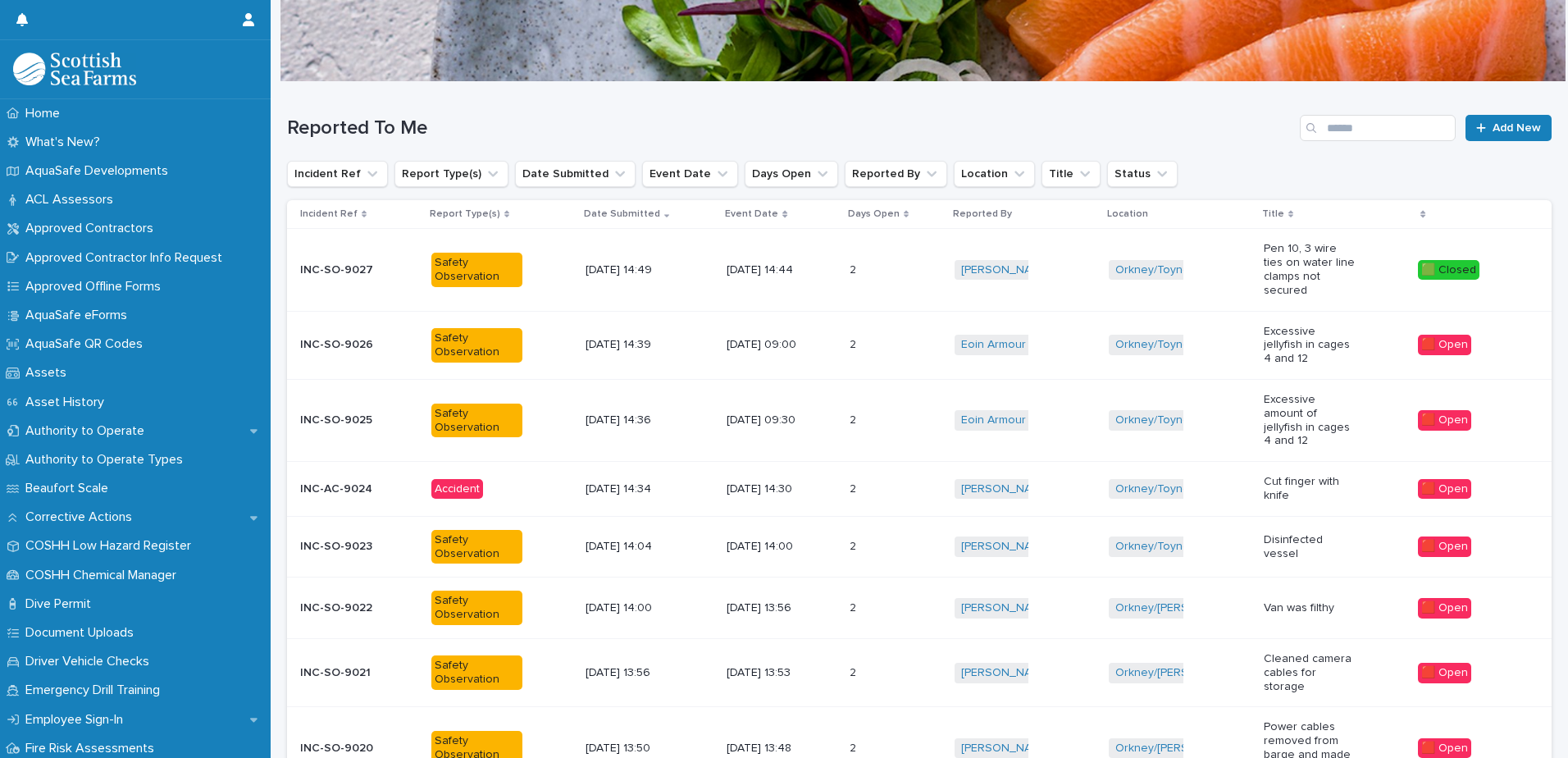
click at [805, 345] on div "[DATE] 09:00" at bounding box center [782, 345] width 110 height 27
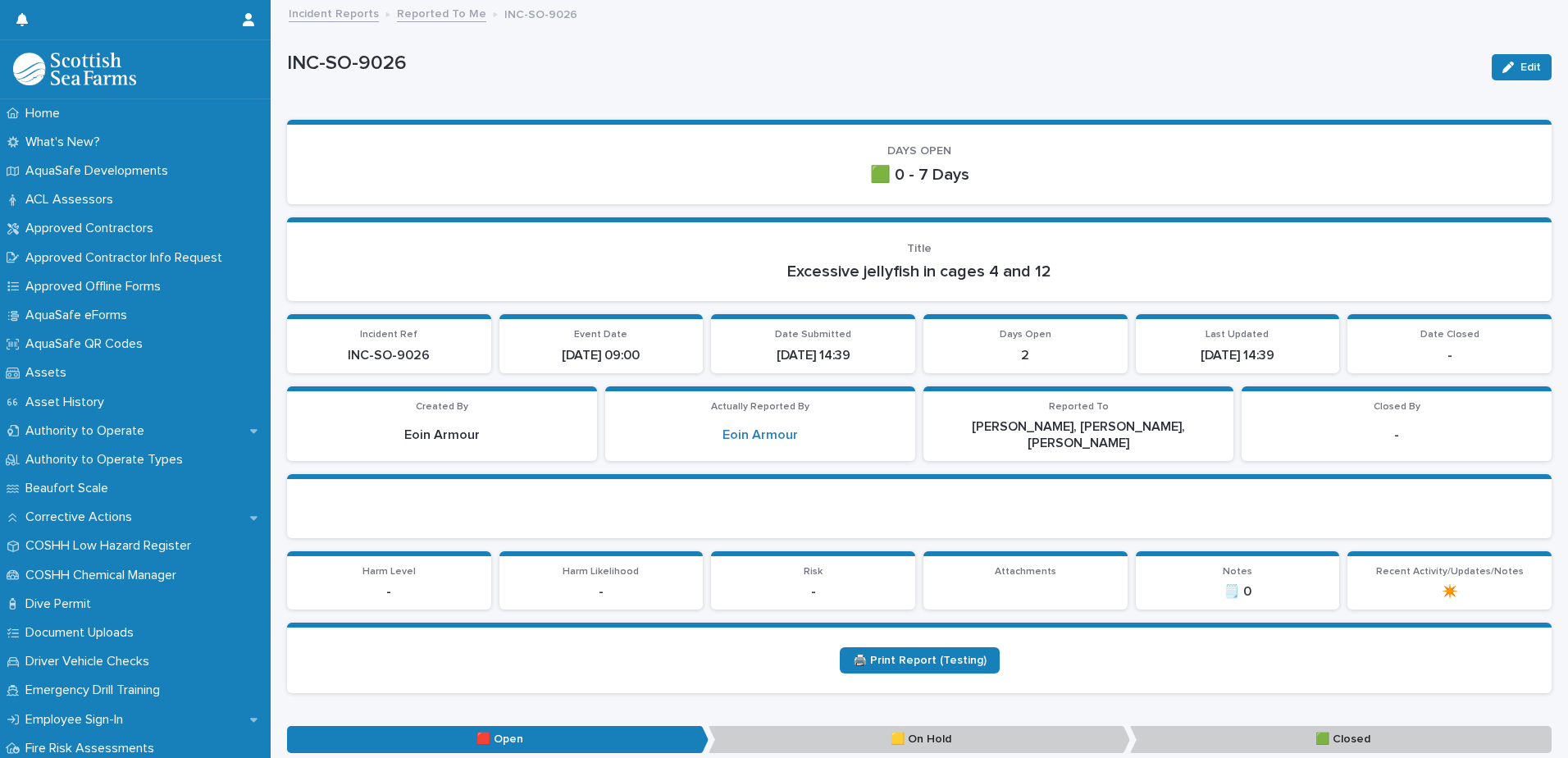
click at [1252, 57] on button "Edit" at bounding box center [1522, 67] width 60 height 27
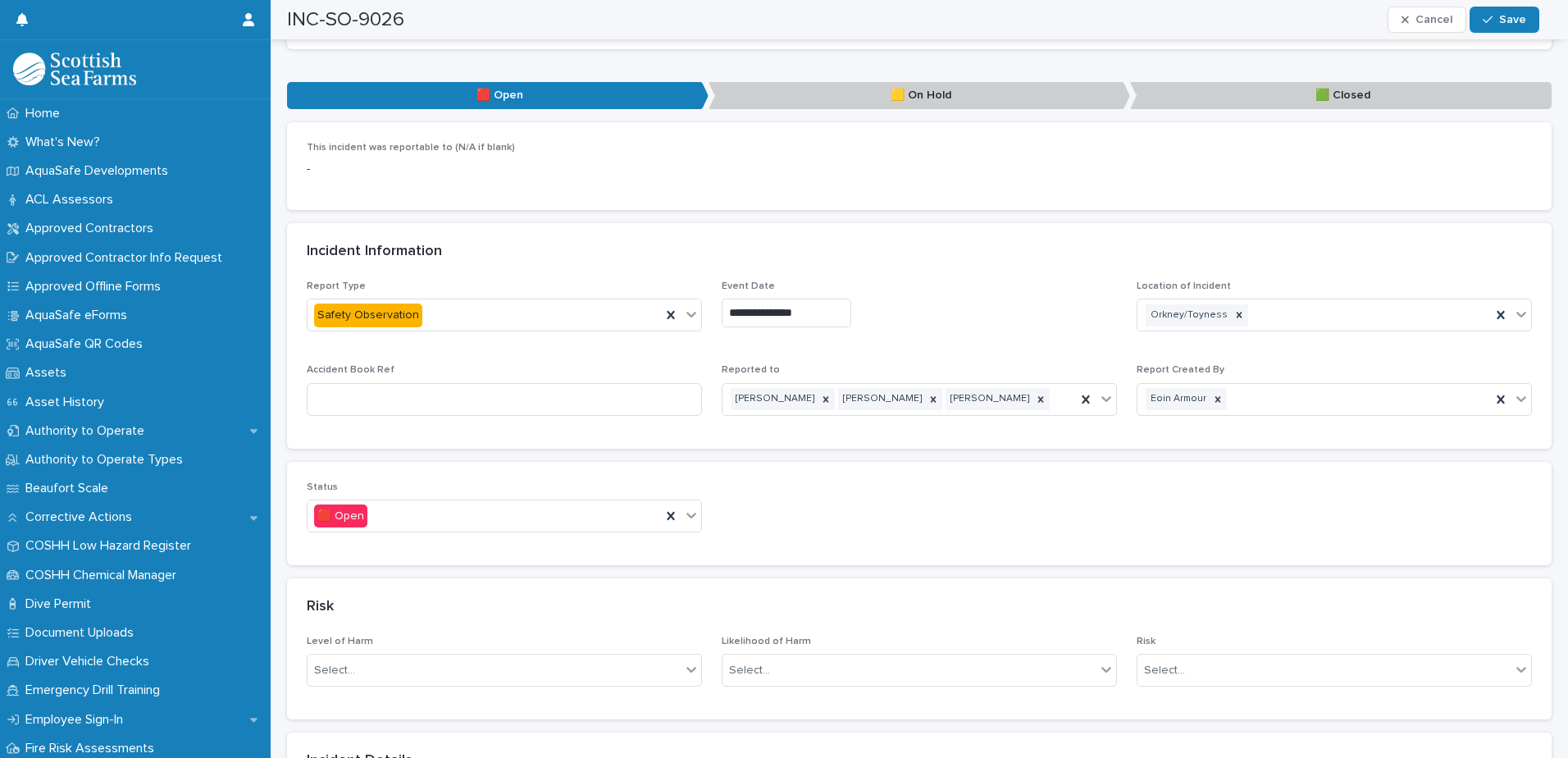
scroll to position [738, 0]
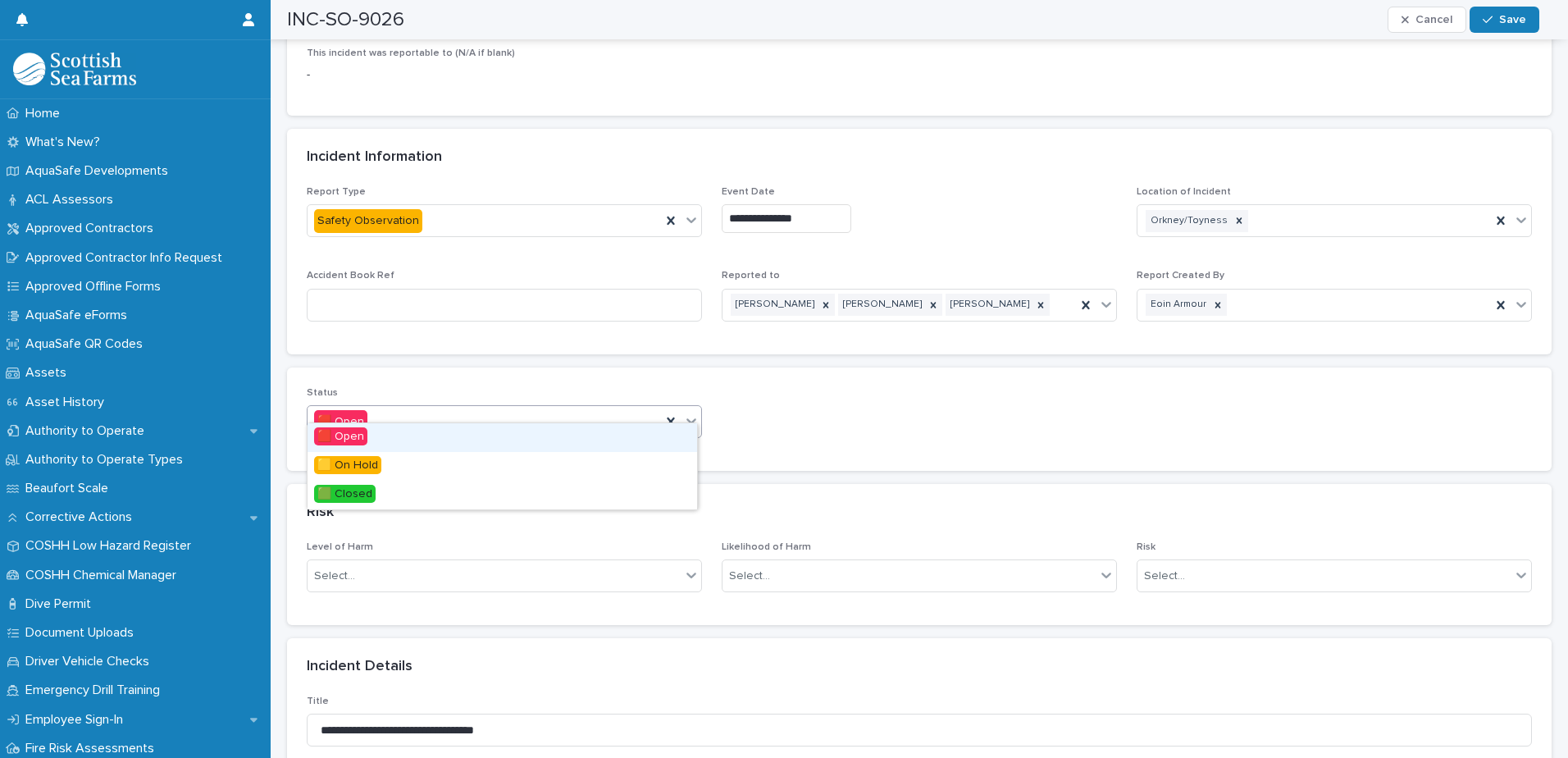
click at [685, 412] on icon at bounding box center [691, 420] width 17 height 17
click at [581, 488] on div "🟩 Closed" at bounding box center [502, 495] width 389 height 28
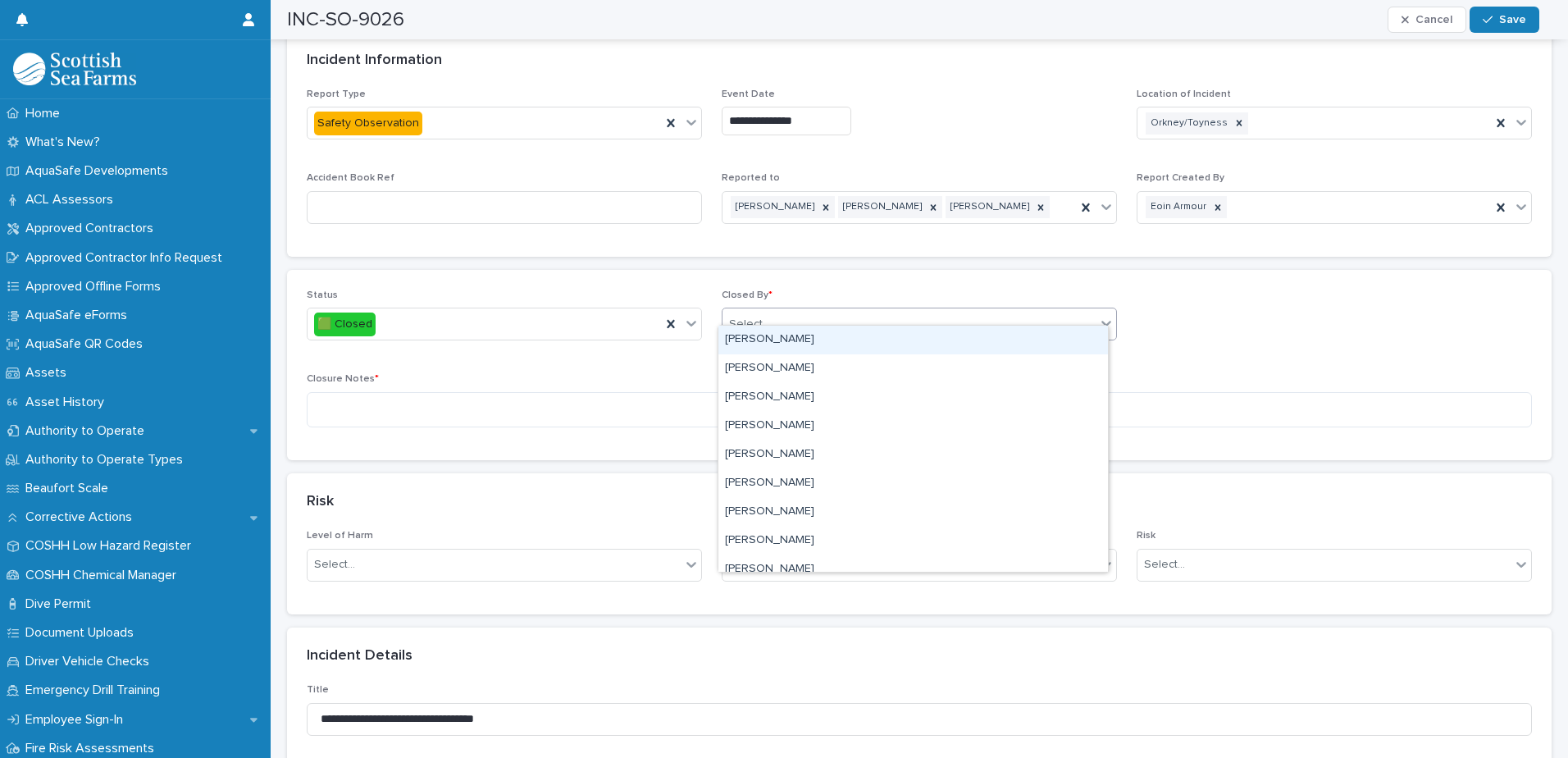
click at [963, 311] on div "Select..." at bounding box center [909, 324] width 373 height 27
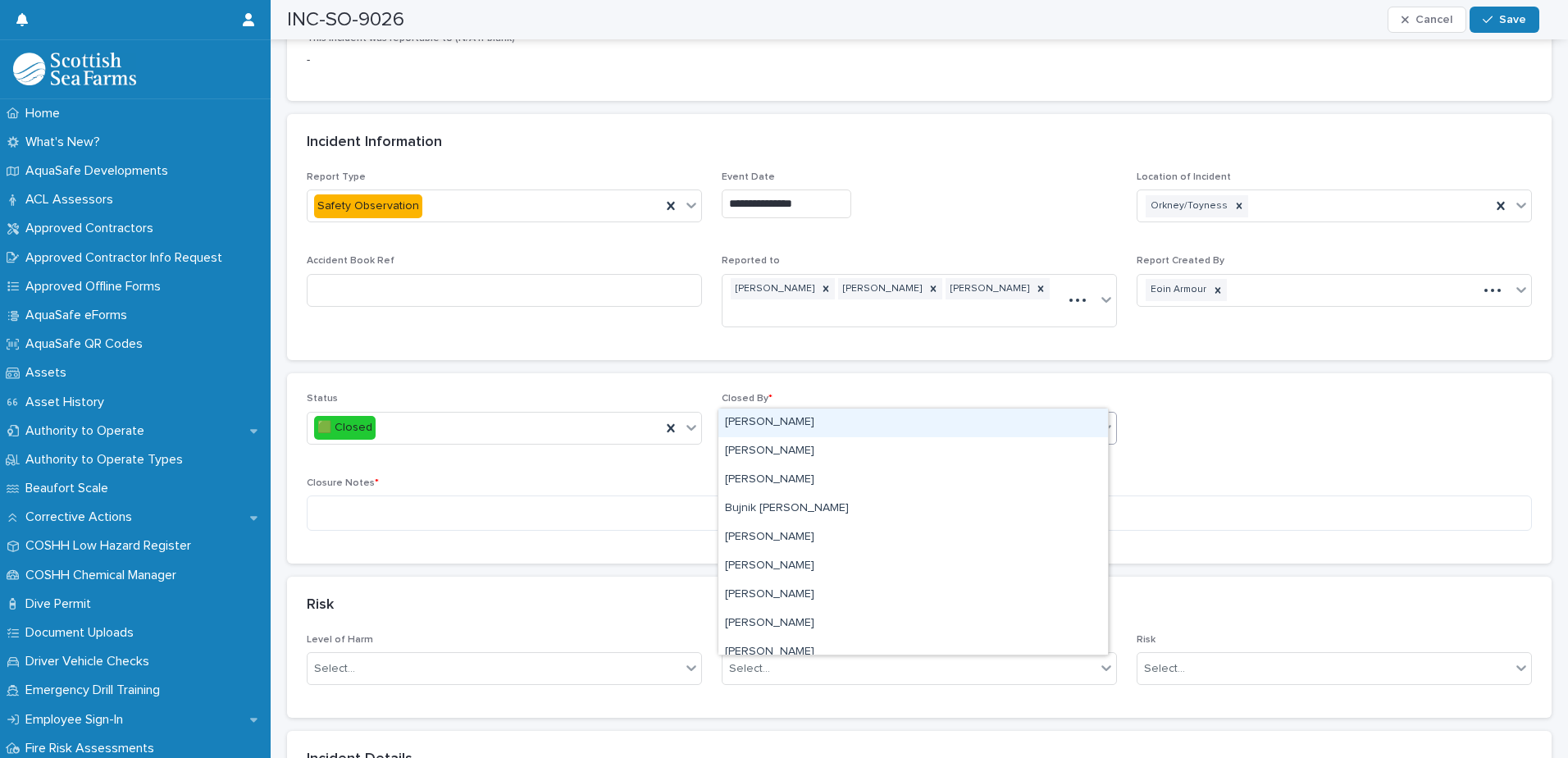
type input "****"
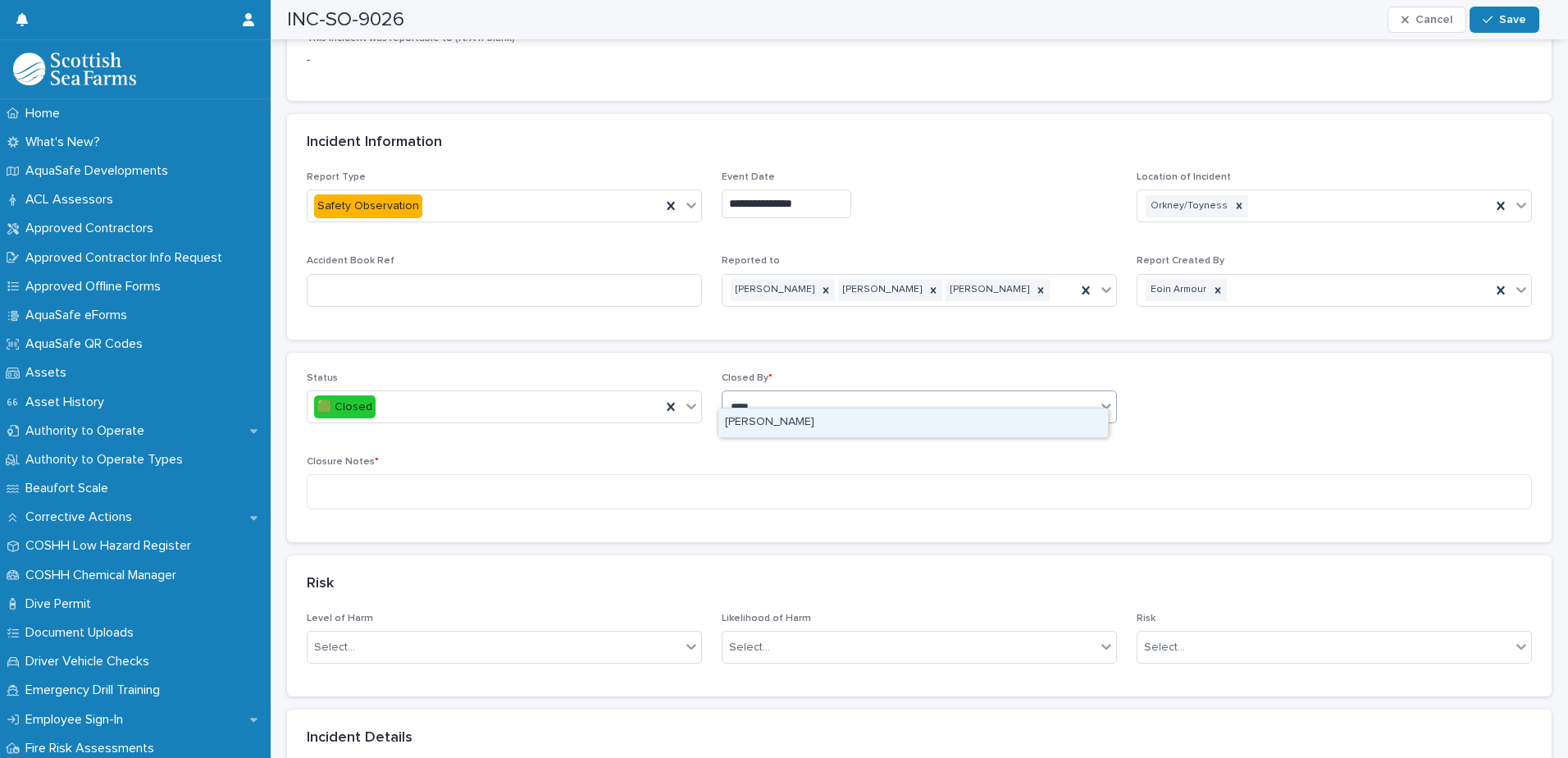
click at [862, 422] on div "[PERSON_NAME]" at bounding box center [912, 423] width 389 height 28
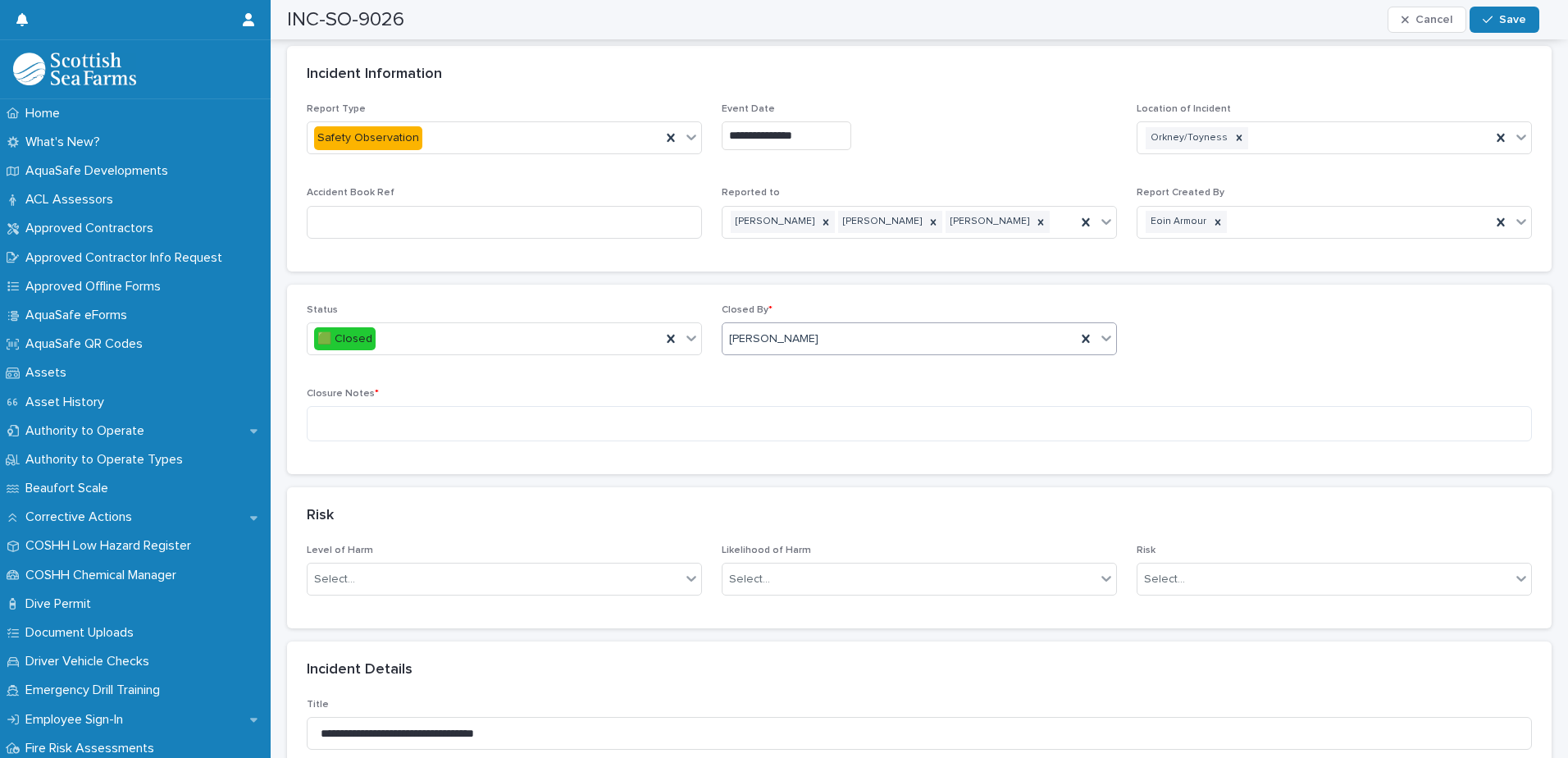
scroll to position [820, 0]
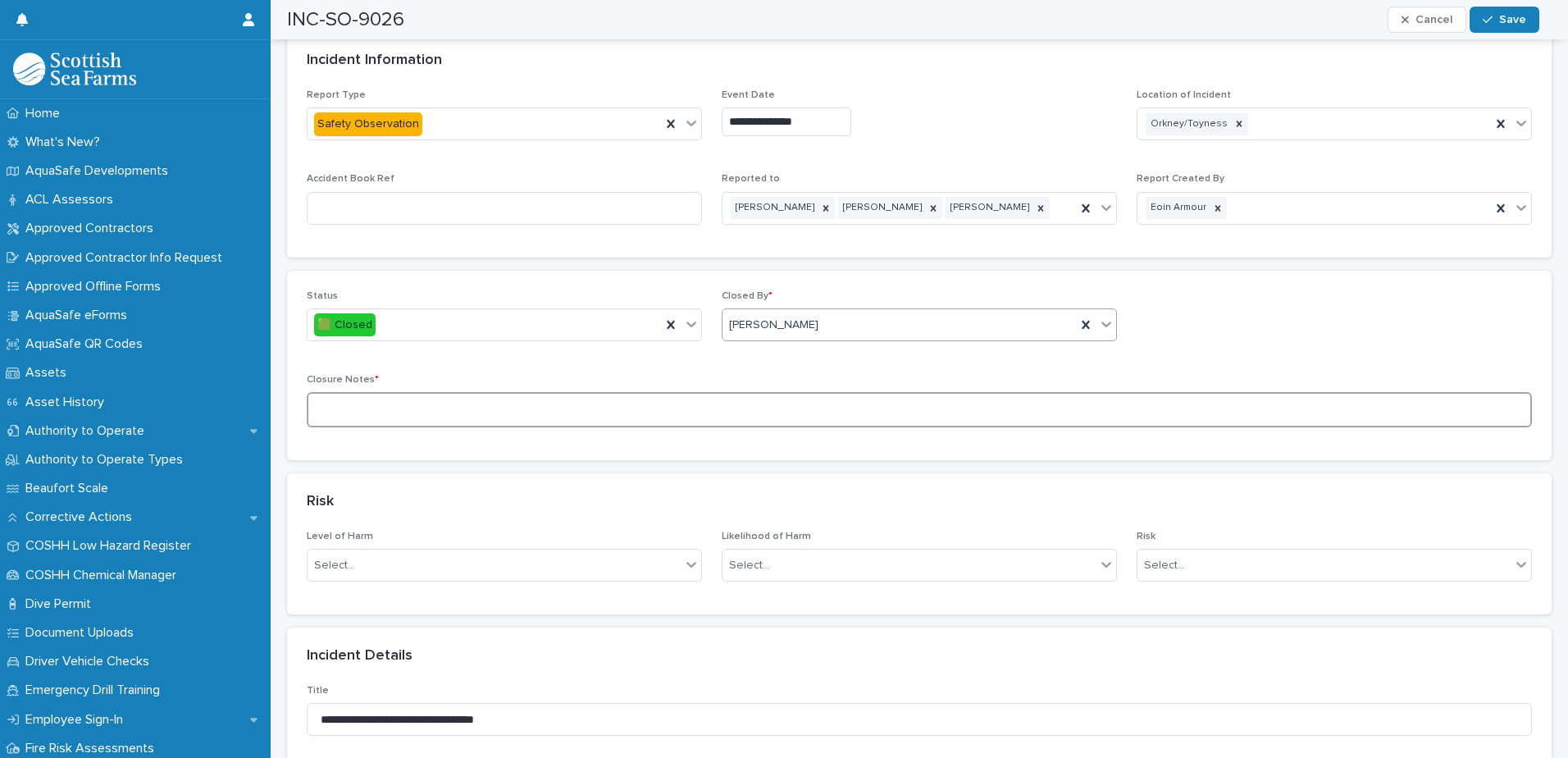
click at [422, 392] on textarea at bounding box center [919, 410] width 1225 height 35
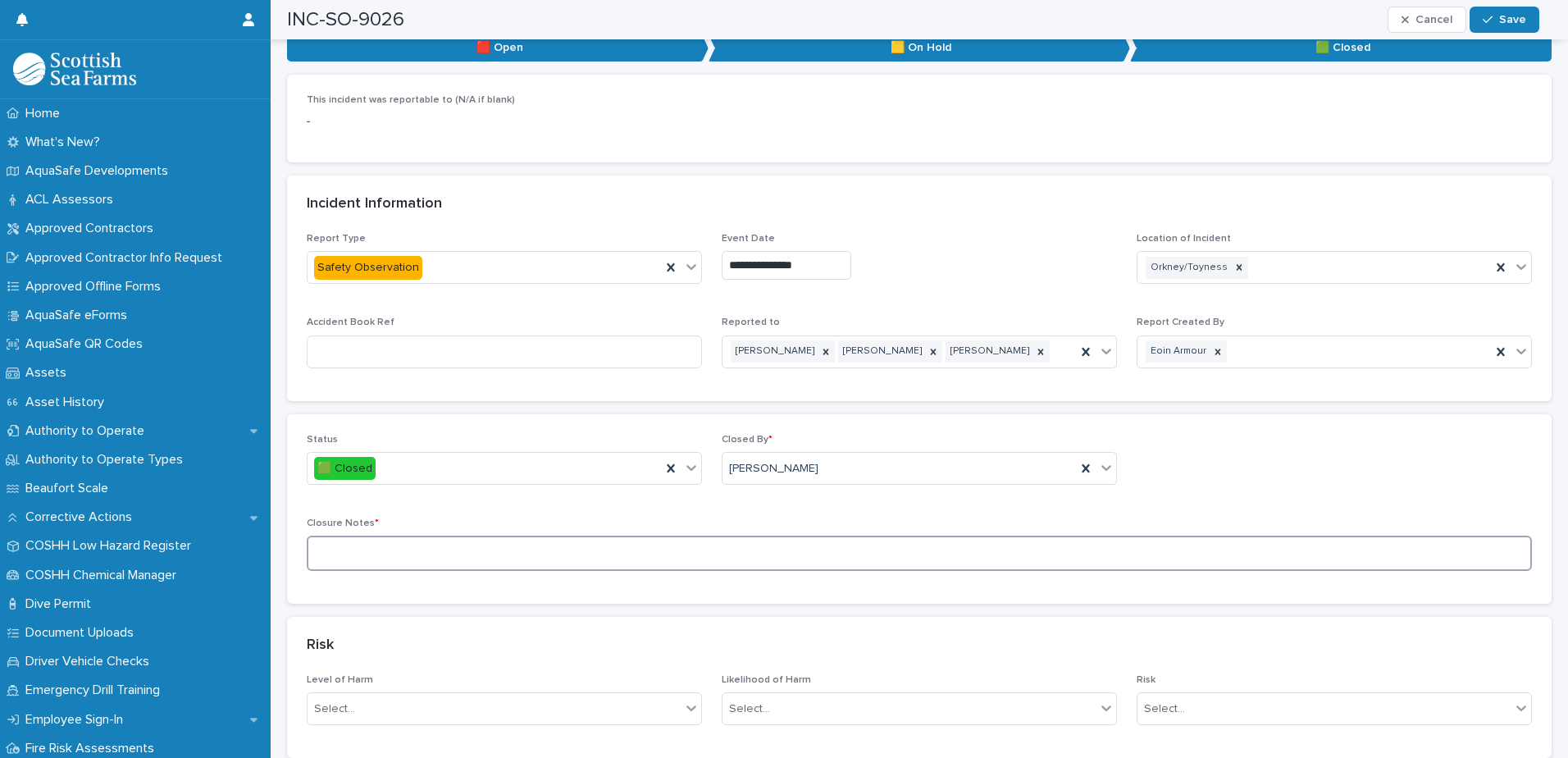
scroll to position [738, 0]
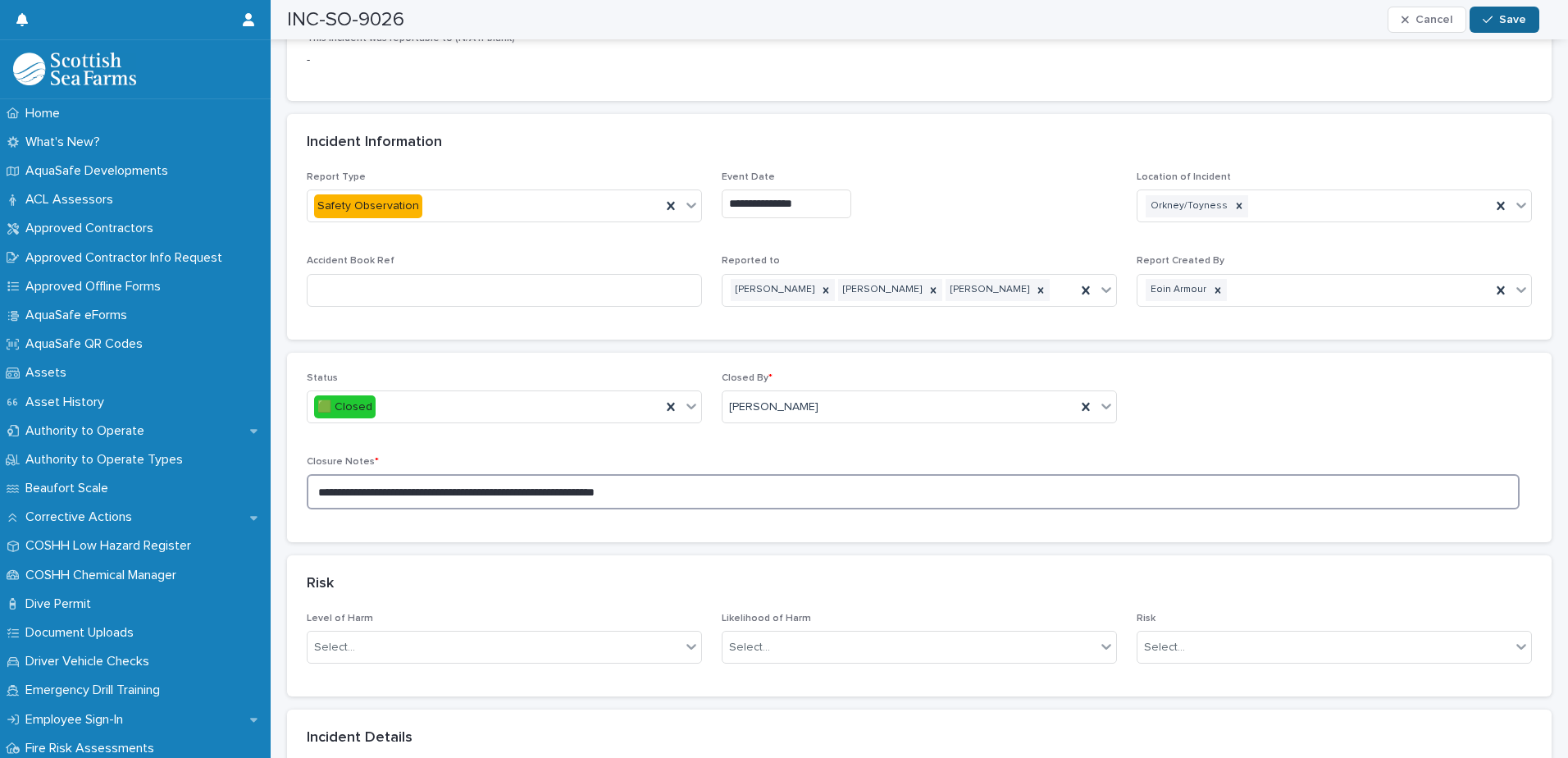
type textarea "**********"
click at [1252, 22] on span "Save" at bounding box center [1512, 20] width 27 height 12
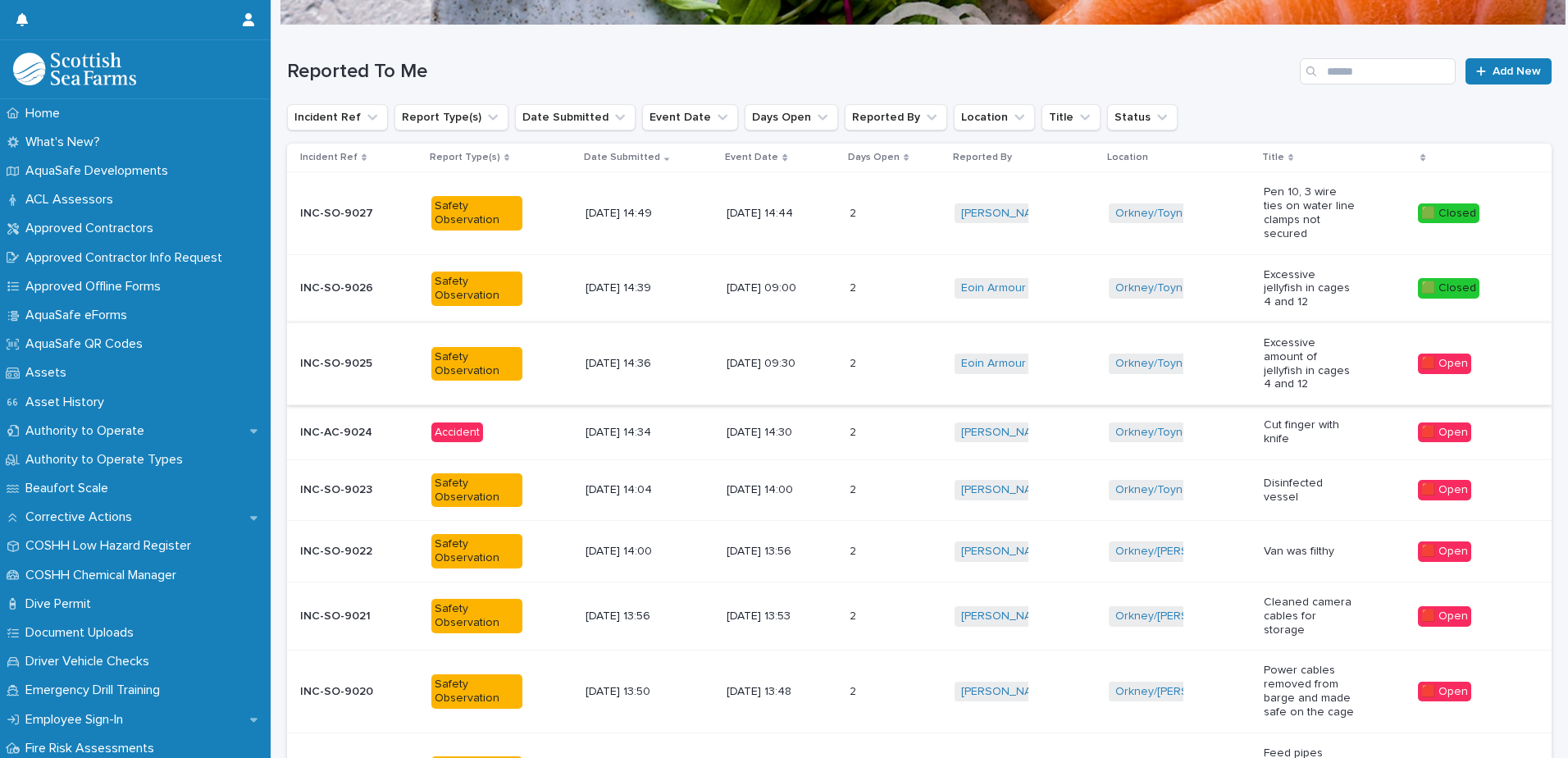
scroll to position [176, 0]
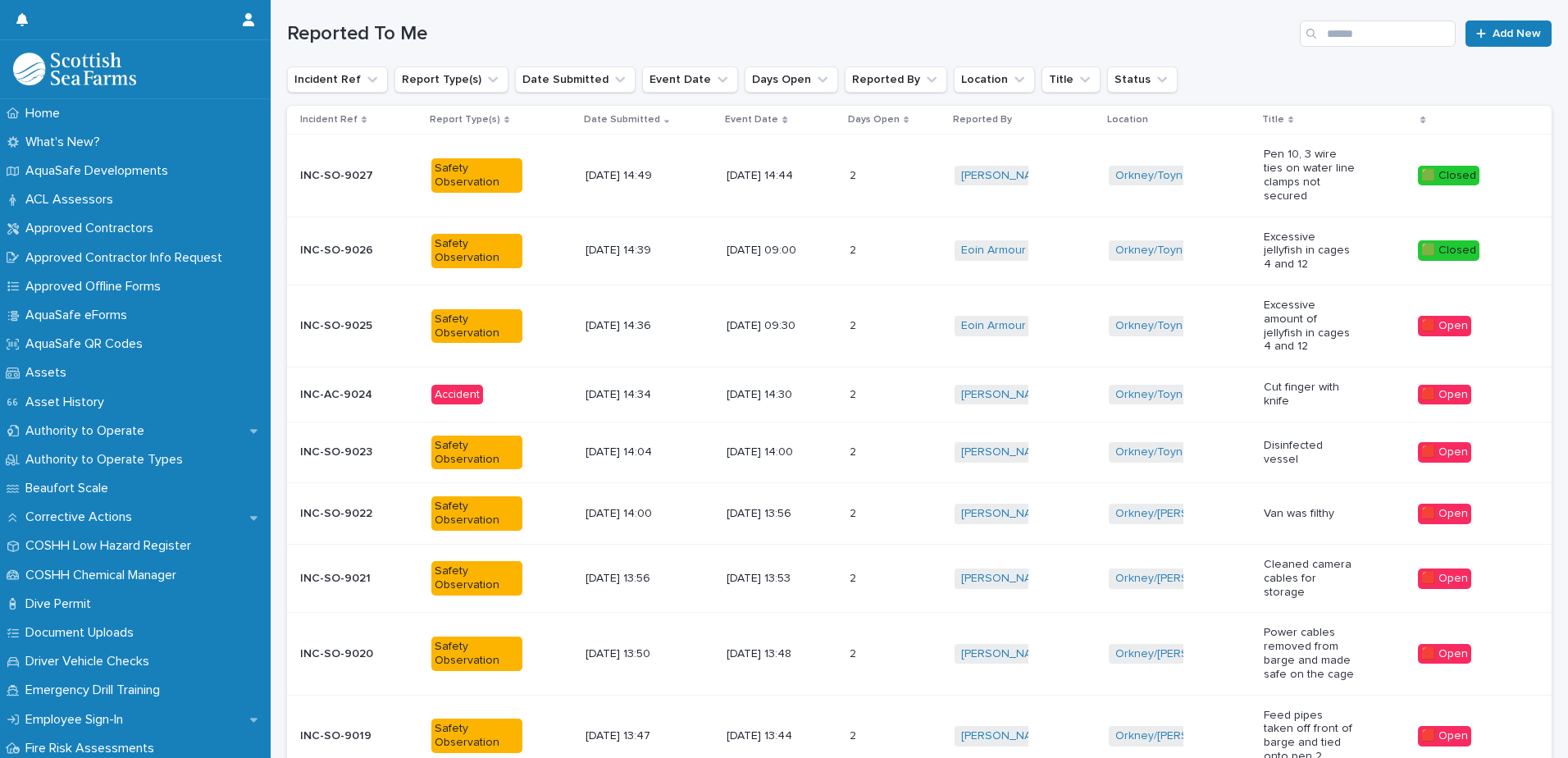
click at [1080, 311] on div "Eoin Armour + 0" at bounding box center [1025, 326] width 141 height 34
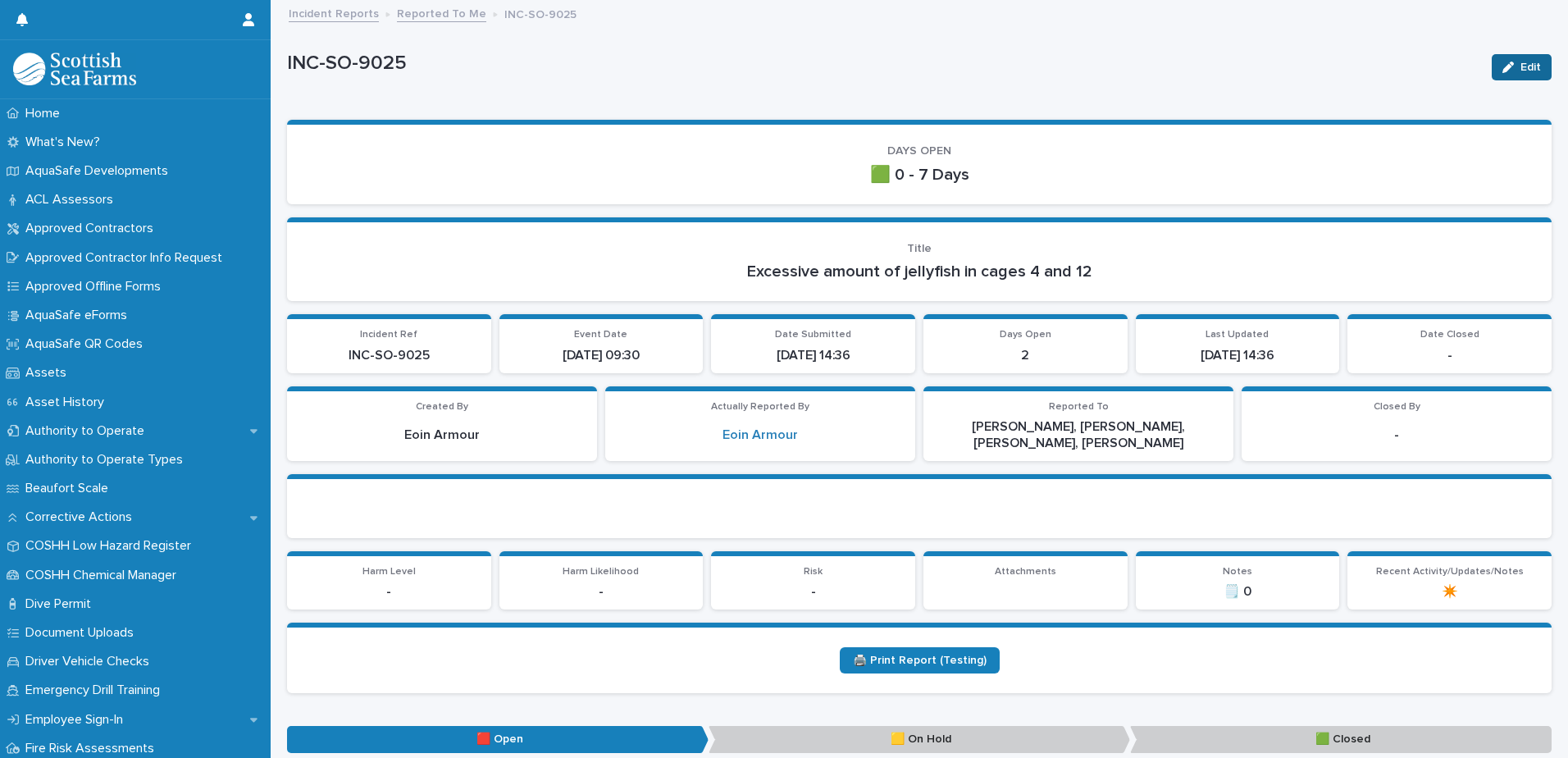
click at [1252, 70] on span "Edit" at bounding box center [1530, 66] width 20 height 12
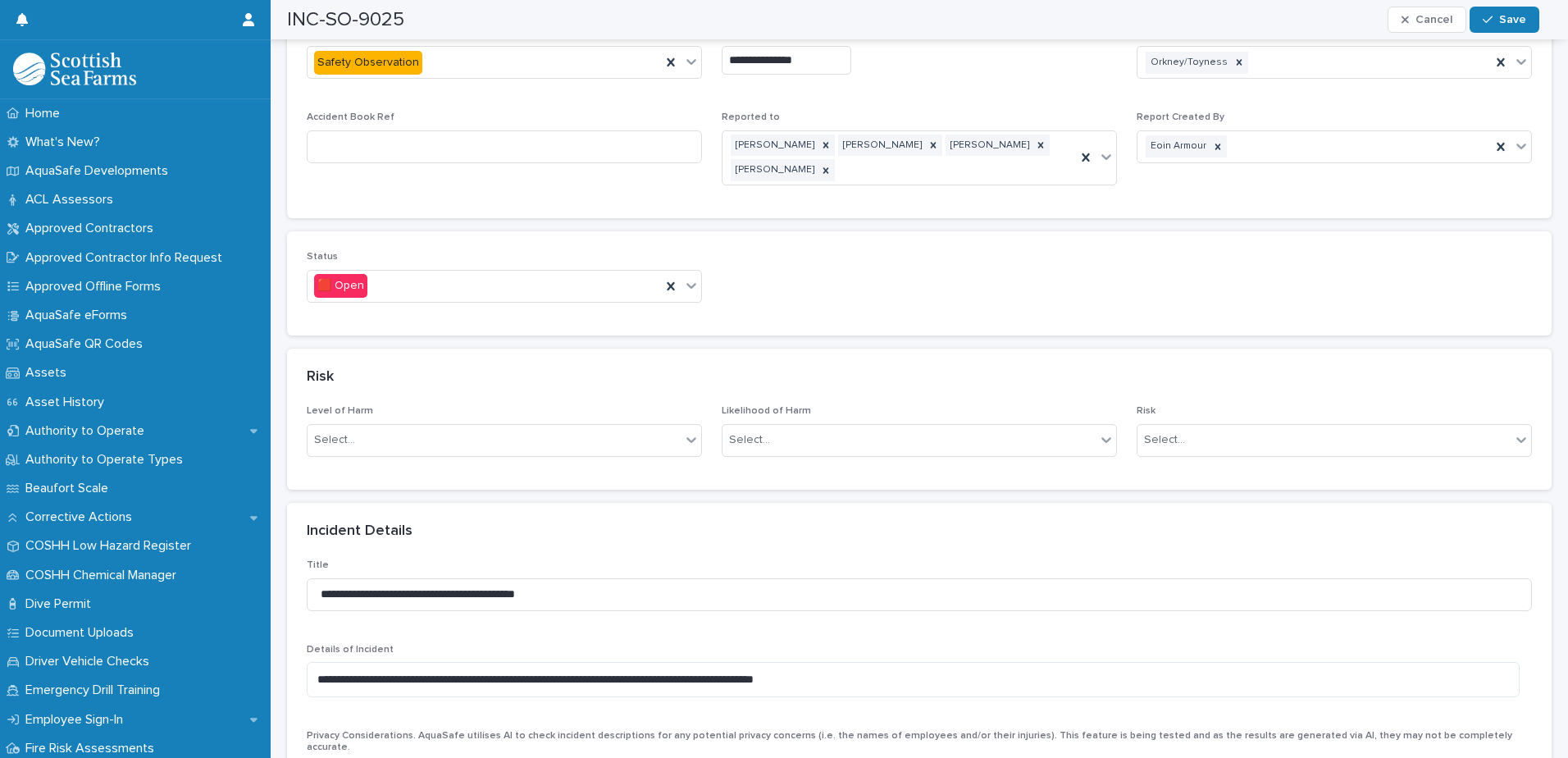
scroll to position [903, 0]
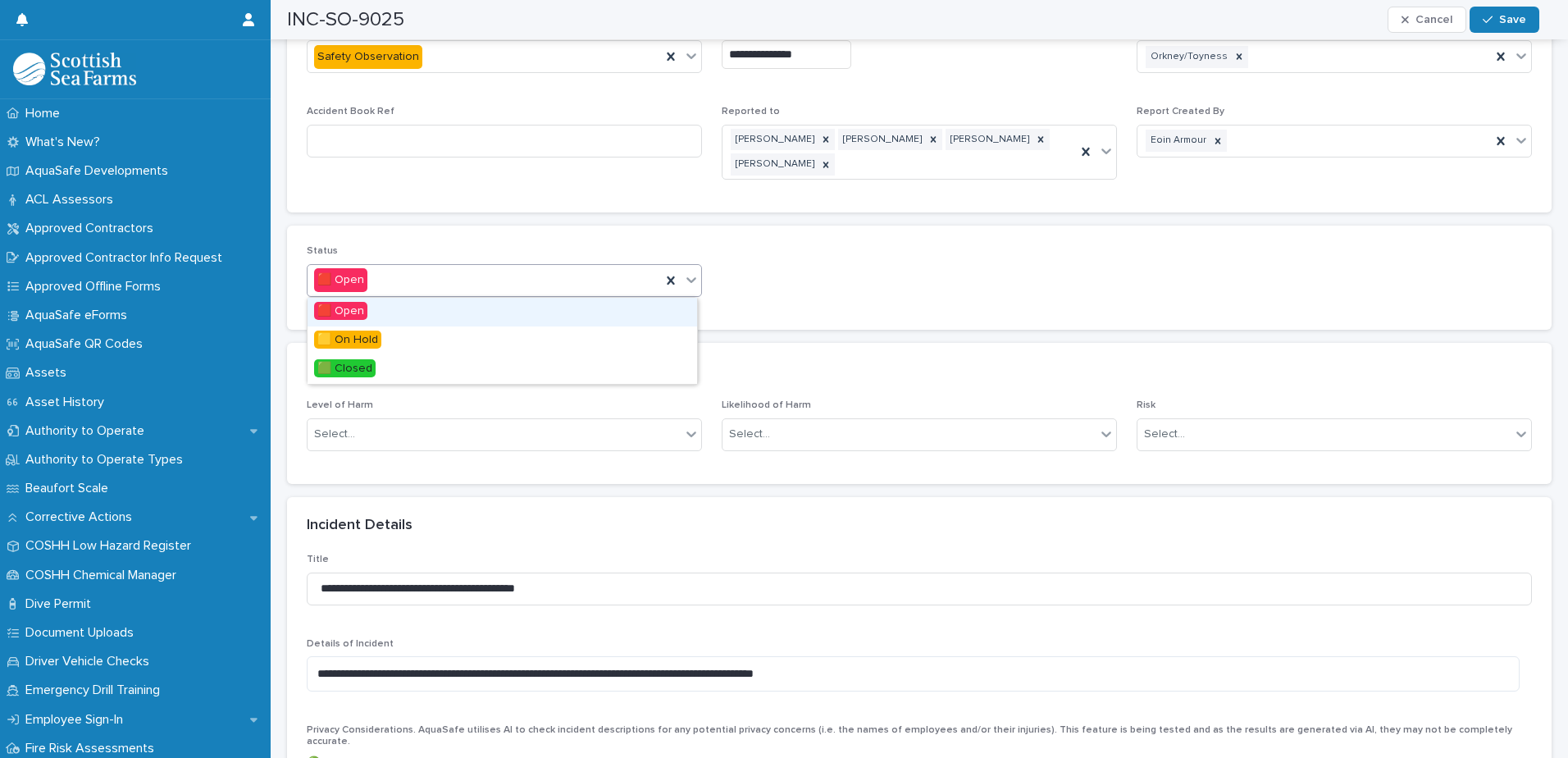
click at [689, 278] on icon at bounding box center [691, 279] width 17 height 17
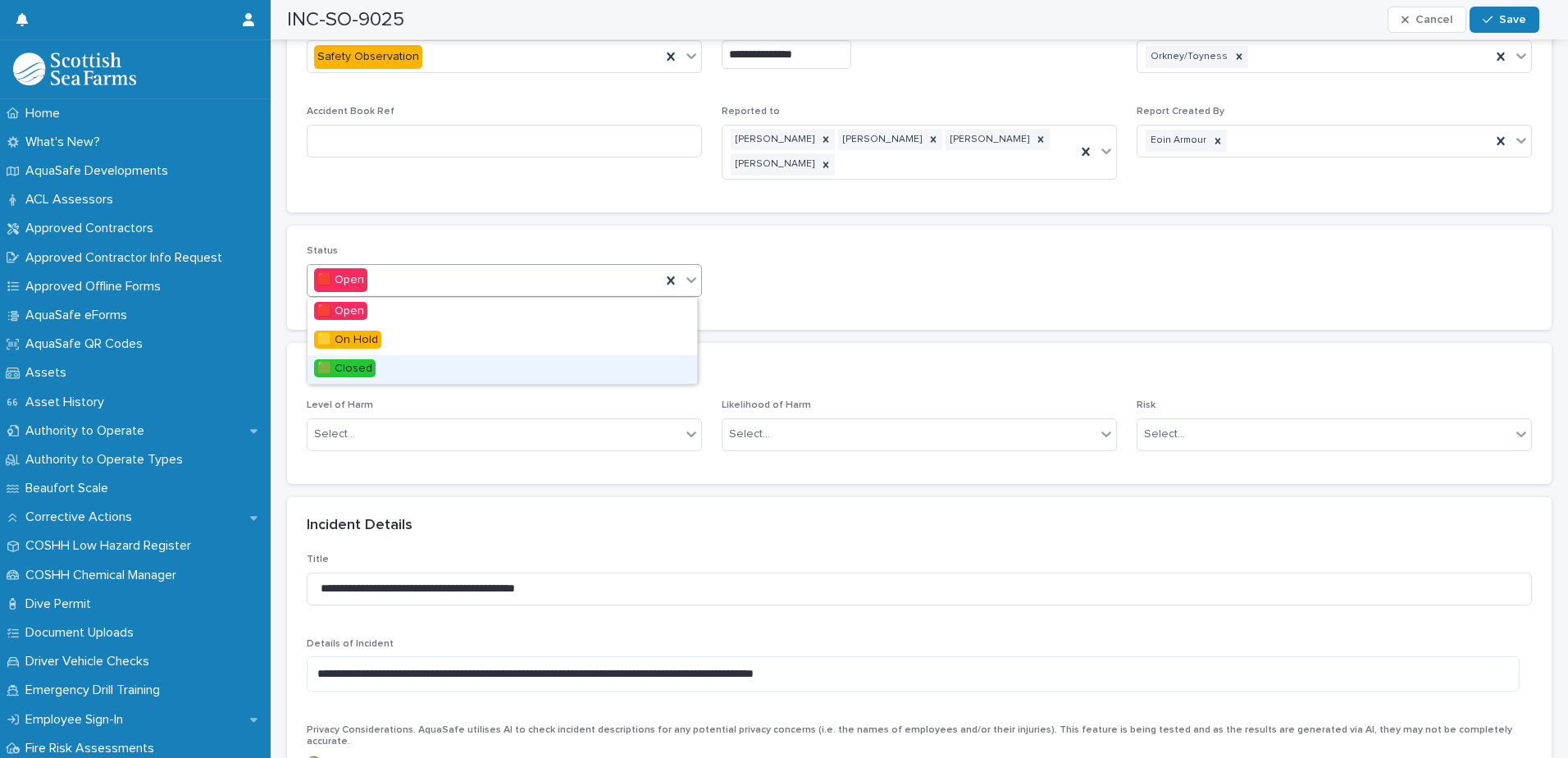
click at [575, 364] on div "🟩 Closed" at bounding box center [502, 370] width 389 height 28
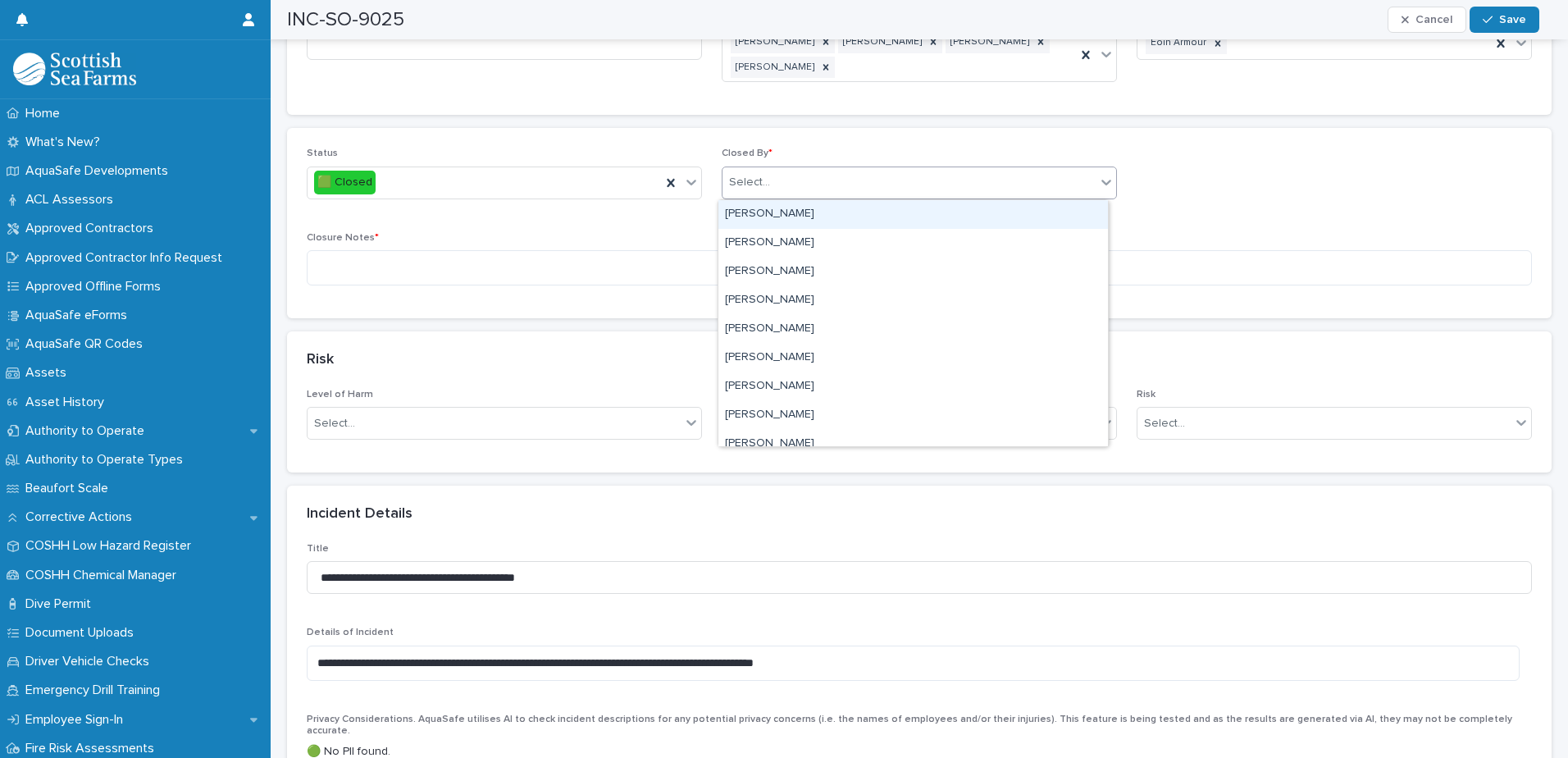
click at [860, 191] on div "Select..." at bounding box center [909, 183] width 373 height 27
type input "****"
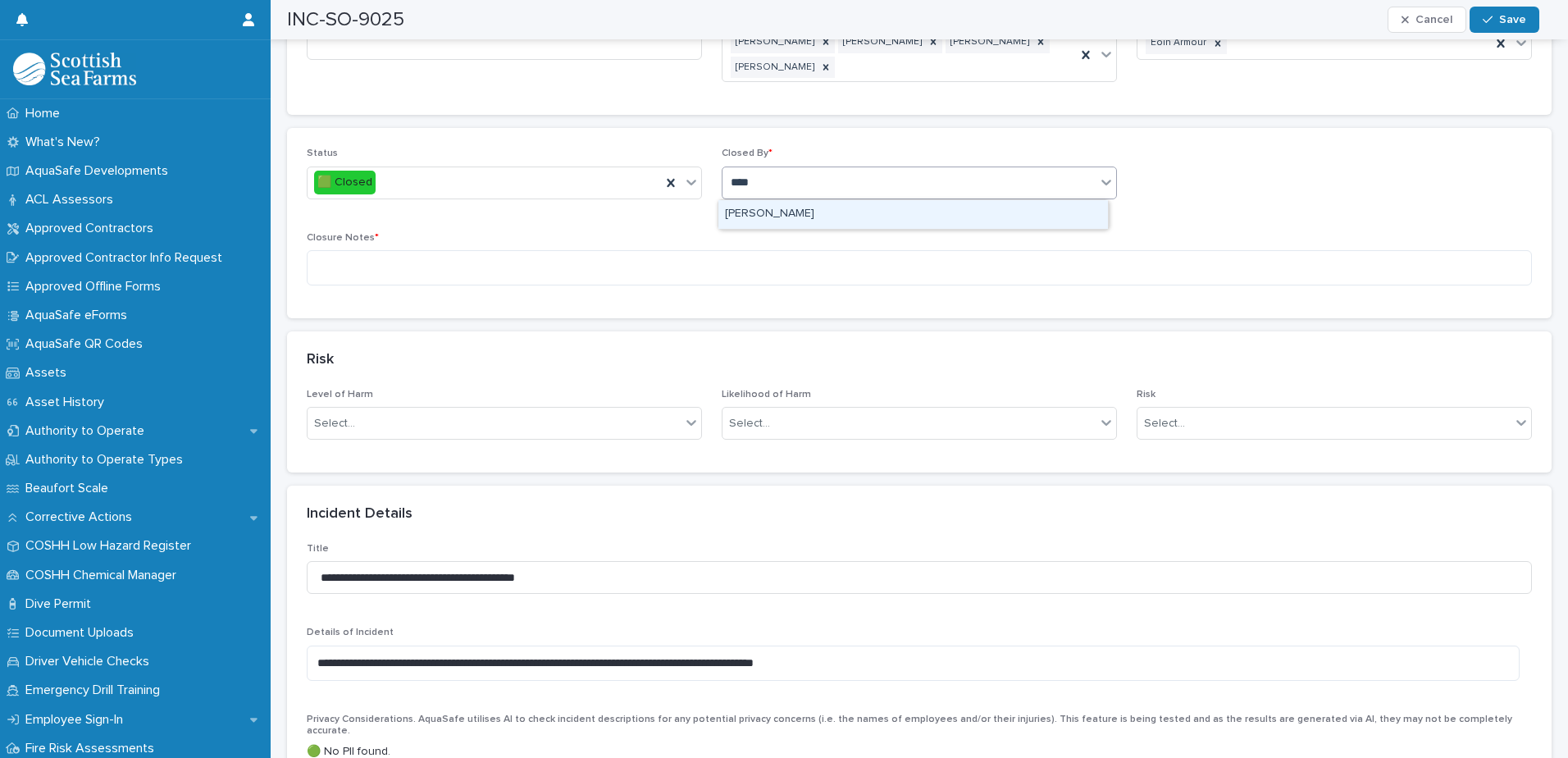
click at [849, 215] on div "[PERSON_NAME]" at bounding box center [912, 215] width 389 height 28
click at [614, 276] on textarea at bounding box center [919, 268] width 1225 height 35
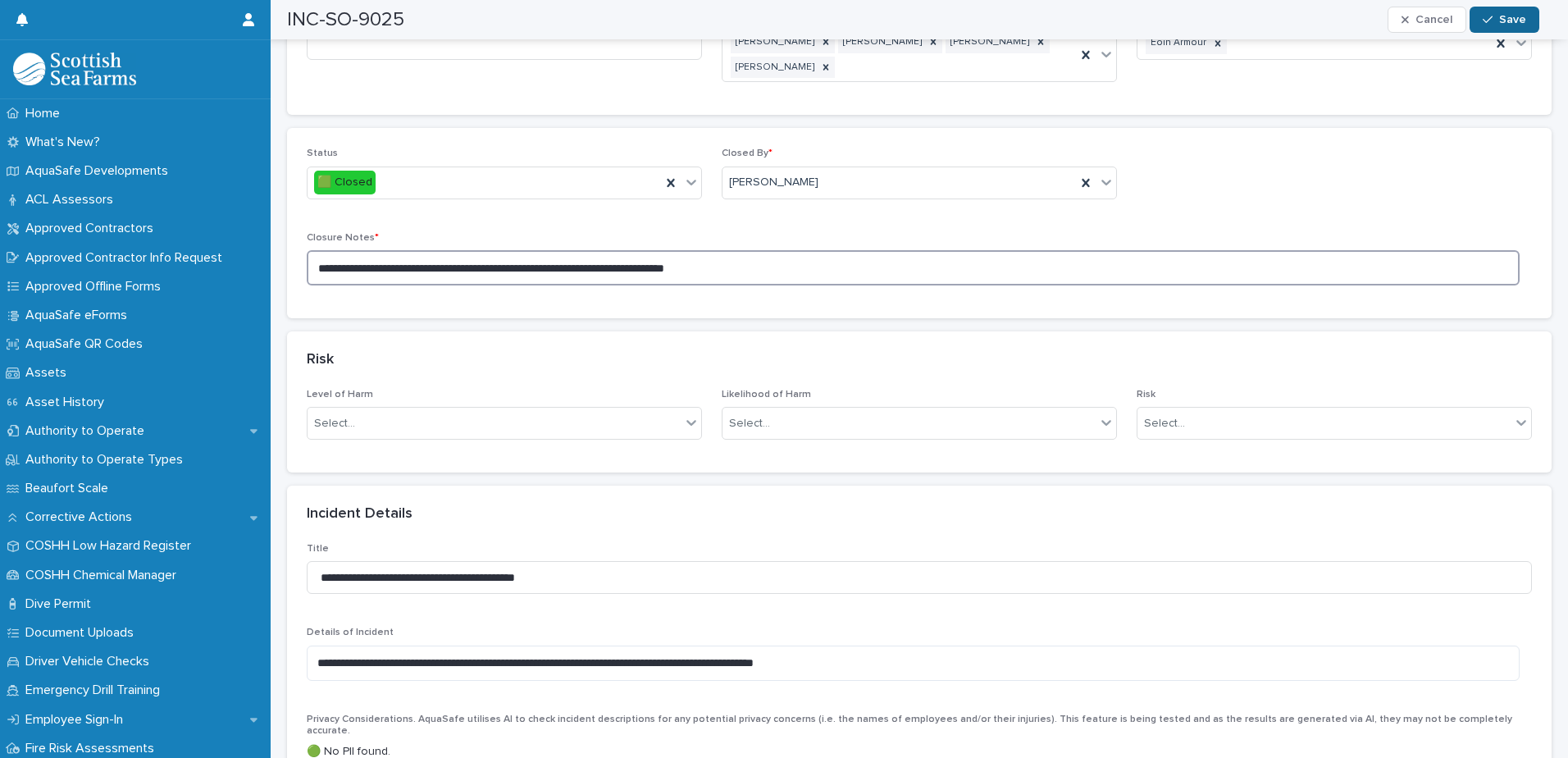
type textarea "**********"
click at [1252, 19] on span "Save" at bounding box center [1512, 20] width 27 height 12
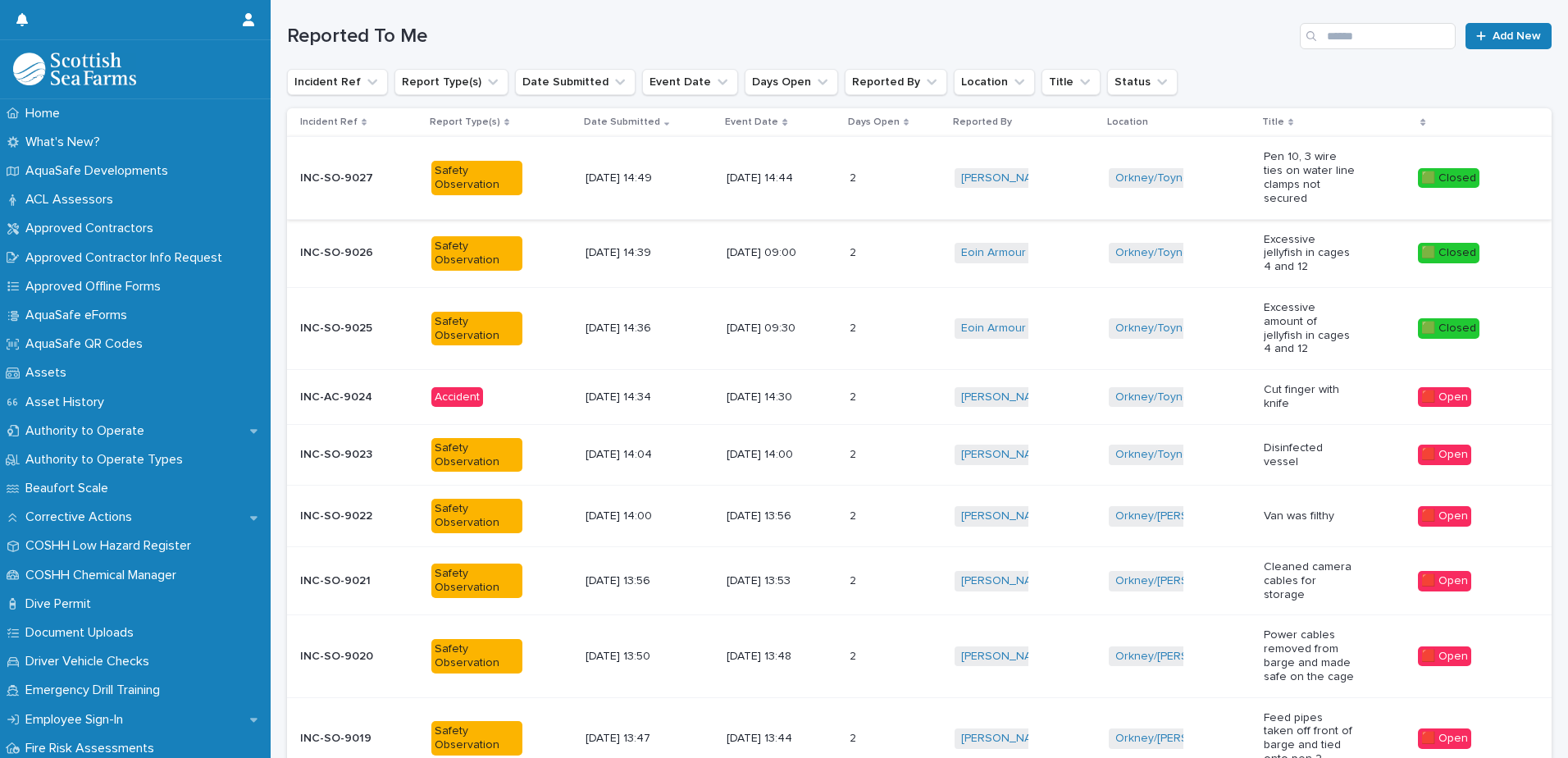
scroll to position [176, 0]
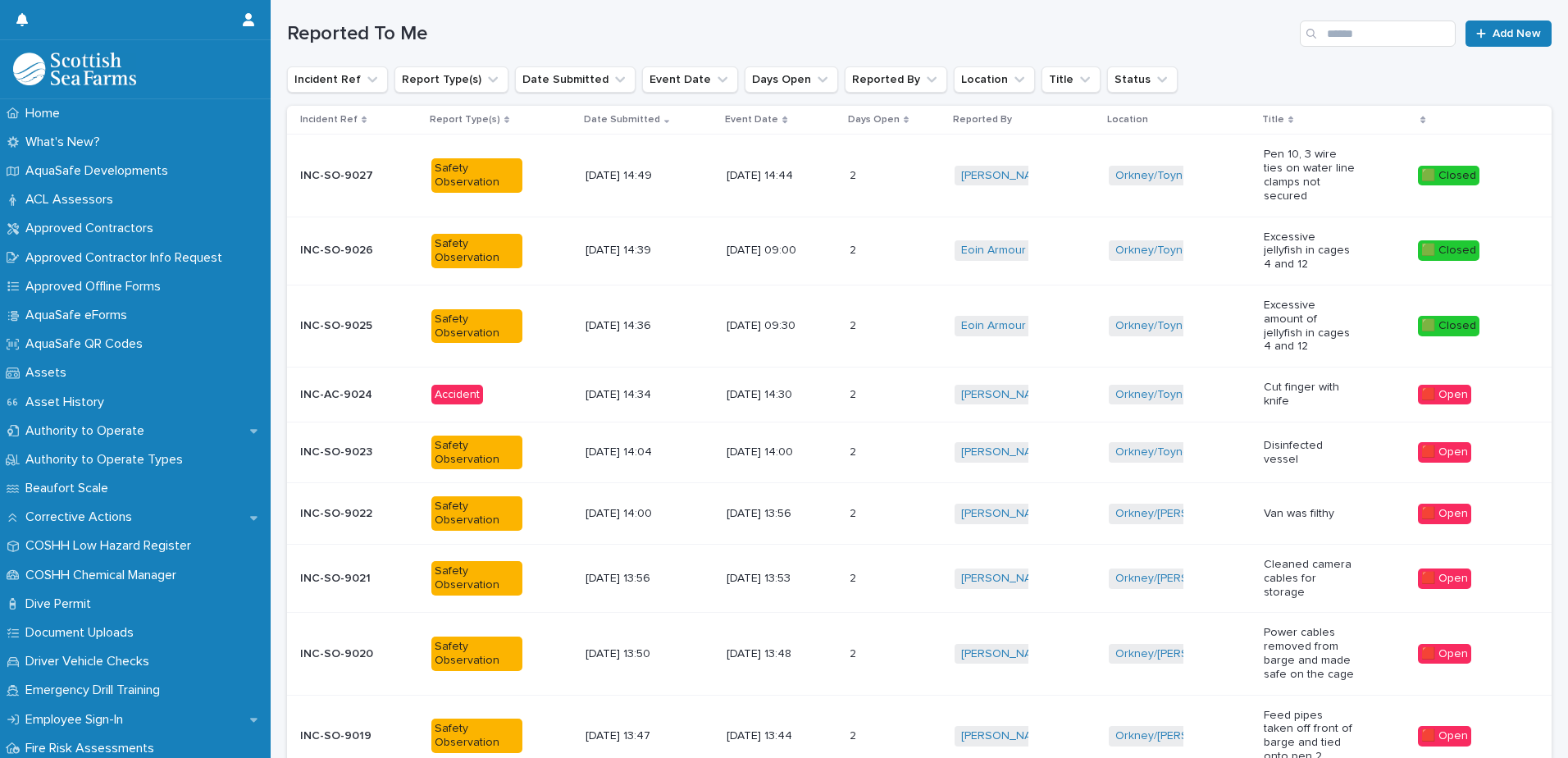
click at [885, 381] on div "2 2" at bounding box center [895, 395] width 92 height 27
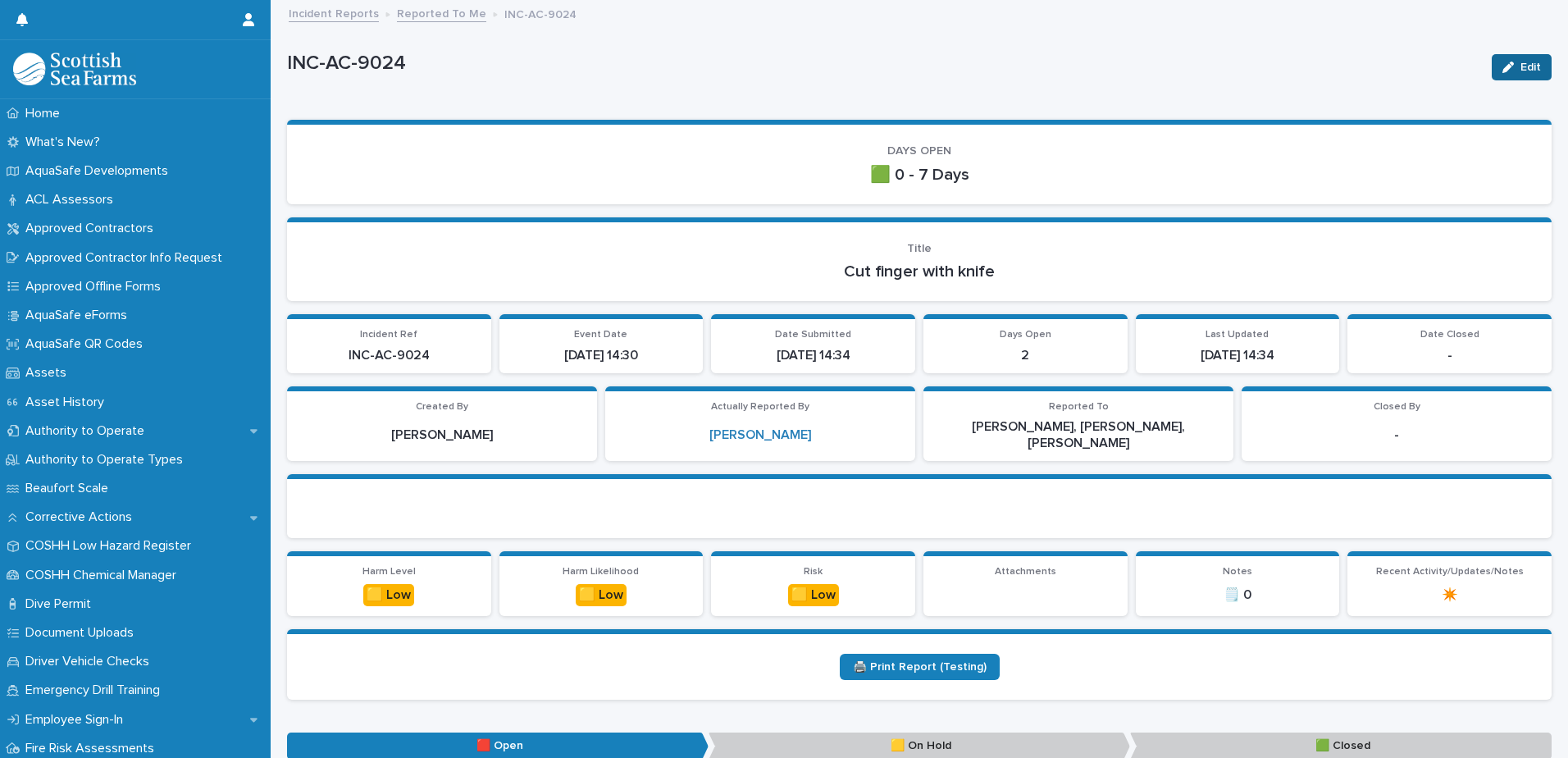
click at [1252, 66] on div "button" at bounding box center [1511, 66] width 18 height 12
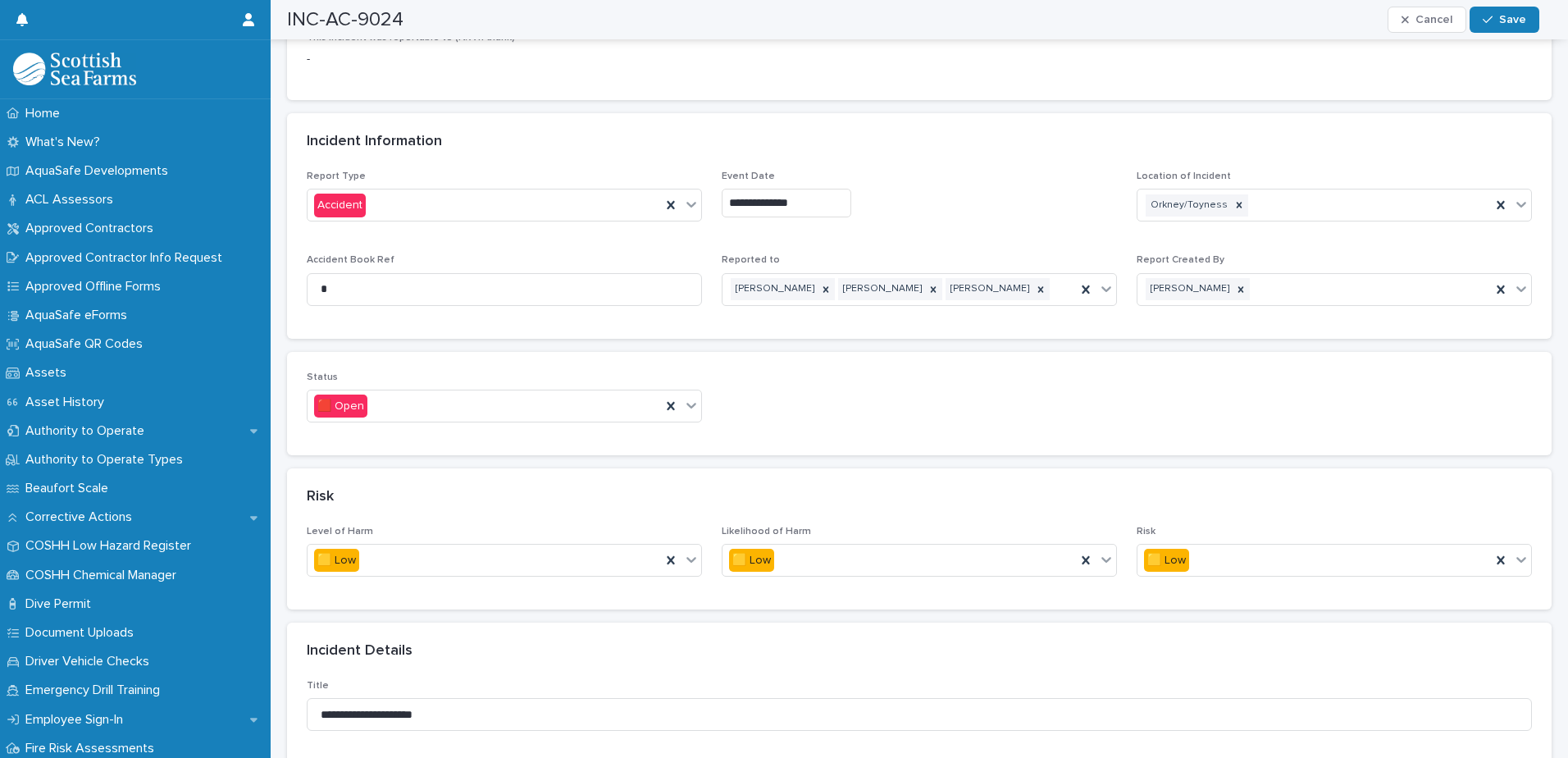
scroll to position [820, 0]
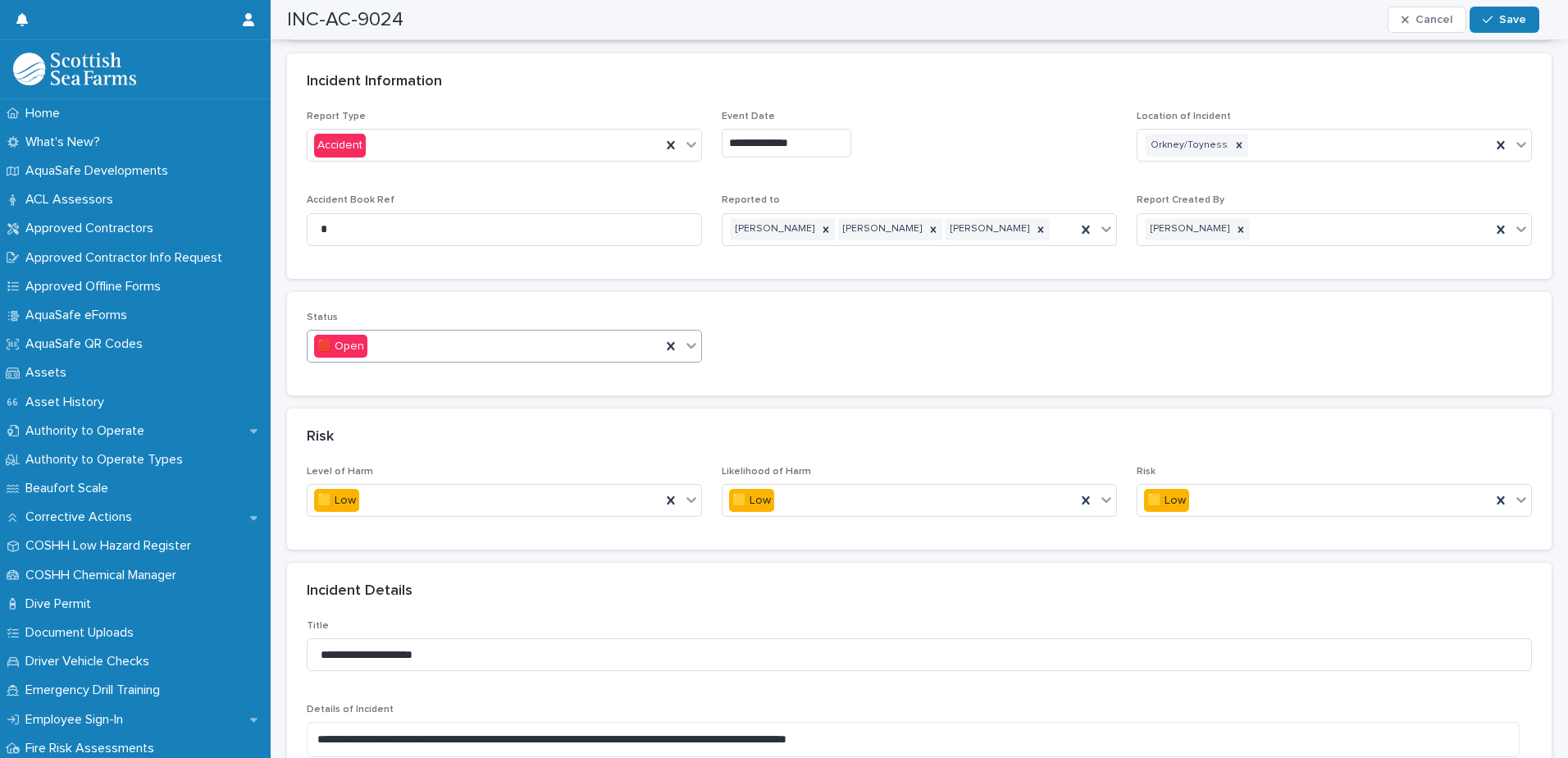
click at [686, 337] on icon at bounding box center [691, 345] width 17 height 17
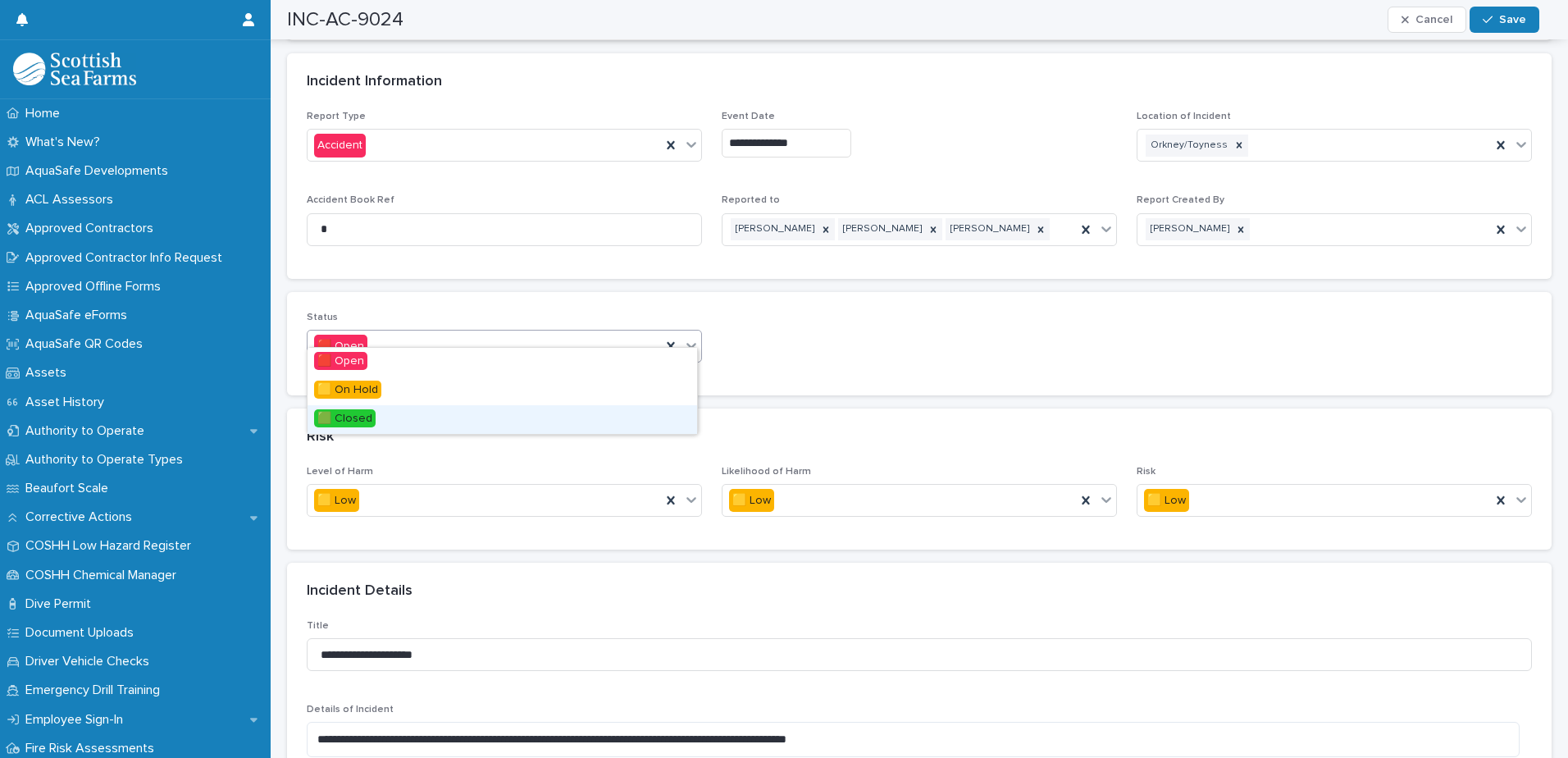
click at [514, 417] on div "🟩 Closed" at bounding box center [502, 419] width 389 height 28
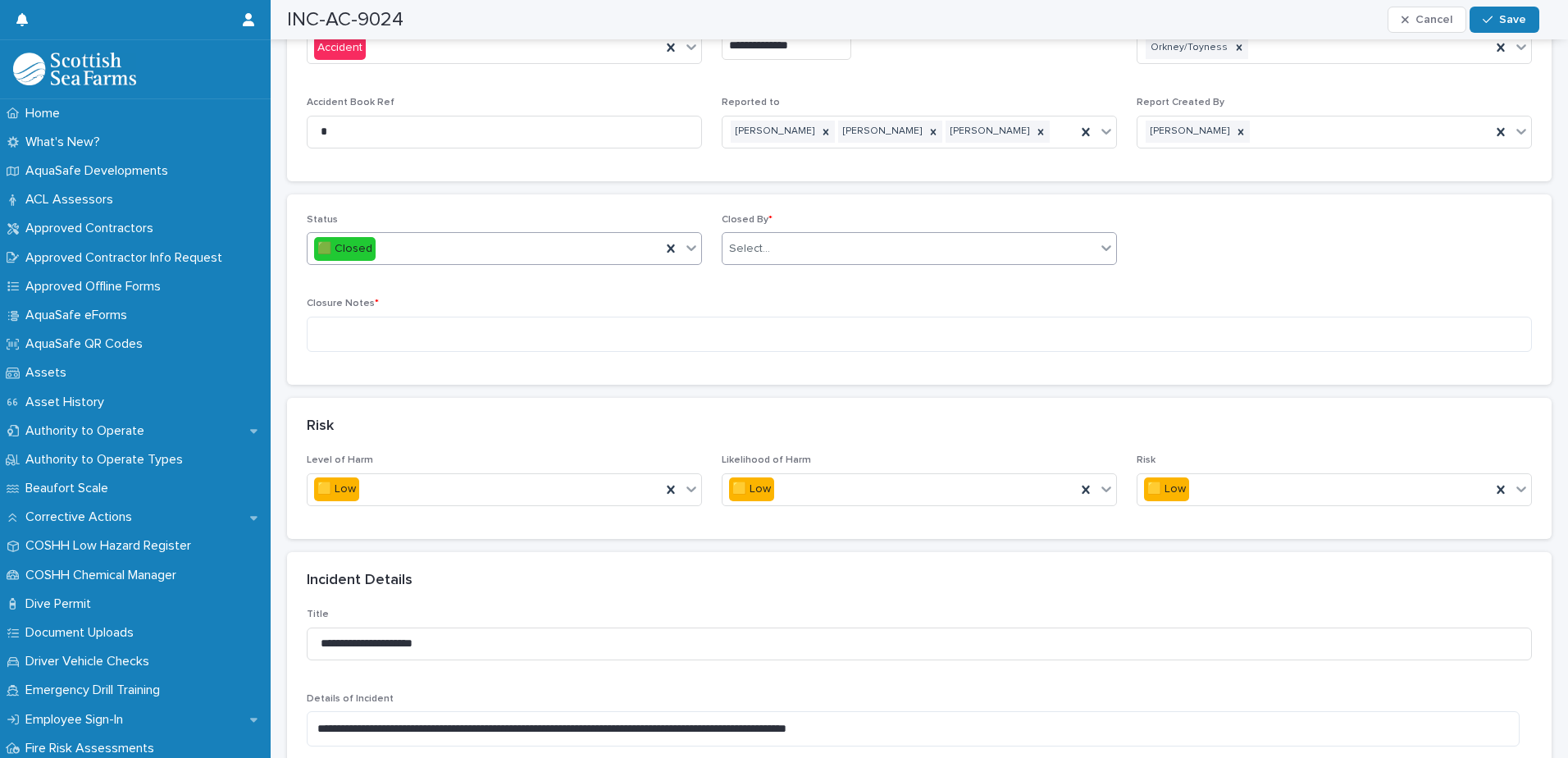
click at [807, 236] on div "Select..." at bounding box center [909, 249] width 373 height 27
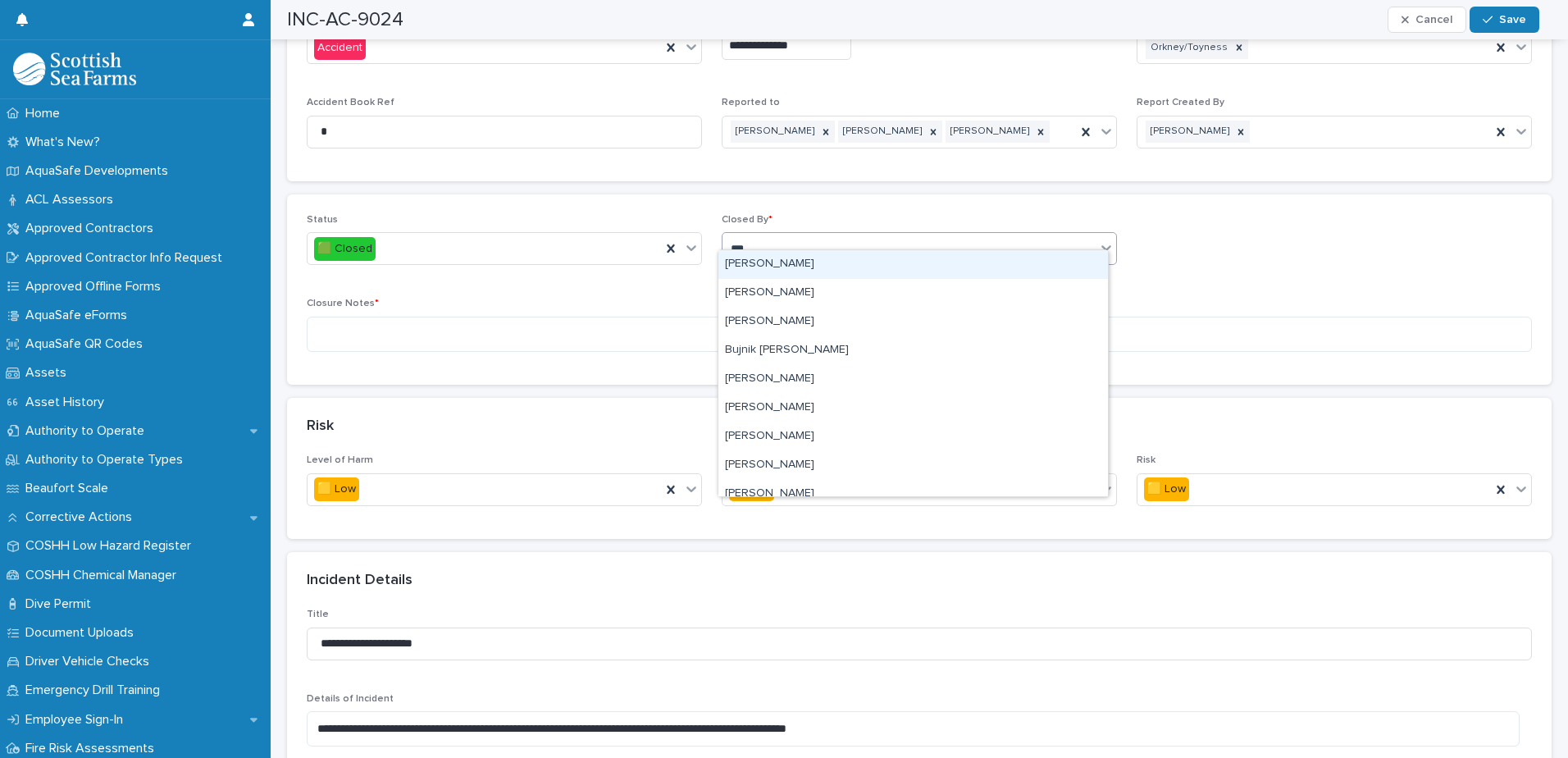
type input "****"
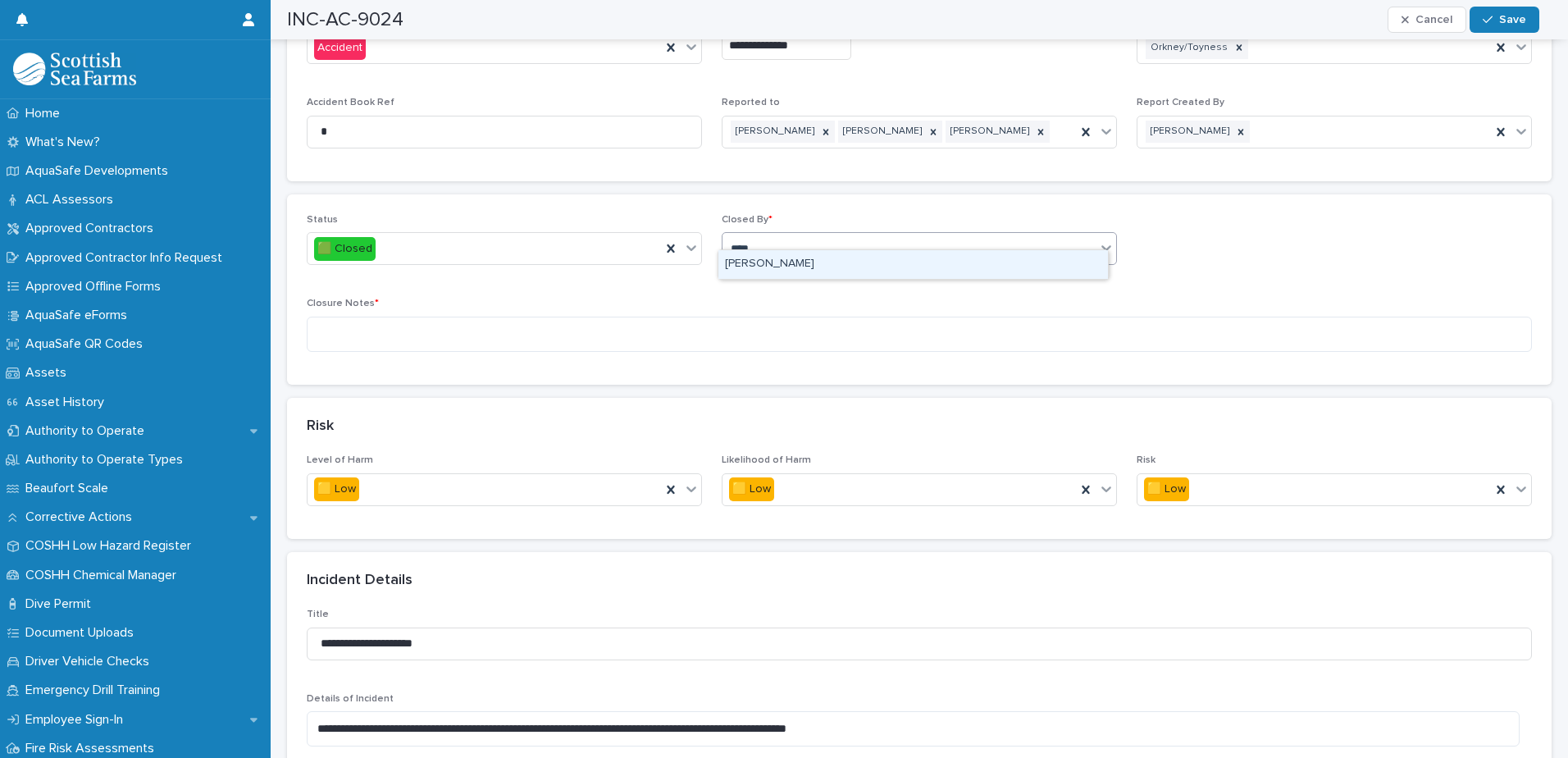
click at [794, 277] on div "[PERSON_NAME]" at bounding box center [912, 264] width 389 height 28
click at [699, 321] on textarea at bounding box center [919, 334] width 1225 height 35
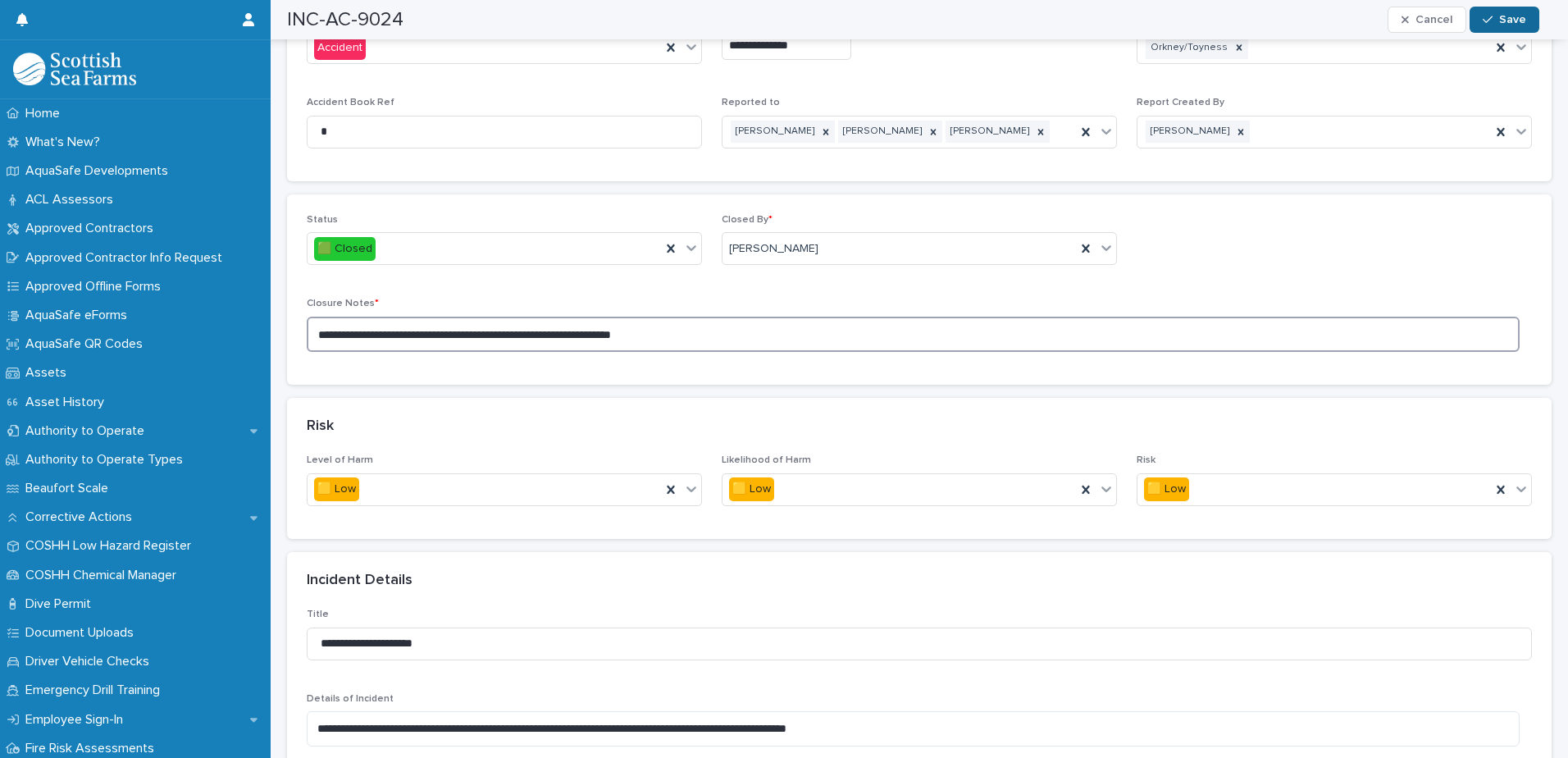
type textarea "**********"
click at [1252, 19] on icon "button" at bounding box center [1487, 20] width 10 height 12
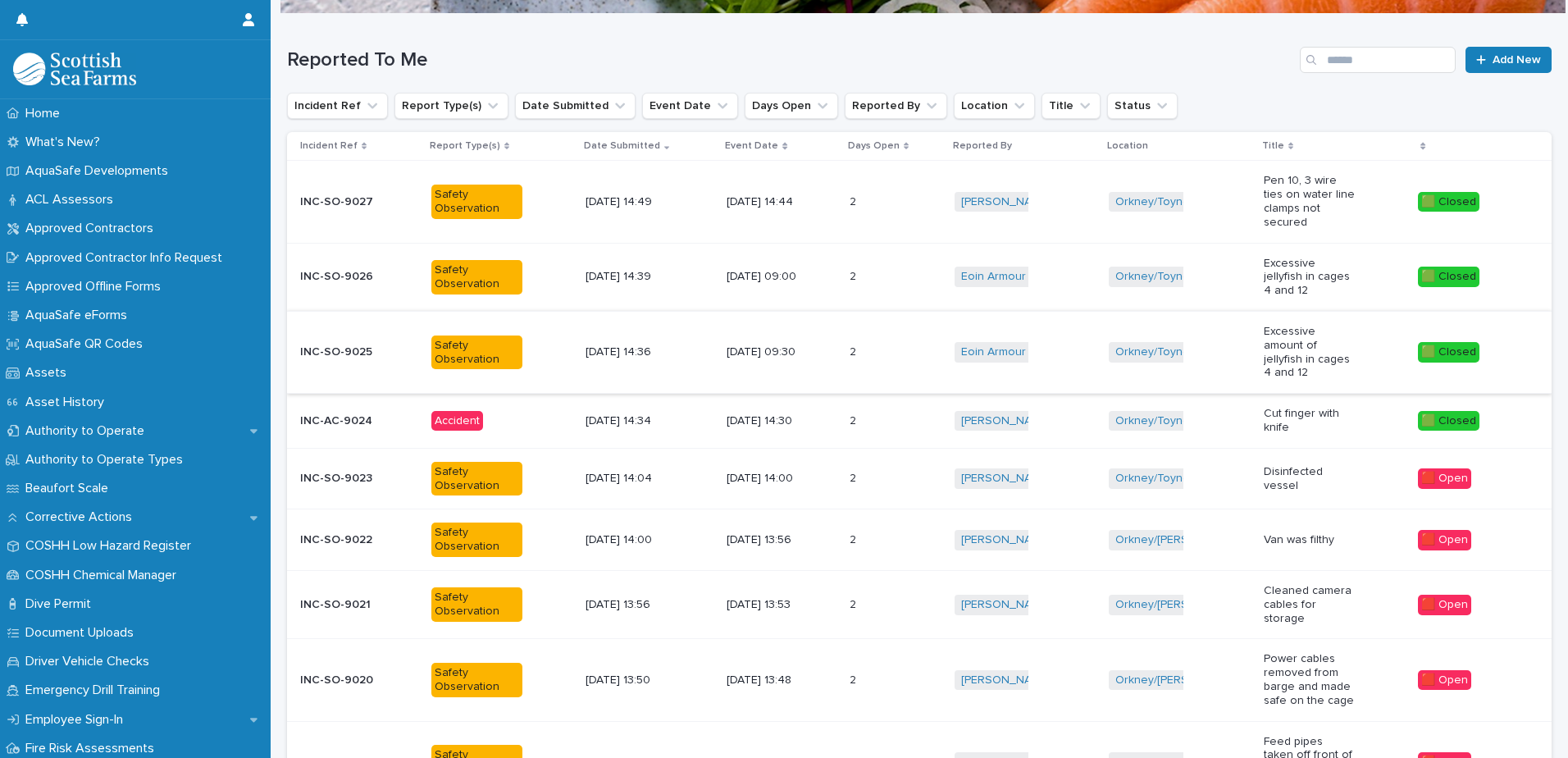
scroll to position [176, 0]
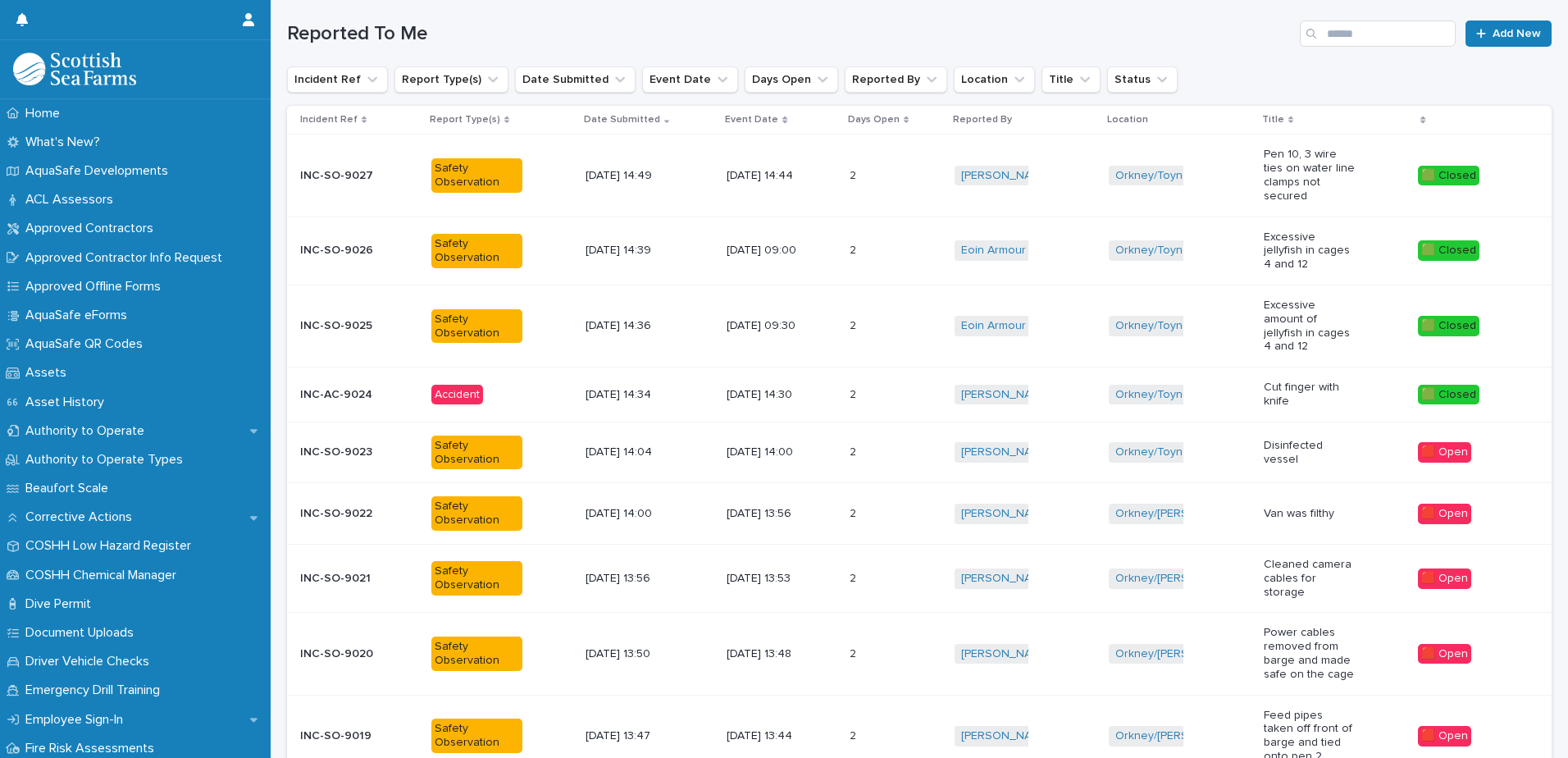
click at [900, 445] on td "2 2" at bounding box center [895, 452] width 105 height 61
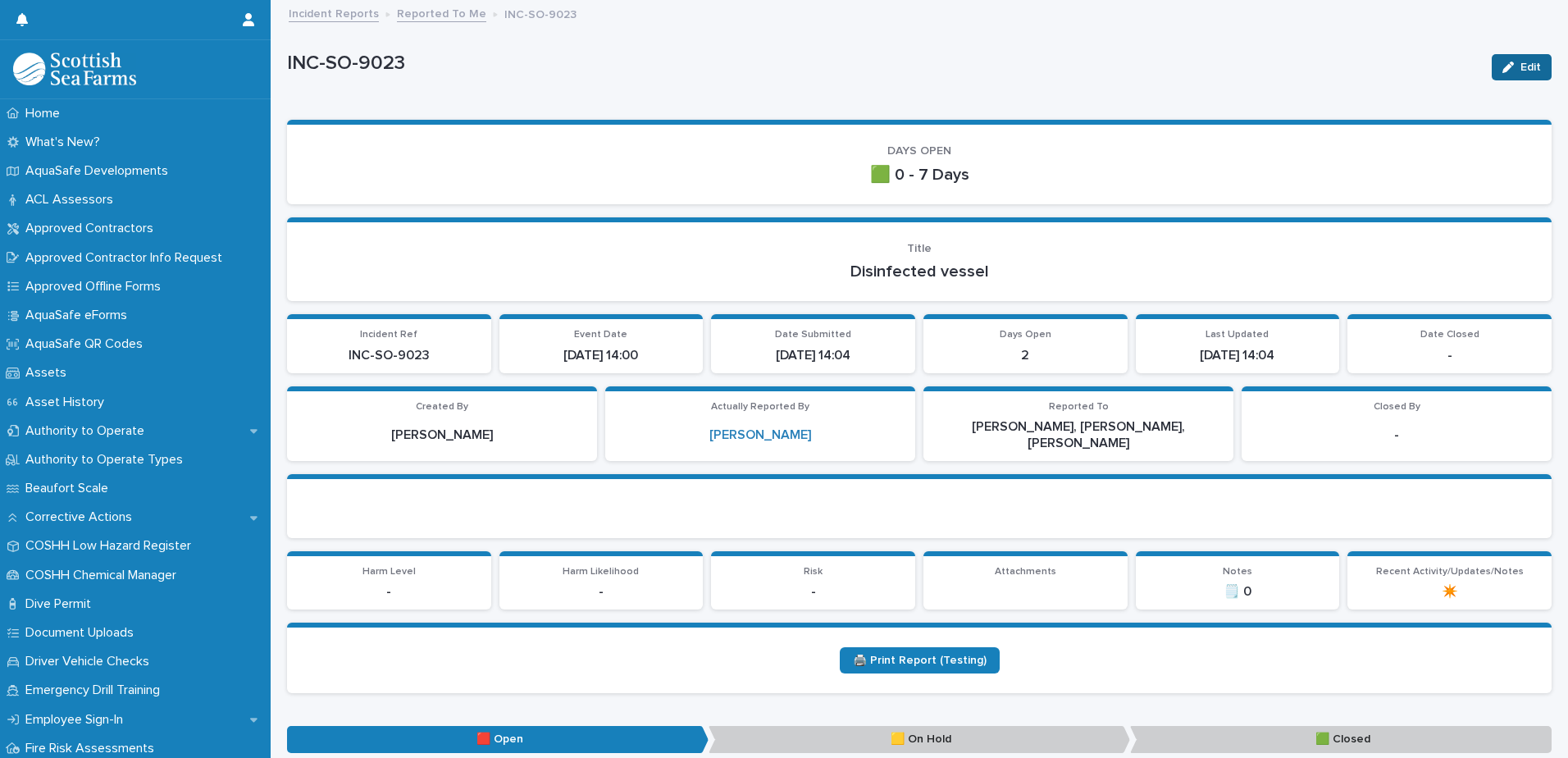
click at [1252, 73] on button "Edit" at bounding box center [1522, 67] width 60 height 27
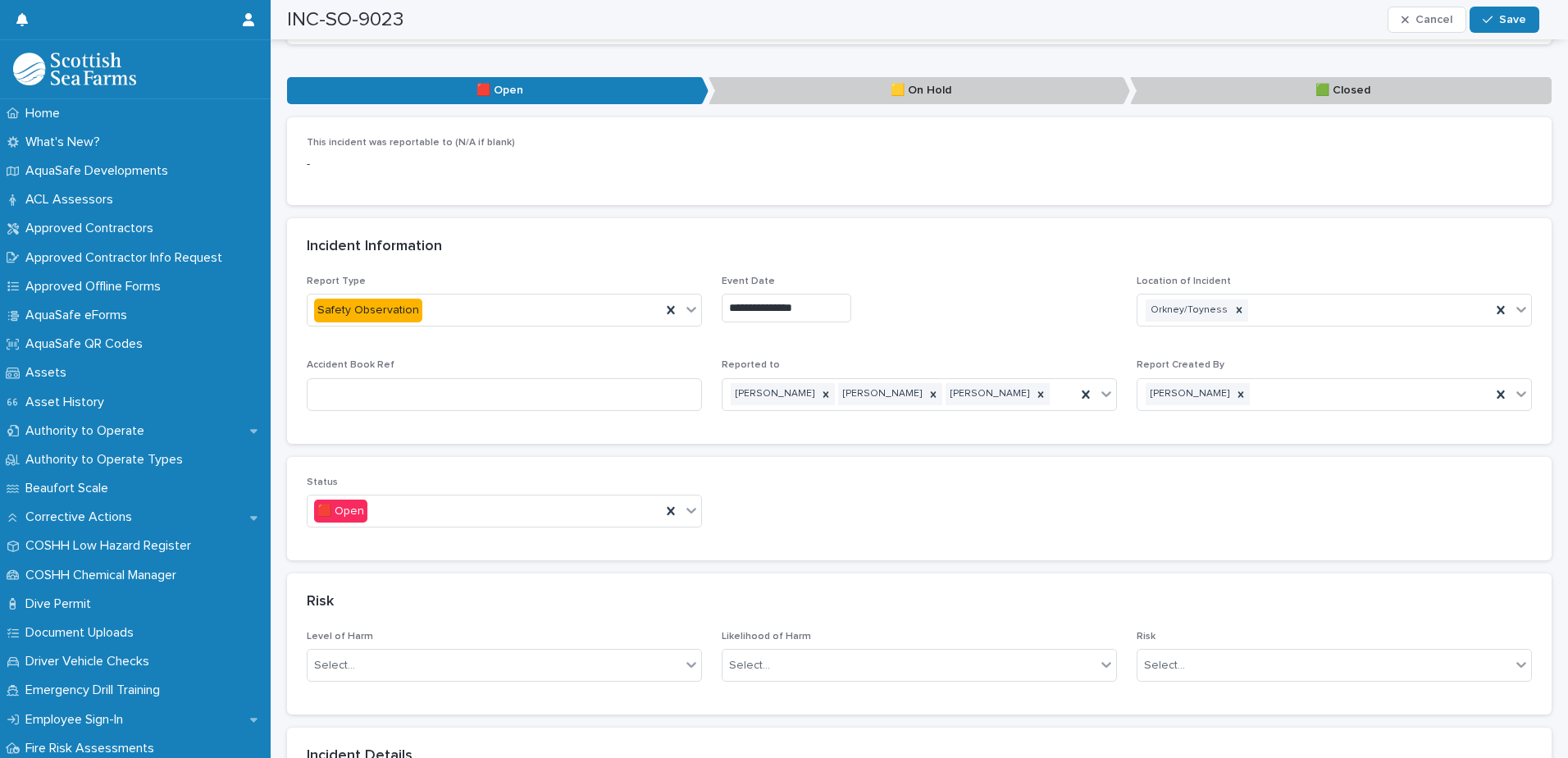
scroll to position [820, 0]
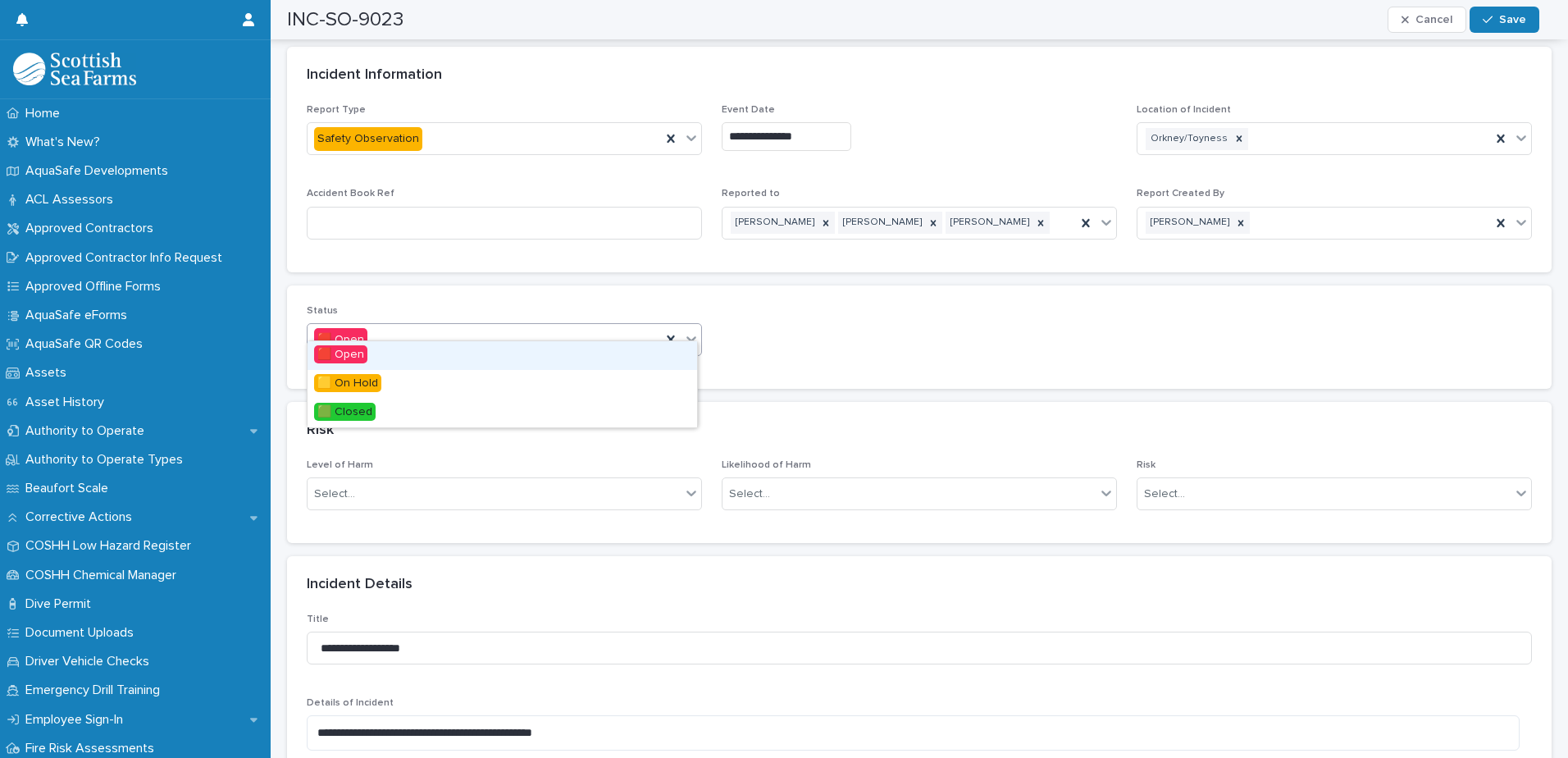
click at [690, 331] on icon at bounding box center [691, 339] width 17 height 17
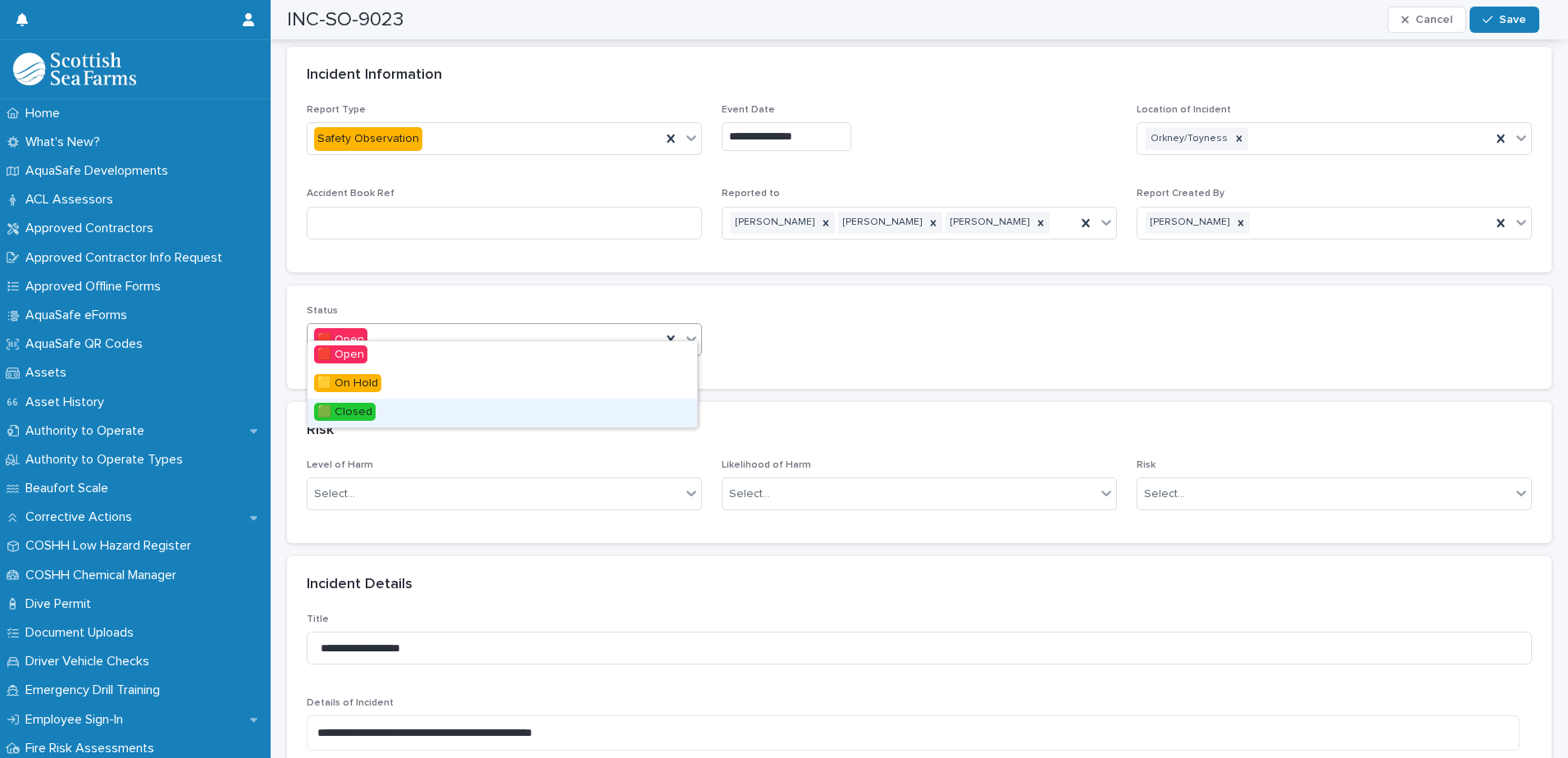
click at [621, 414] on div "🟩 Closed" at bounding box center [502, 413] width 389 height 28
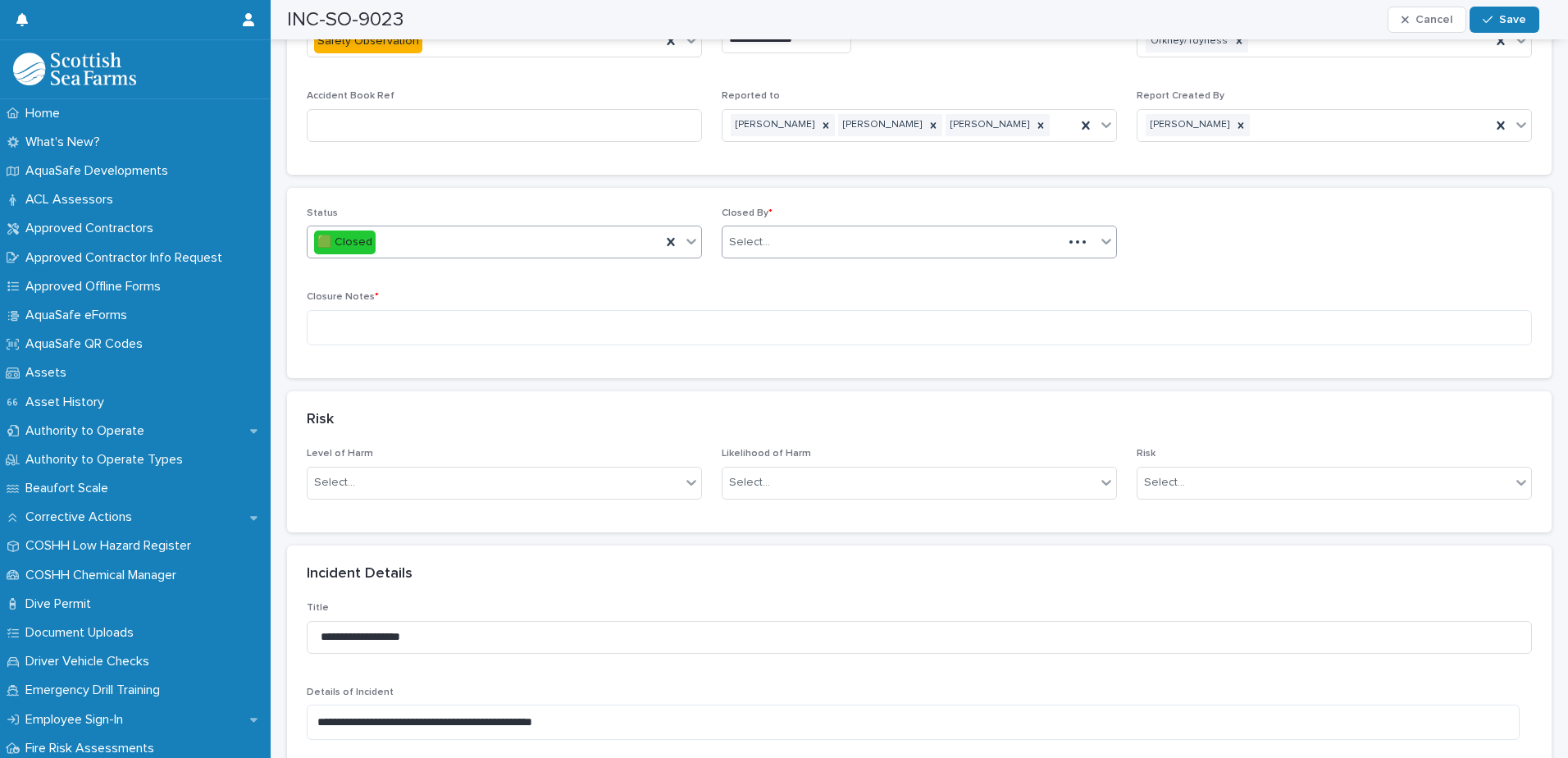
click at [879, 229] on div "Select..." at bounding box center [893, 242] width 340 height 27
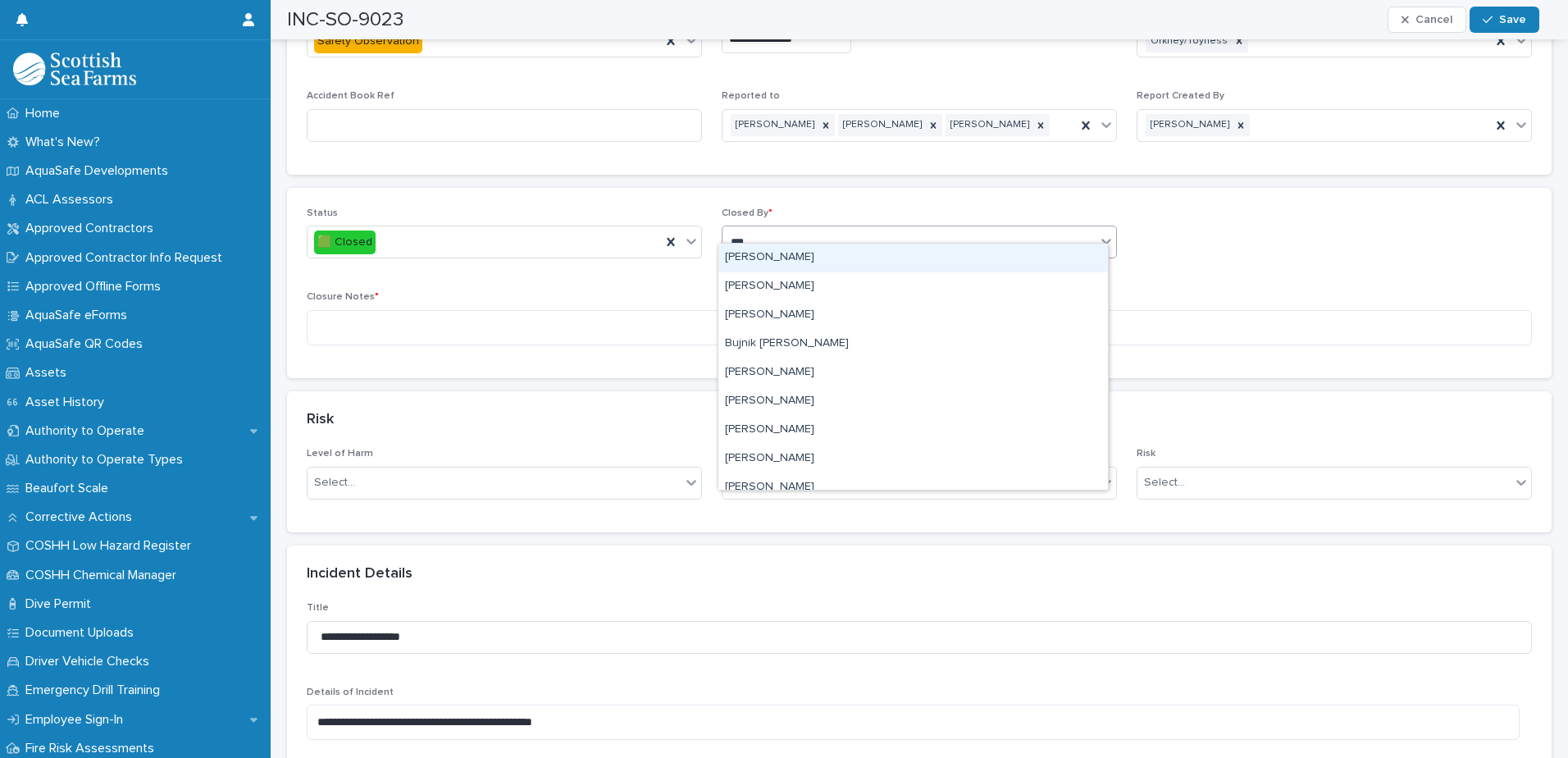
type input "****"
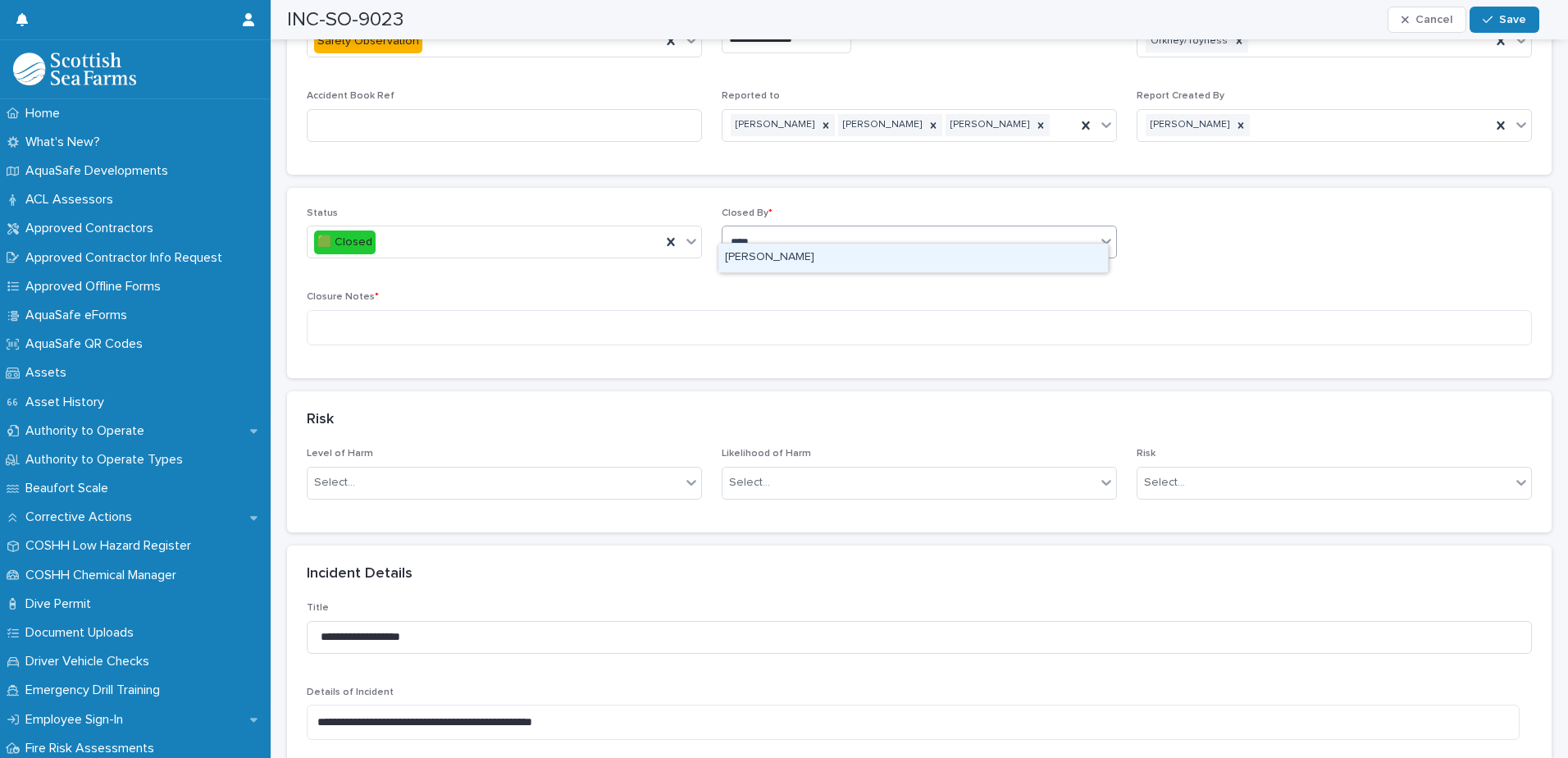
click at [810, 258] on div "[PERSON_NAME]" at bounding box center [912, 258] width 389 height 28
click at [620, 310] on textarea at bounding box center [919, 328] width 1225 height 35
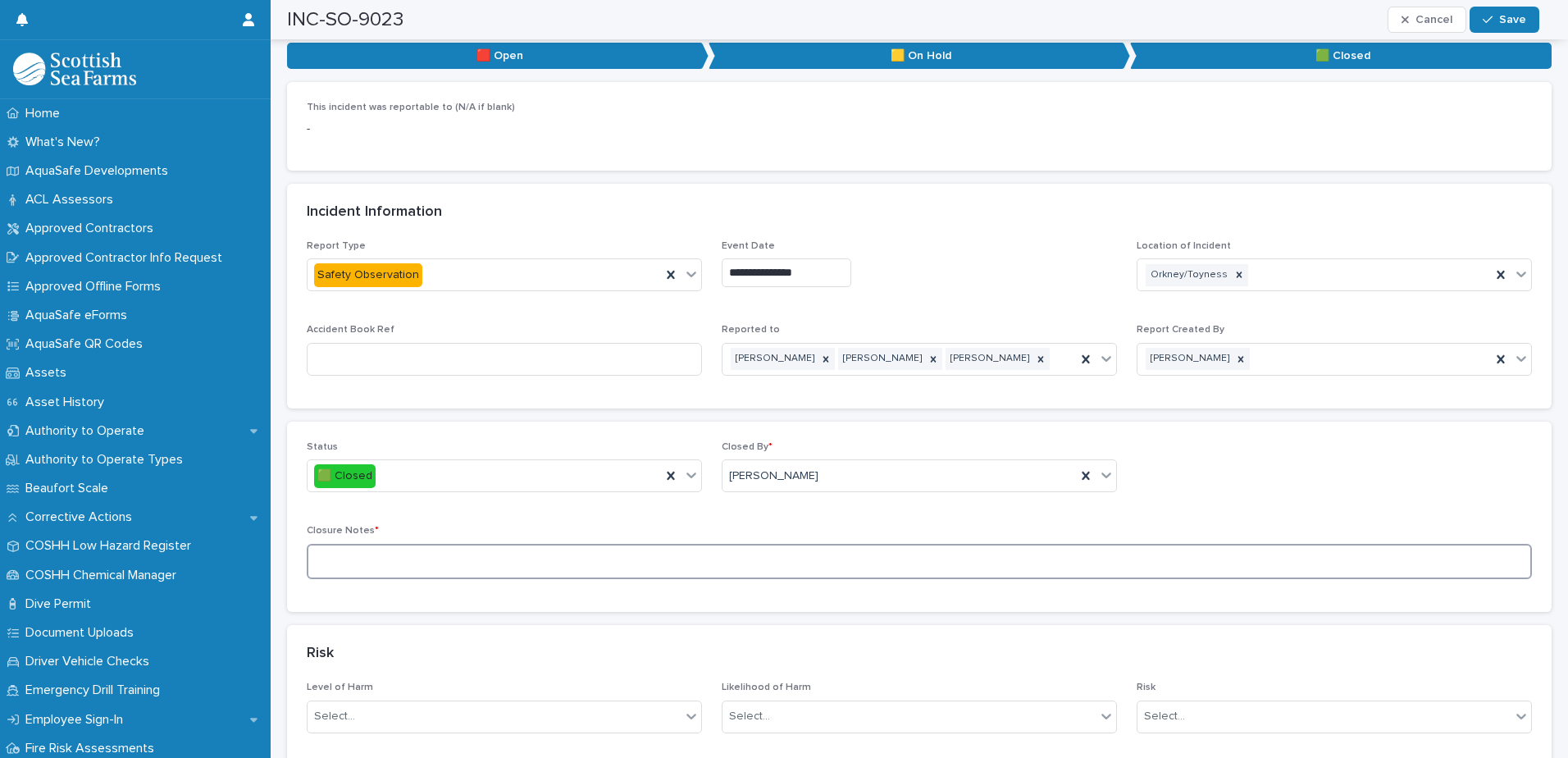
scroll to position [738, 0]
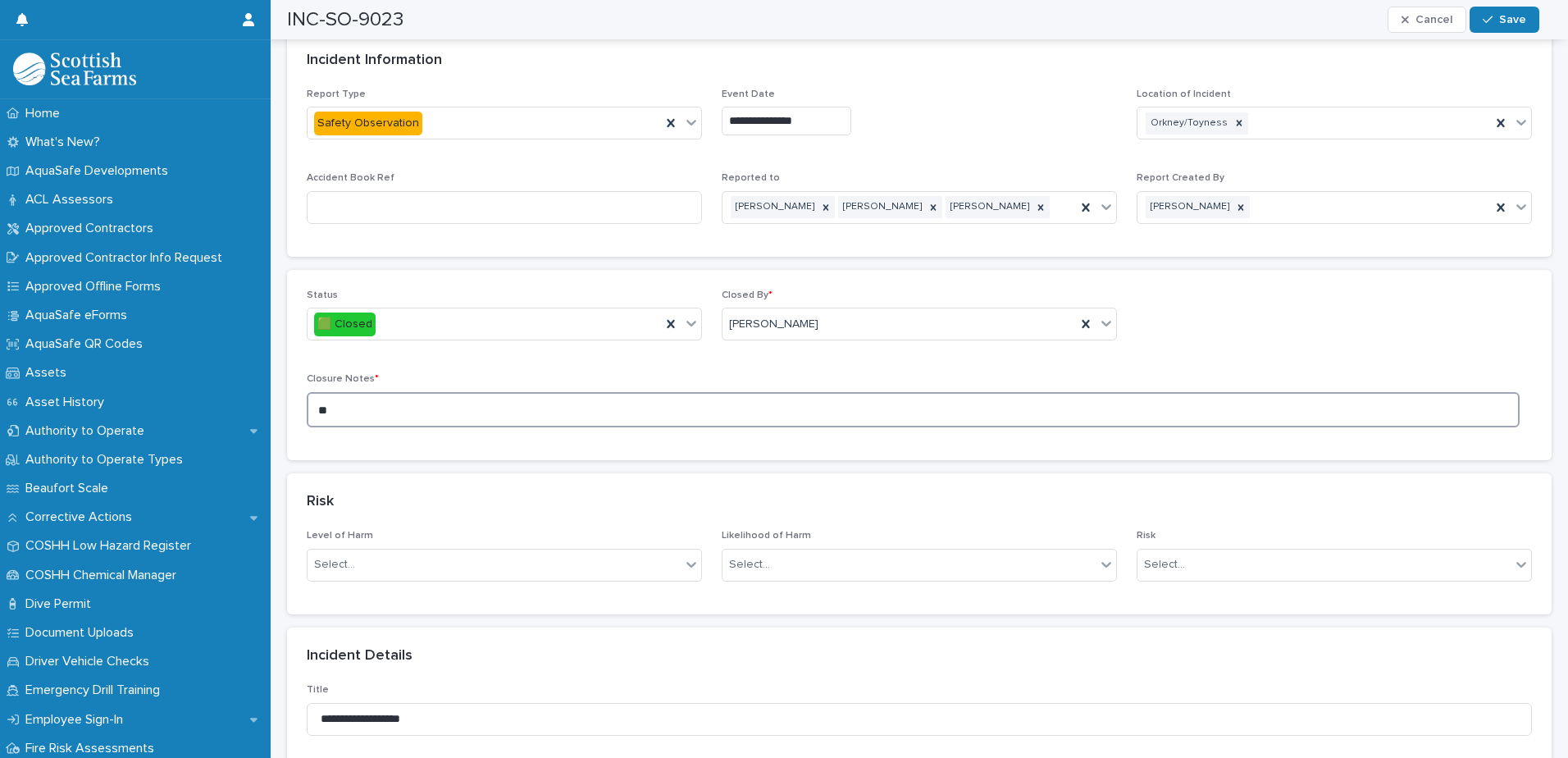
type textarea "*"
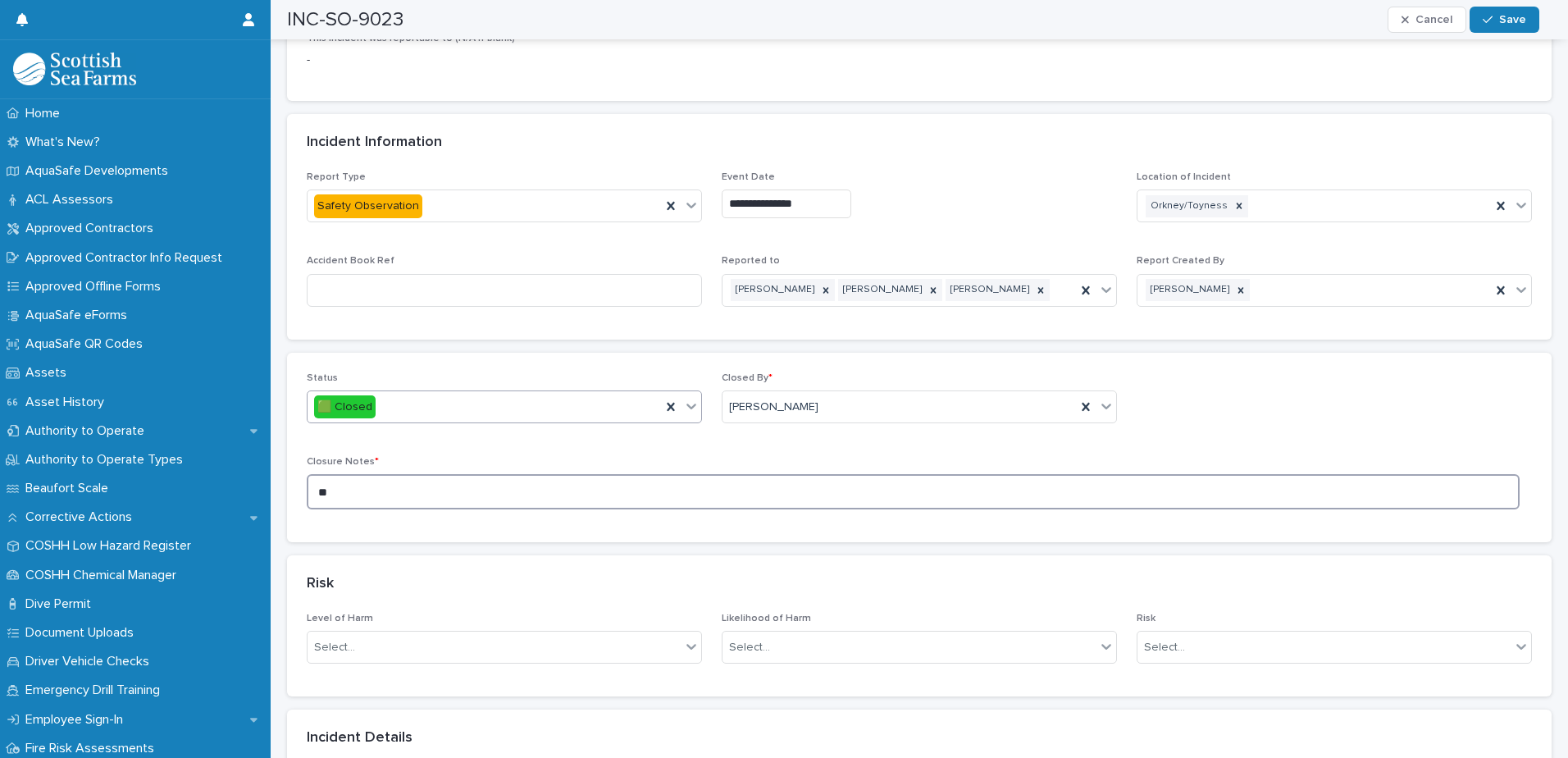
type textarea "*"
type textarea "**********"
click at [1252, 26] on button "Save" at bounding box center [1504, 20] width 70 height 27
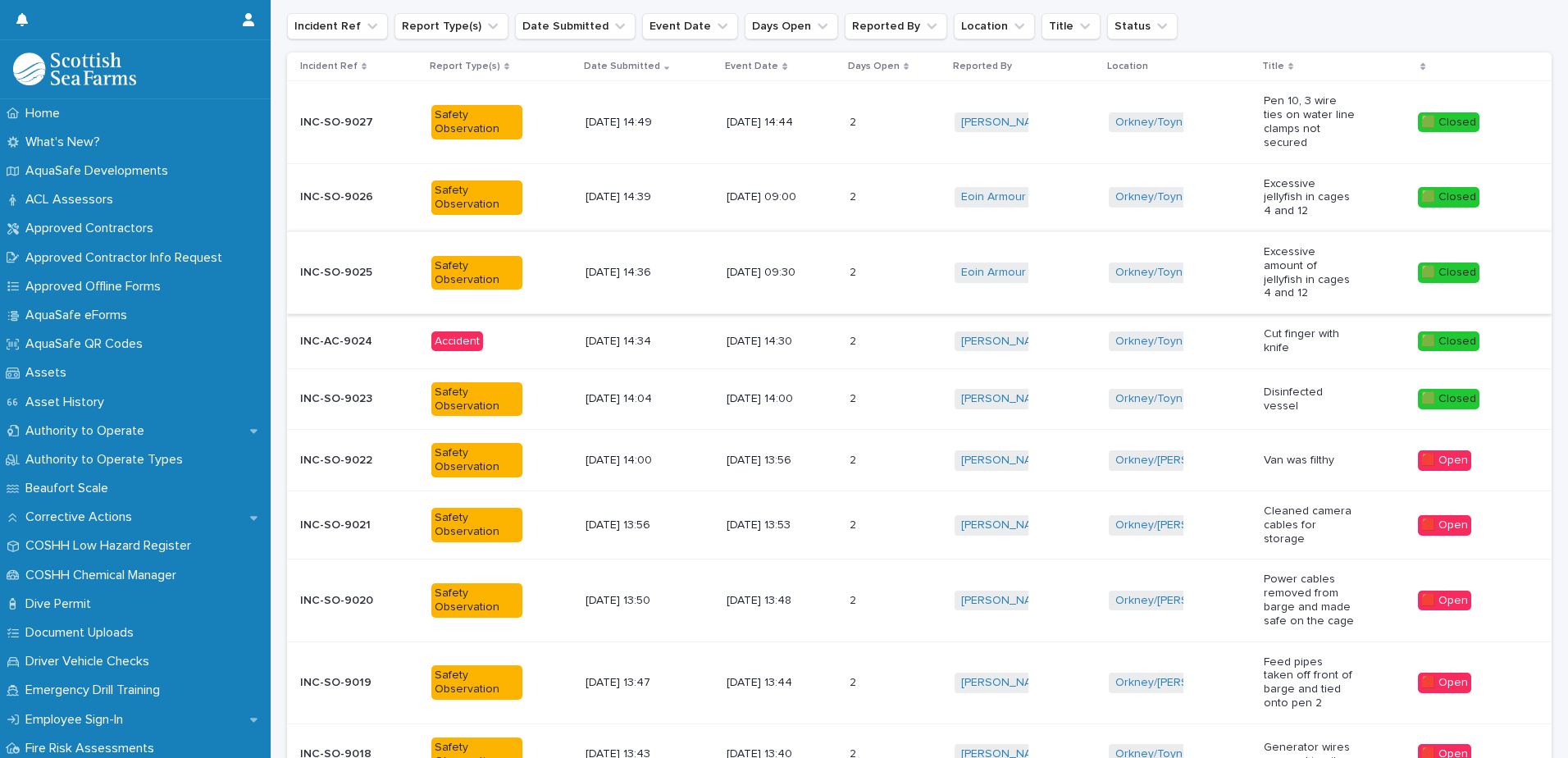
scroll to position [258, 0]
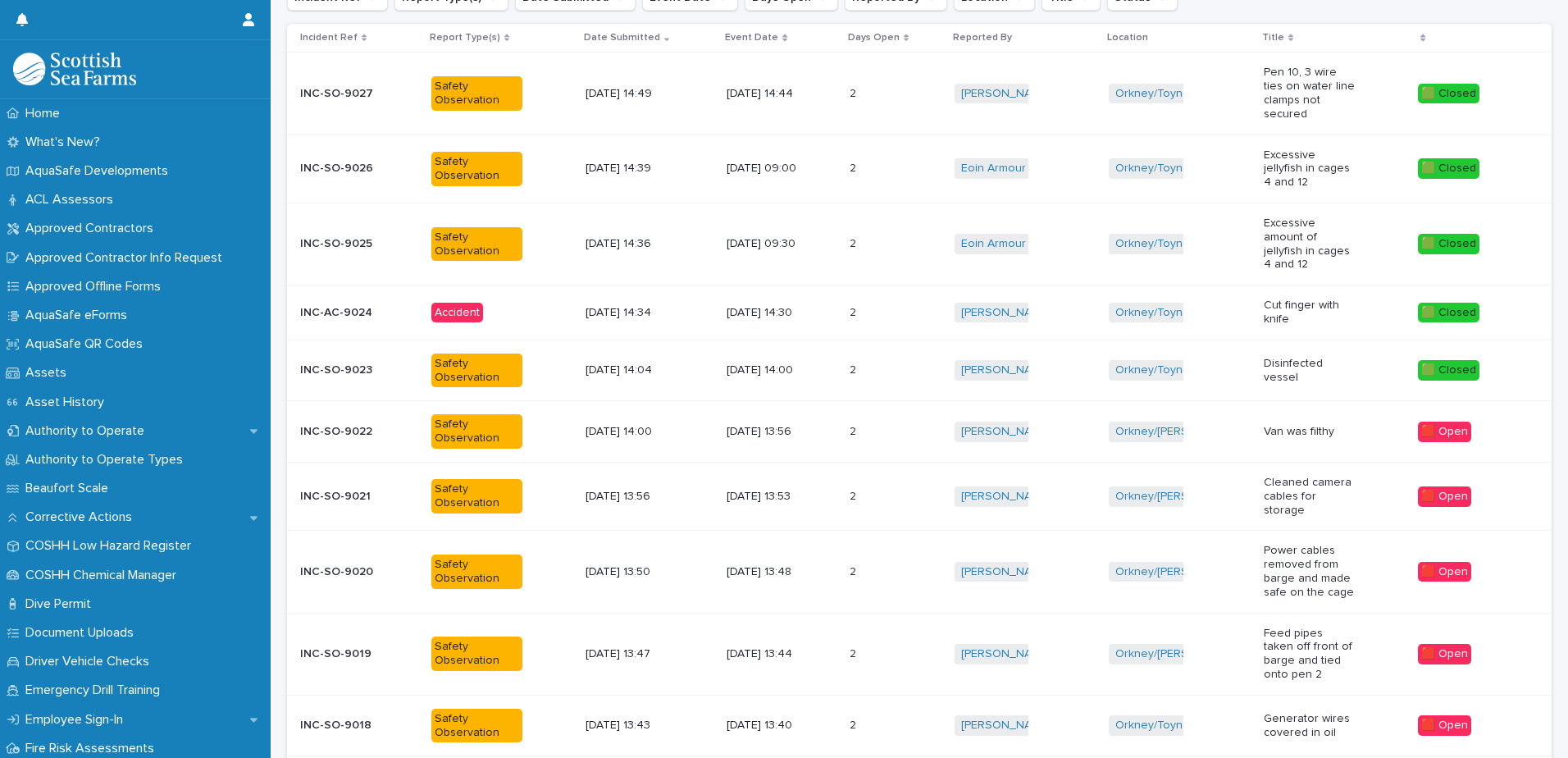
click at [912, 418] on div "2 2" at bounding box center [895, 432] width 92 height 27
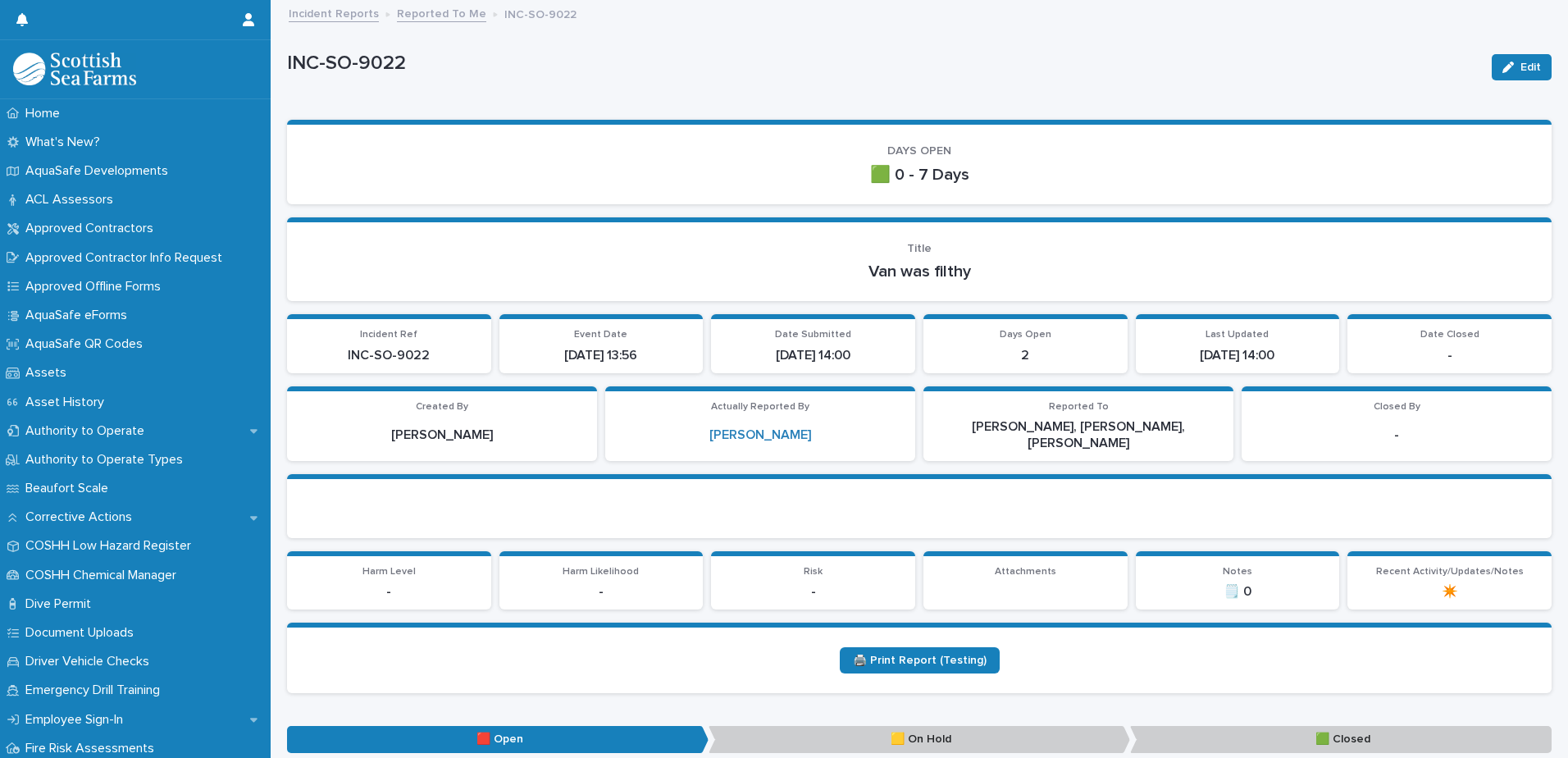
drag, startPoint x: 1506, startPoint y: 58, endPoint x: 1280, endPoint y: 191, distance: 262.2
click at [1252, 58] on button "Edit" at bounding box center [1522, 67] width 60 height 27
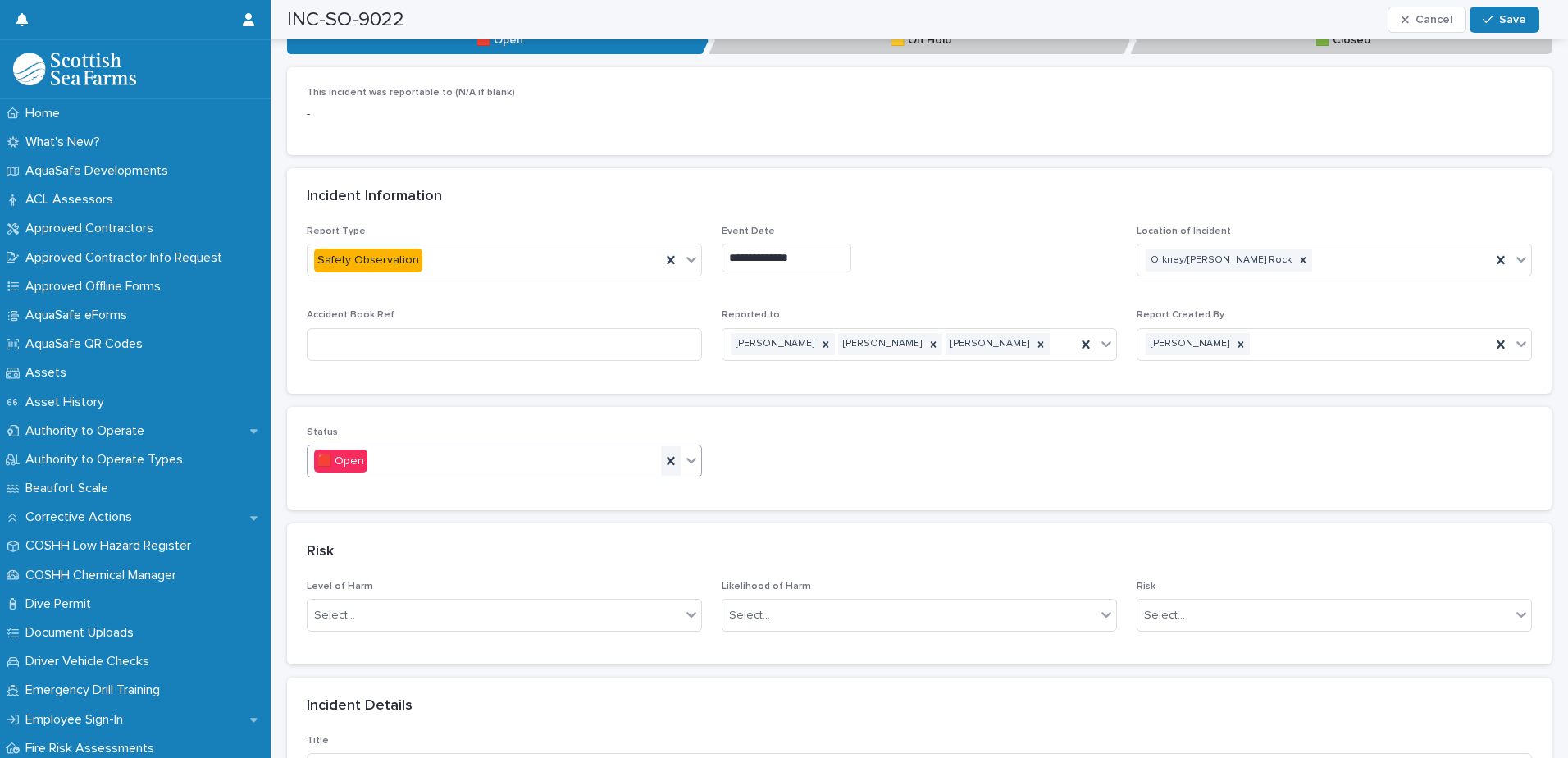
scroll to position [738, 0]
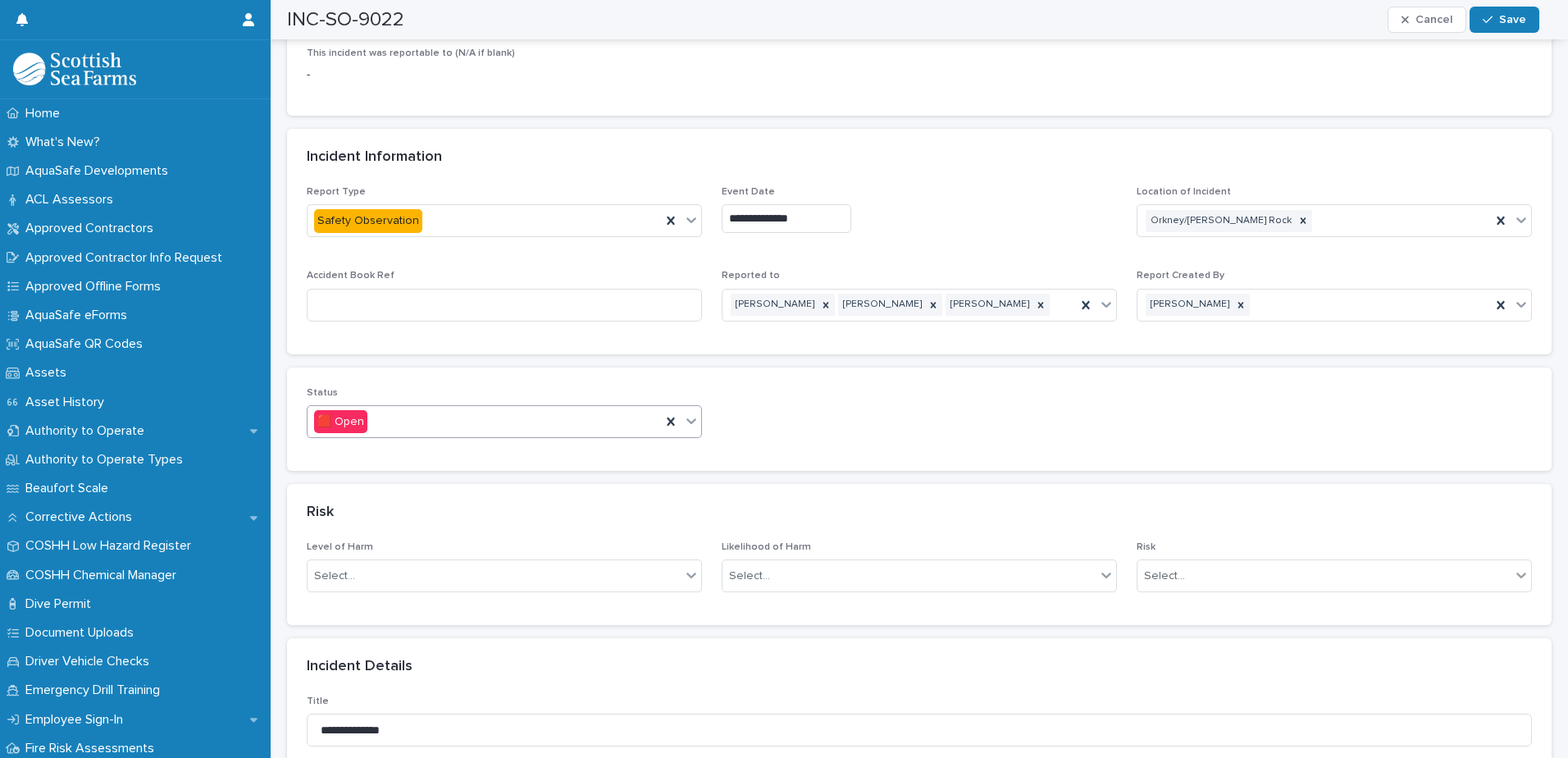
click at [689, 412] on icon at bounding box center [691, 420] width 17 height 17
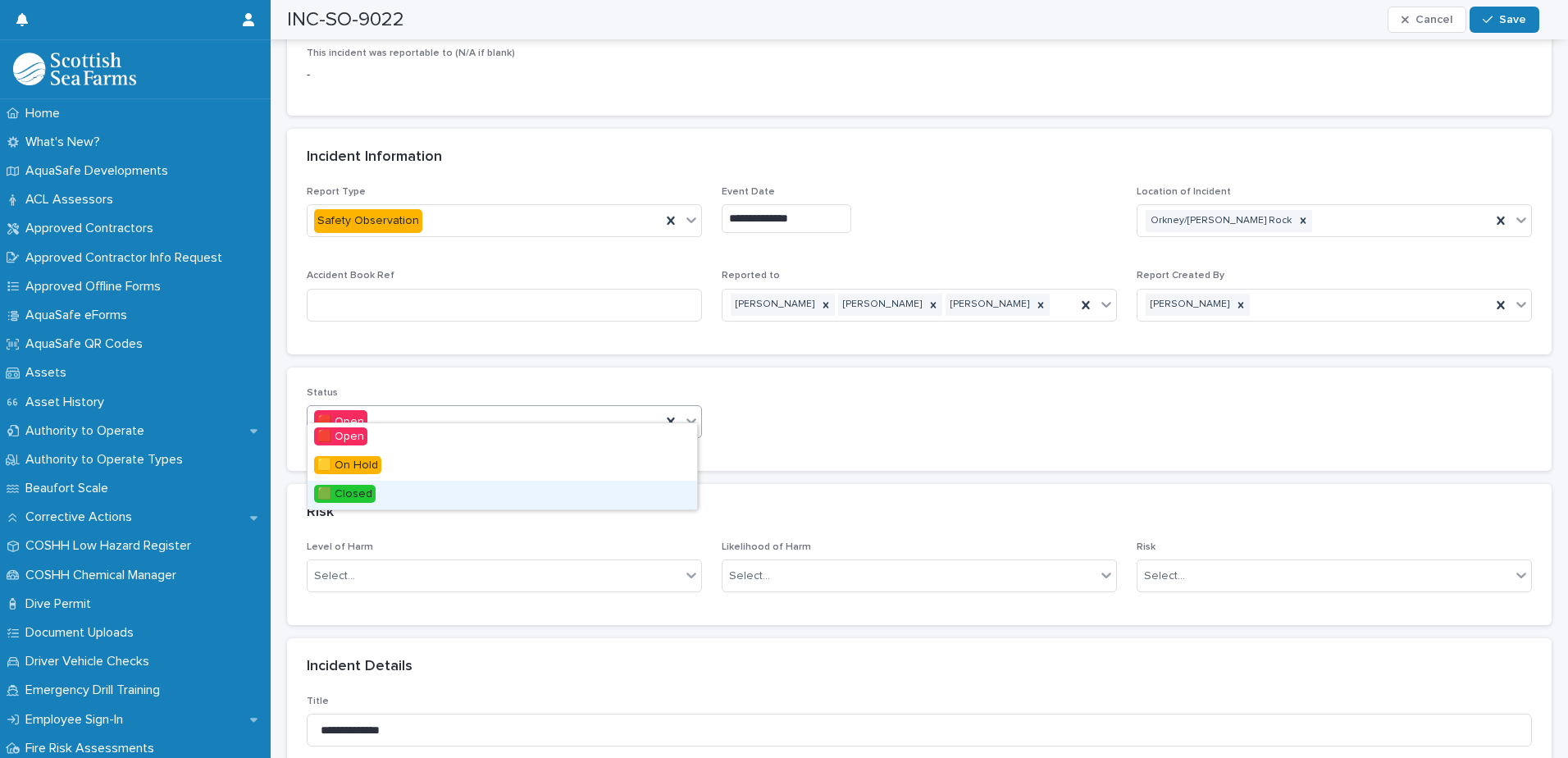
click at [546, 489] on div "🟩 Closed" at bounding box center [502, 495] width 389 height 28
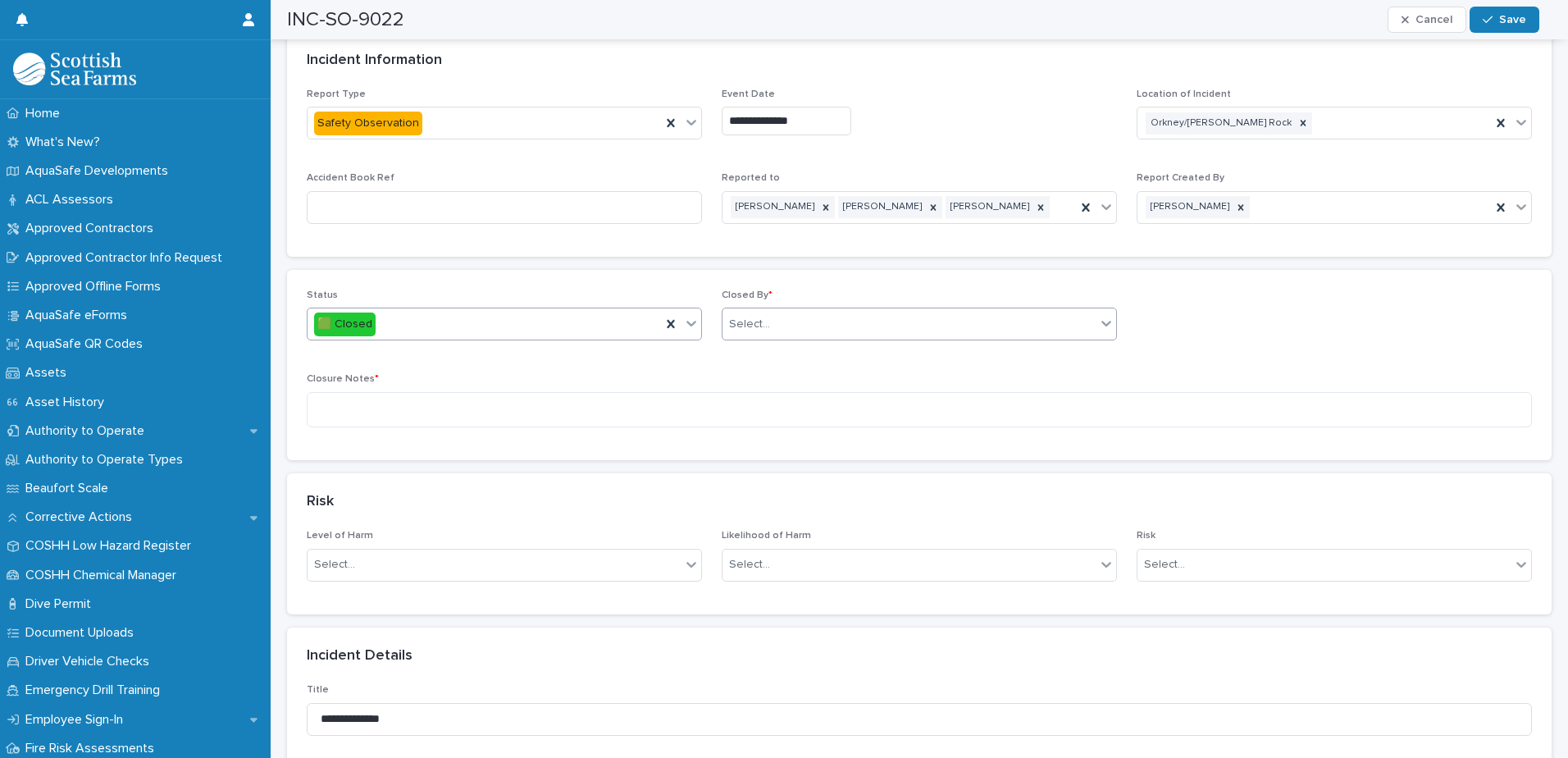
click at [845, 314] on div "Select..." at bounding box center [909, 324] width 373 height 27
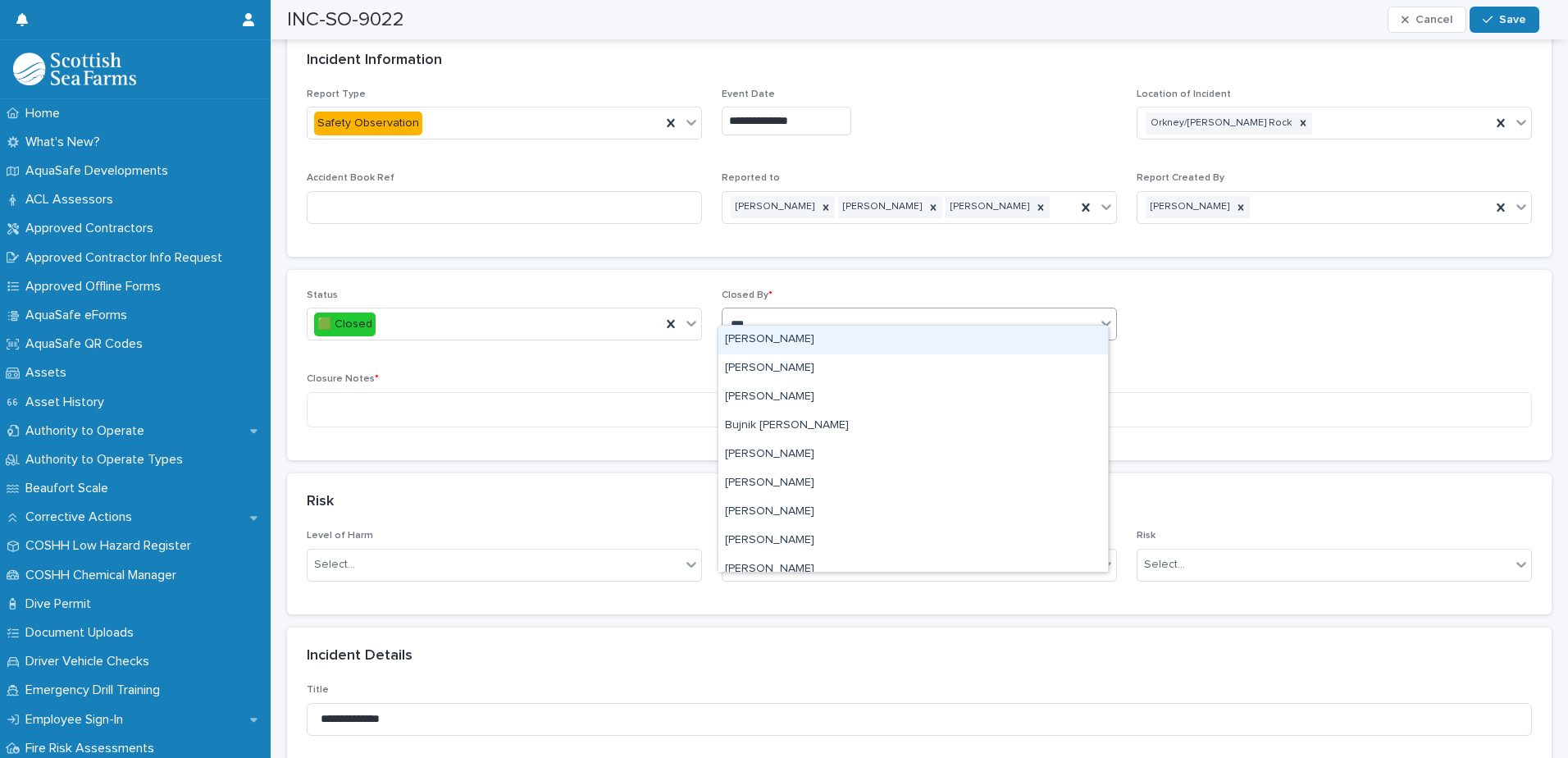
type input "****"
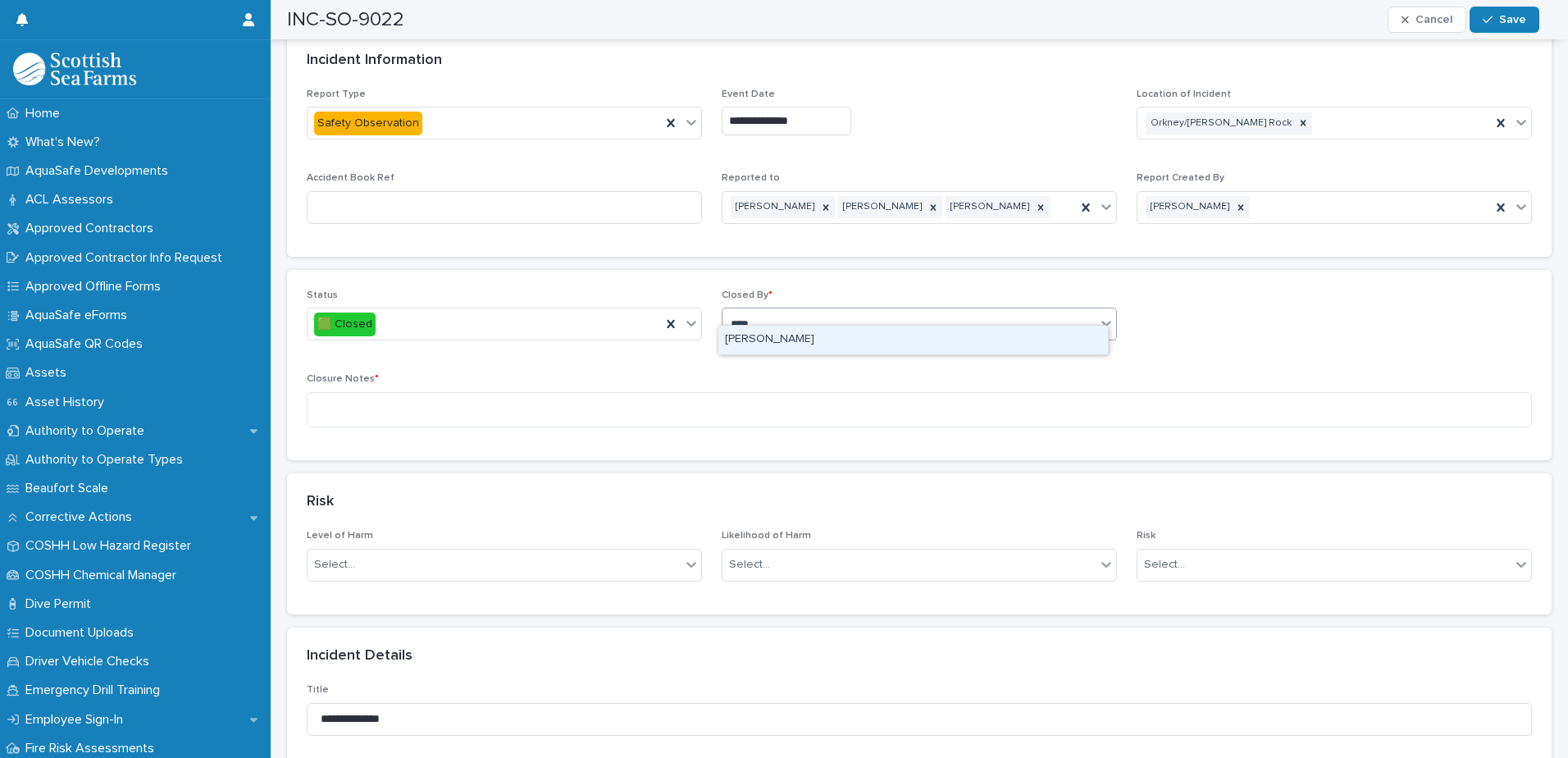
click at [834, 334] on div "[PERSON_NAME]" at bounding box center [912, 340] width 389 height 28
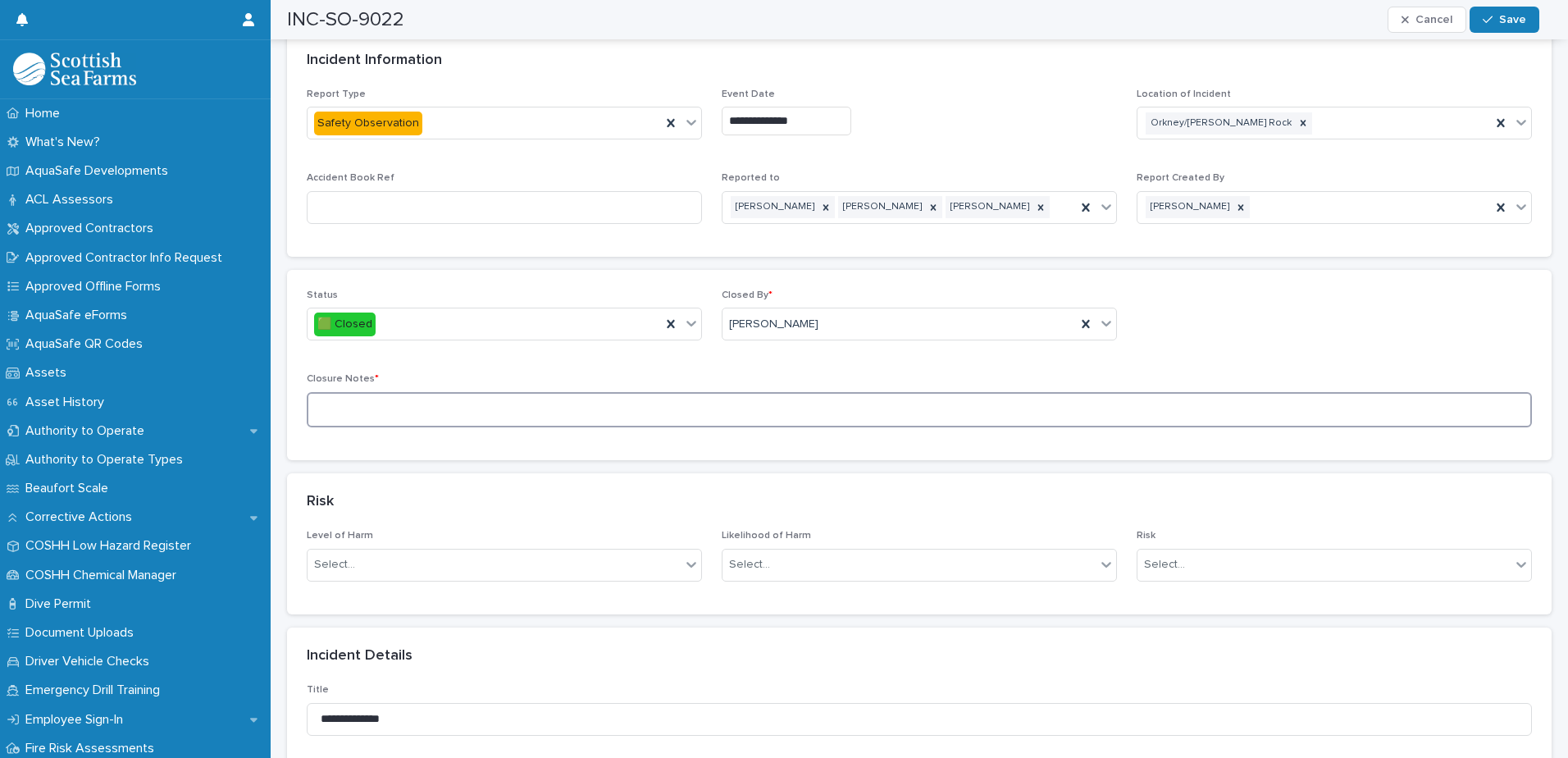
click at [706, 392] on textarea at bounding box center [919, 410] width 1225 height 35
type textarea "*"
click at [459, 393] on textarea "**********" at bounding box center [913, 410] width 1213 height 35
click at [601, 392] on textarea "**********" at bounding box center [913, 410] width 1213 height 35
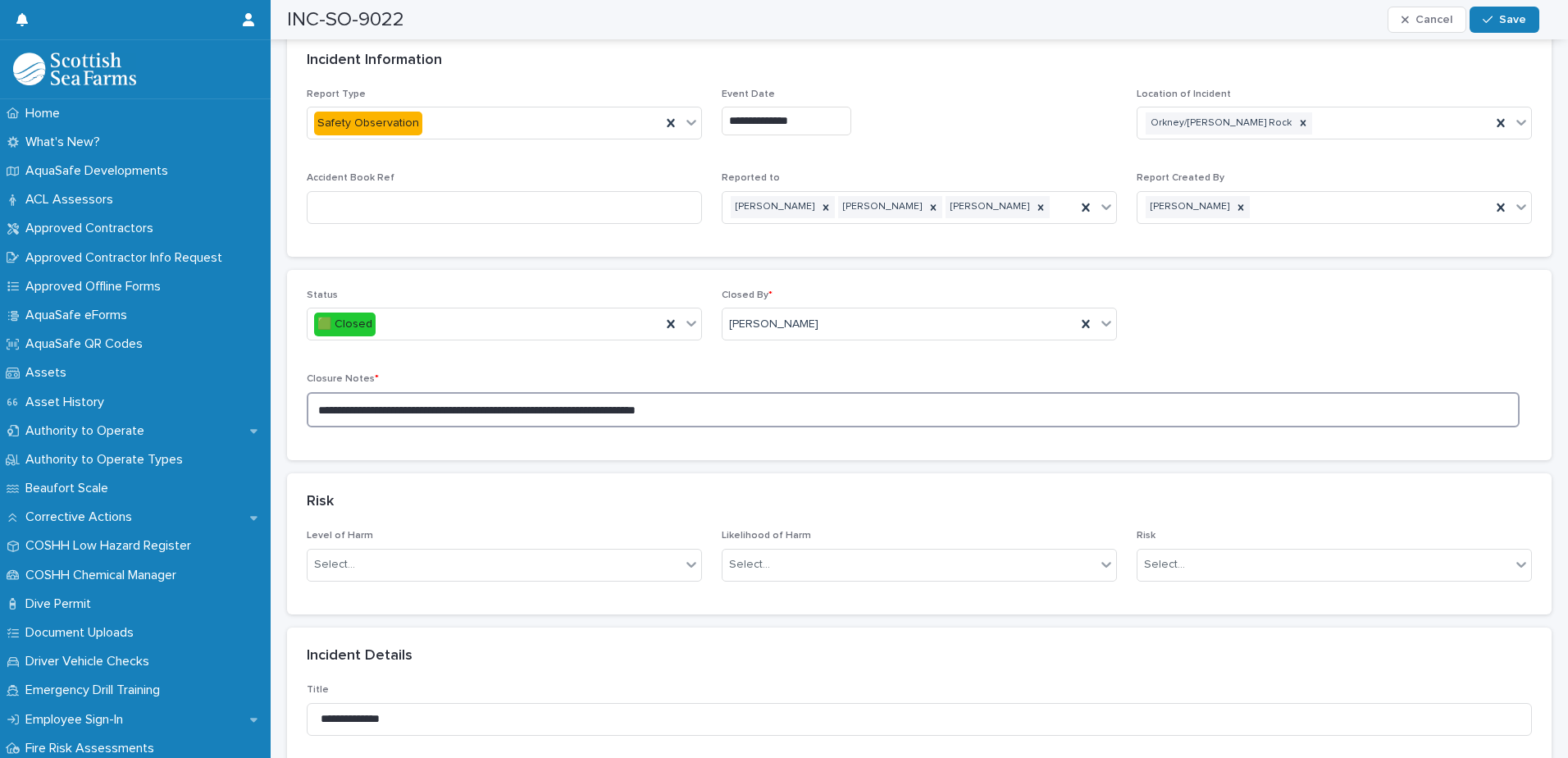
type textarea "**********"
click at [1252, 16] on span "Save" at bounding box center [1512, 20] width 27 height 12
